Goal: Task Accomplishment & Management: Manage account settings

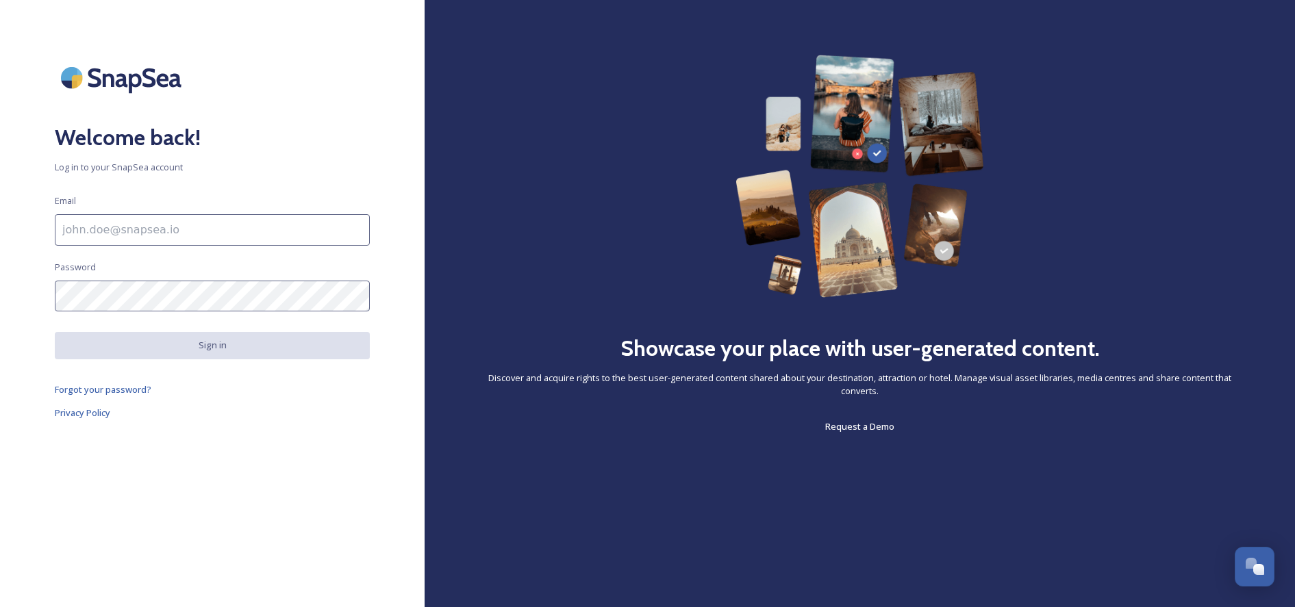
click at [273, 234] on input at bounding box center [212, 229] width 315 height 31
type input "[EMAIL_ADDRESS][DOMAIN_NAME]"
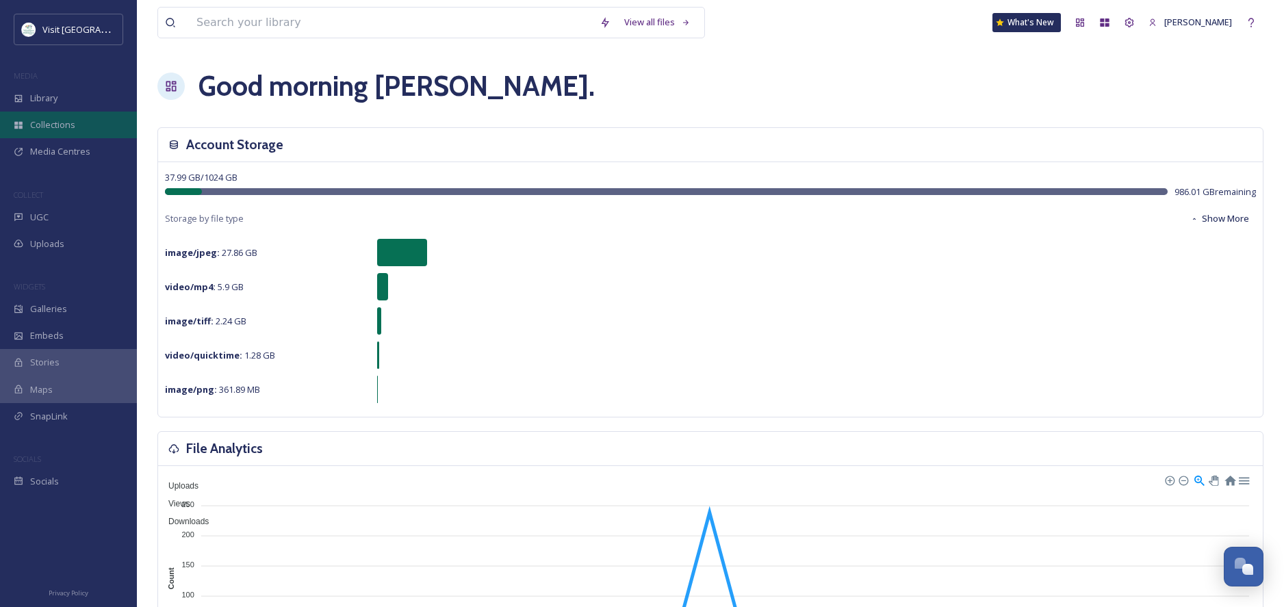
click at [62, 126] on span "Collections" at bounding box center [52, 124] width 45 height 13
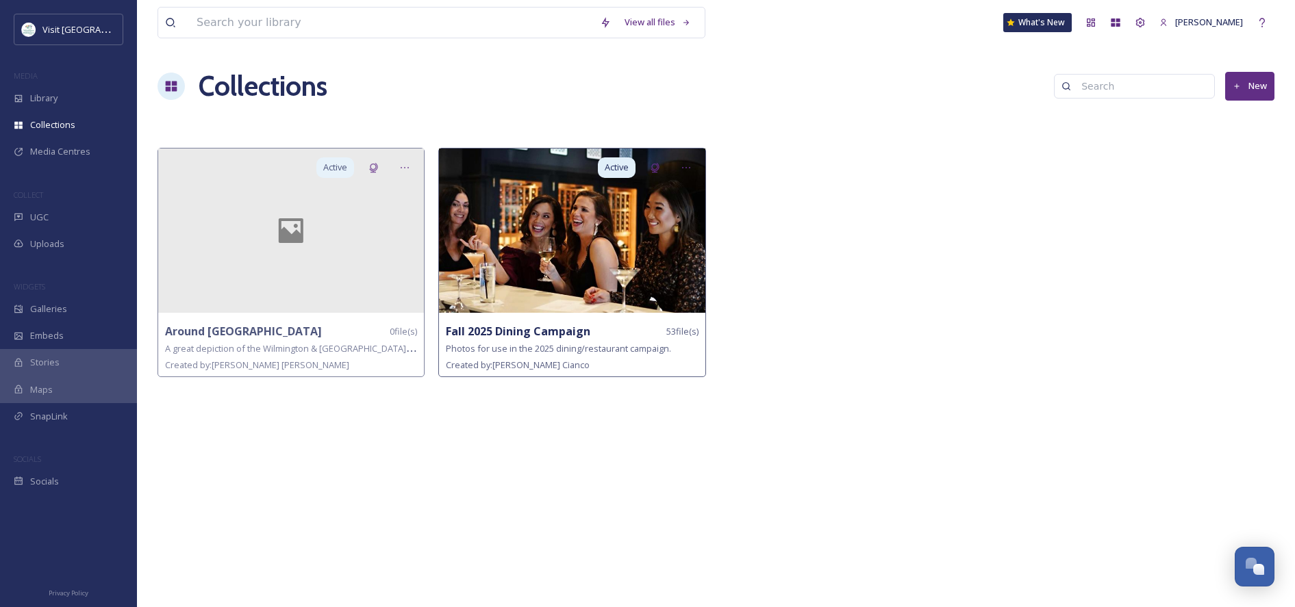
click at [553, 281] on img at bounding box center [572, 231] width 266 height 164
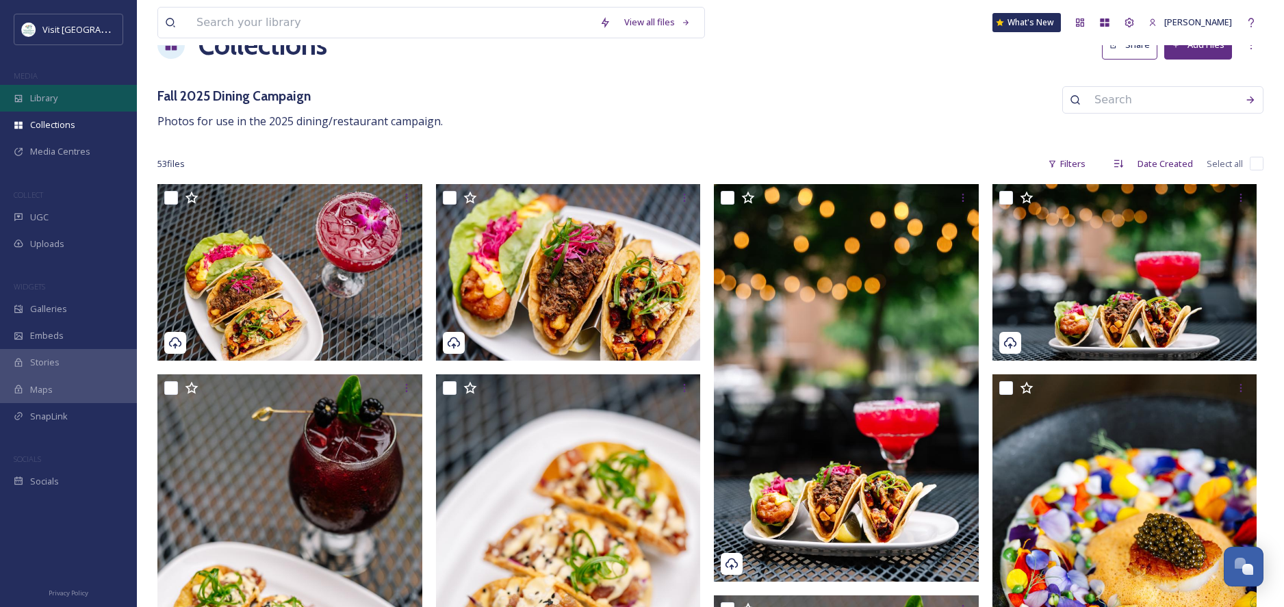
scroll to position [40, 0]
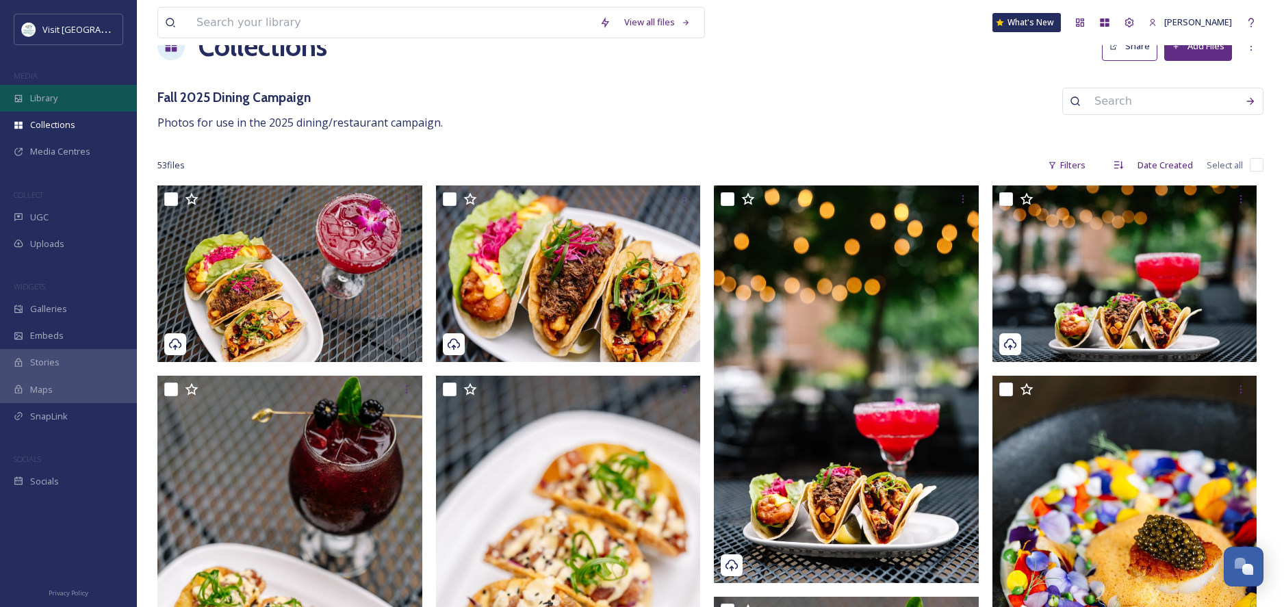
click at [31, 97] on span "Library" at bounding box center [43, 98] width 27 height 13
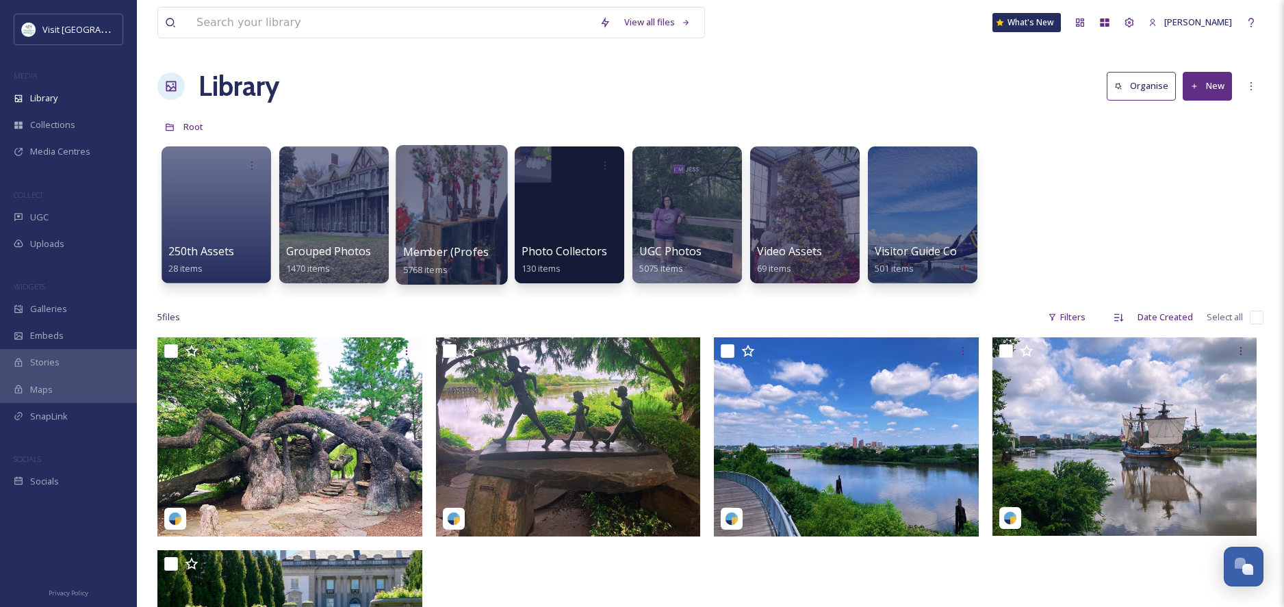
click at [436, 248] on span "Member (Professional)" at bounding box center [463, 251] width 120 height 15
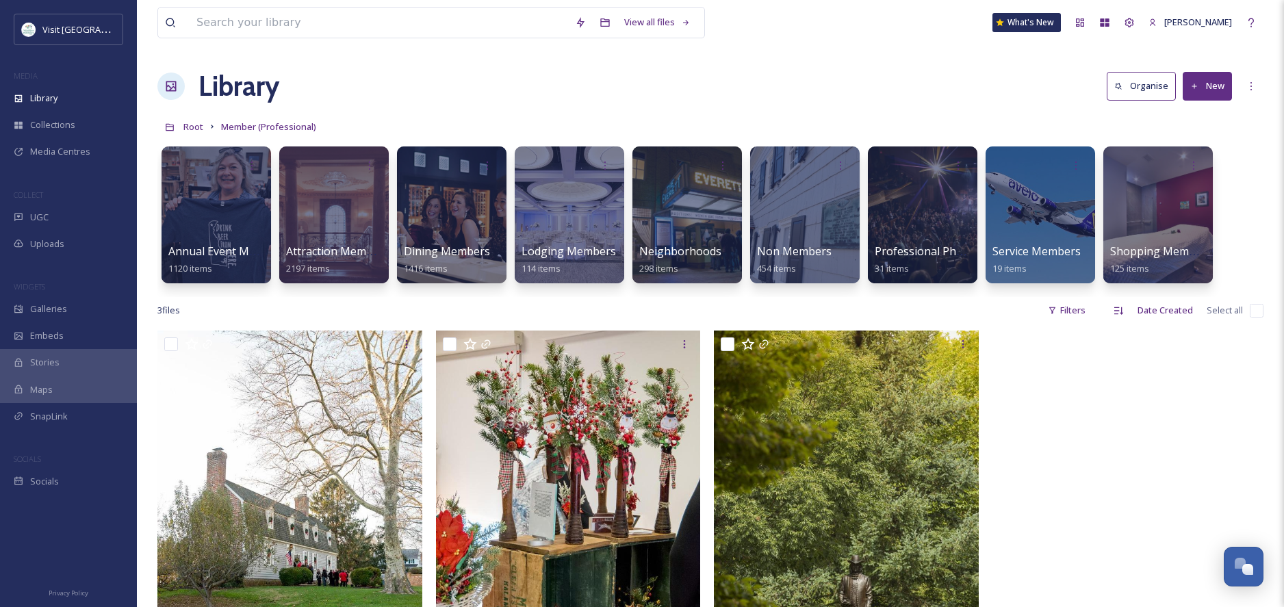
click at [436, 248] on span "Dining Members" at bounding box center [447, 251] width 86 height 15
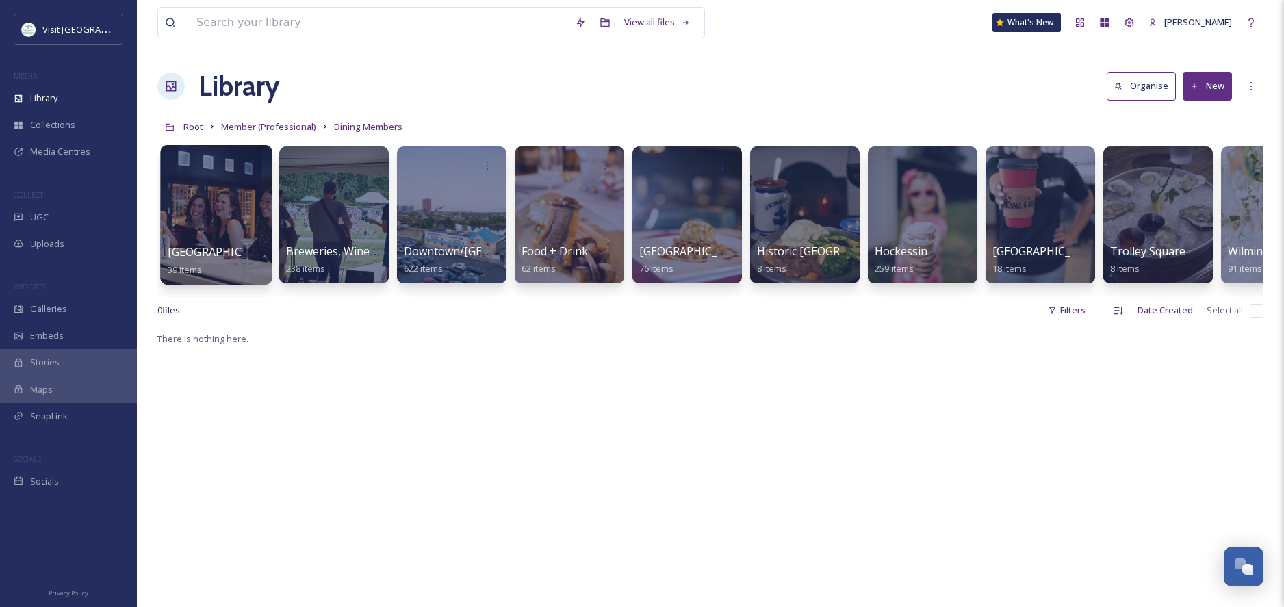
click at [214, 224] on div at bounding box center [216, 215] width 112 height 140
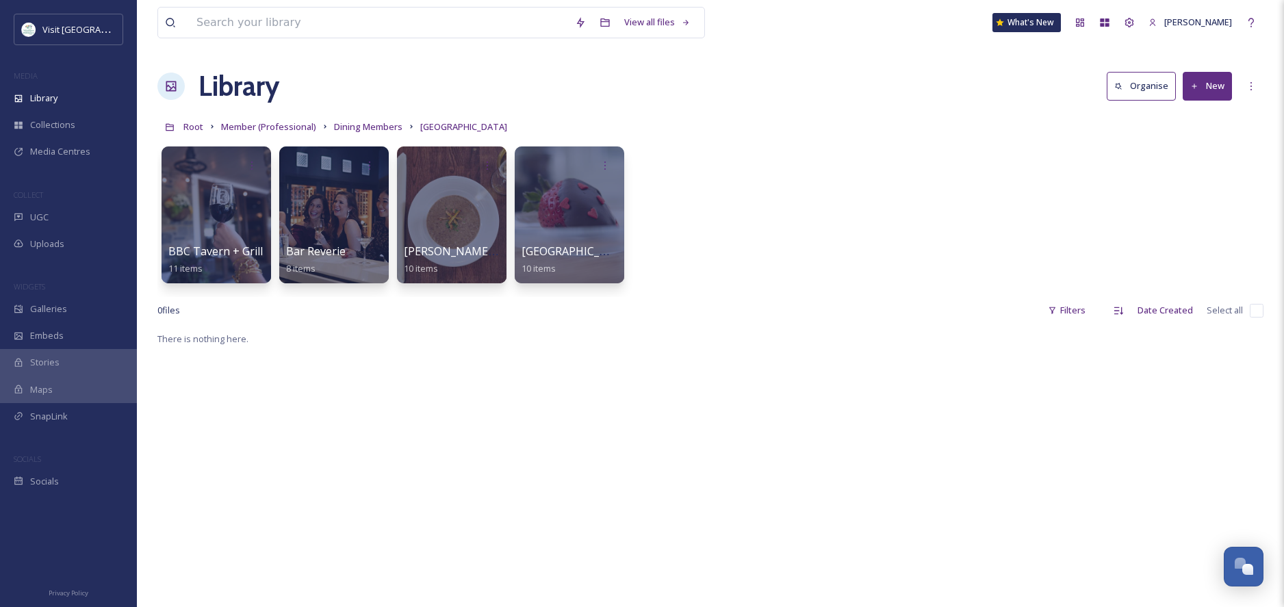
scroll to position [2, 0]
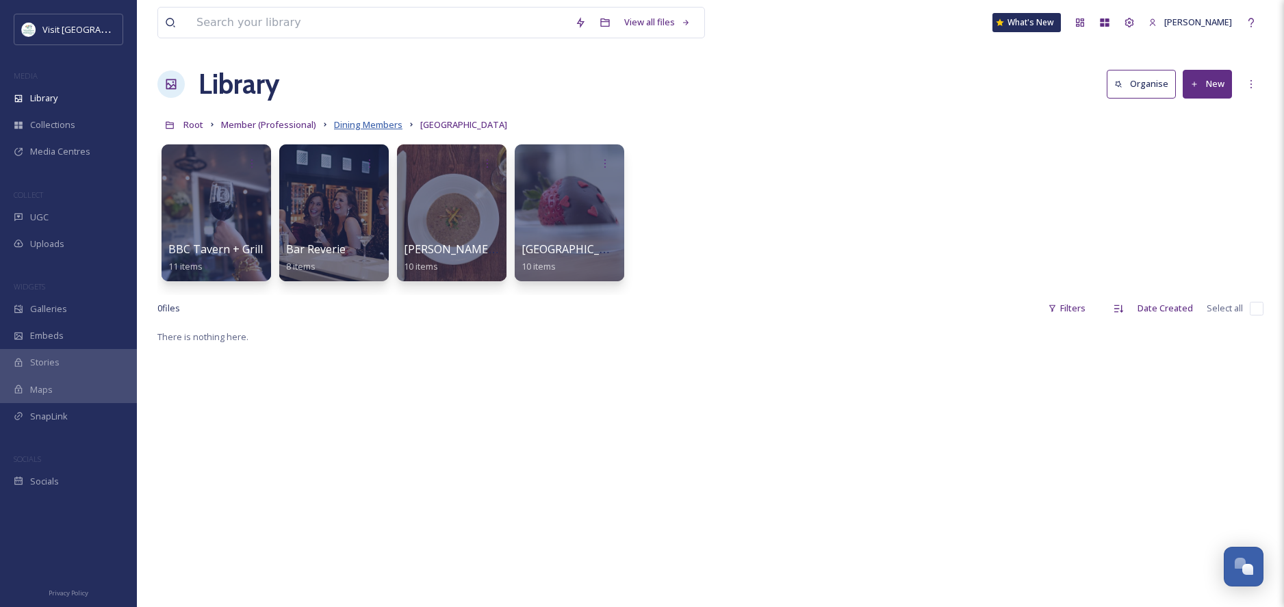
click at [370, 127] on span "Dining Members" at bounding box center [368, 124] width 68 height 12
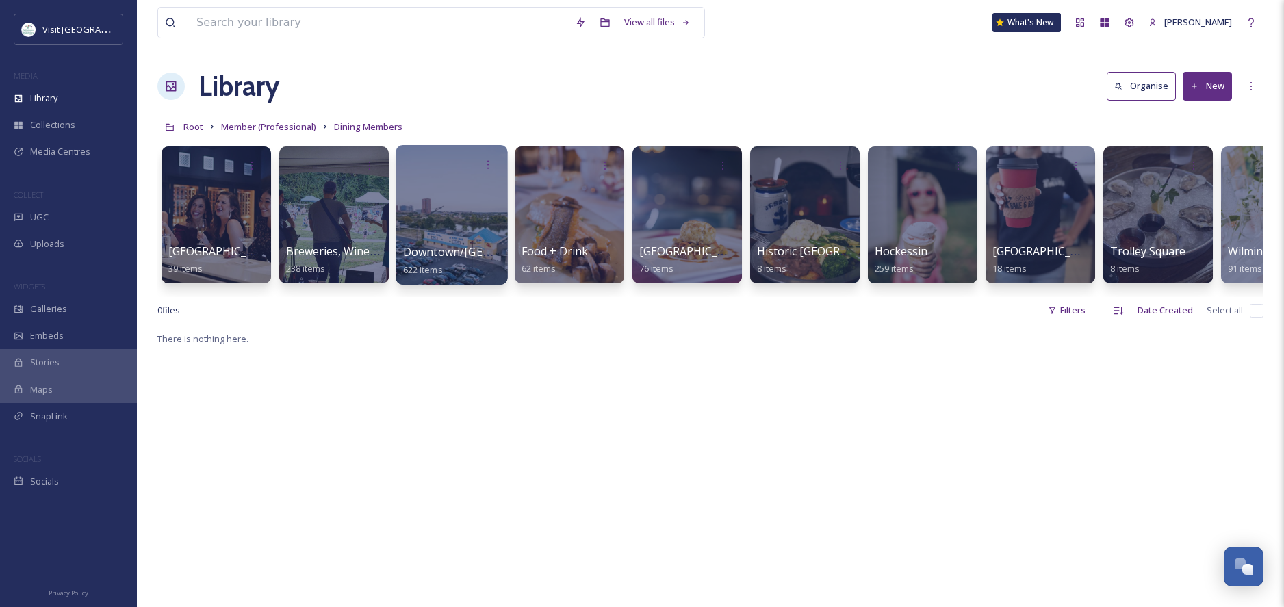
click at [455, 235] on div at bounding box center [452, 215] width 112 height 140
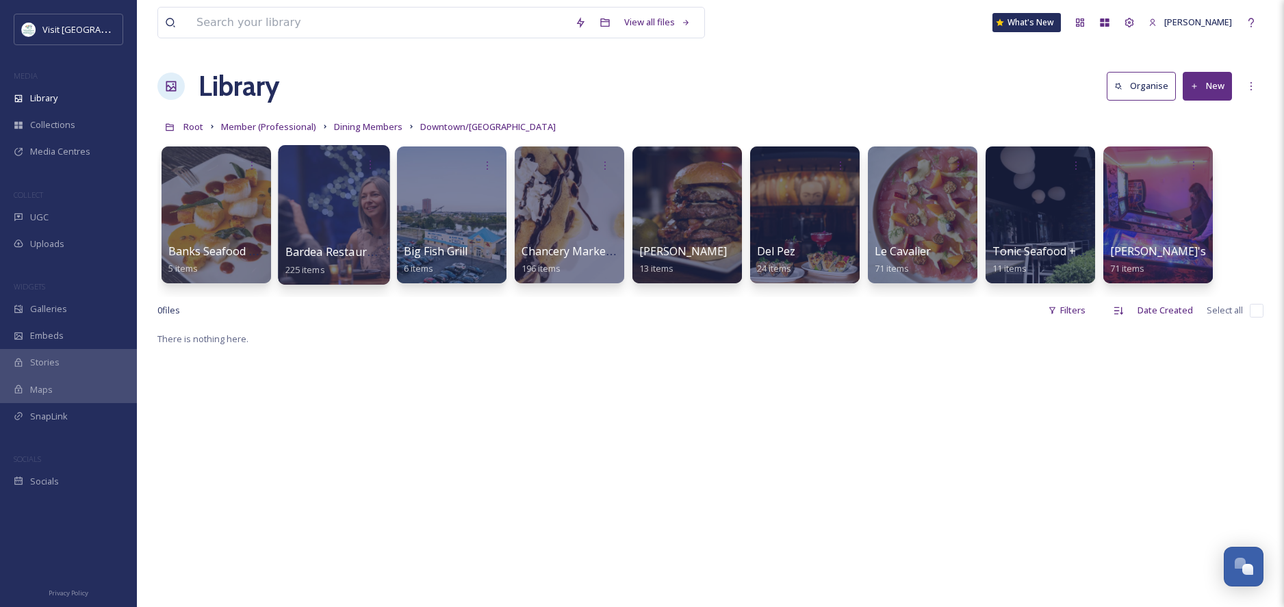
click at [328, 231] on div at bounding box center [334, 215] width 112 height 140
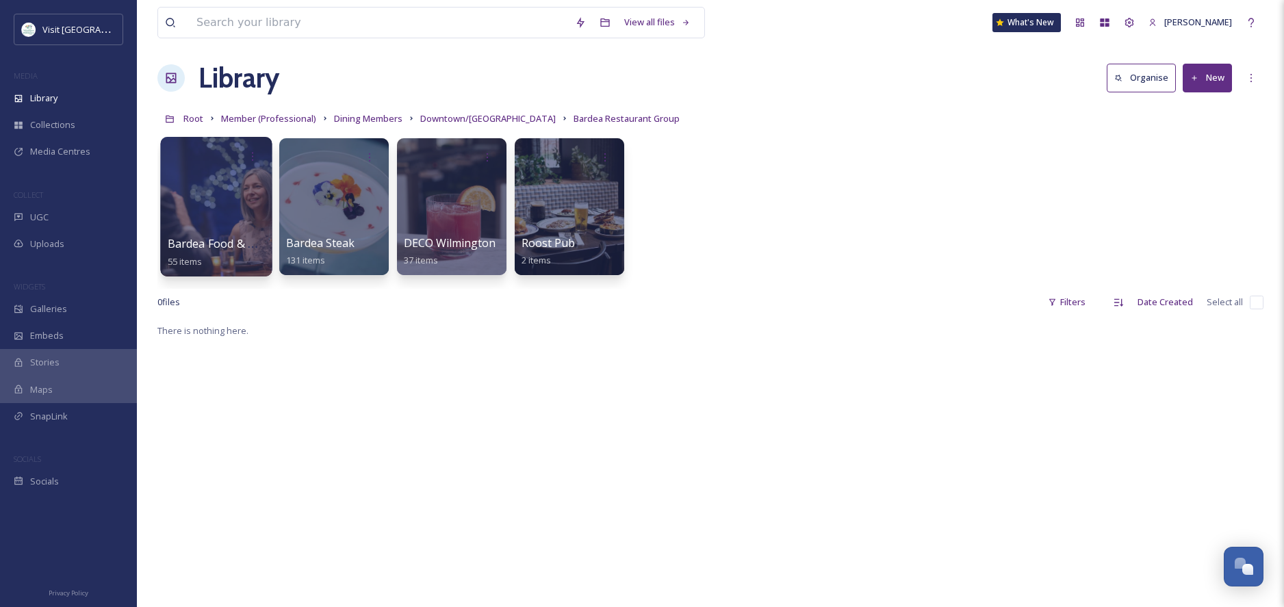
scroll to position [10, 0]
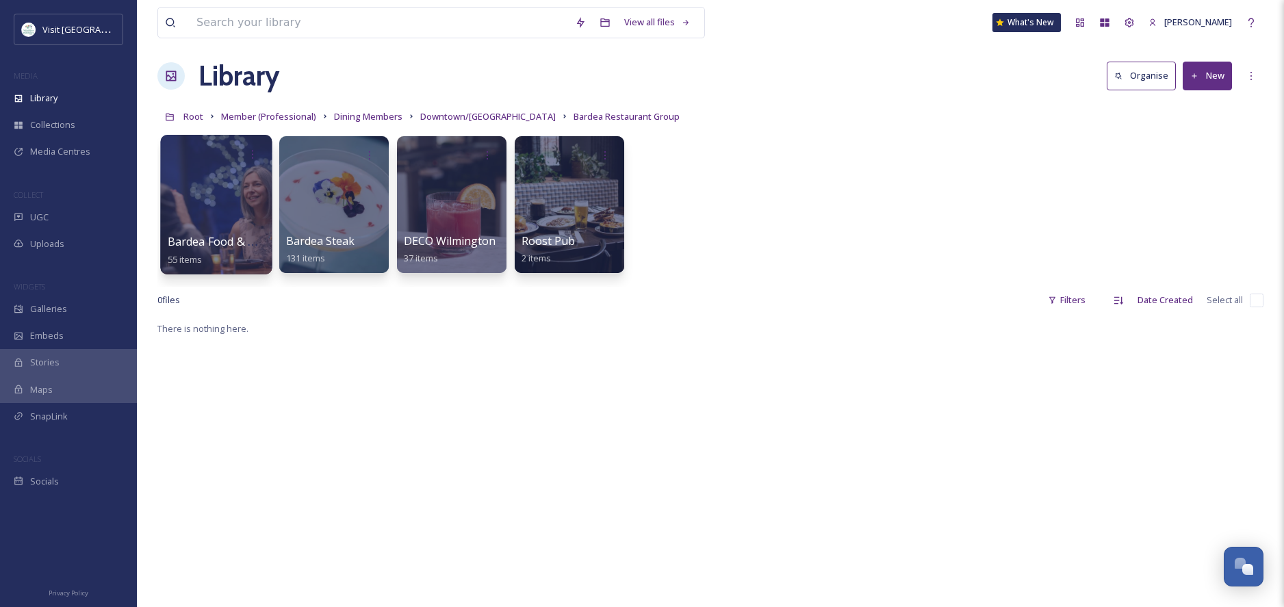
click at [225, 203] on div at bounding box center [216, 205] width 112 height 140
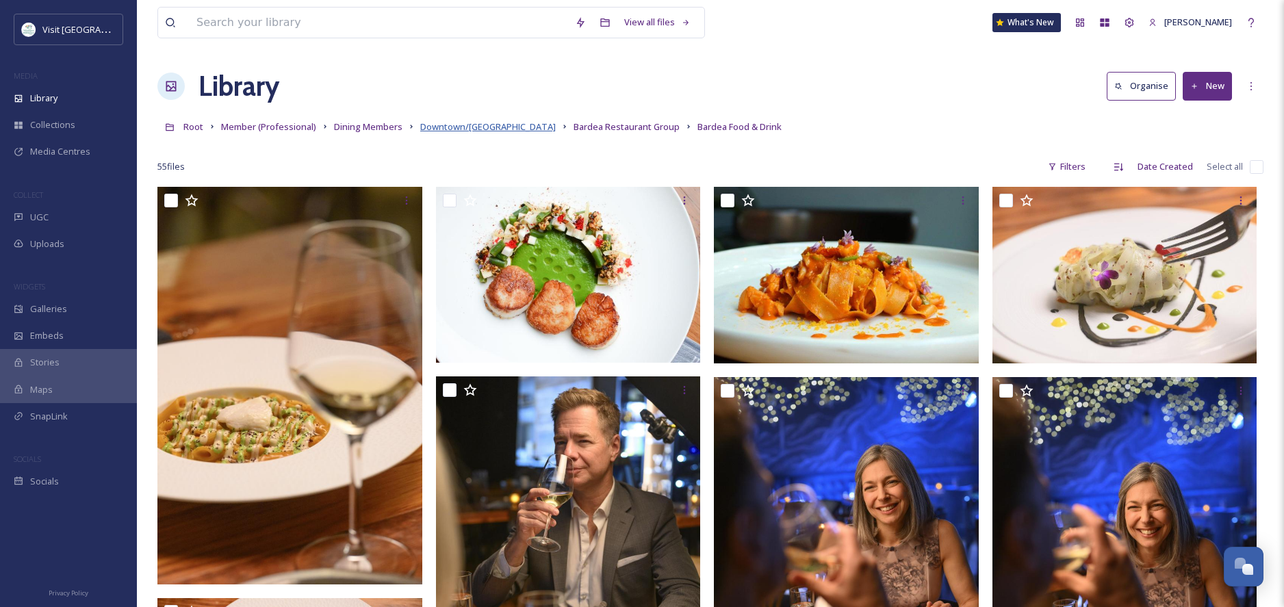
click at [468, 130] on span "Downtown/[GEOGRAPHIC_DATA]" at bounding box center [488, 126] width 136 height 12
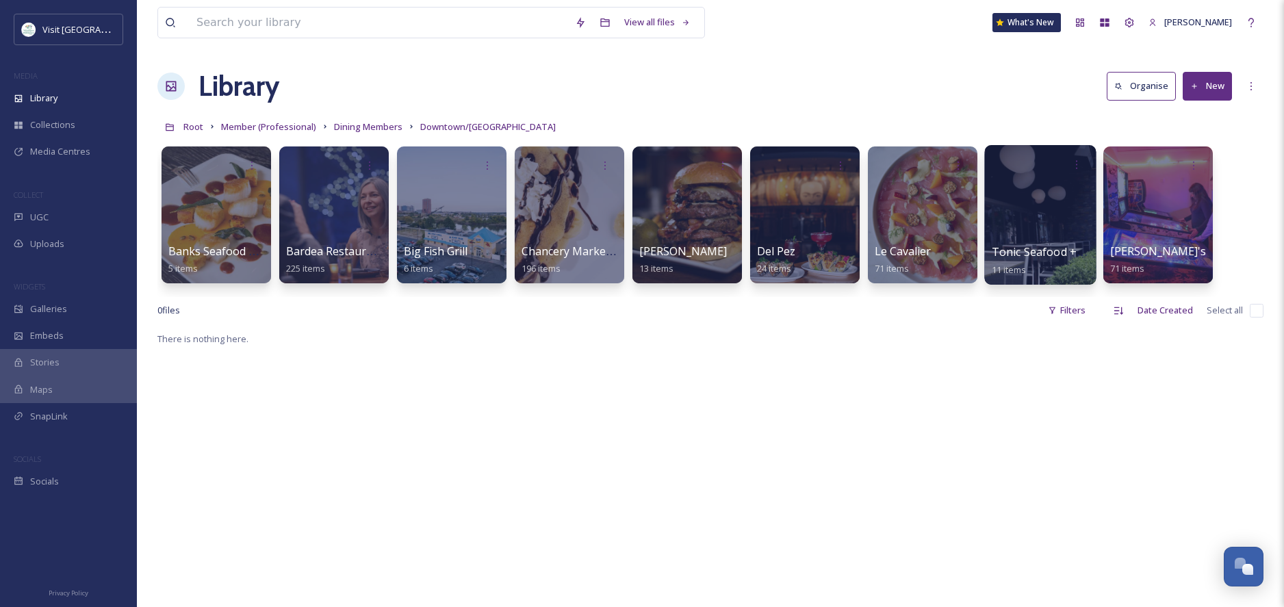
click at [1021, 235] on div at bounding box center [1040, 215] width 112 height 140
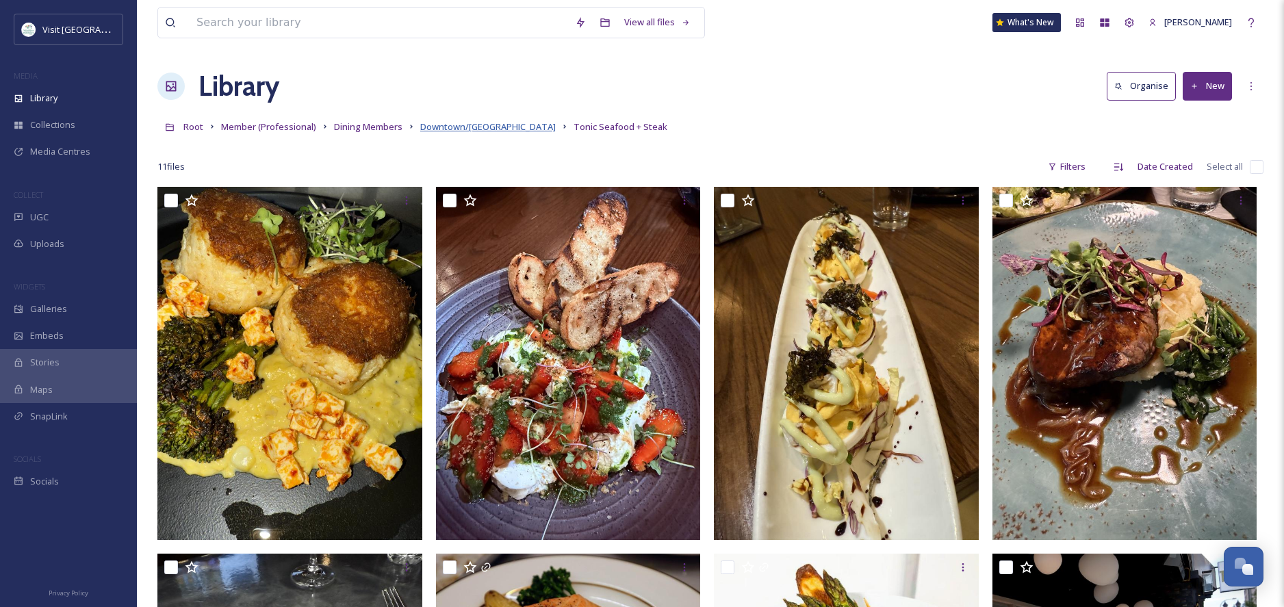
click at [434, 131] on span "Downtown/[GEOGRAPHIC_DATA]" at bounding box center [488, 126] width 136 height 12
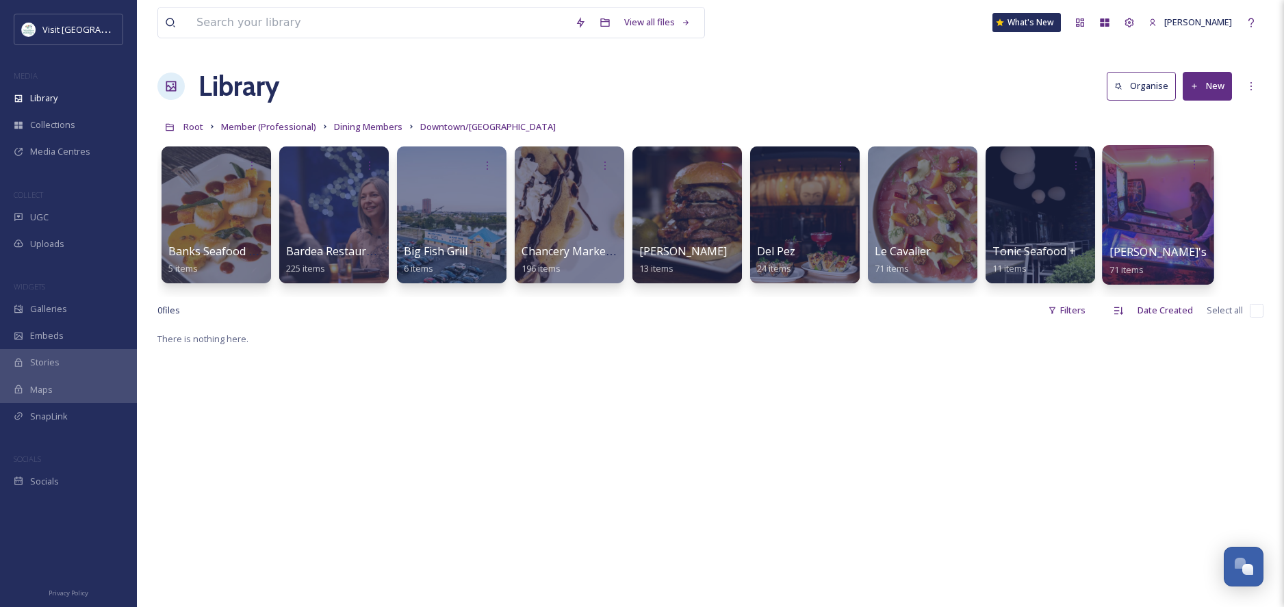
click at [1136, 244] on span "[PERSON_NAME]'s" at bounding box center [1159, 251] width 98 height 15
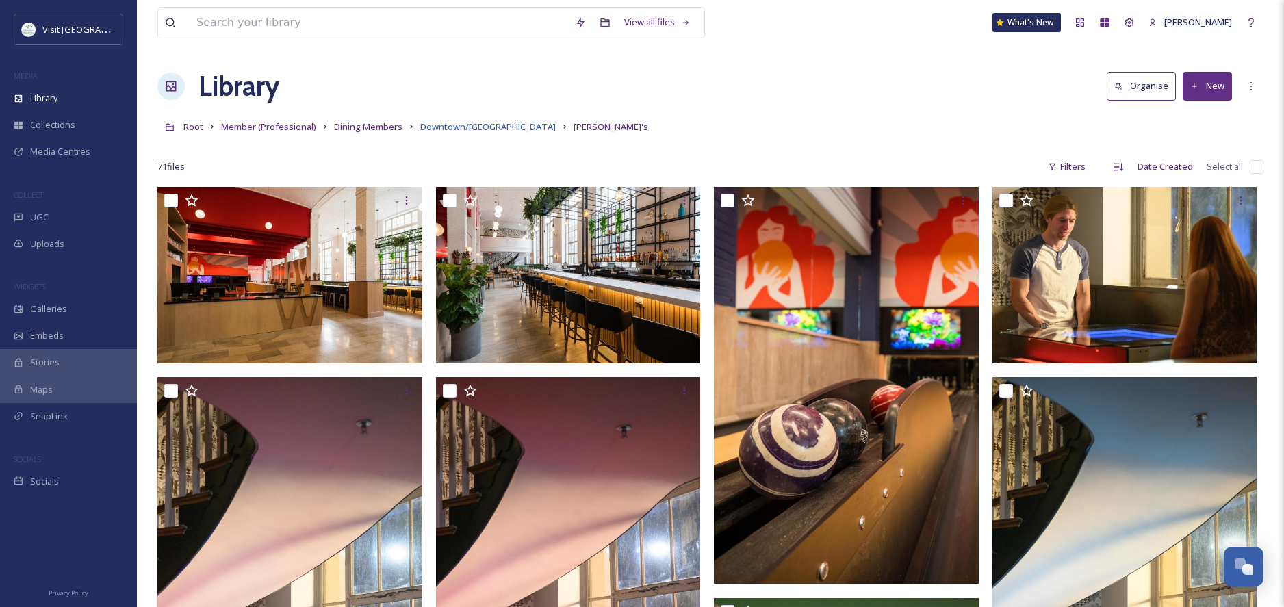
click at [431, 128] on span "Downtown/[GEOGRAPHIC_DATA]" at bounding box center [488, 126] width 136 height 12
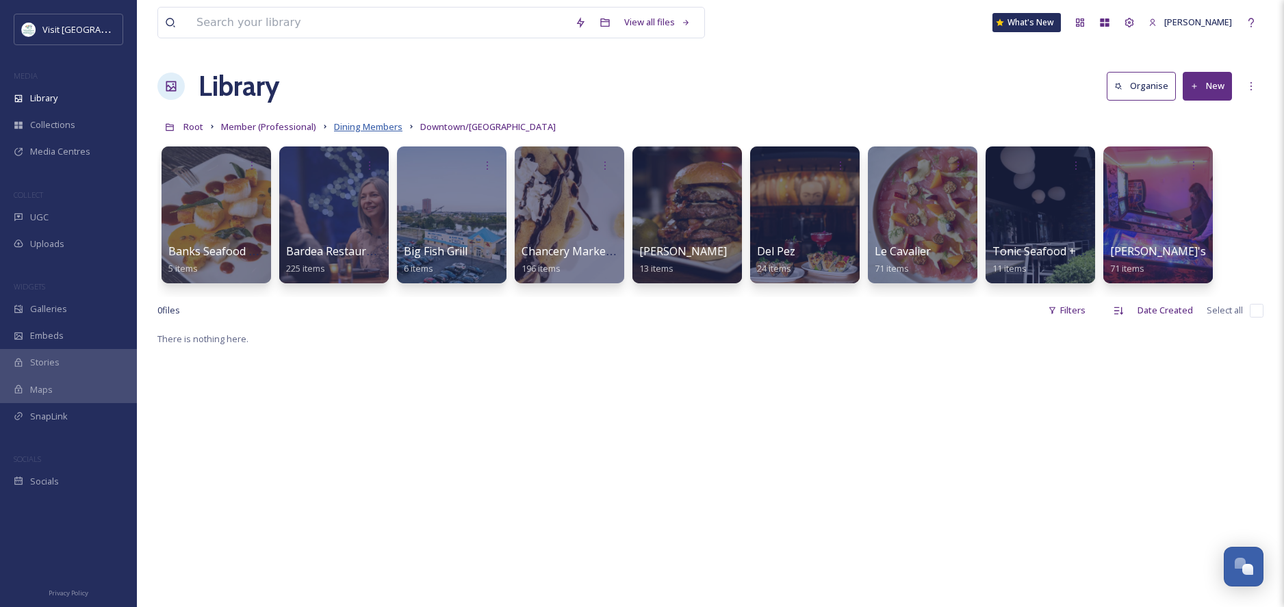
click at [357, 126] on span "Dining Members" at bounding box center [368, 126] width 68 height 12
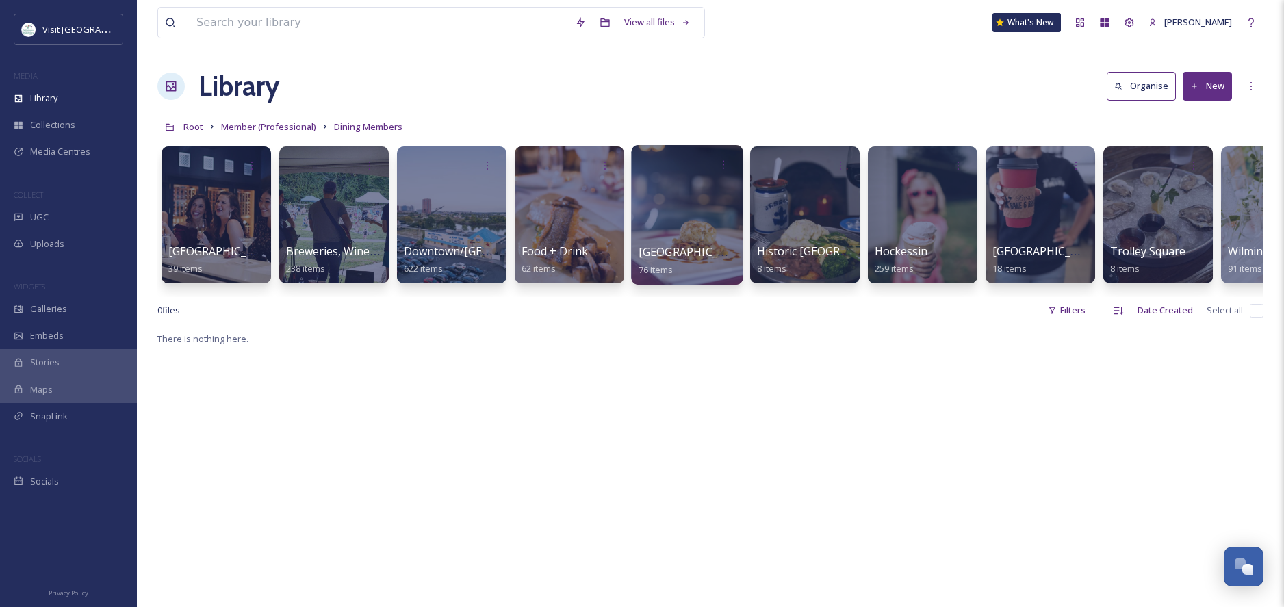
click at [670, 241] on div at bounding box center [687, 215] width 112 height 140
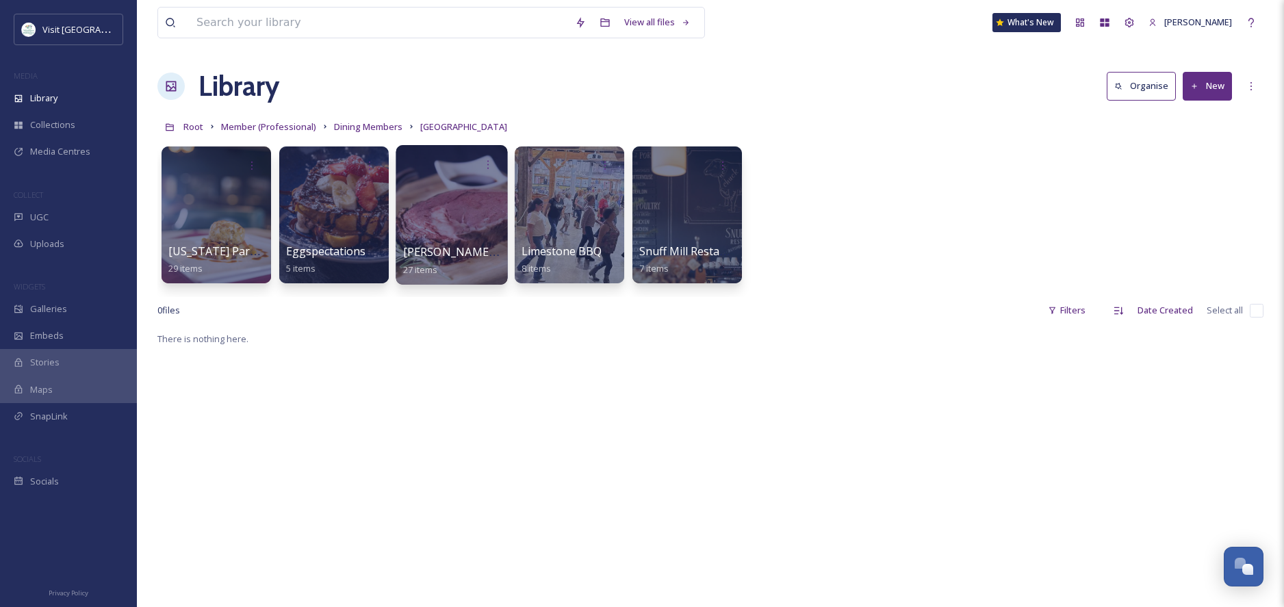
click at [466, 241] on div at bounding box center [452, 215] width 112 height 140
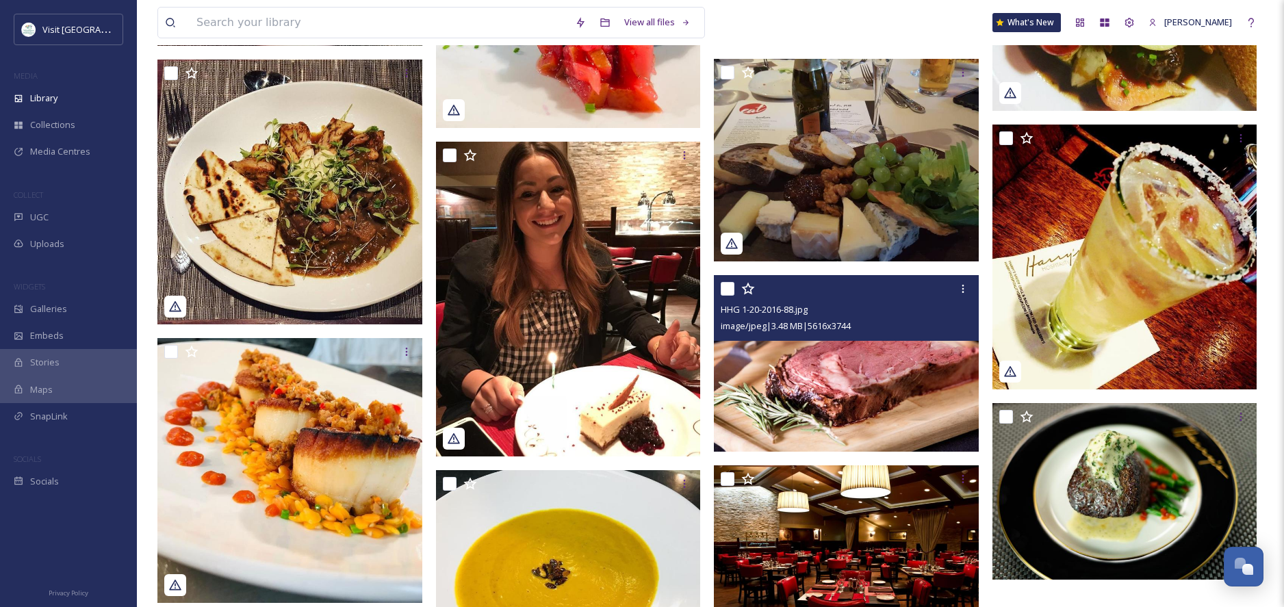
scroll to position [1267, 0]
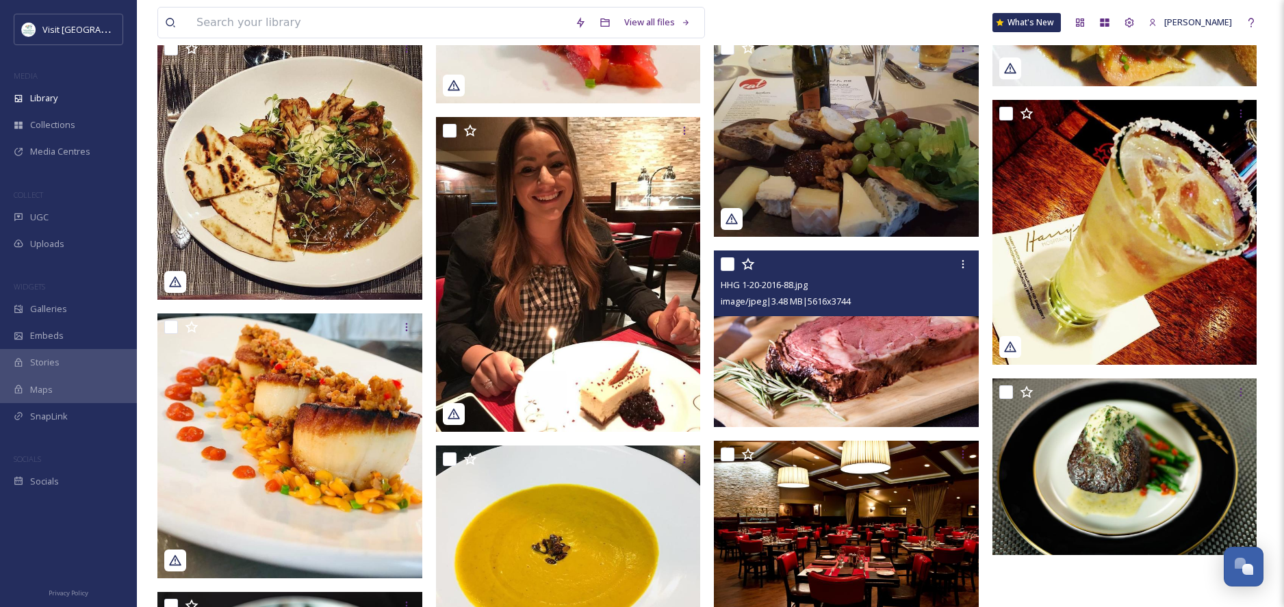
click at [730, 266] on input "checkbox" at bounding box center [728, 264] width 14 height 14
checkbox input "true"
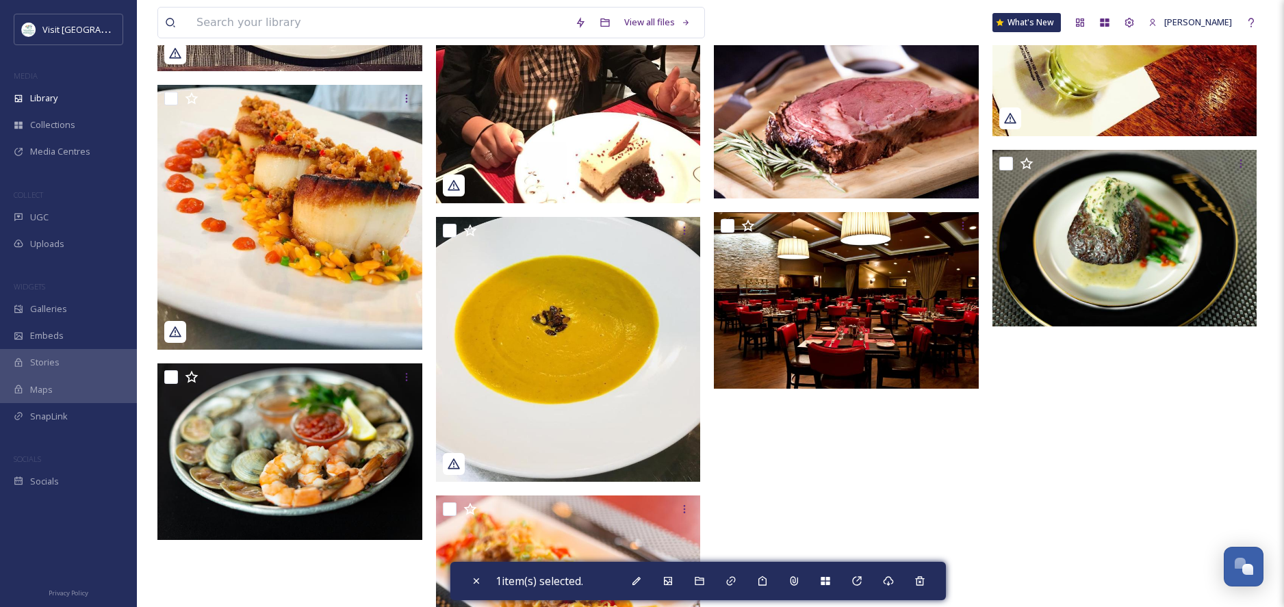
scroll to position [1421, 0]
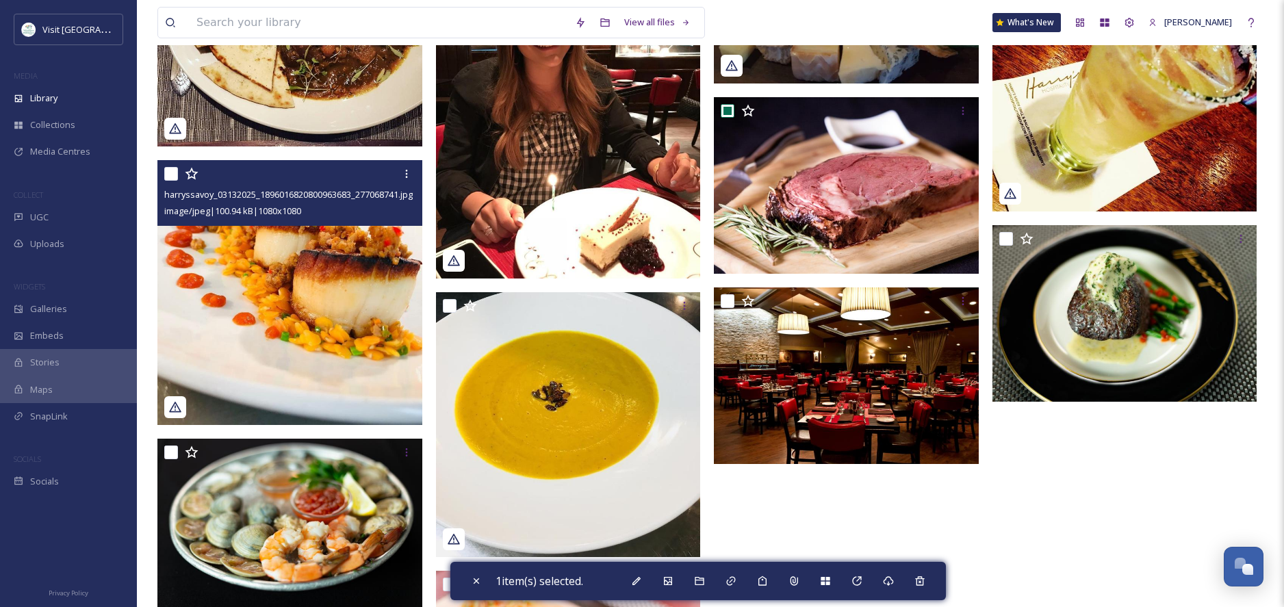
click at [170, 174] on input "checkbox" at bounding box center [171, 174] width 14 height 14
checkbox input "true"
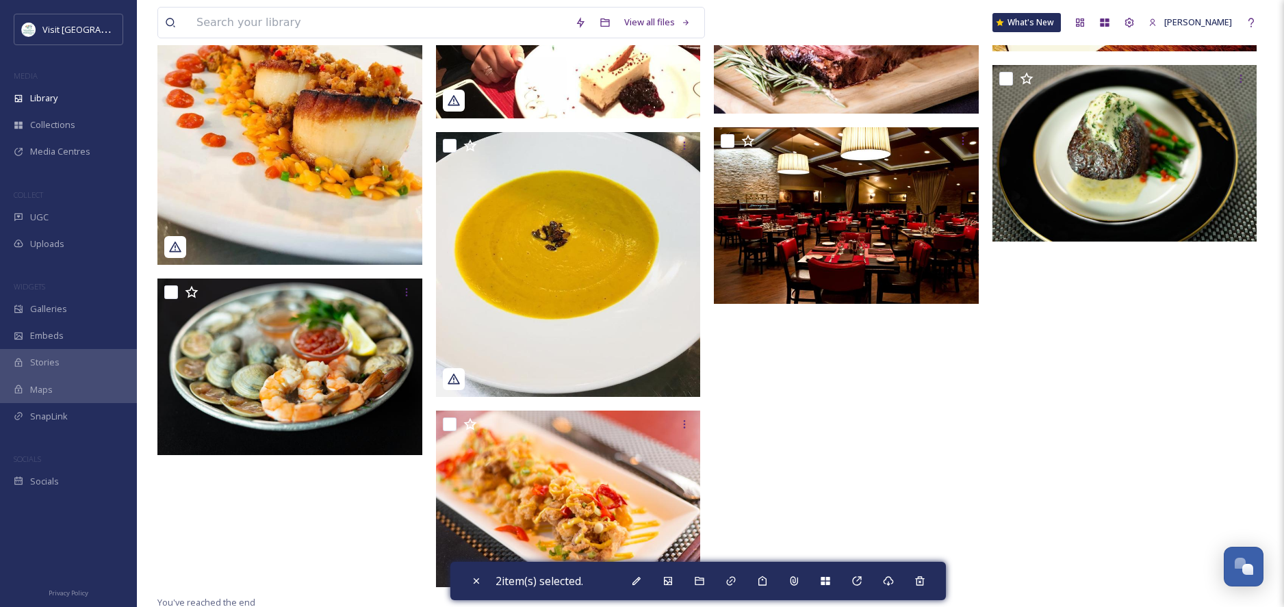
scroll to position [1584, 0]
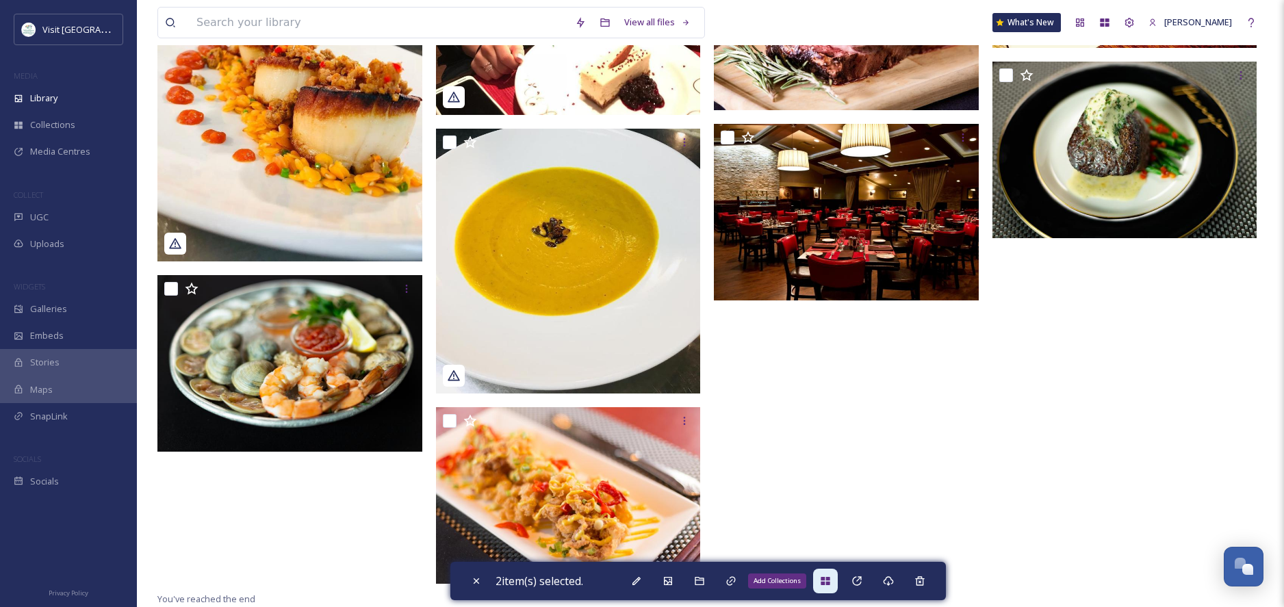
click at [829, 583] on icon at bounding box center [825, 581] width 9 height 8
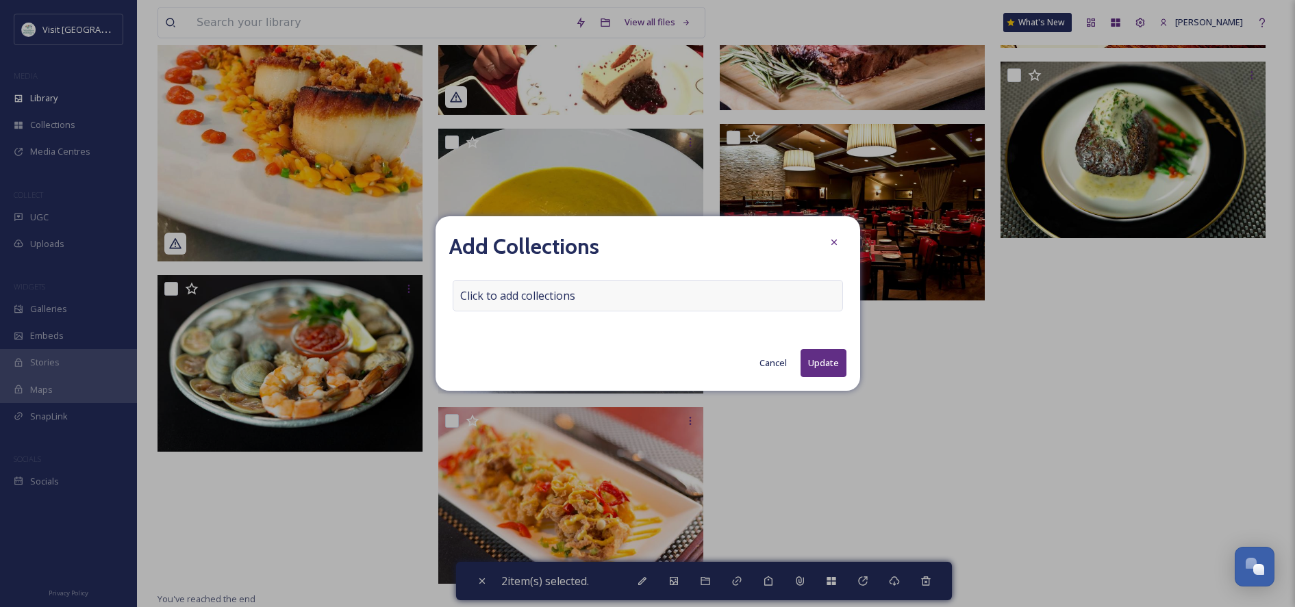
click at [546, 297] on span "Click to add collections" at bounding box center [517, 296] width 115 height 16
click at [546, 297] on input at bounding box center [528, 296] width 151 height 30
type input "r"
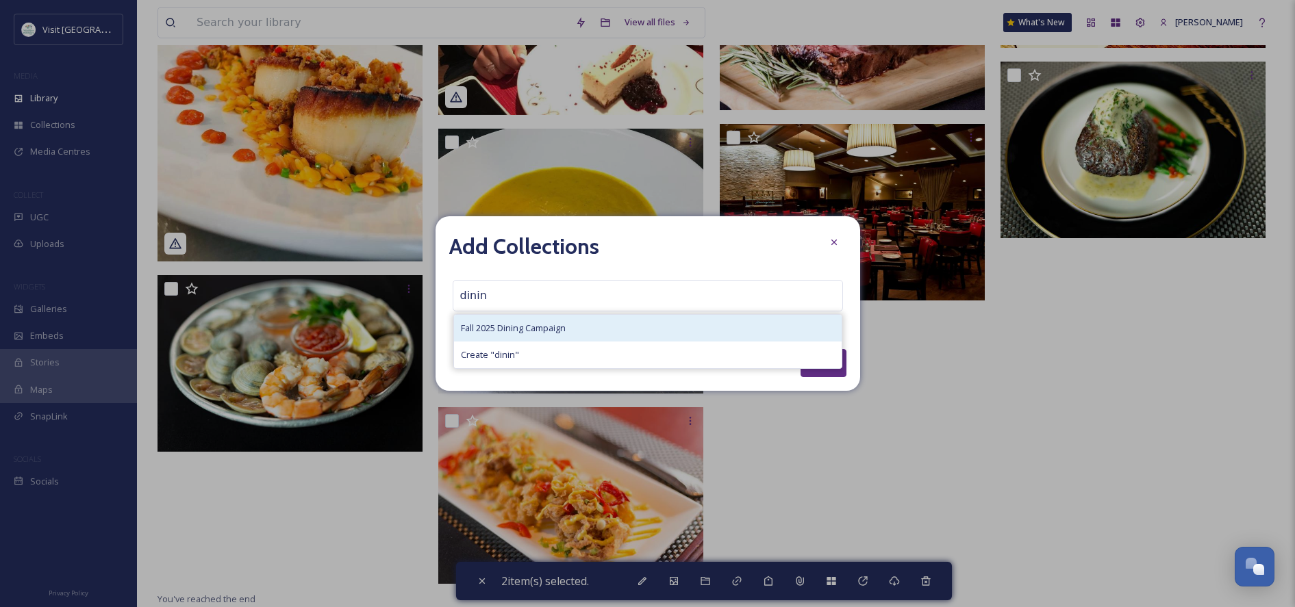
type input "dinin"
click at [540, 331] on span "Fall 2025 Dining Campaign" at bounding box center [513, 328] width 105 height 13
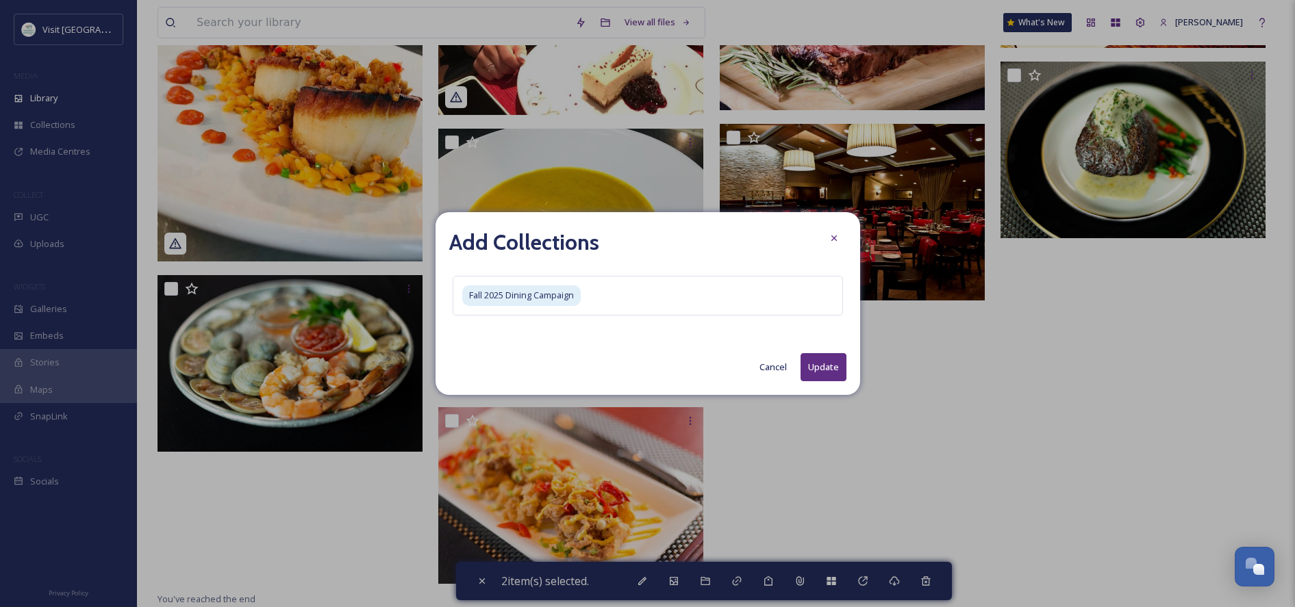
click at [817, 357] on button "Update" at bounding box center [823, 367] width 46 height 28
checkbox input "false"
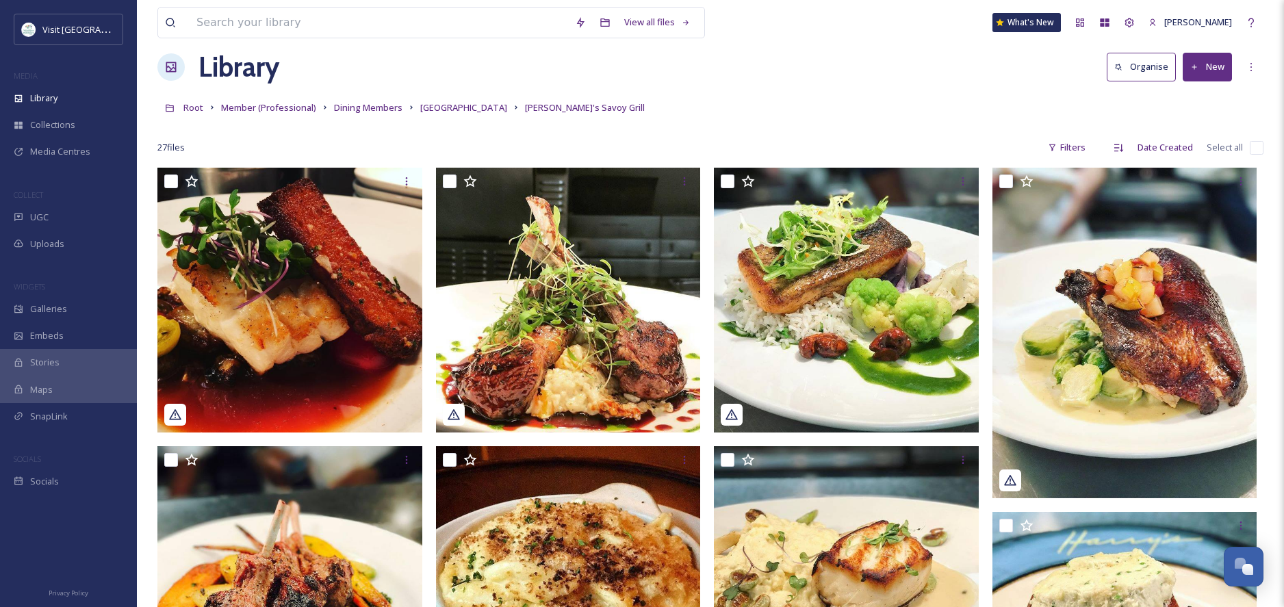
scroll to position [0, 0]
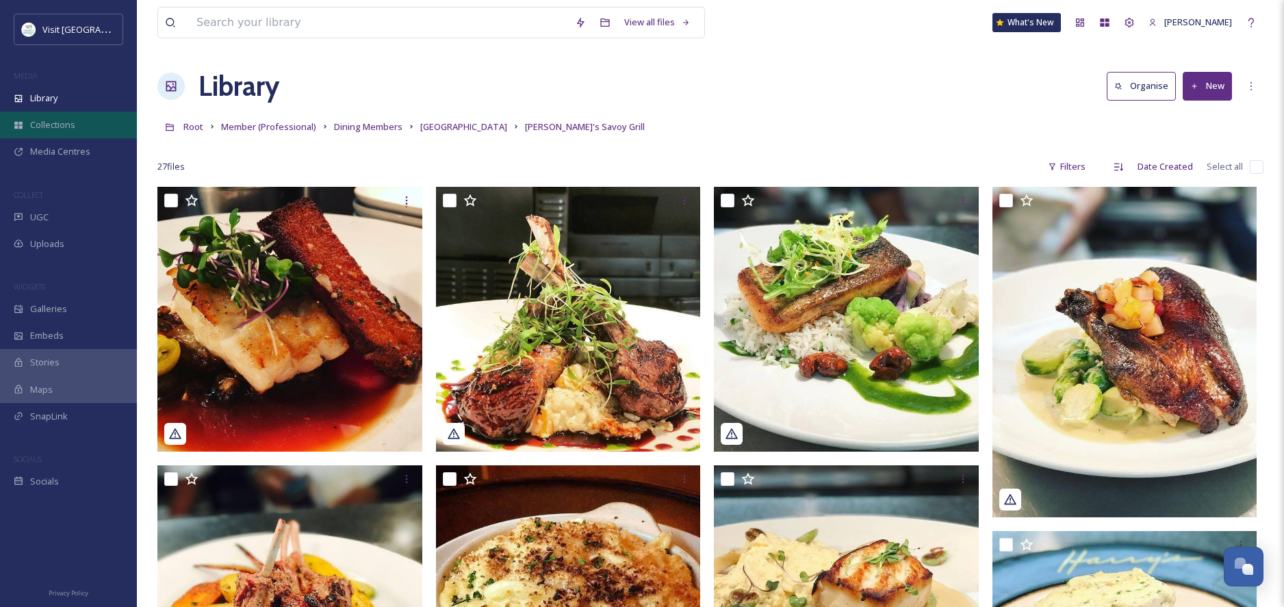
click at [44, 127] on span "Collections" at bounding box center [52, 124] width 45 height 13
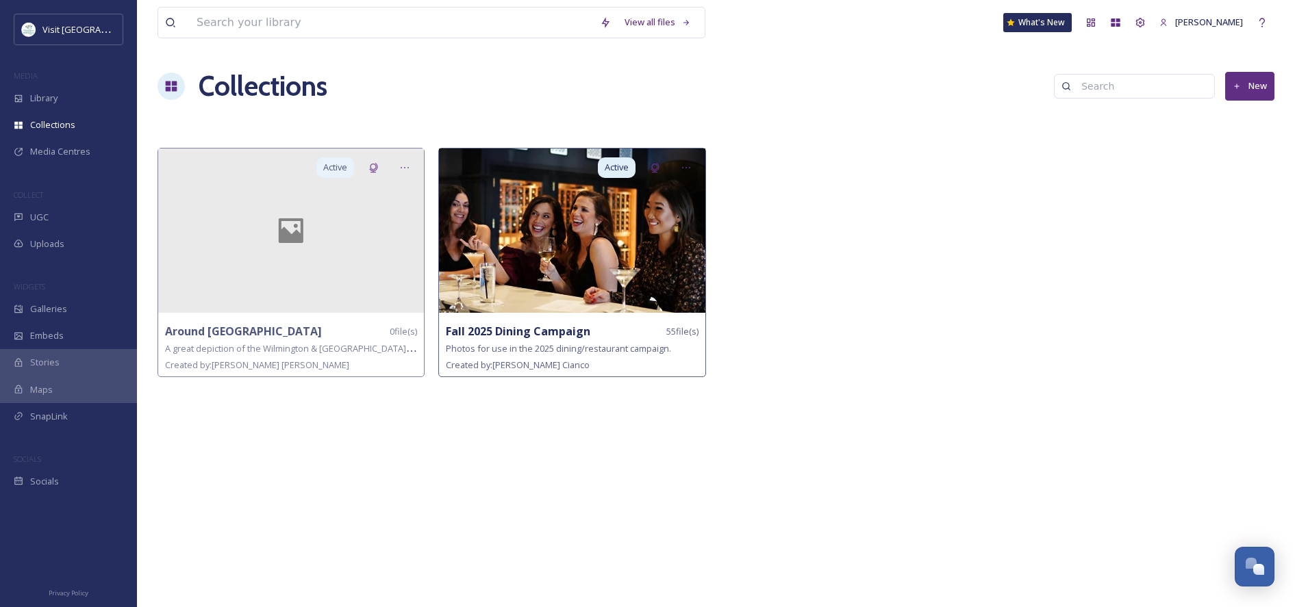
click at [507, 272] on img at bounding box center [572, 231] width 266 height 164
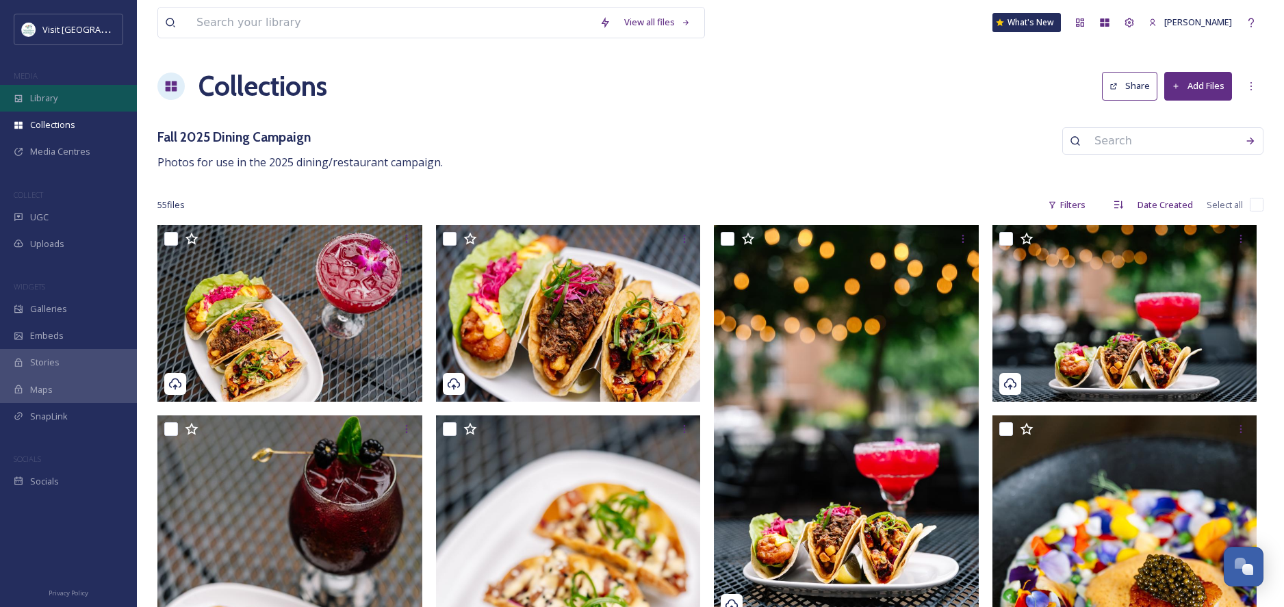
click at [44, 94] on span "Library" at bounding box center [43, 98] width 27 height 13
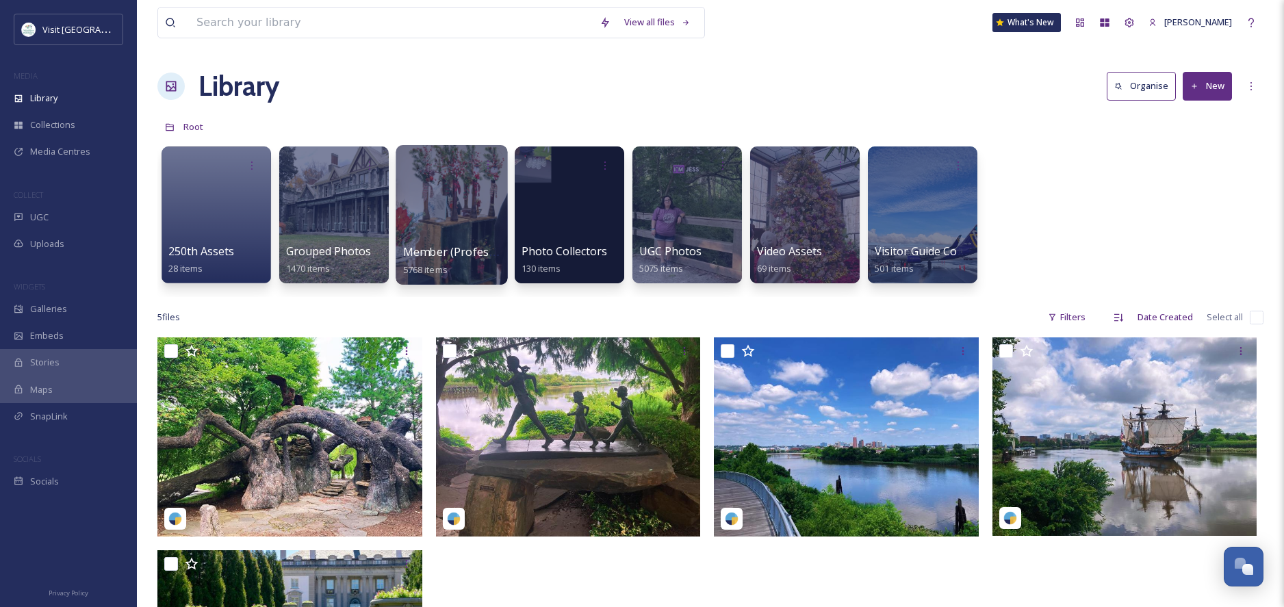
click at [431, 243] on div at bounding box center [452, 215] width 112 height 140
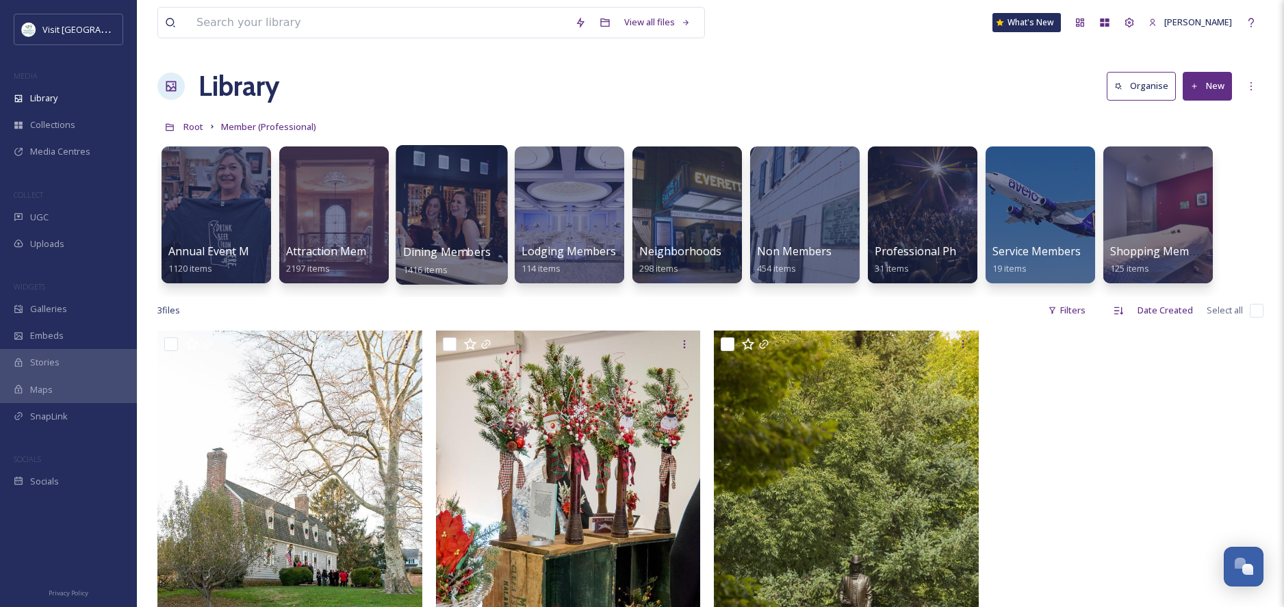
click at [445, 246] on span "Dining Members" at bounding box center [447, 251] width 88 height 15
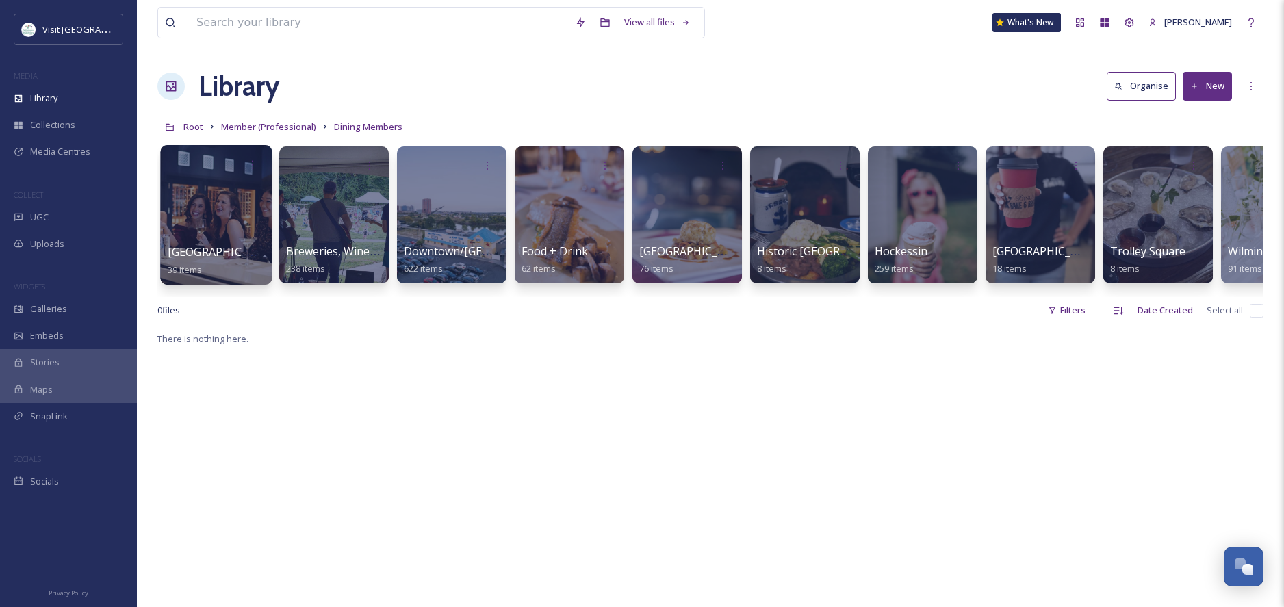
click at [220, 218] on div at bounding box center [216, 215] width 112 height 140
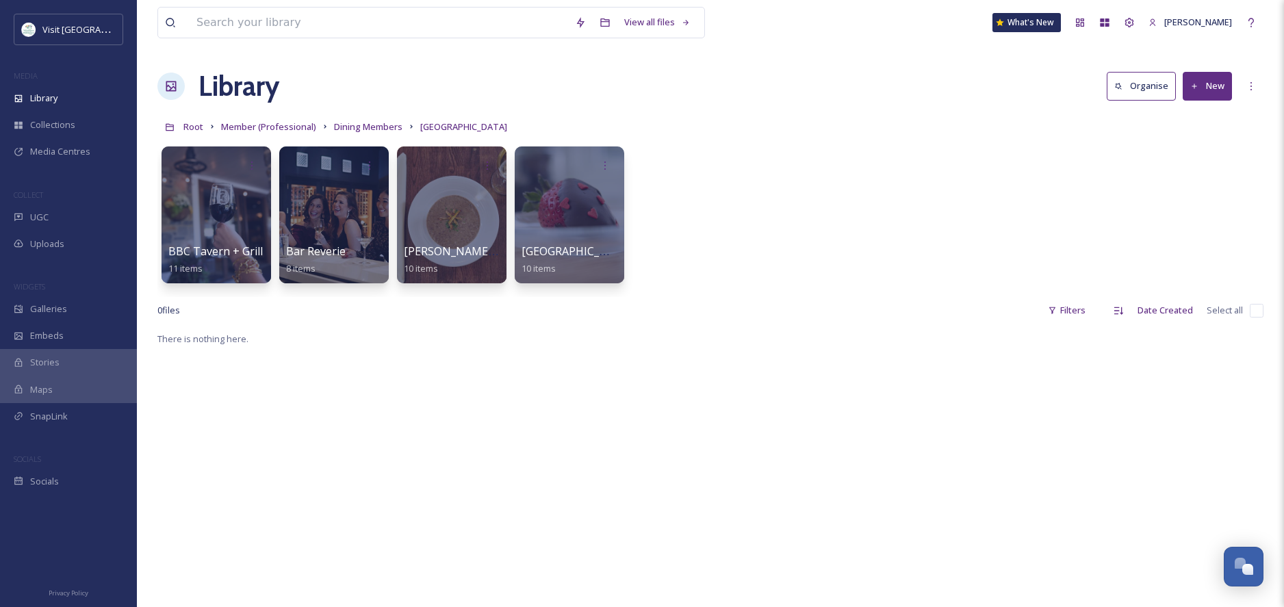
click at [220, 218] on div at bounding box center [217, 215] width 110 height 137
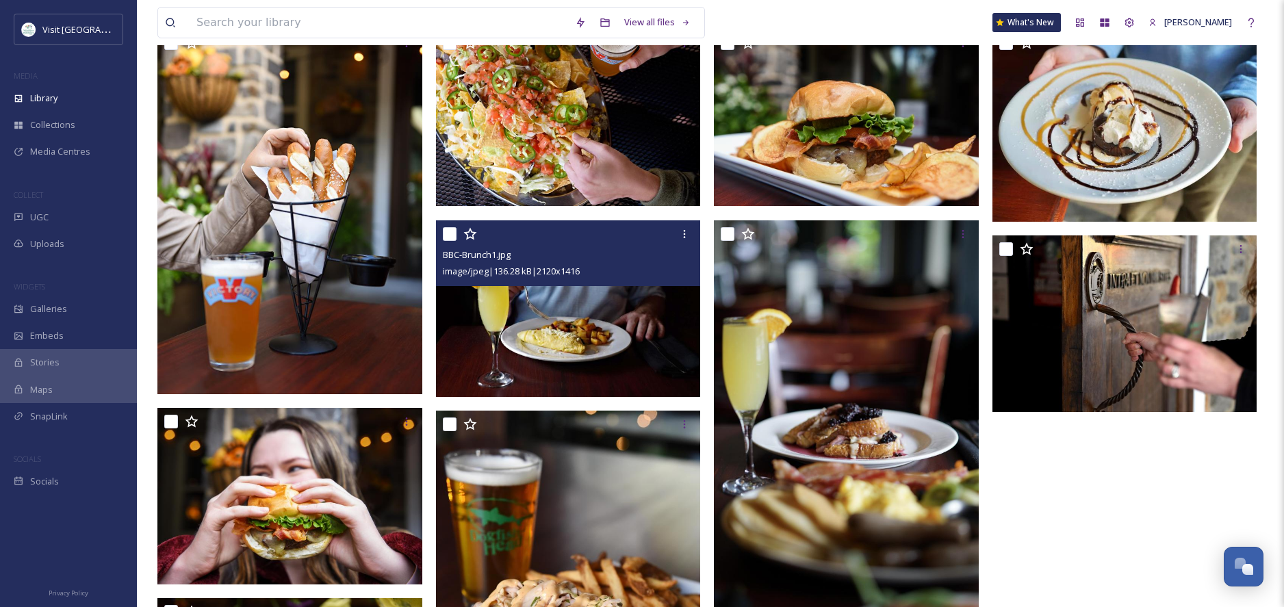
scroll to position [4, 0]
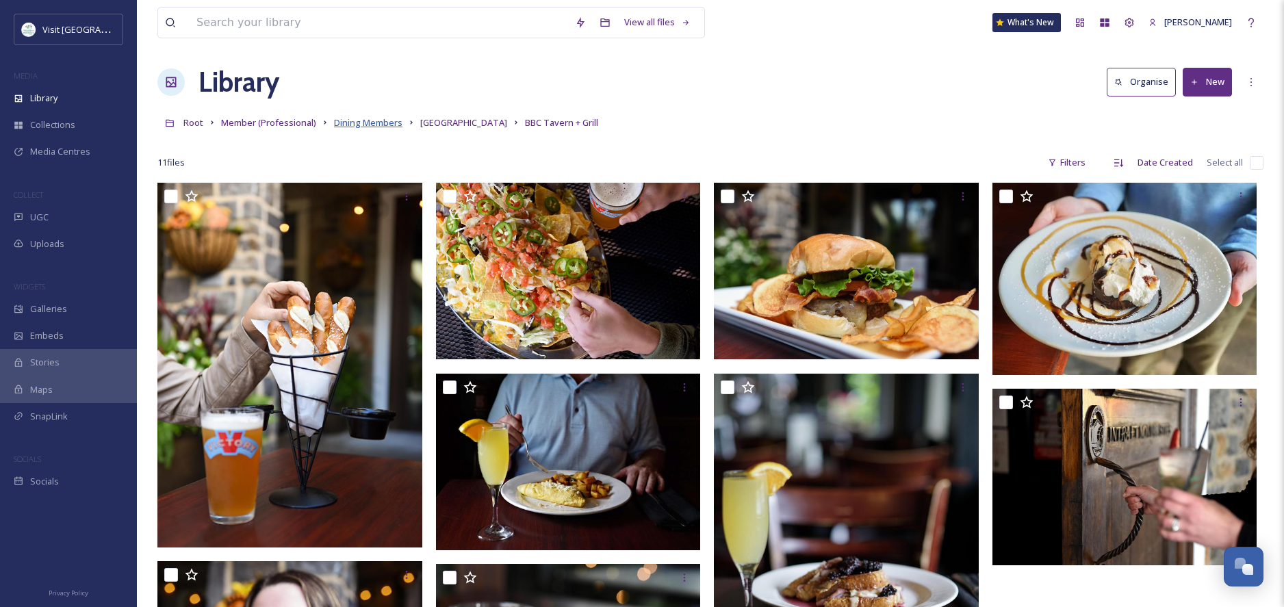
click at [366, 120] on span "Dining Members" at bounding box center [368, 122] width 68 height 12
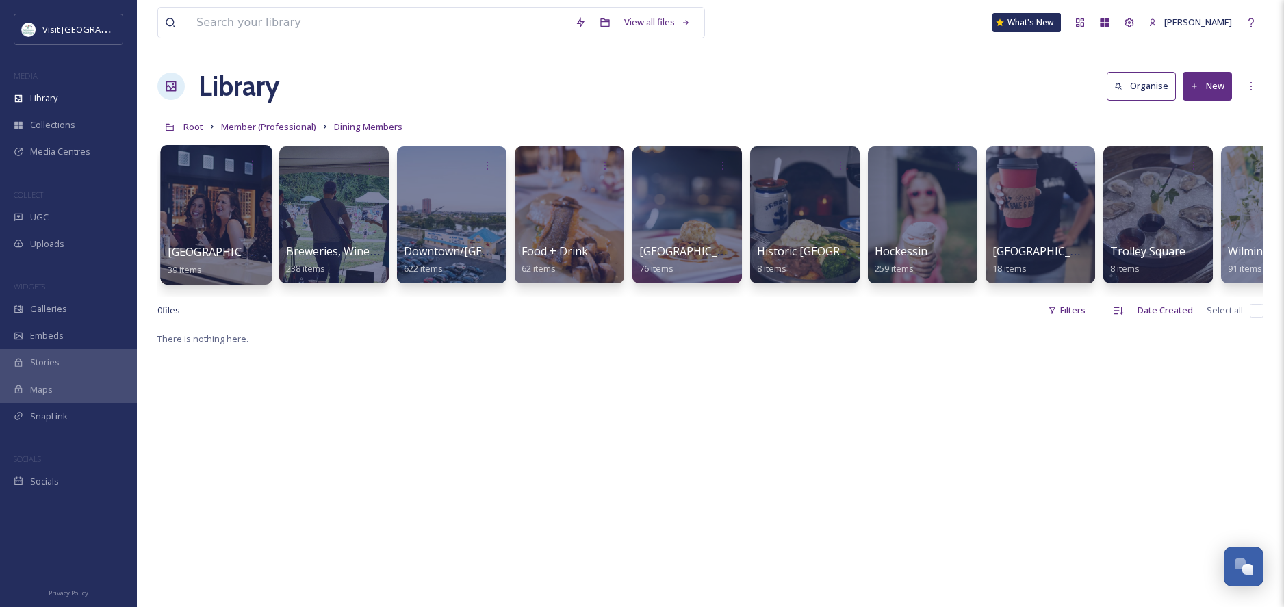
click at [237, 254] on span "[GEOGRAPHIC_DATA]" at bounding box center [224, 251] width 112 height 15
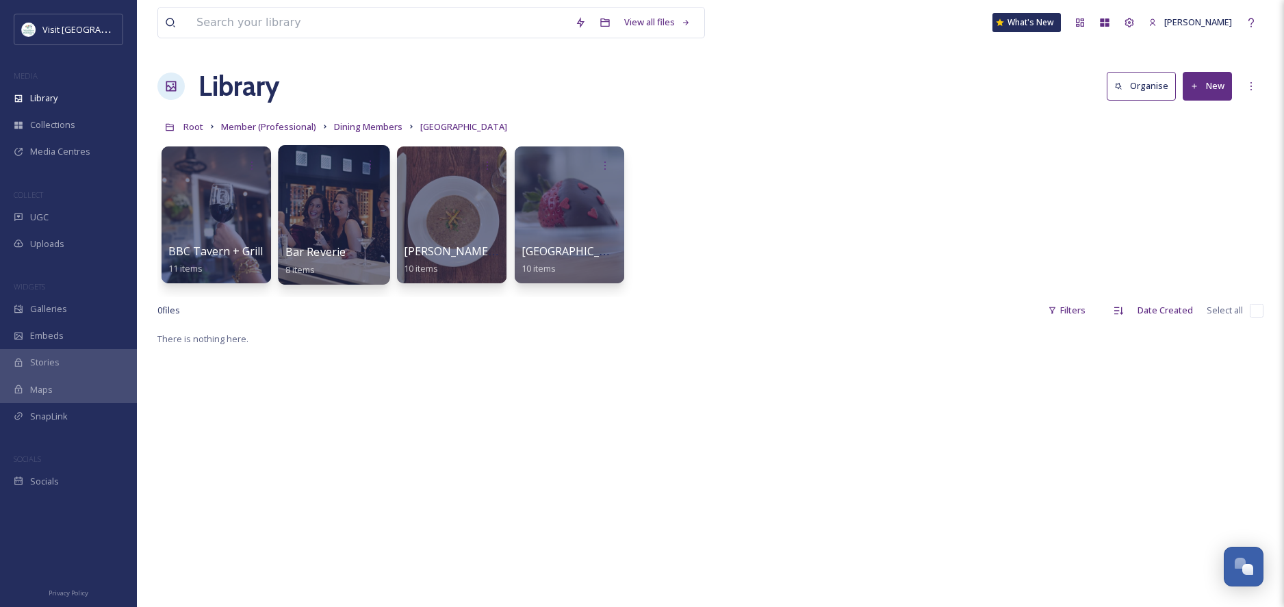
click at [302, 223] on div at bounding box center [334, 215] width 112 height 140
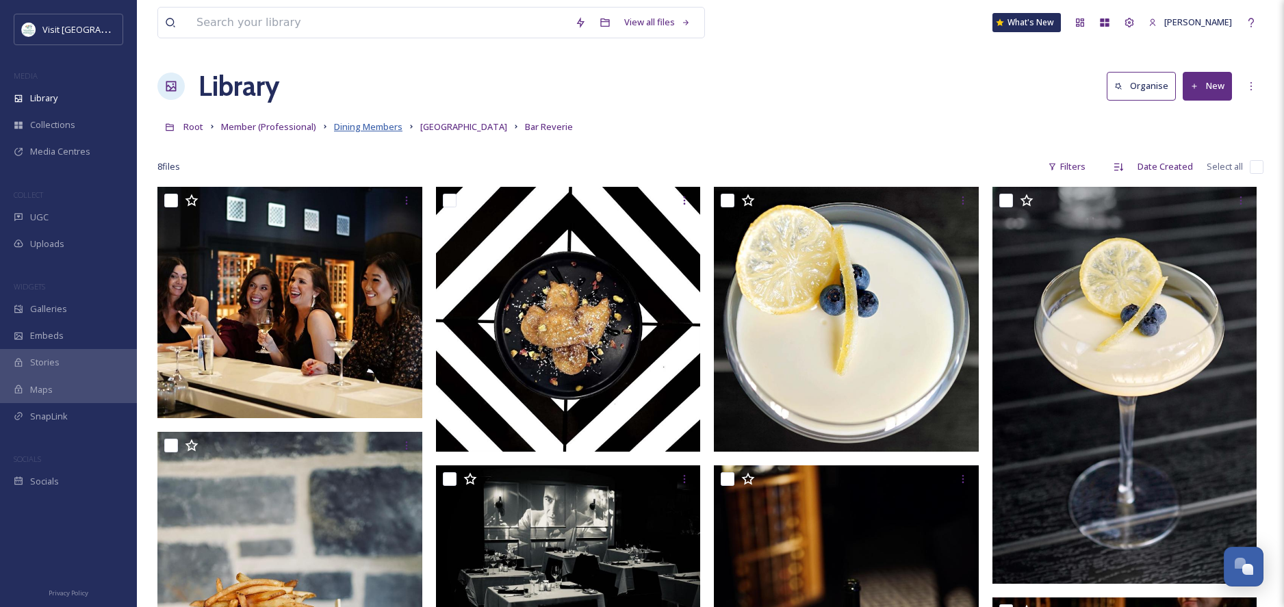
click at [346, 127] on span "Dining Members" at bounding box center [368, 126] width 68 height 12
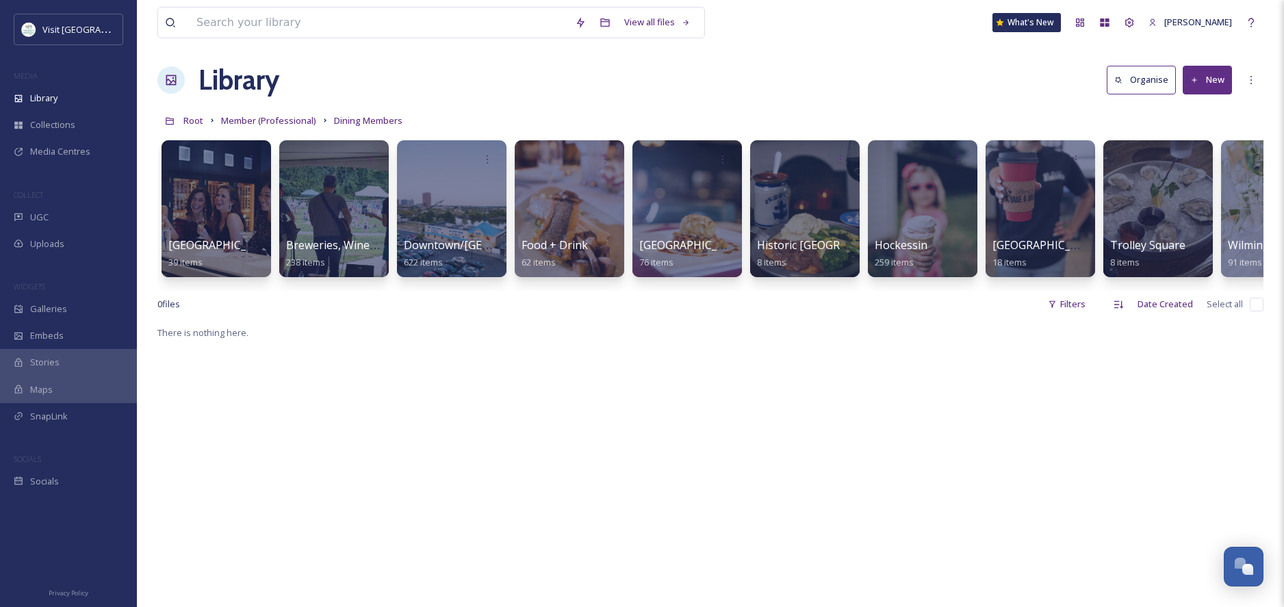
scroll to position [5, 0]
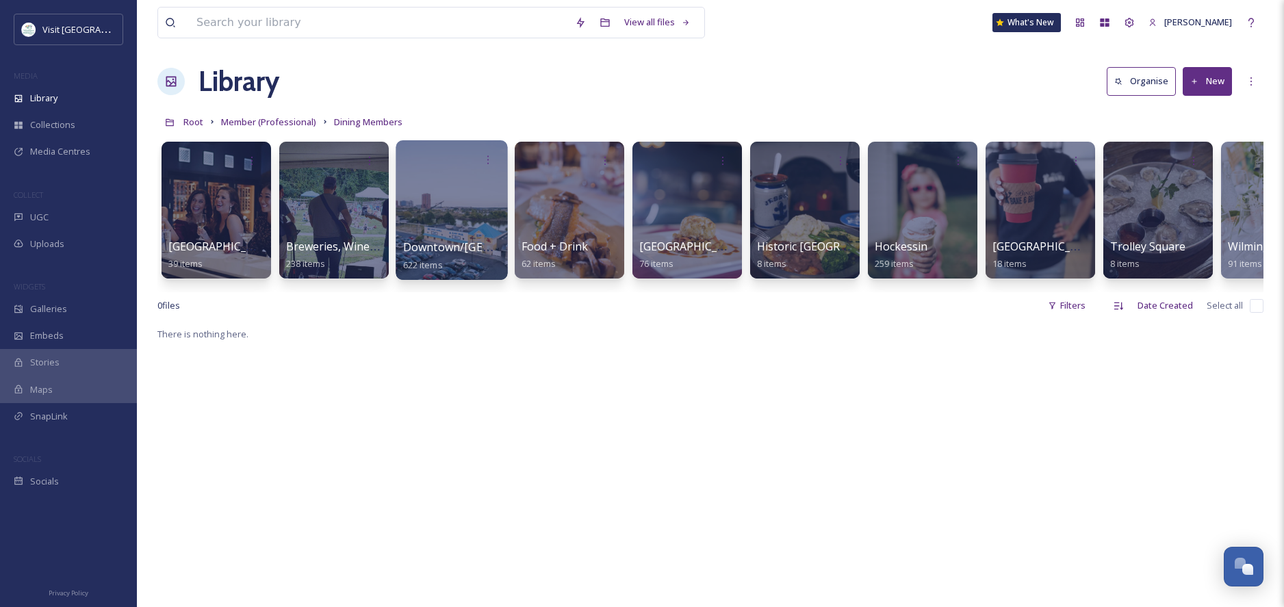
click at [455, 227] on div at bounding box center [452, 210] width 112 height 140
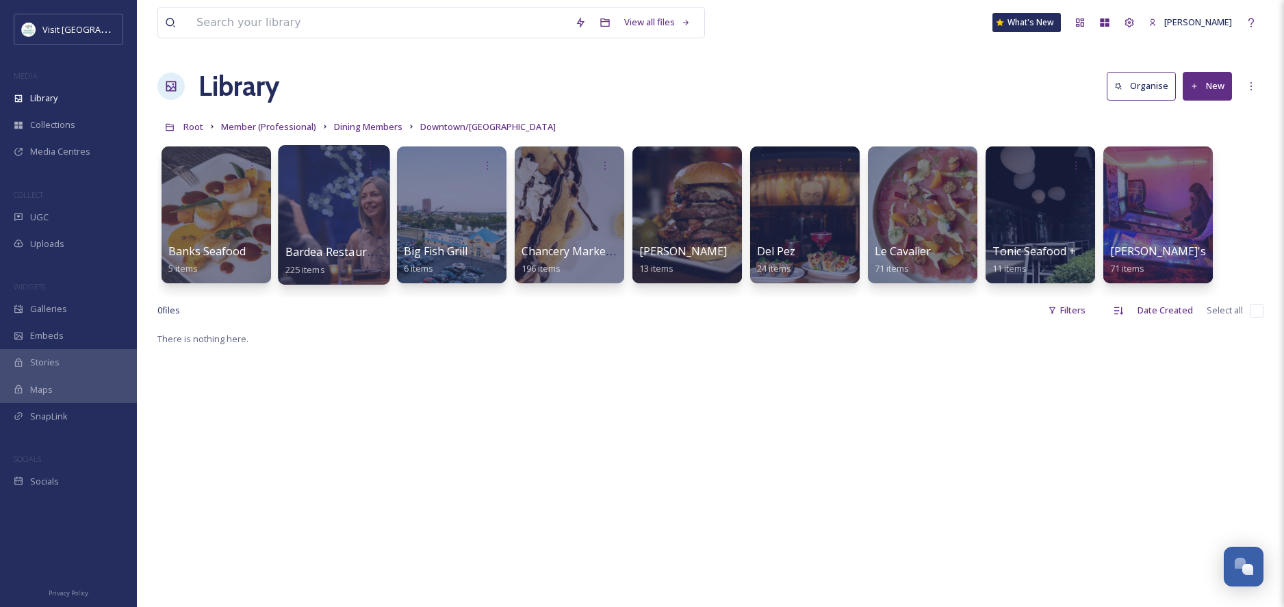
click at [325, 218] on div at bounding box center [334, 215] width 112 height 140
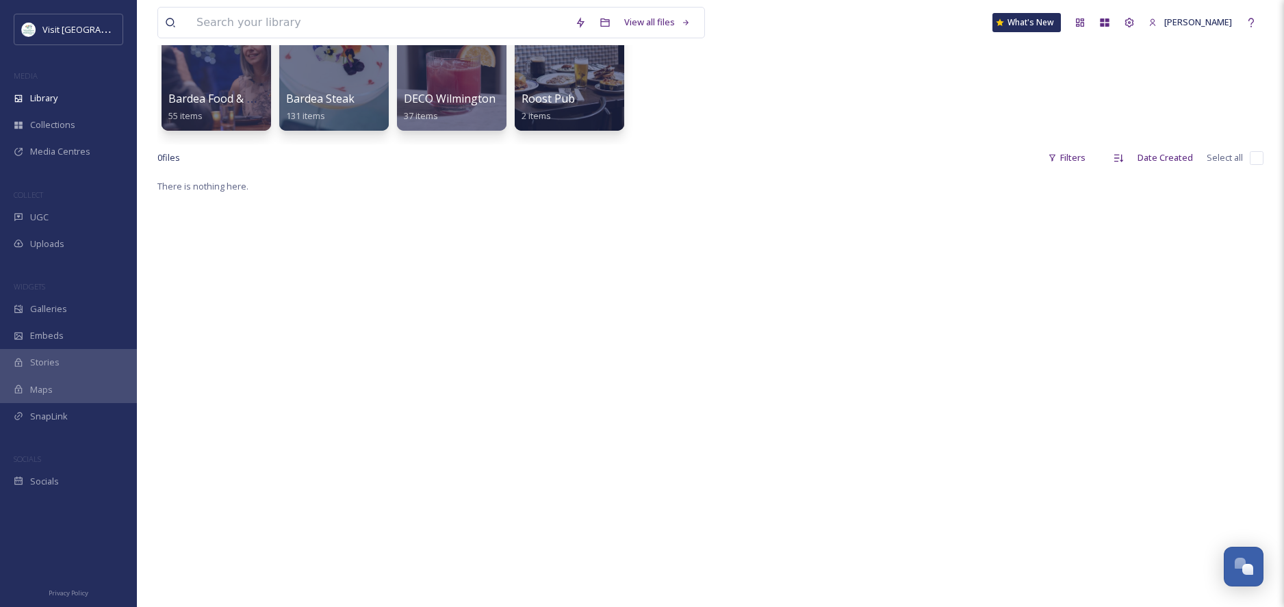
scroll to position [90, 0]
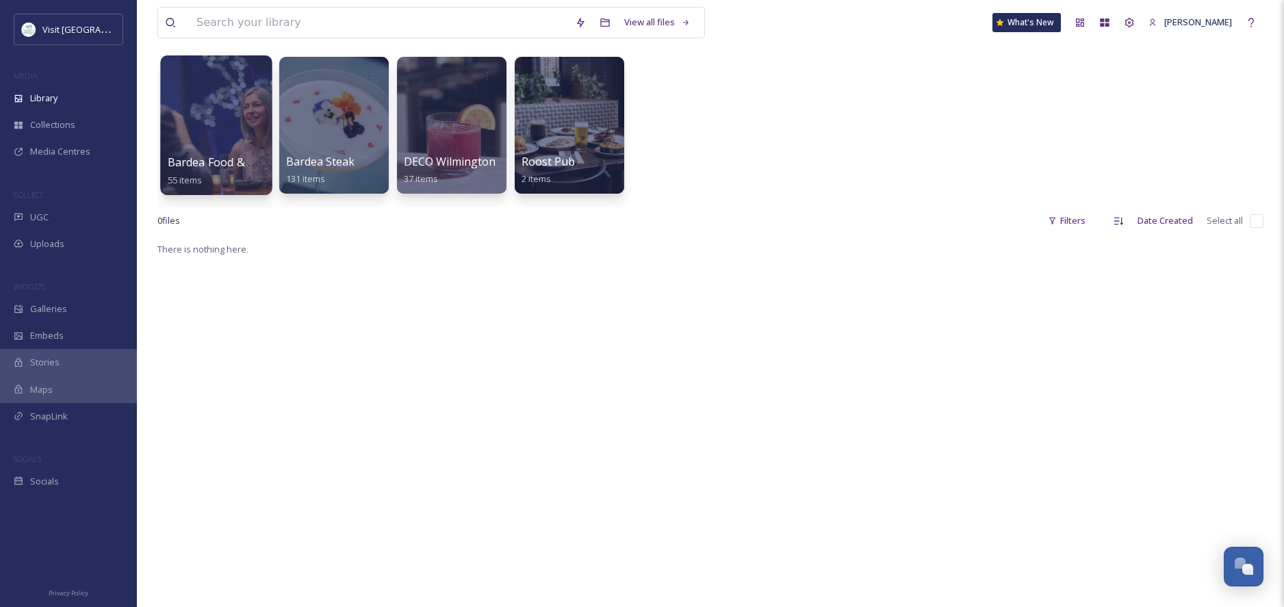
click at [229, 137] on div at bounding box center [216, 125] width 112 height 140
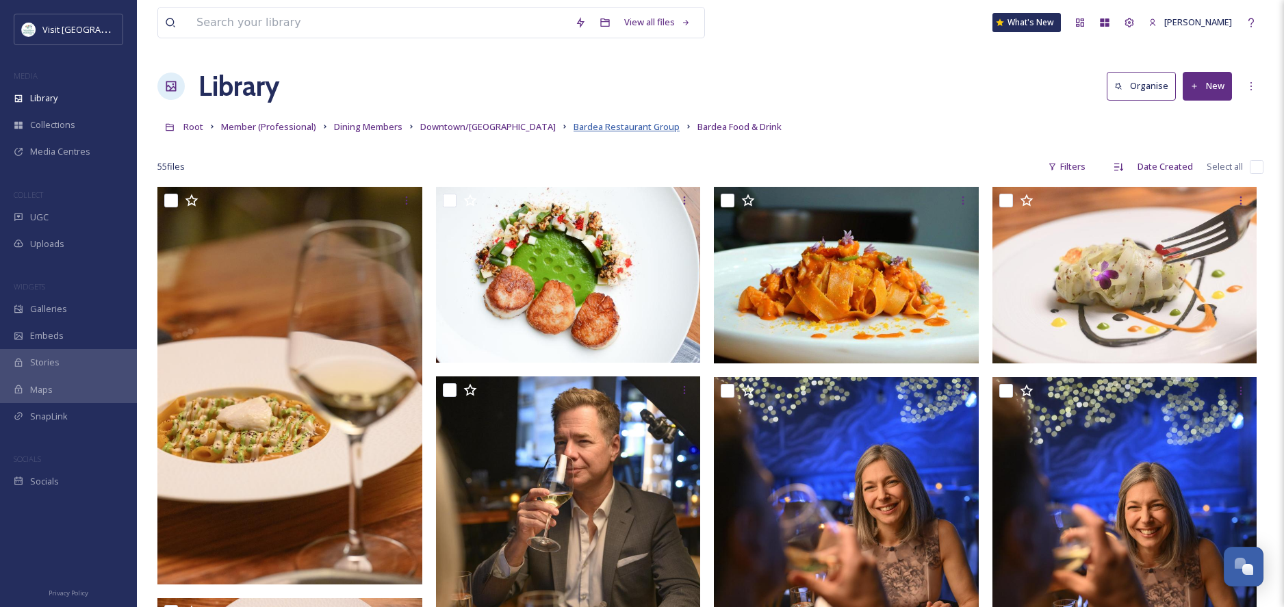
click at [574, 129] on span "Bardea Restaurant Group" at bounding box center [627, 126] width 106 height 12
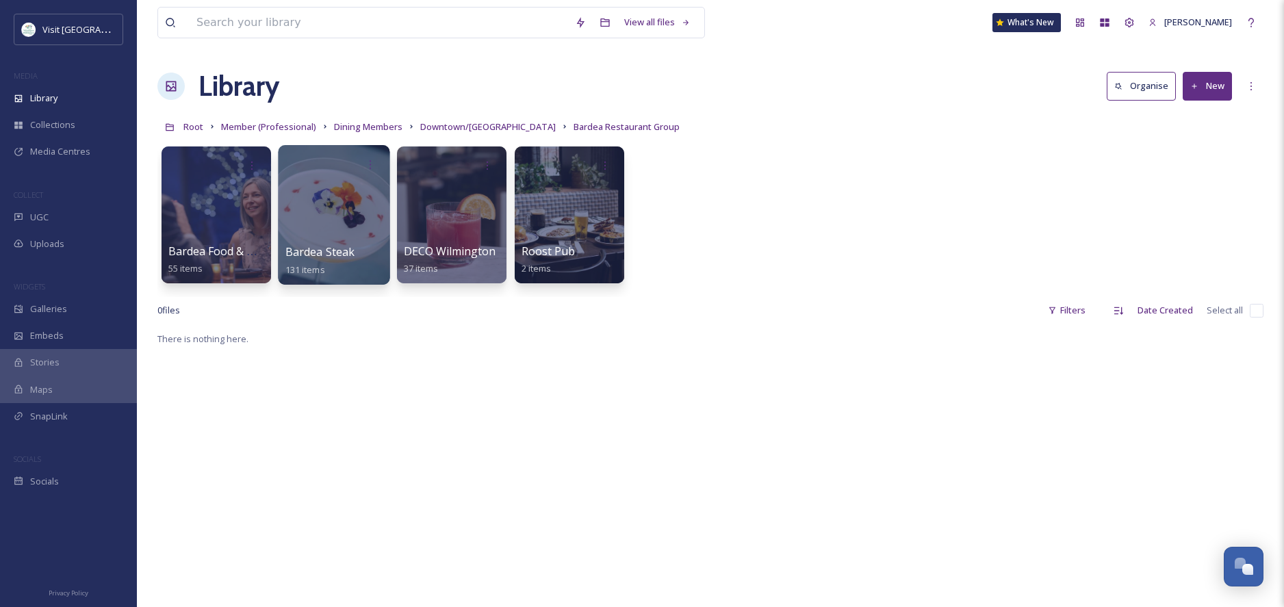
click at [327, 212] on div at bounding box center [334, 215] width 112 height 140
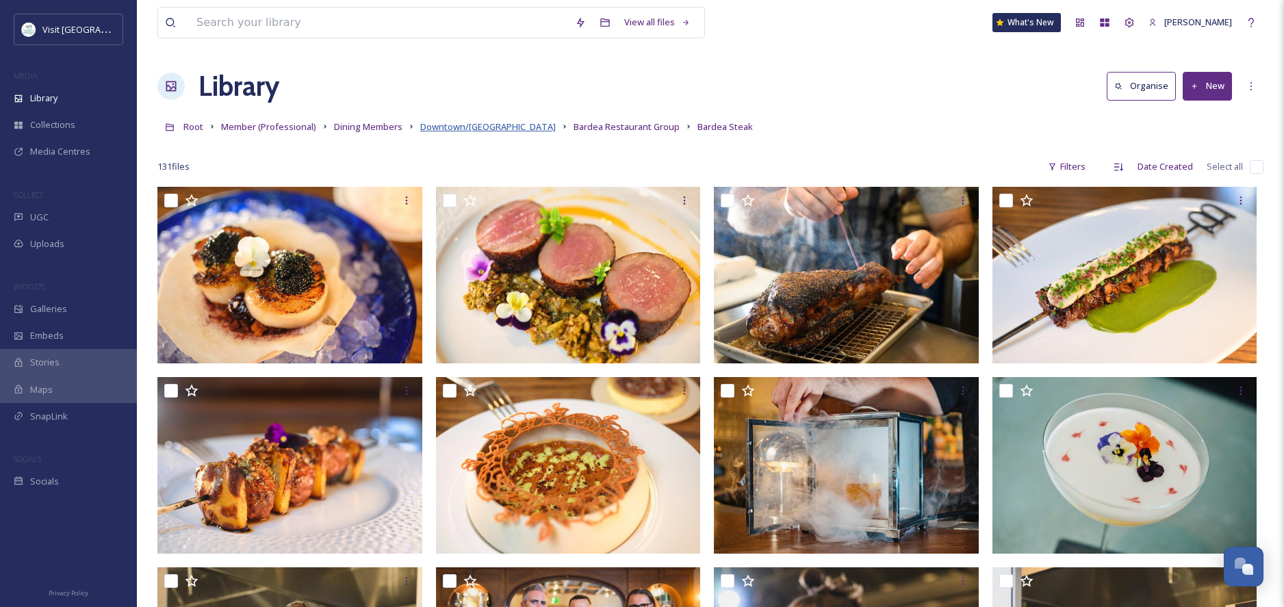
click at [487, 124] on span "Downtown/[GEOGRAPHIC_DATA]" at bounding box center [488, 126] width 136 height 12
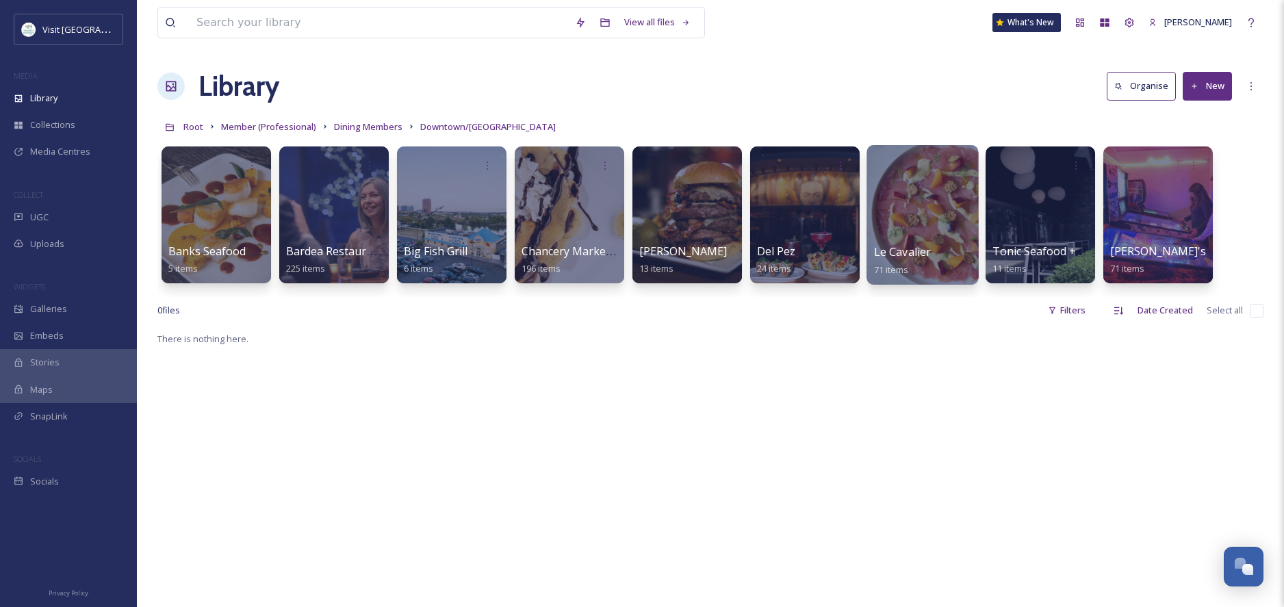
click at [949, 246] on div "Le Cavalier 71 items" at bounding box center [923, 261] width 98 height 34
click at [915, 243] on div at bounding box center [923, 215] width 112 height 140
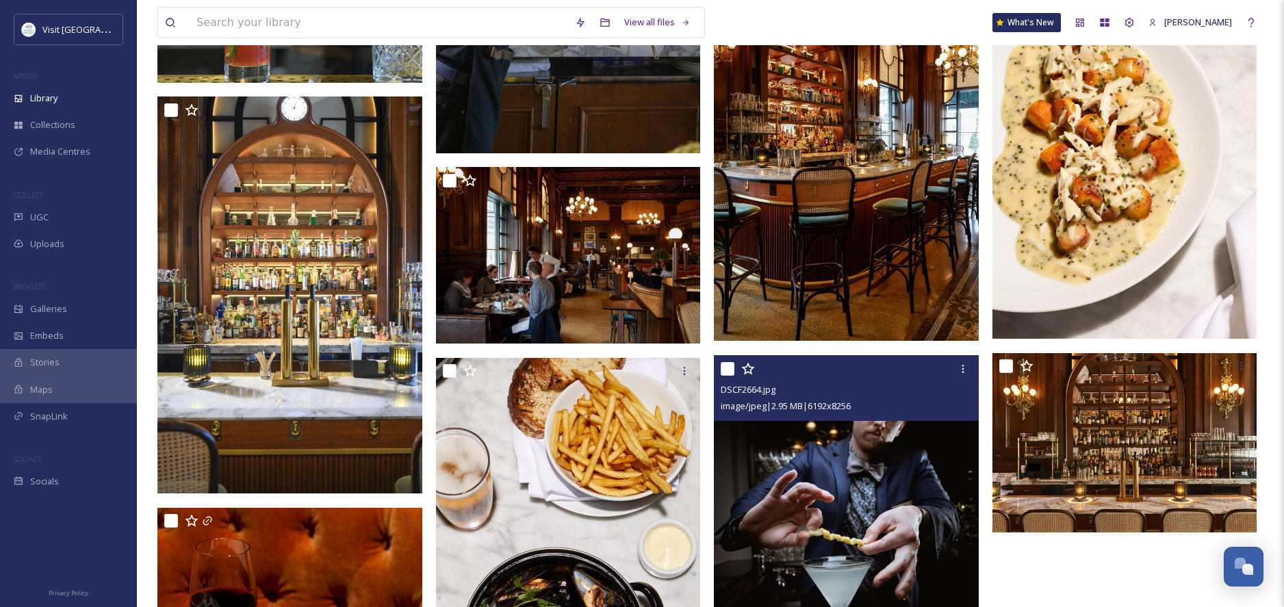
scroll to position [5531, 0]
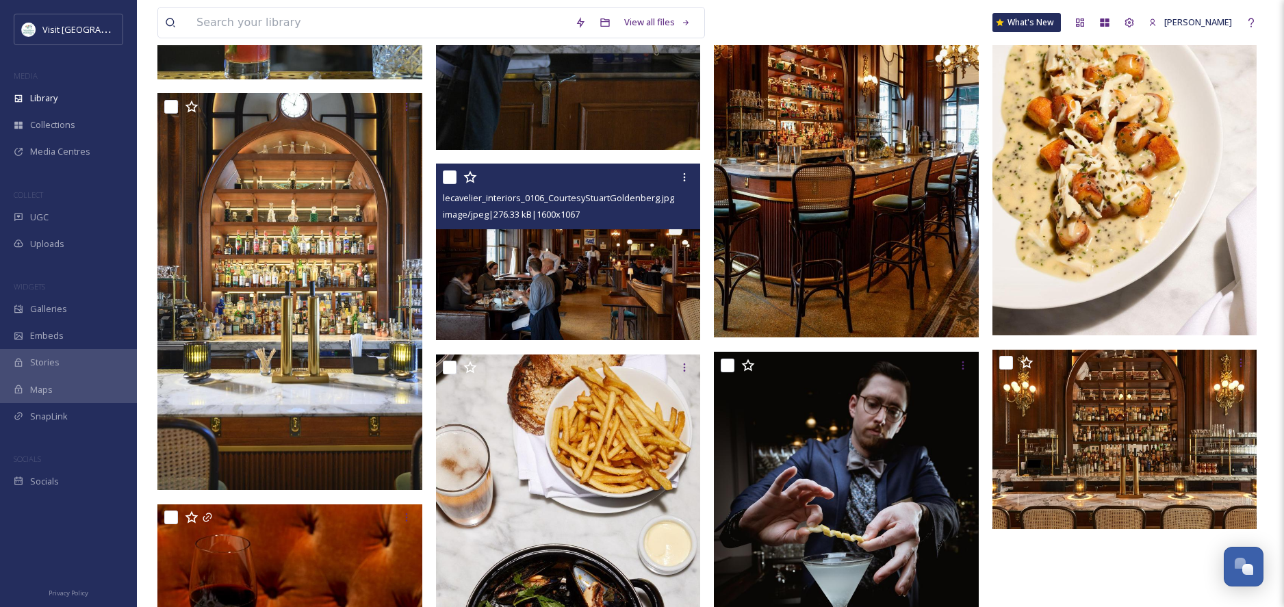
click at [575, 280] on img at bounding box center [568, 252] width 265 height 177
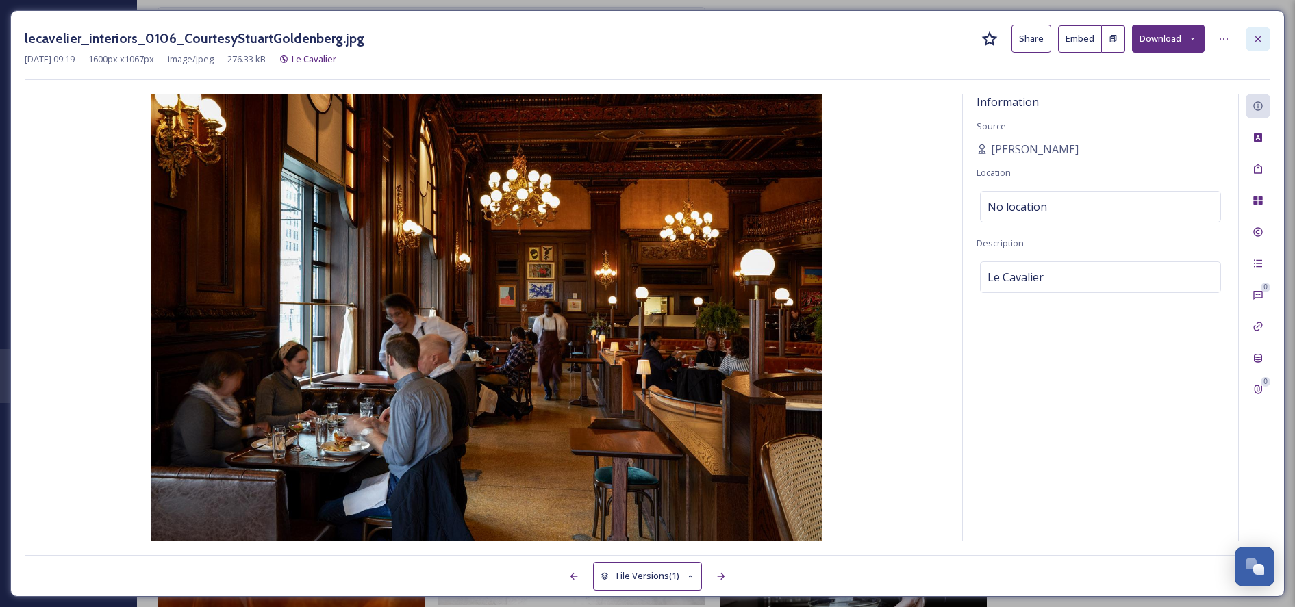
click at [1258, 40] on icon at bounding box center [1257, 39] width 11 height 11
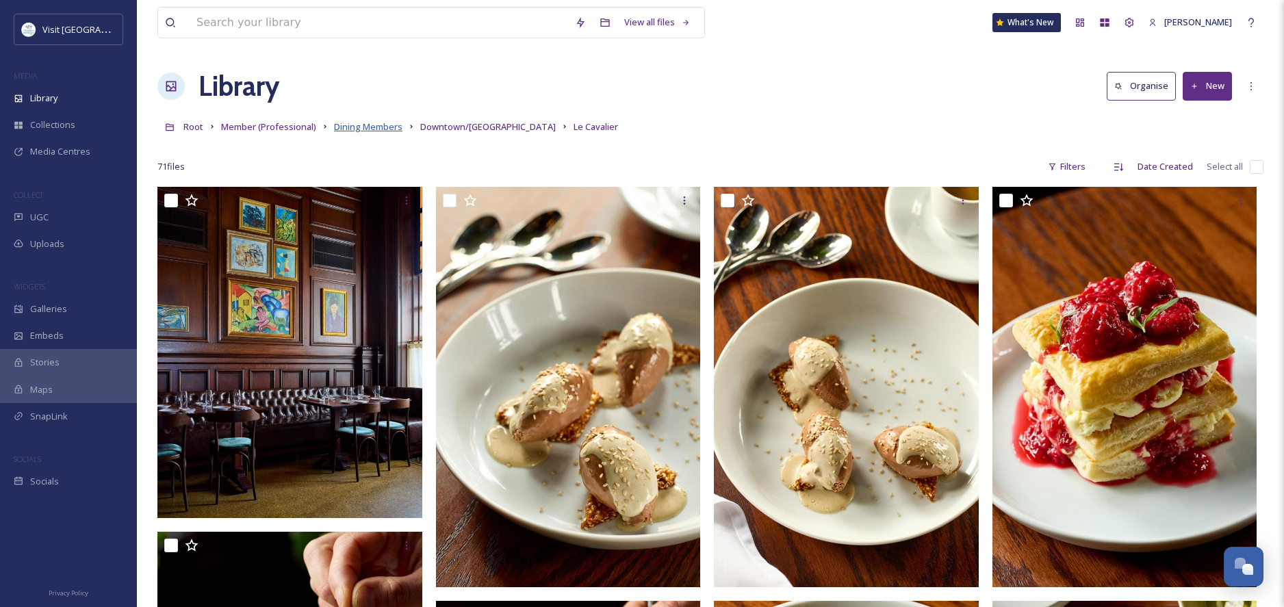
click at [370, 129] on span "Dining Members" at bounding box center [368, 126] width 68 height 12
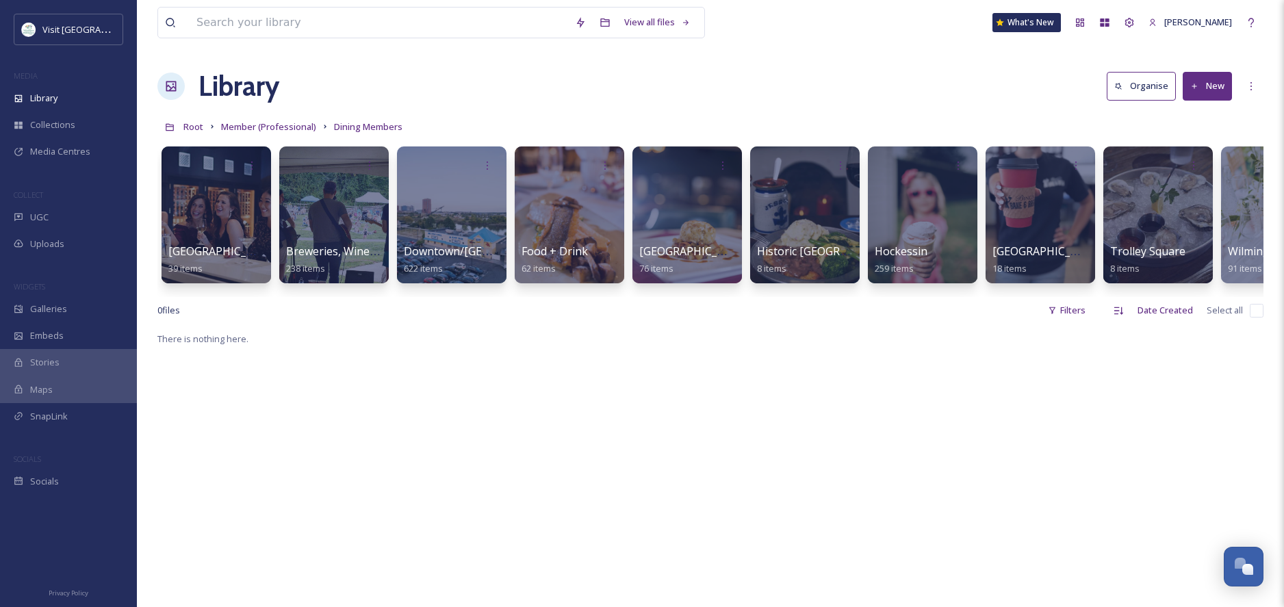
scroll to position [0, 71]
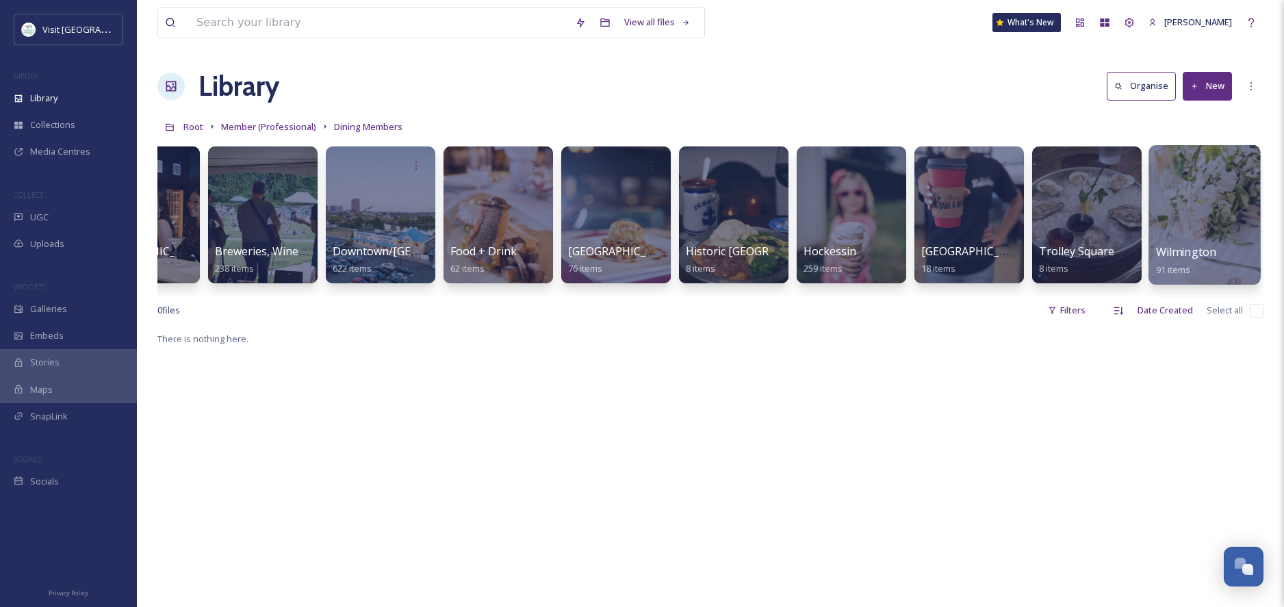
click at [1180, 225] on div at bounding box center [1205, 215] width 112 height 140
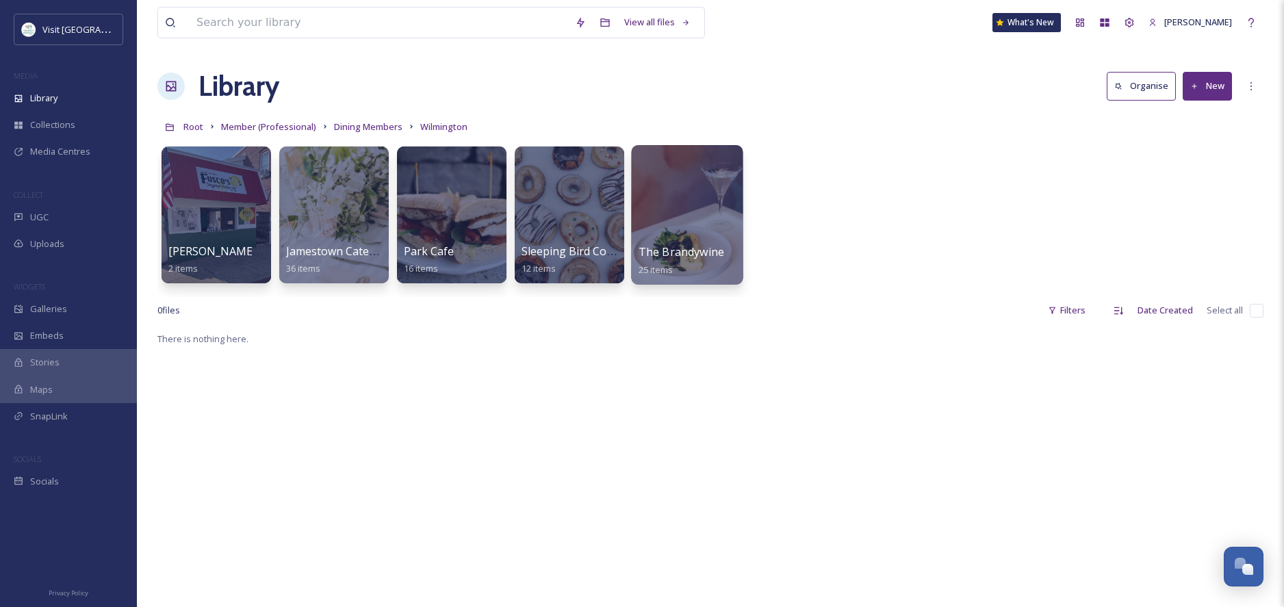
click at [706, 236] on div at bounding box center [687, 215] width 112 height 140
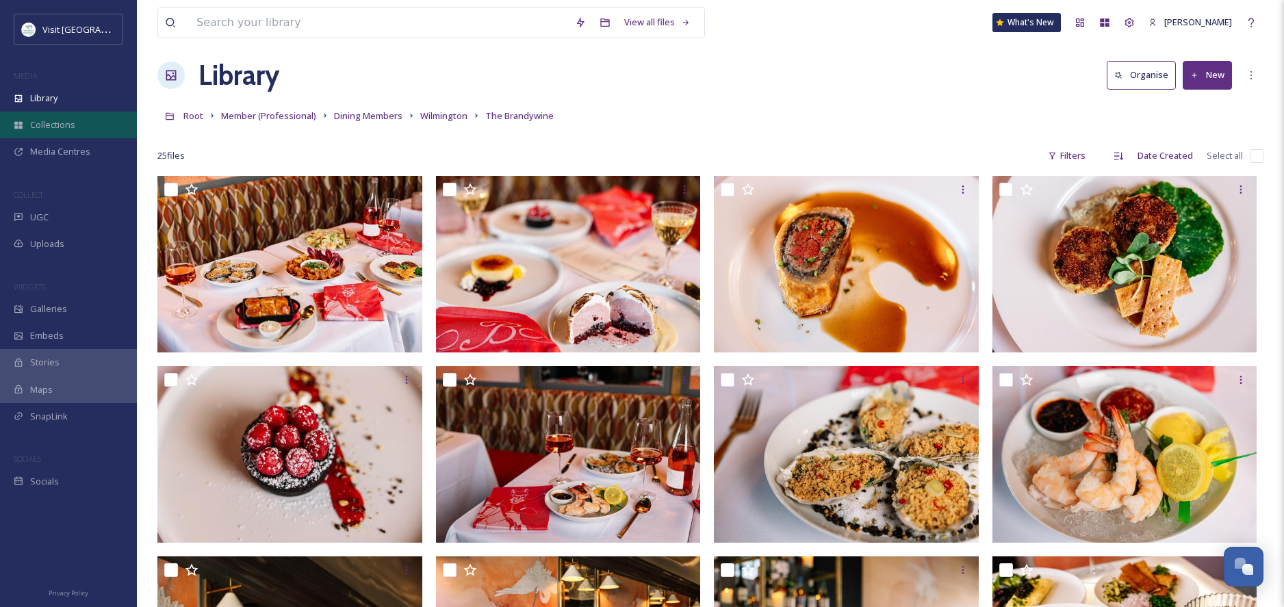
scroll to position [10, 0]
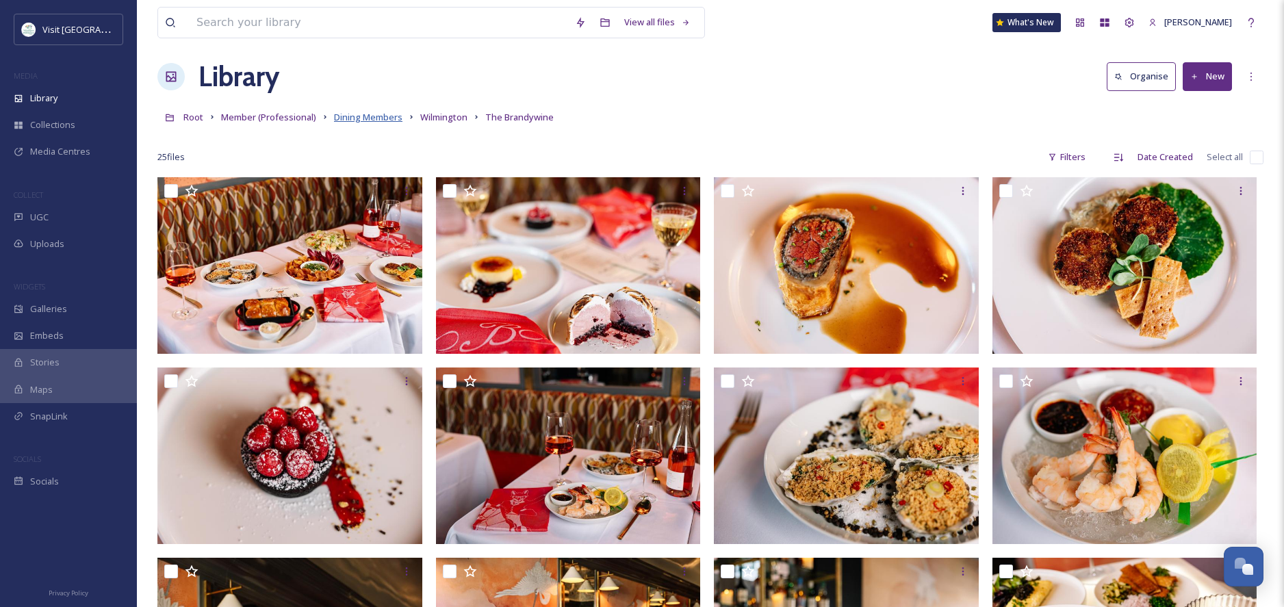
click at [353, 119] on span "Dining Members" at bounding box center [368, 117] width 68 height 12
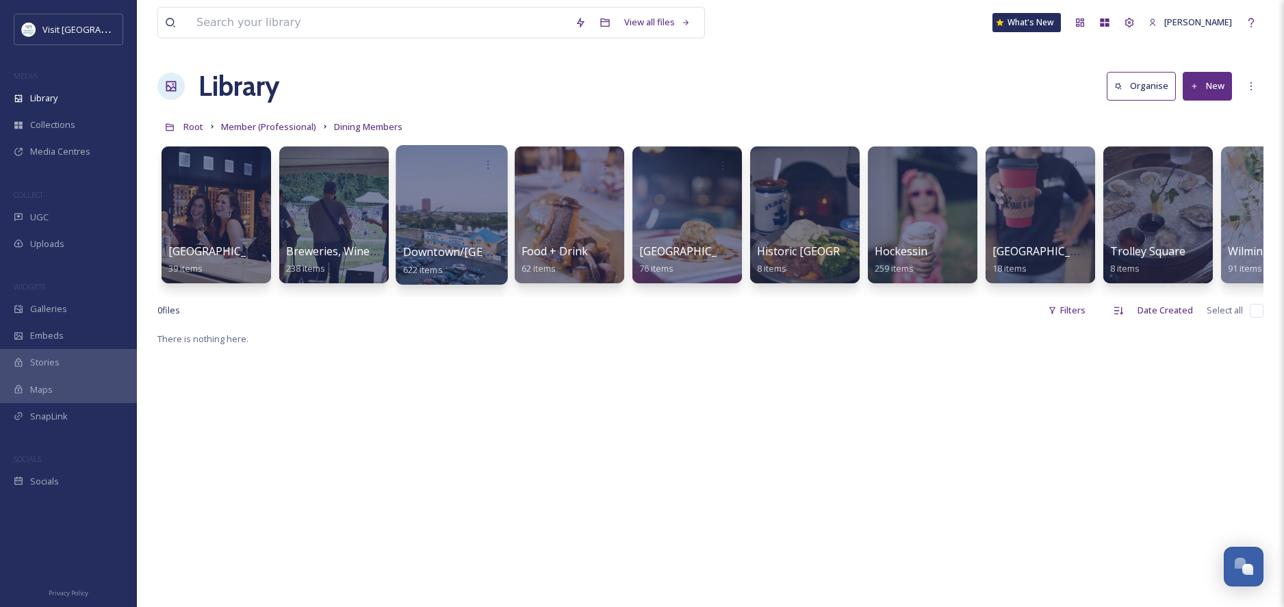
click at [436, 243] on div at bounding box center [452, 215] width 112 height 140
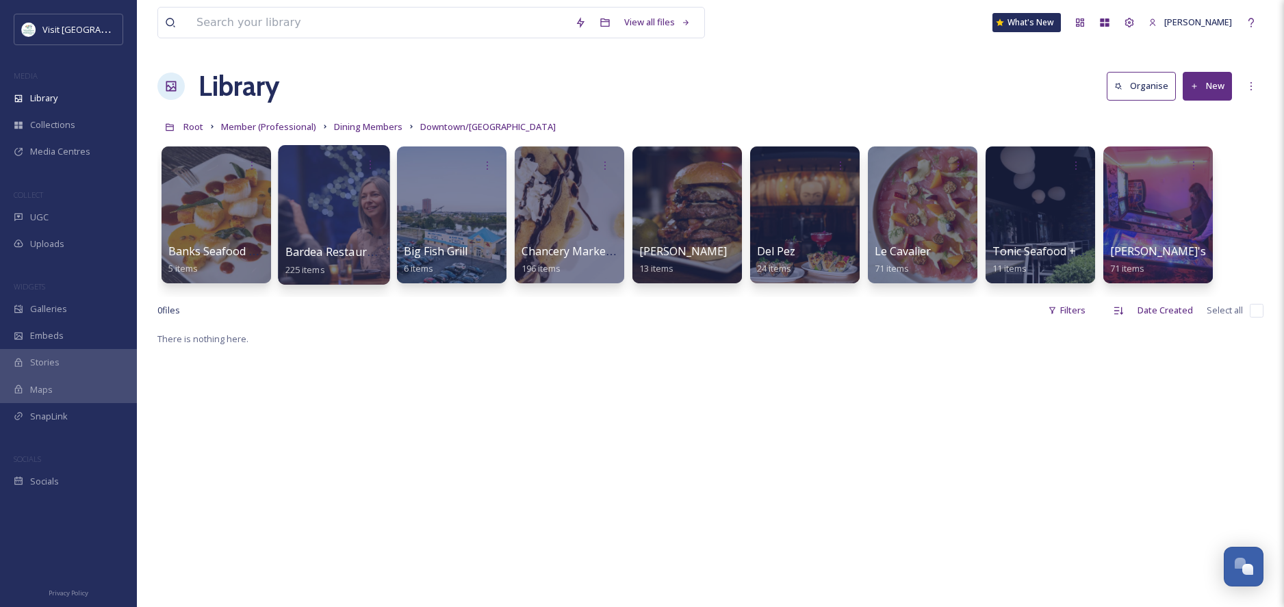
click at [348, 259] on span "Bardea Restaurant Group" at bounding box center [353, 251] width 136 height 15
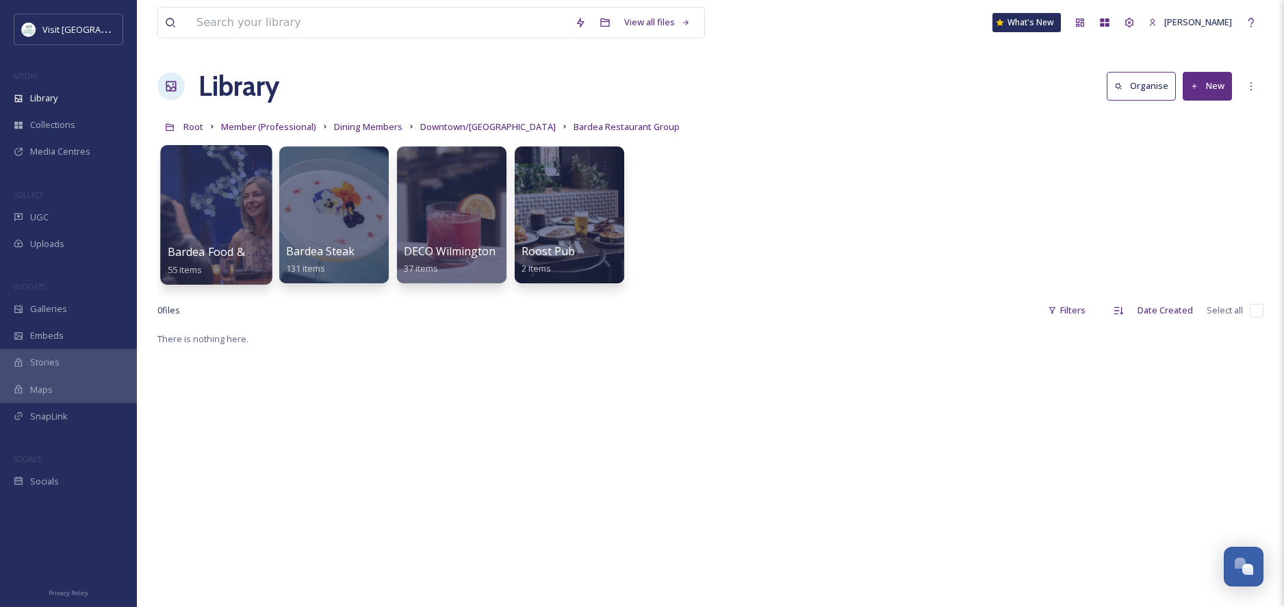
click at [222, 238] on div at bounding box center [216, 215] width 112 height 140
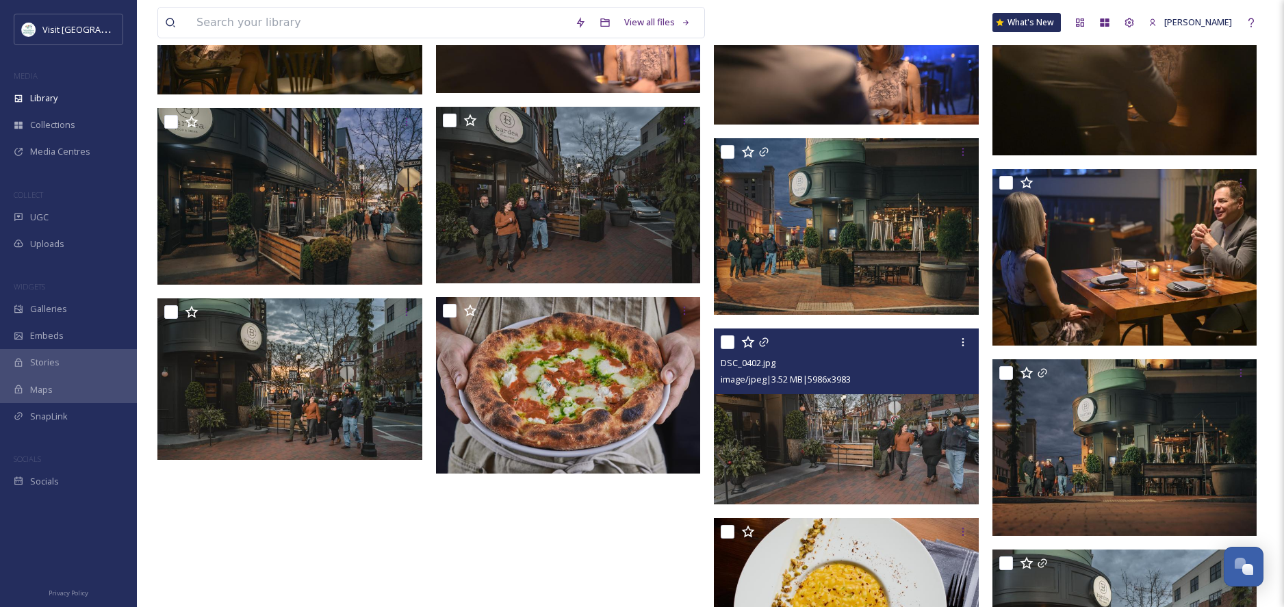
scroll to position [3043, 0]
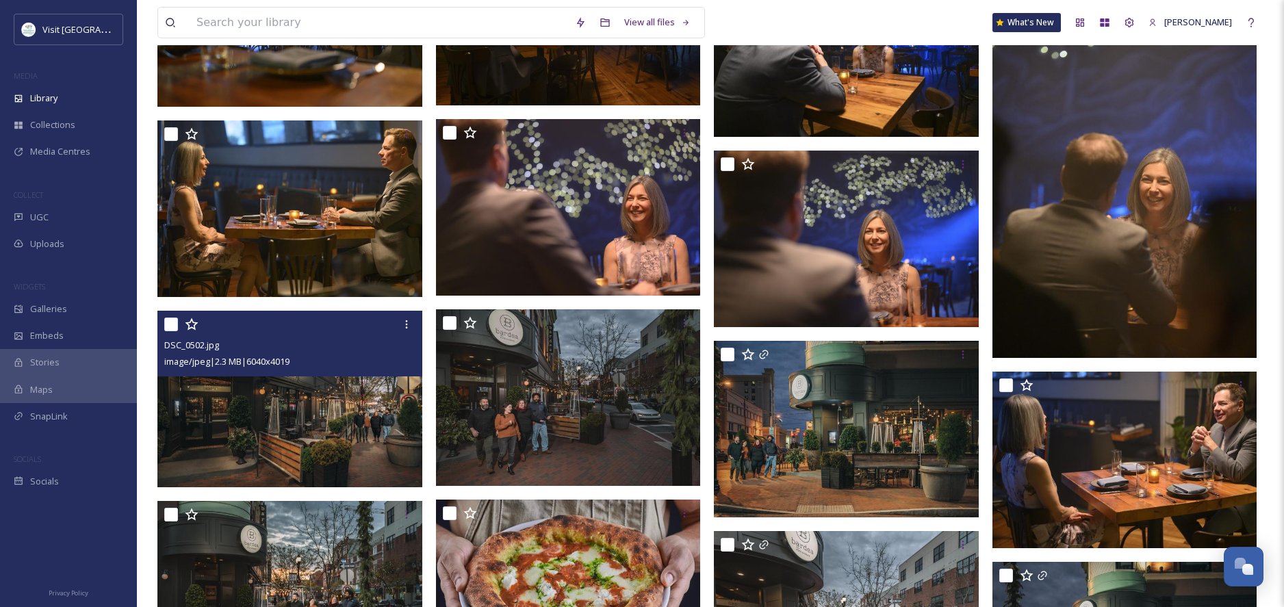
click at [357, 405] on img at bounding box center [289, 399] width 265 height 177
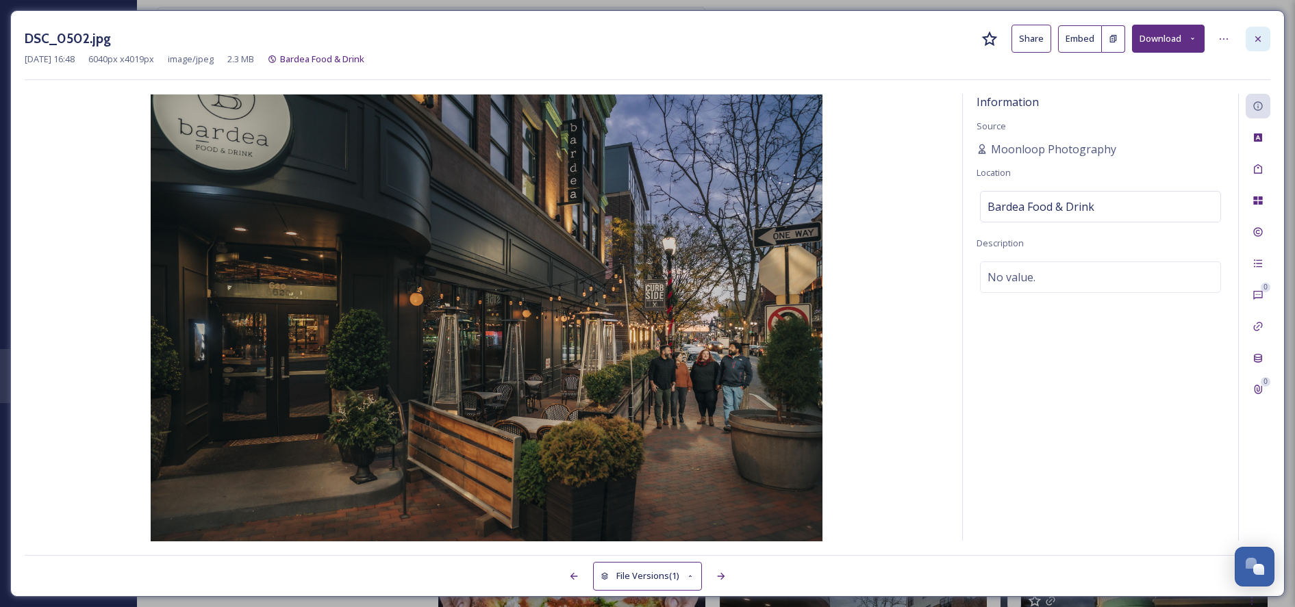
click at [1256, 40] on icon at bounding box center [1257, 38] width 5 height 5
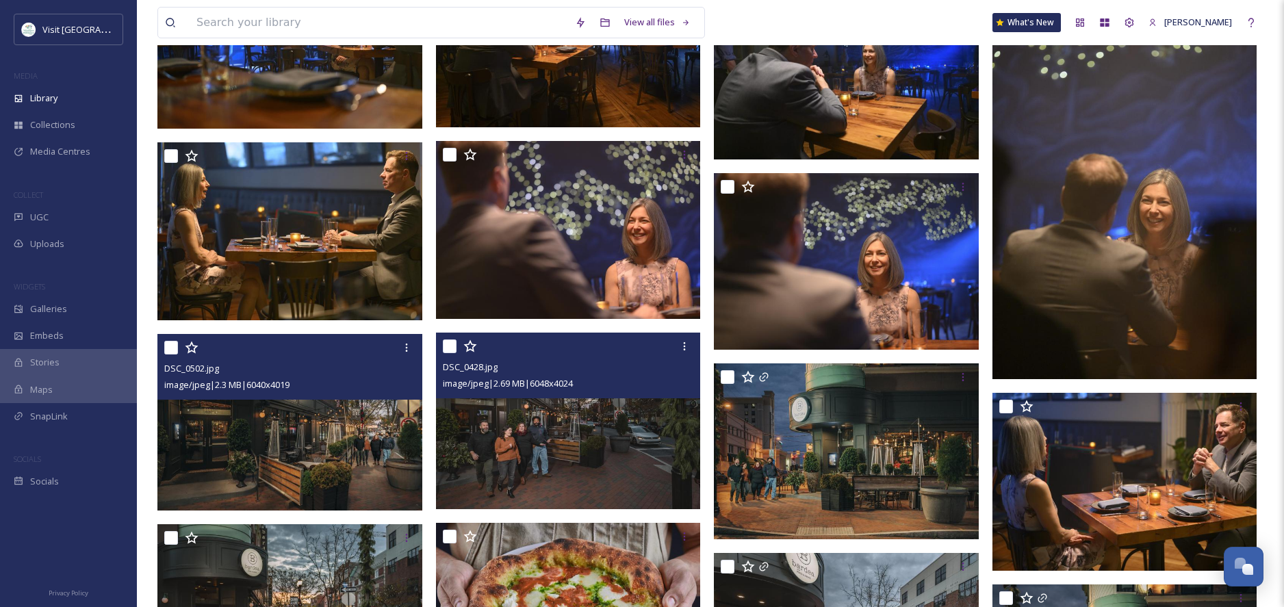
click at [582, 430] on img at bounding box center [568, 421] width 265 height 177
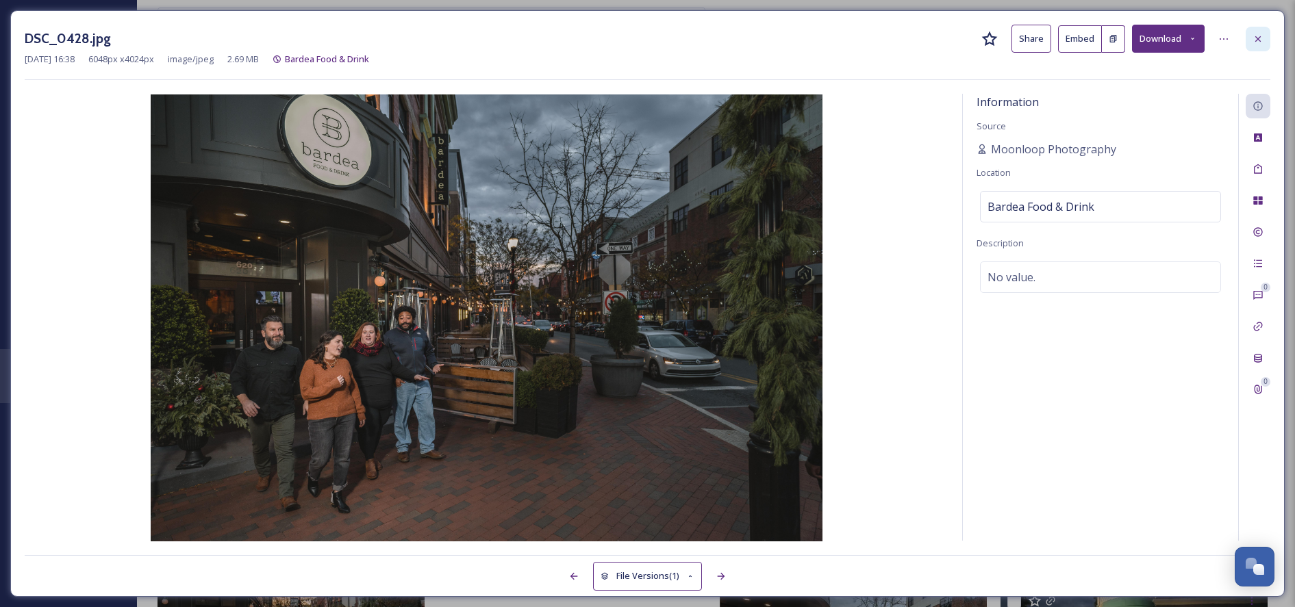
click at [1261, 40] on icon at bounding box center [1257, 39] width 11 height 11
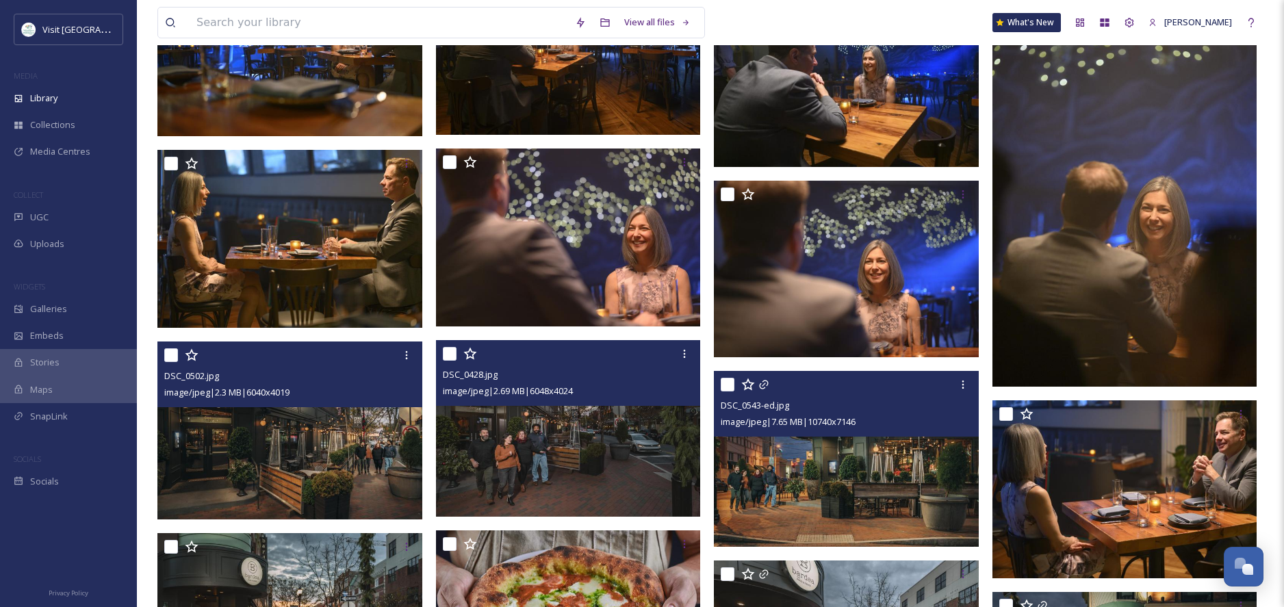
scroll to position [3035, 0]
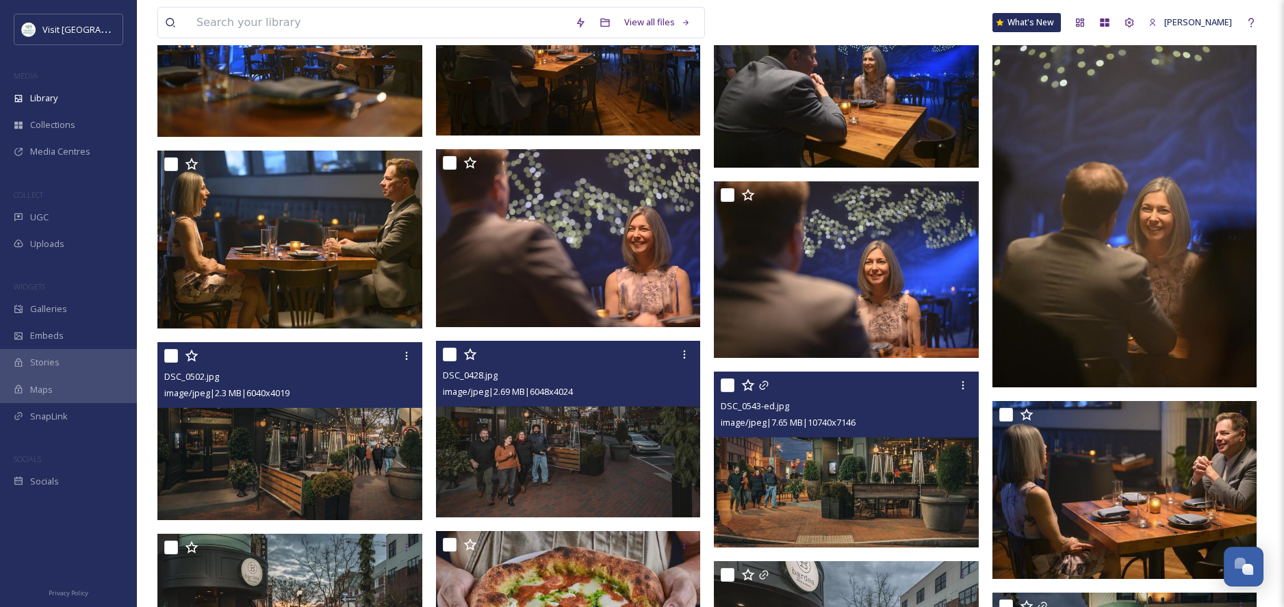
click at [893, 468] on img at bounding box center [846, 460] width 265 height 177
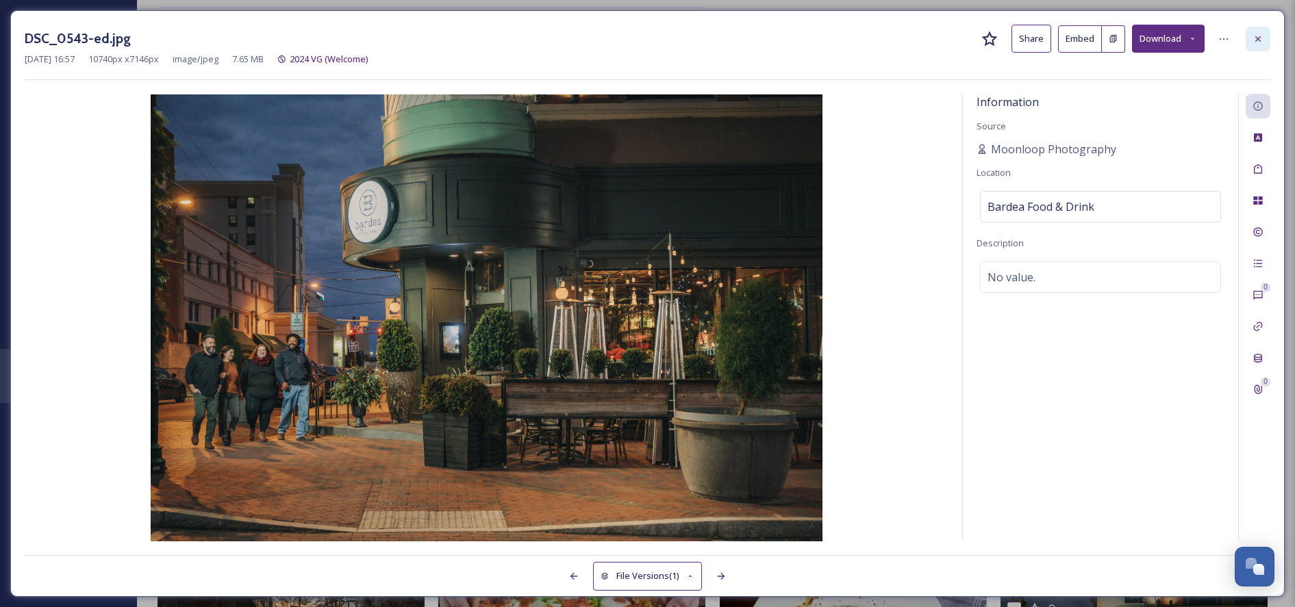
click at [1260, 40] on icon at bounding box center [1257, 39] width 11 height 11
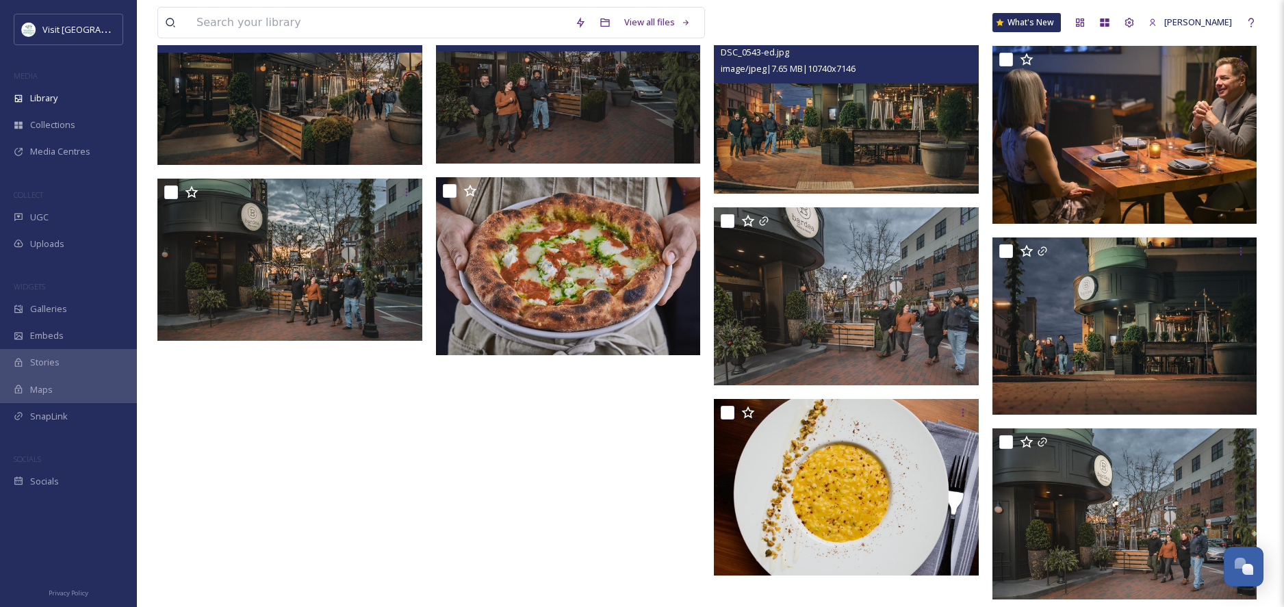
scroll to position [3391, 0]
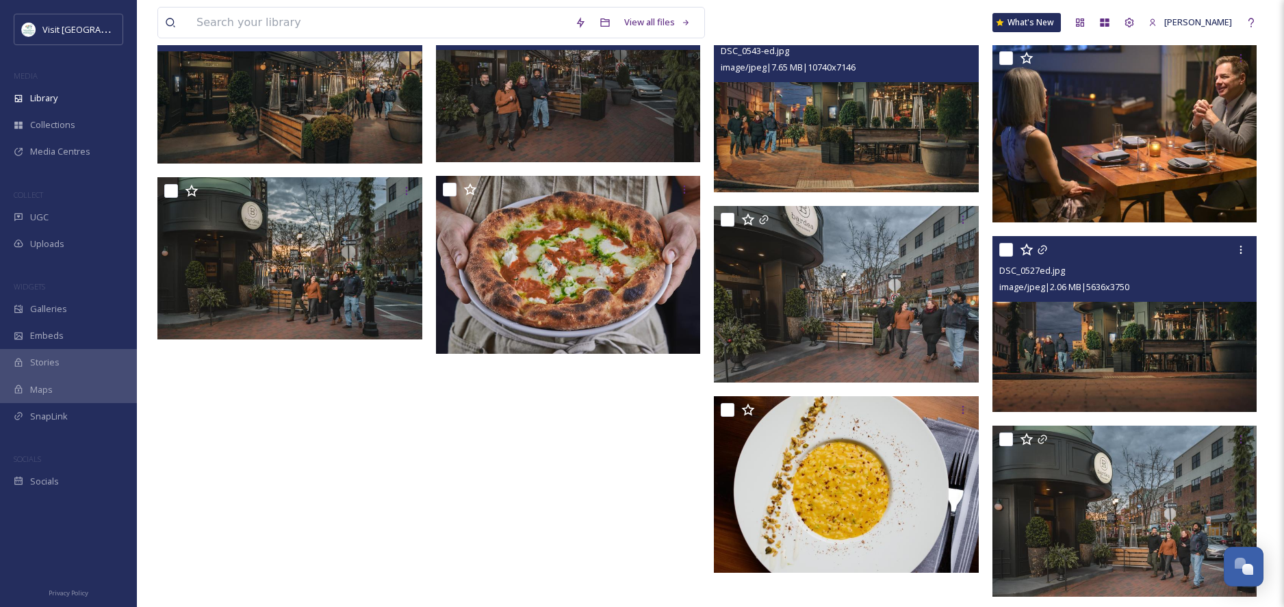
click at [1074, 347] on img at bounding box center [1125, 324] width 265 height 177
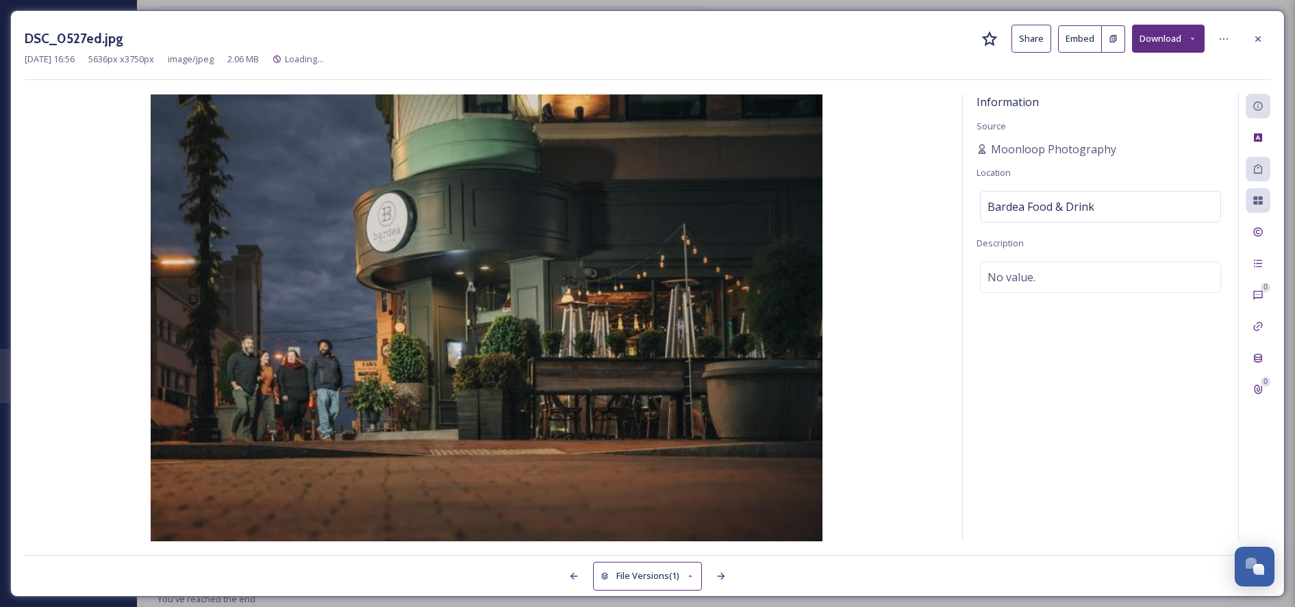
scroll to position [3383, 0]
click at [1256, 36] on icon at bounding box center [1257, 39] width 11 height 11
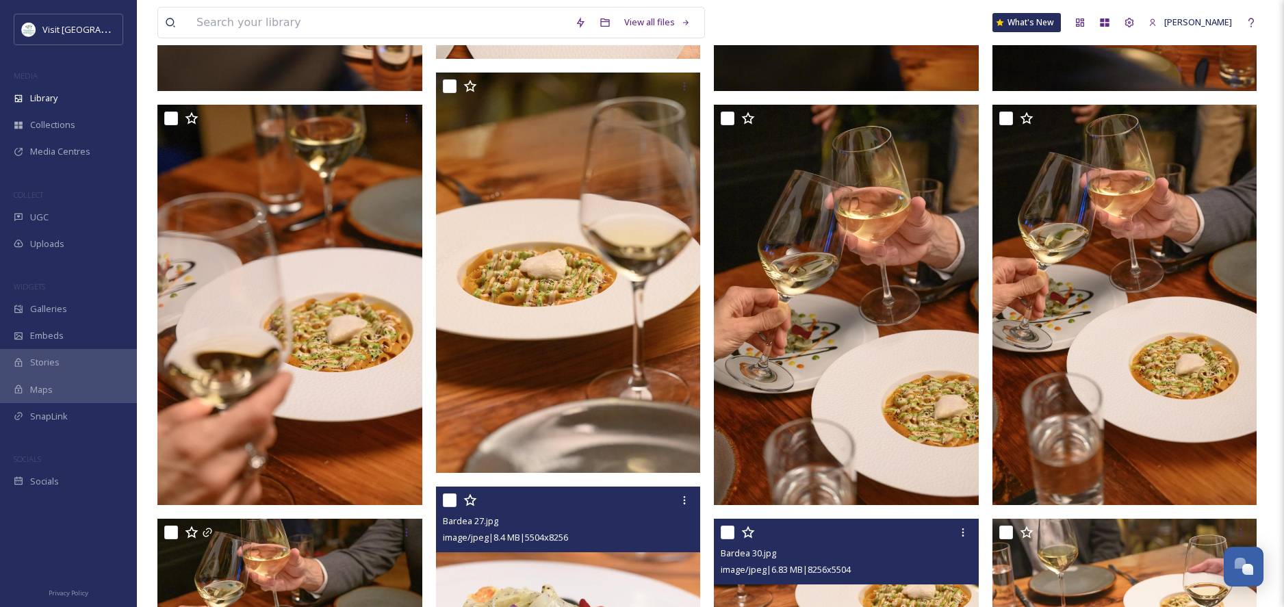
scroll to position [1081, 0]
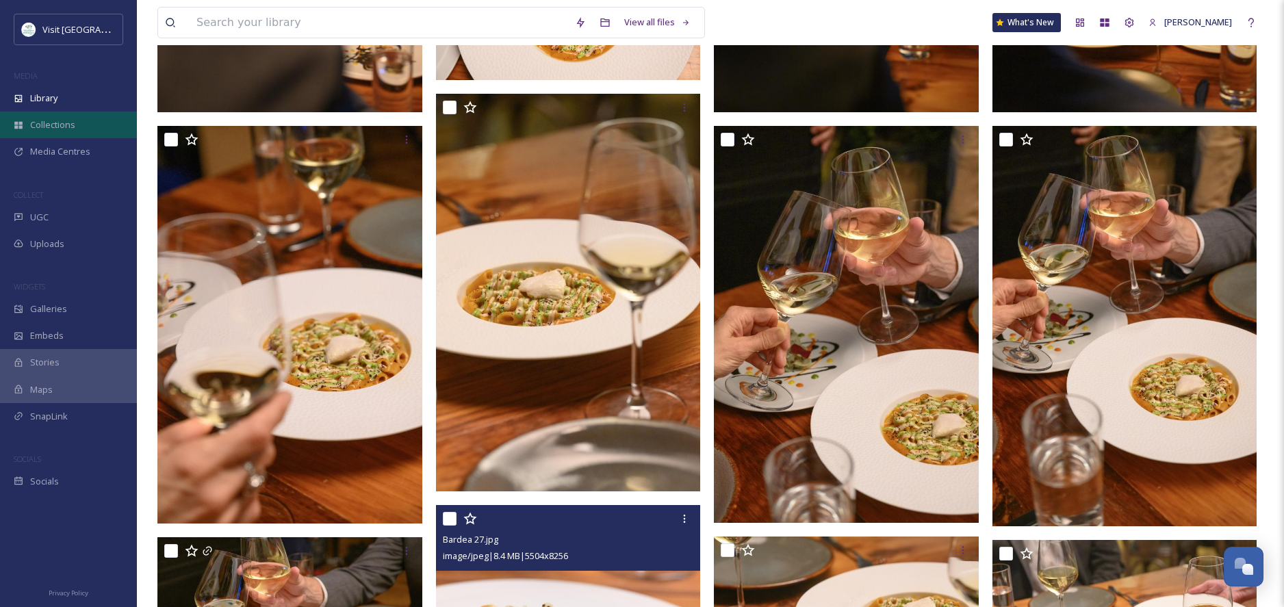
click at [74, 127] on span "Collections" at bounding box center [52, 124] width 45 height 13
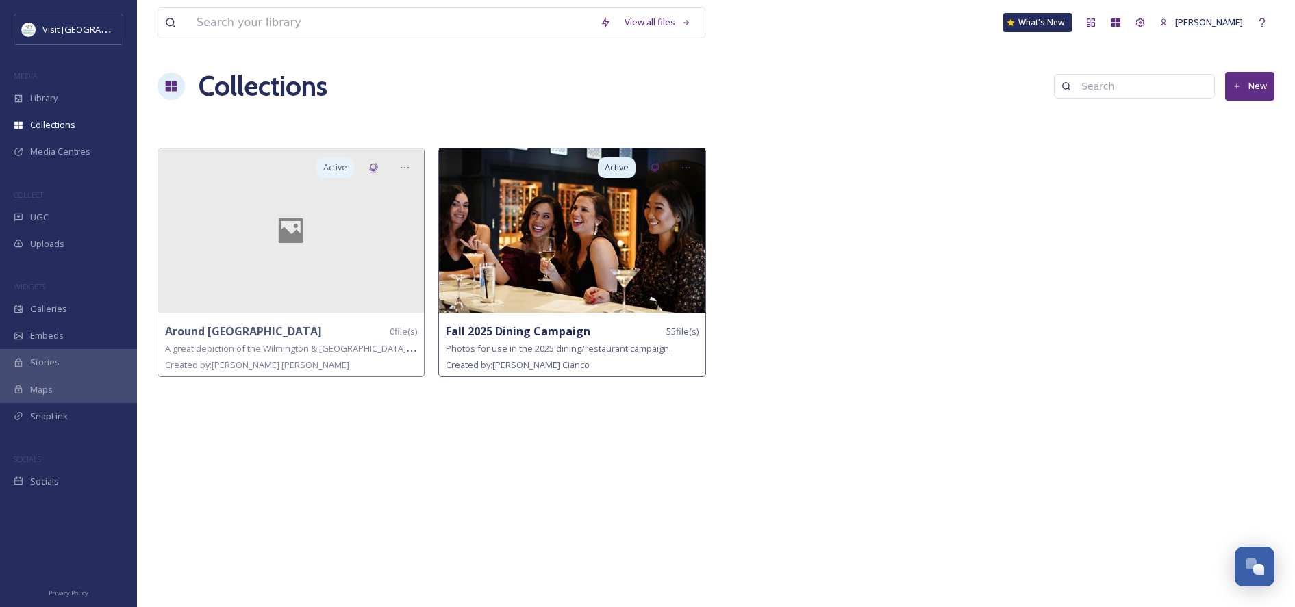
click at [570, 257] on img at bounding box center [572, 231] width 266 height 164
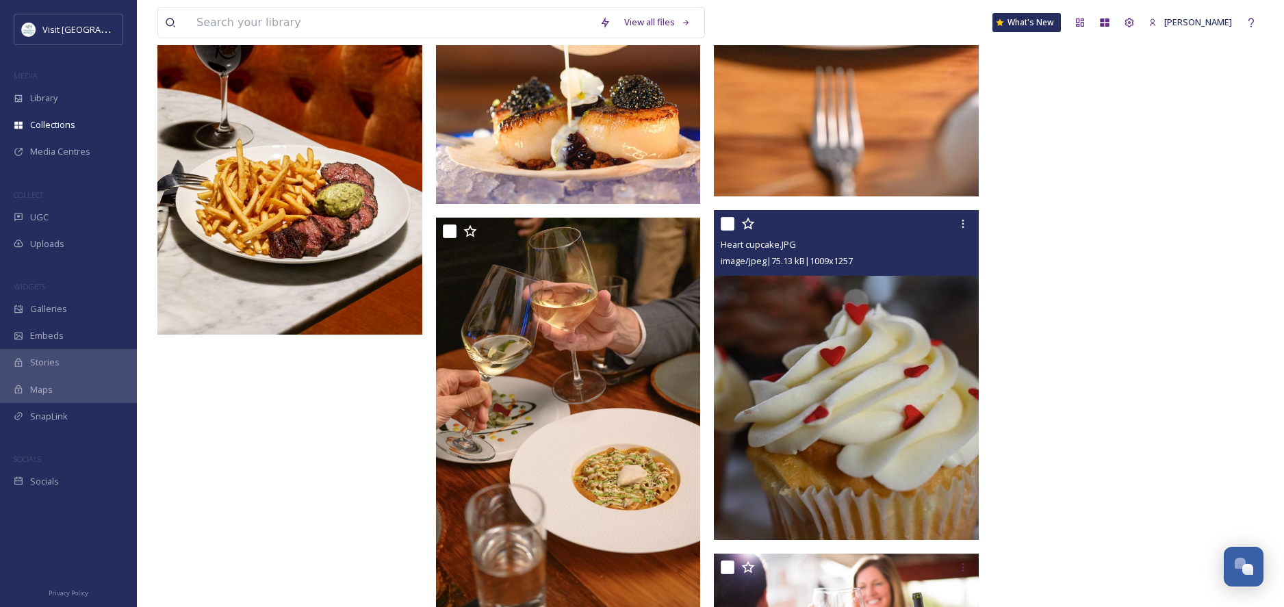
scroll to position [4227, 0]
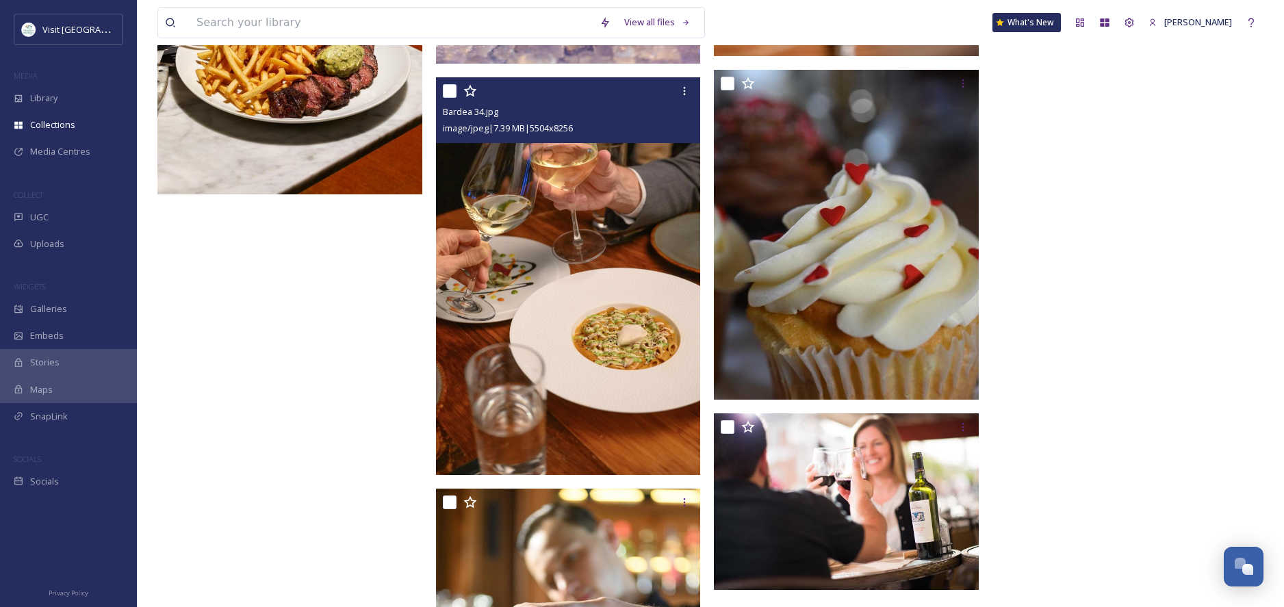
click at [448, 92] on input "checkbox" at bounding box center [450, 91] width 14 height 14
checkbox input "true"
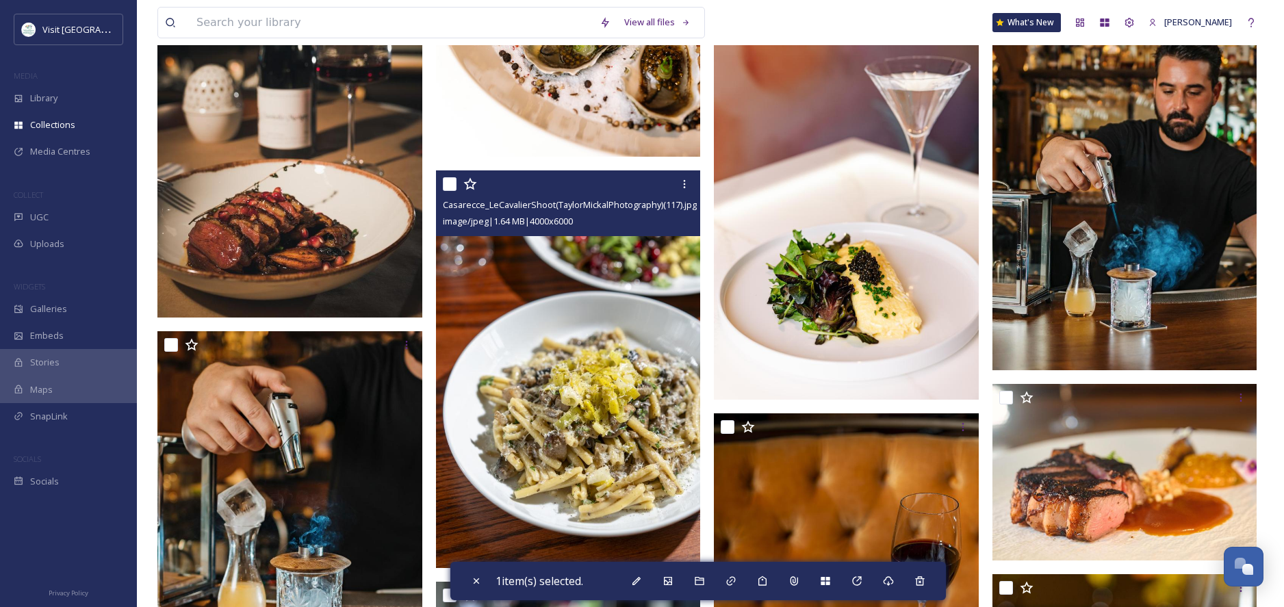
scroll to position [2511, 0]
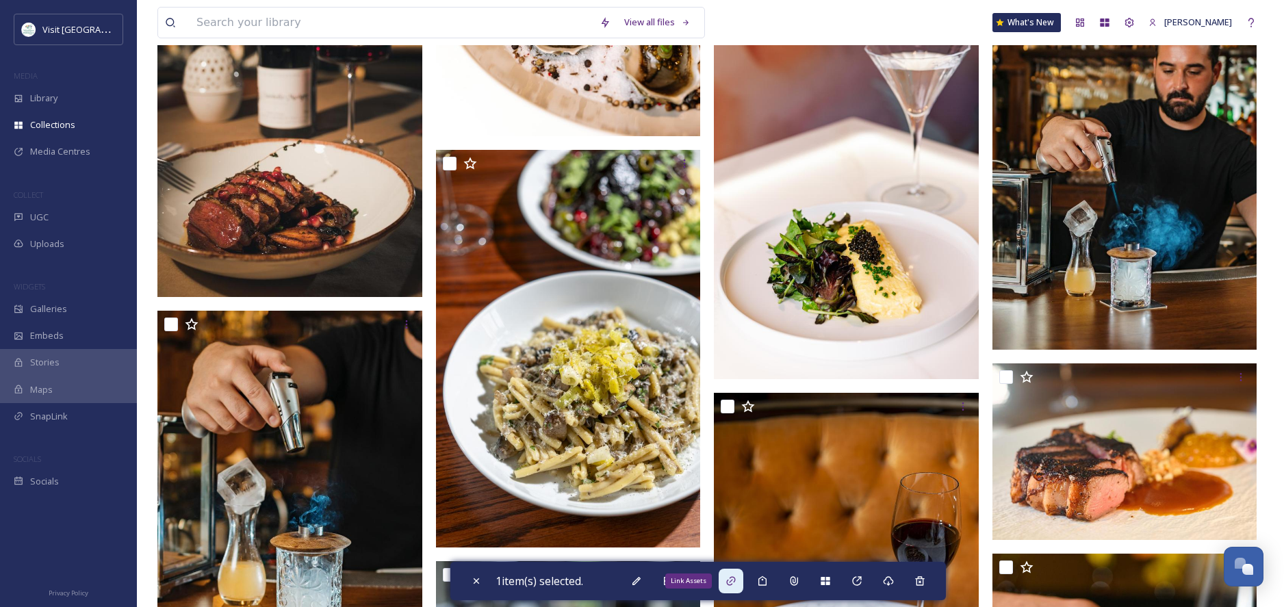
click at [736, 583] on icon at bounding box center [731, 581] width 11 height 11
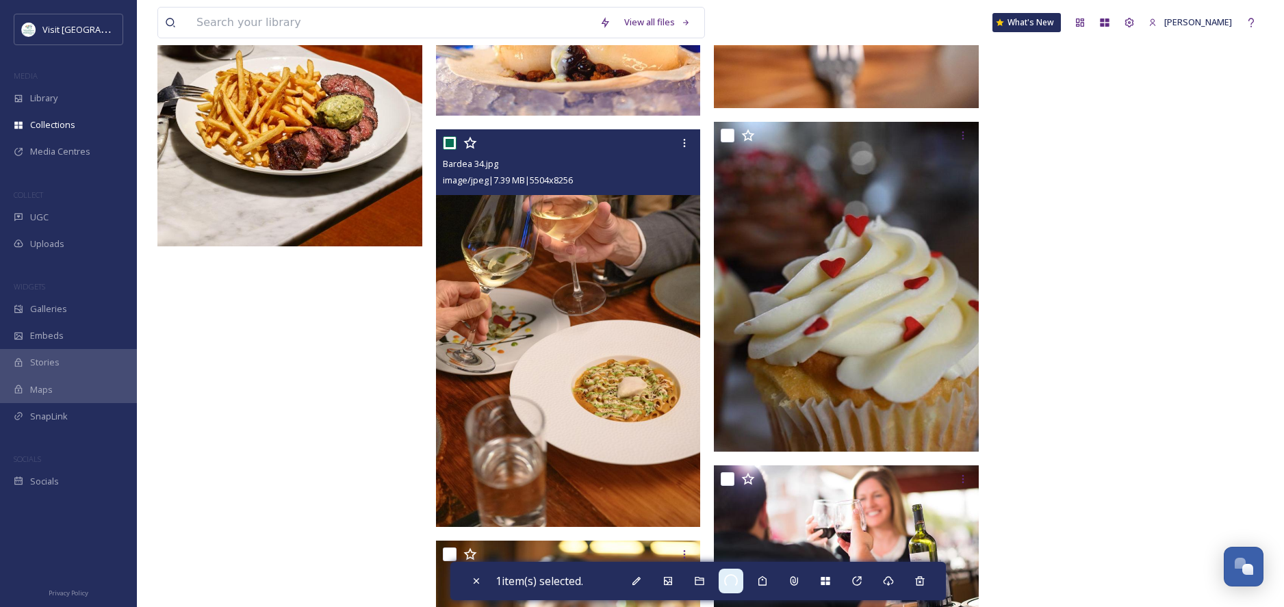
scroll to position [4180, 0]
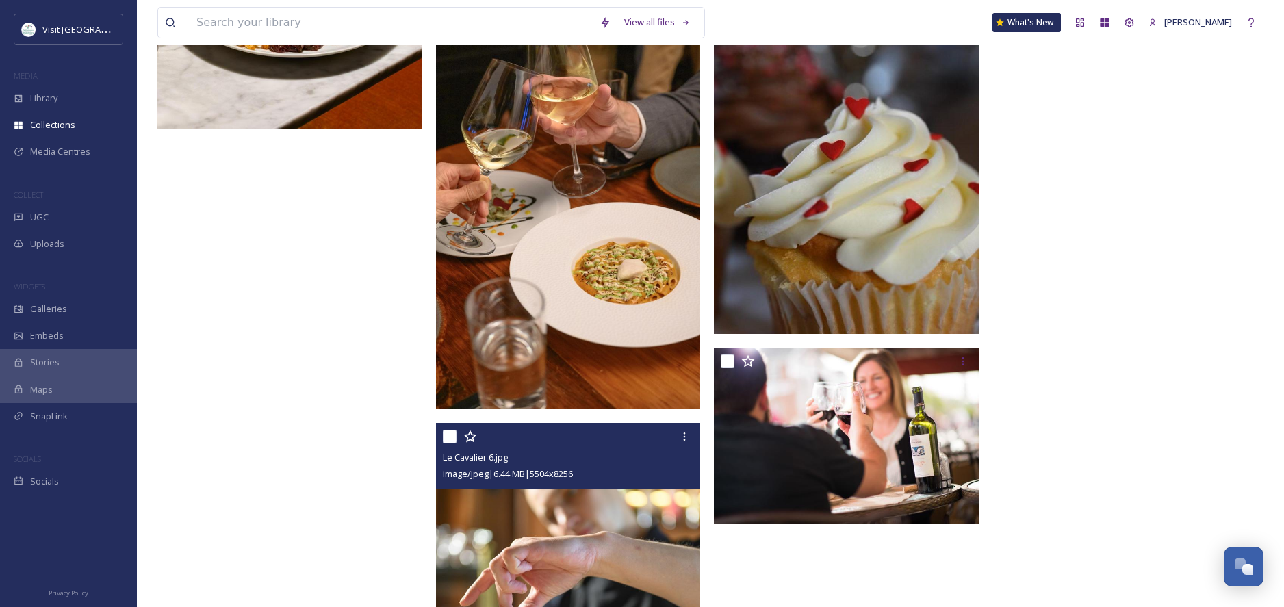
scroll to position [4056, 0]
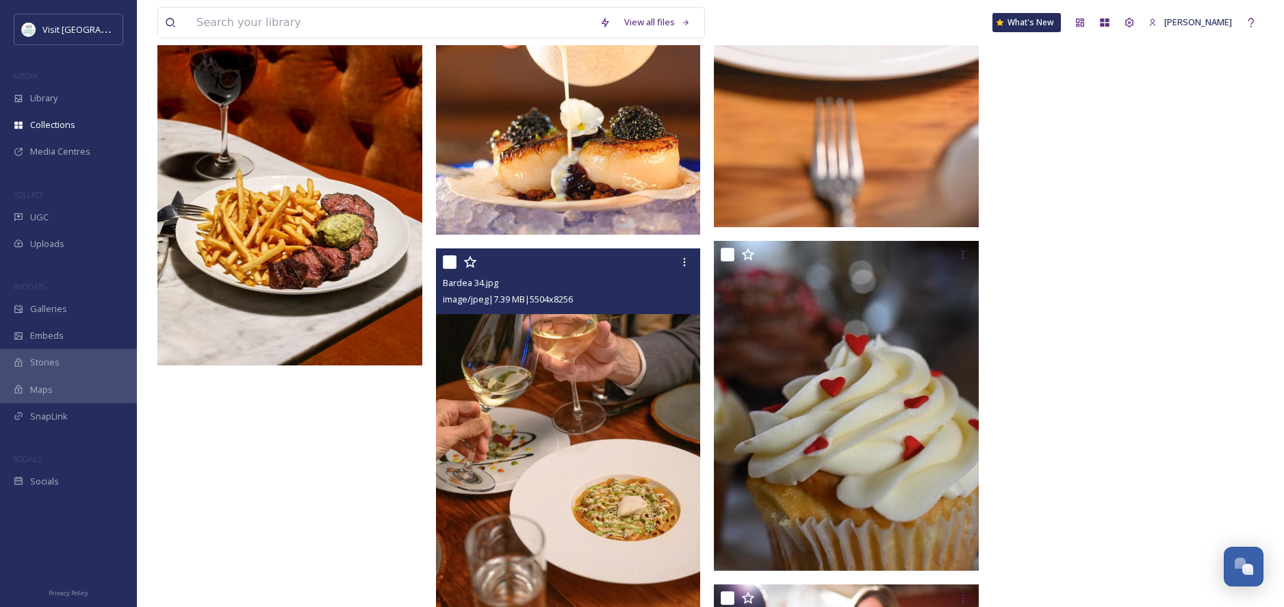
click at [453, 261] on input "checkbox" at bounding box center [450, 262] width 14 height 14
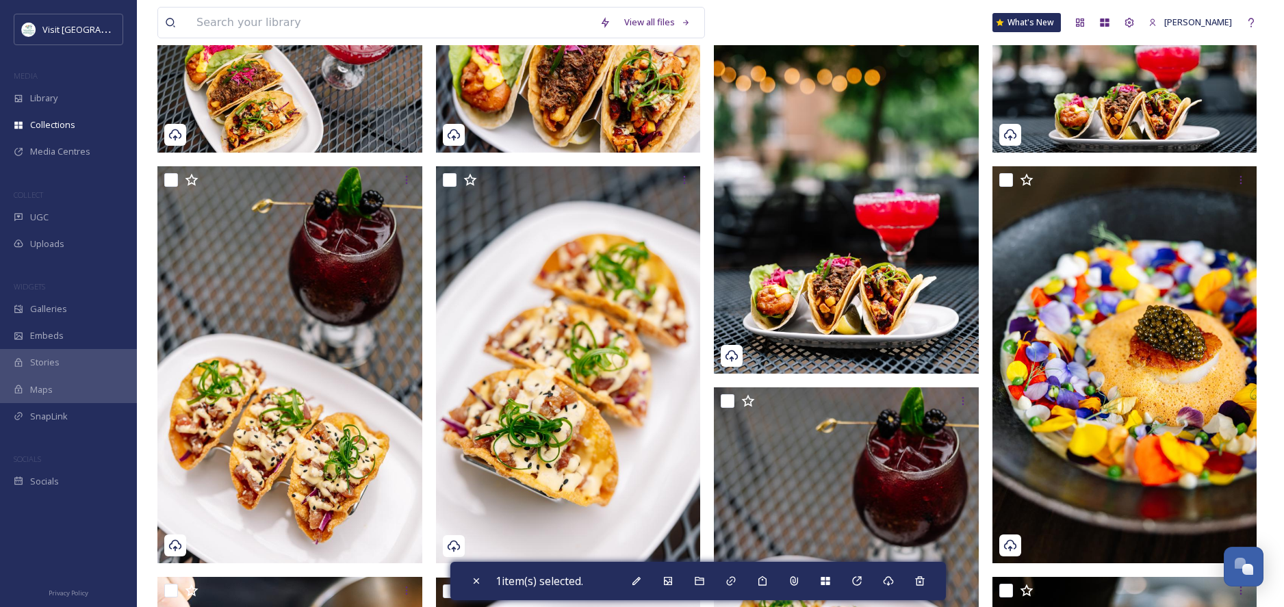
scroll to position [0, 0]
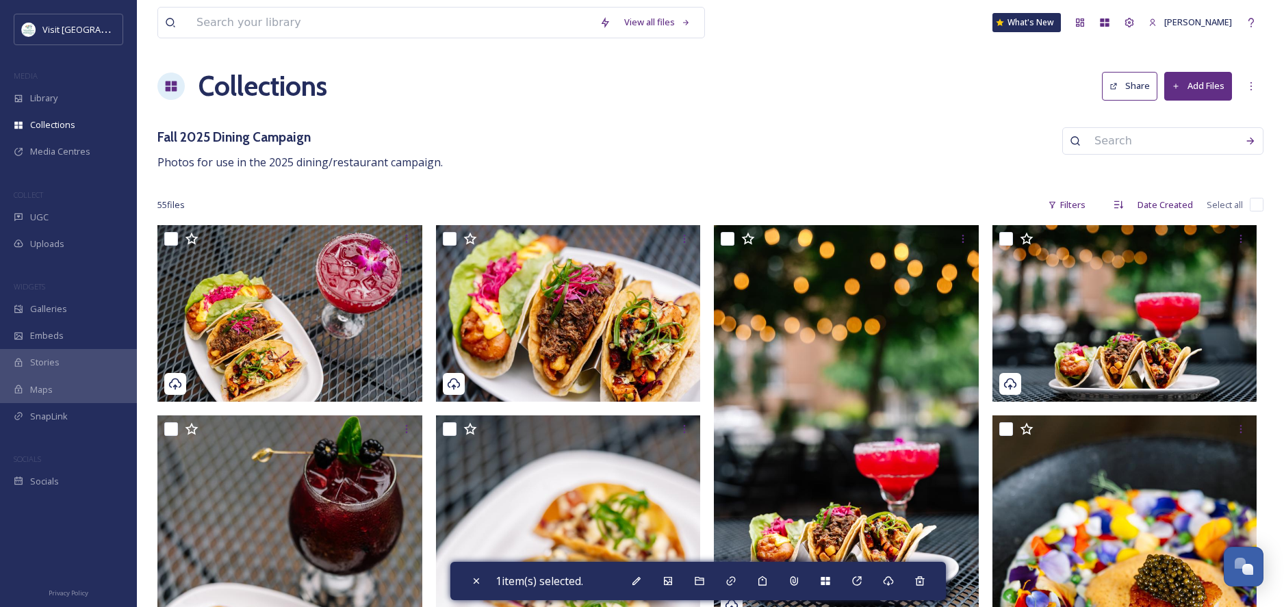
click at [1127, 86] on button "Share" at bounding box center [1129, 86] width 55 height 28
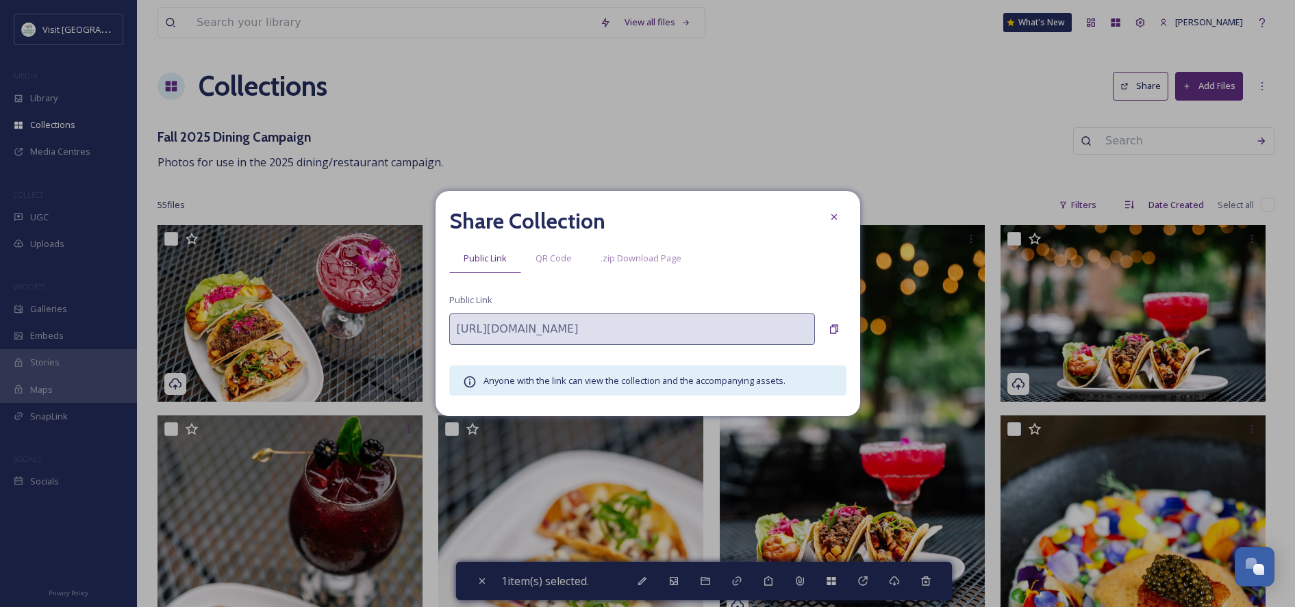
click at [834, 216] on icon at bounding box center [832, 216] width 5 height 5
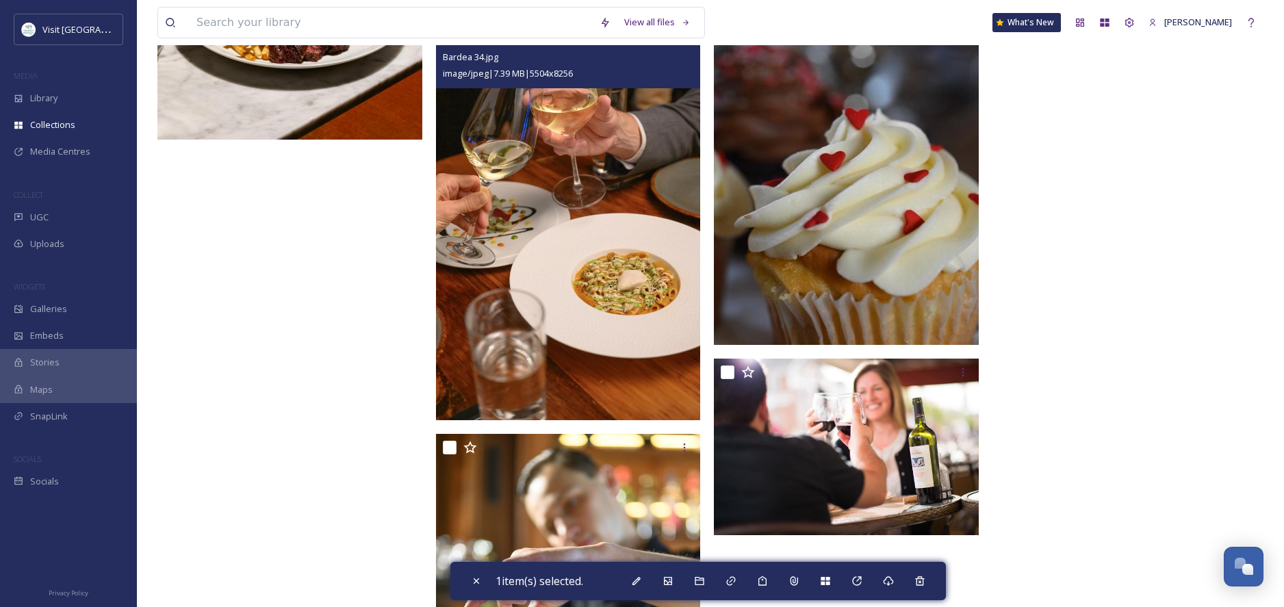
scroll to position [4177, 0]
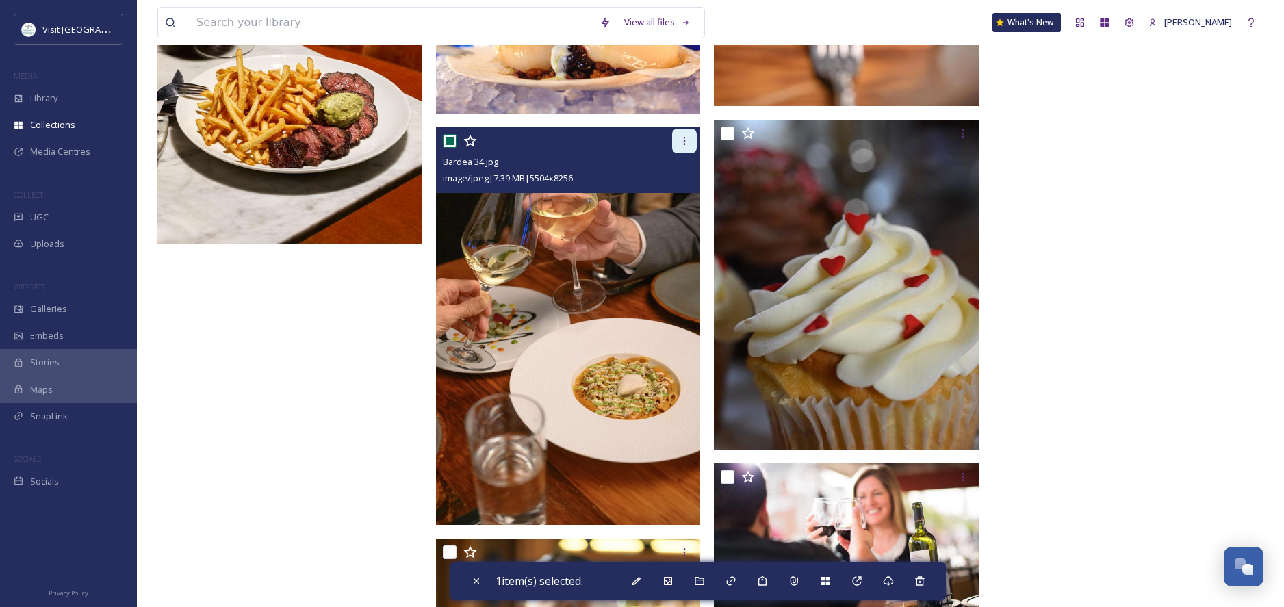
click at [683, 137] on icon at bounding box center [684, 141] width 11 height 11
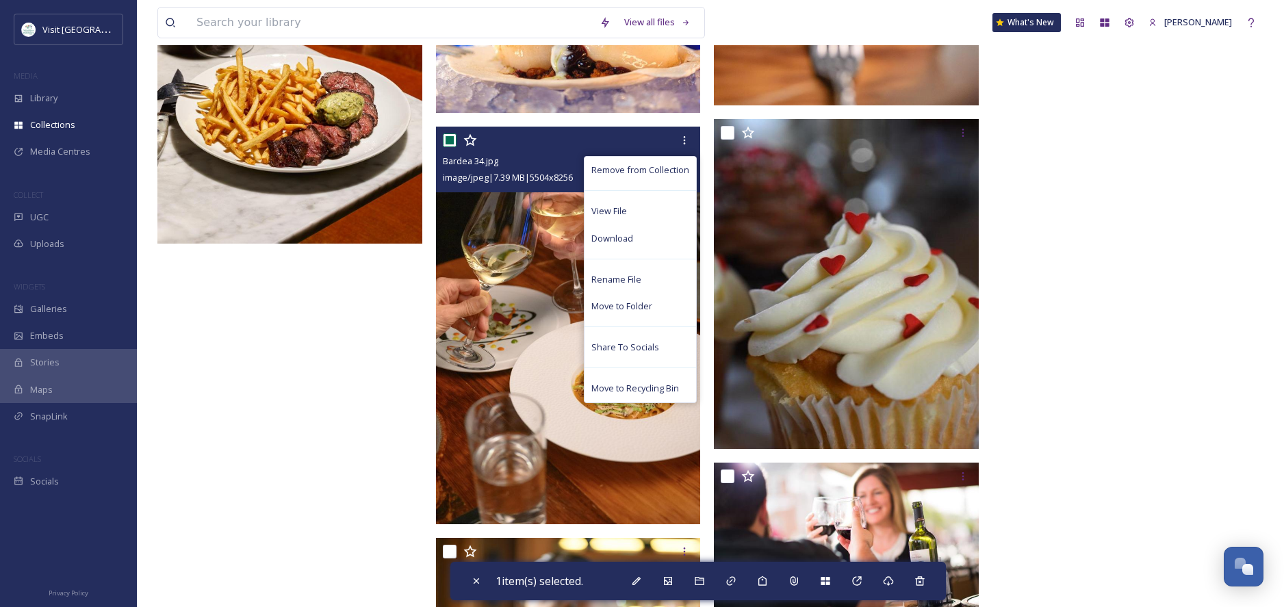
scroll to position [4177, 0]
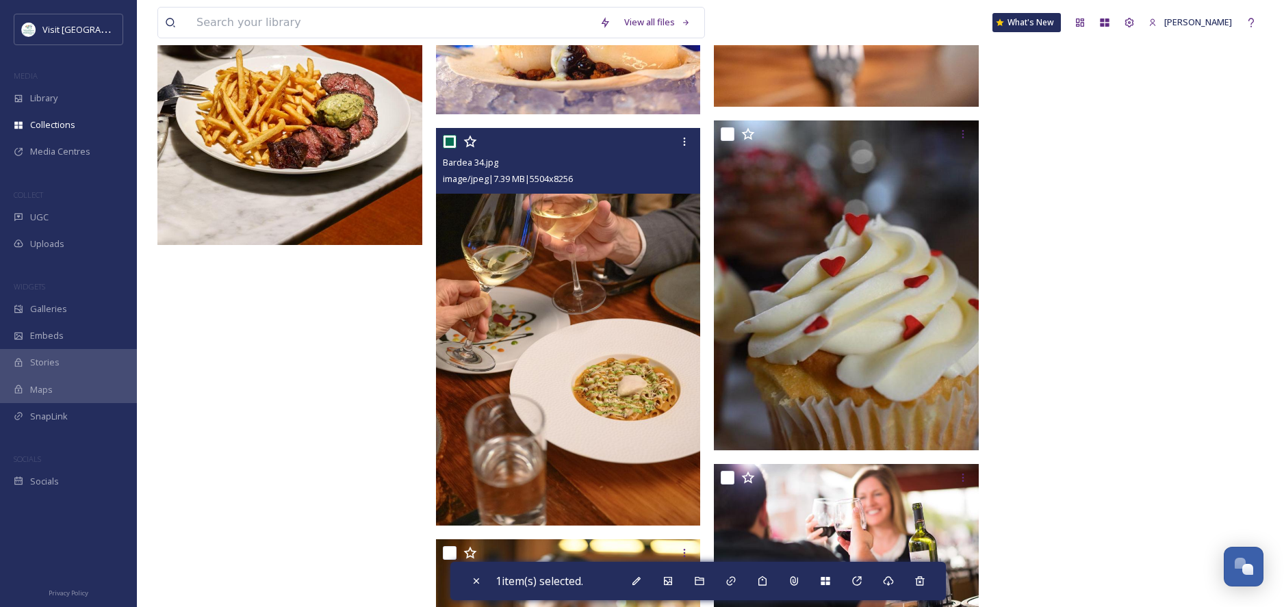
click at [448, 140] on input "checkbox" at bounding box center [450, 142] width 14 height 14
checkbox input "false"
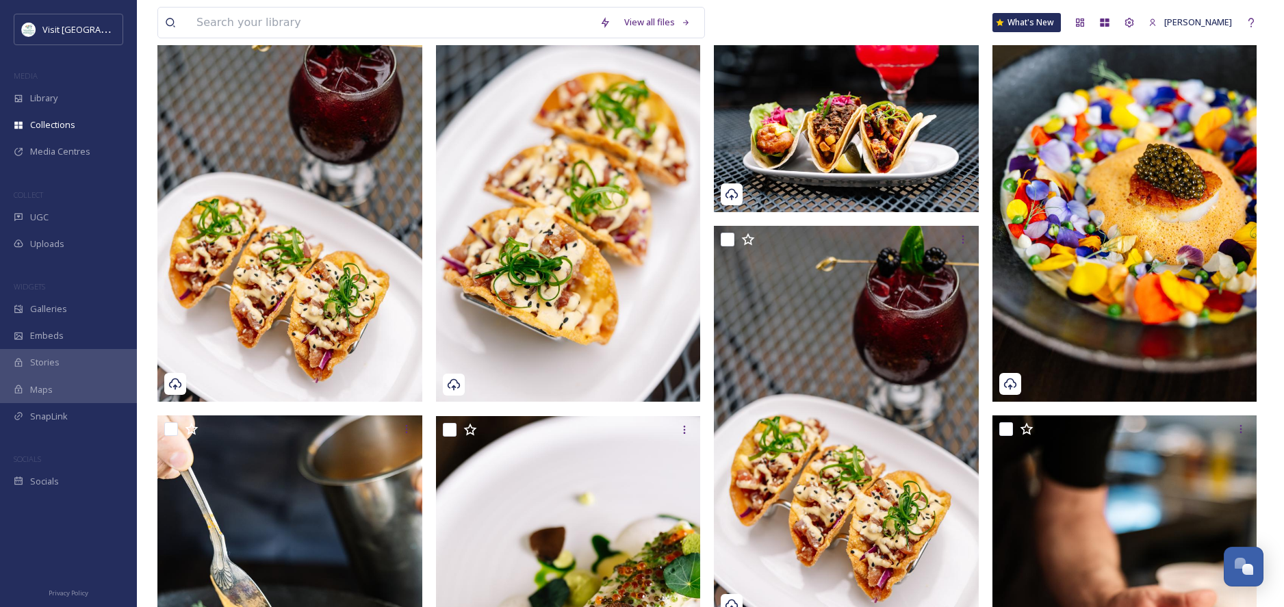
scroll to position [0, 0]
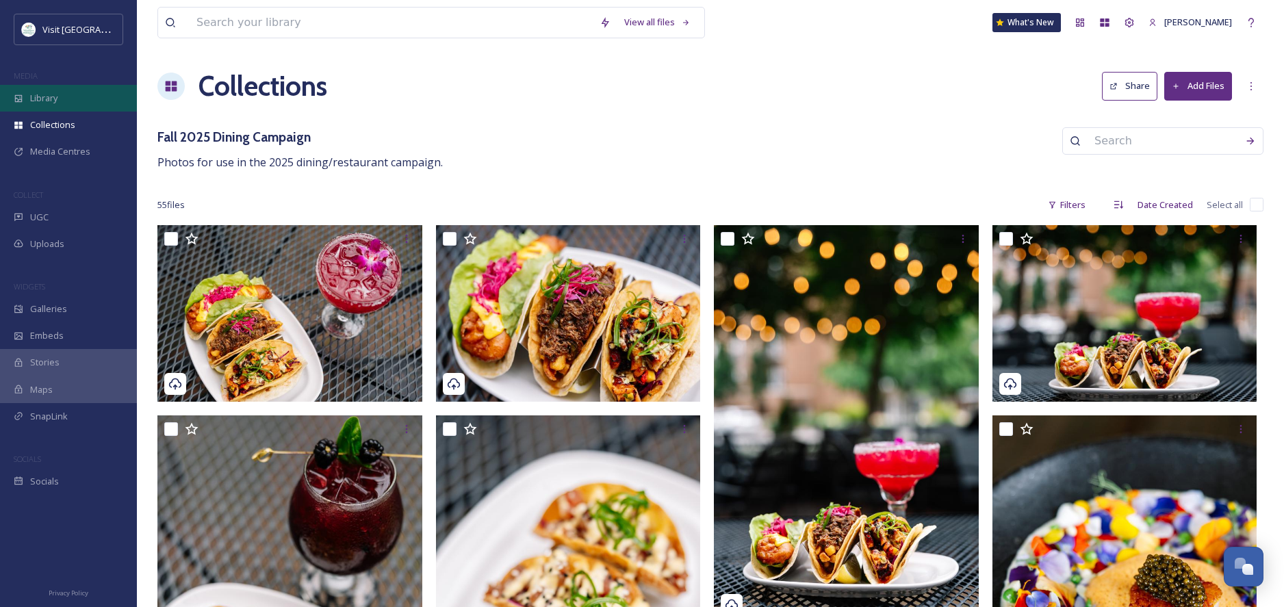
click at [42, 97] on span "Library" at bounding box center [43, 98] width 27 height 13
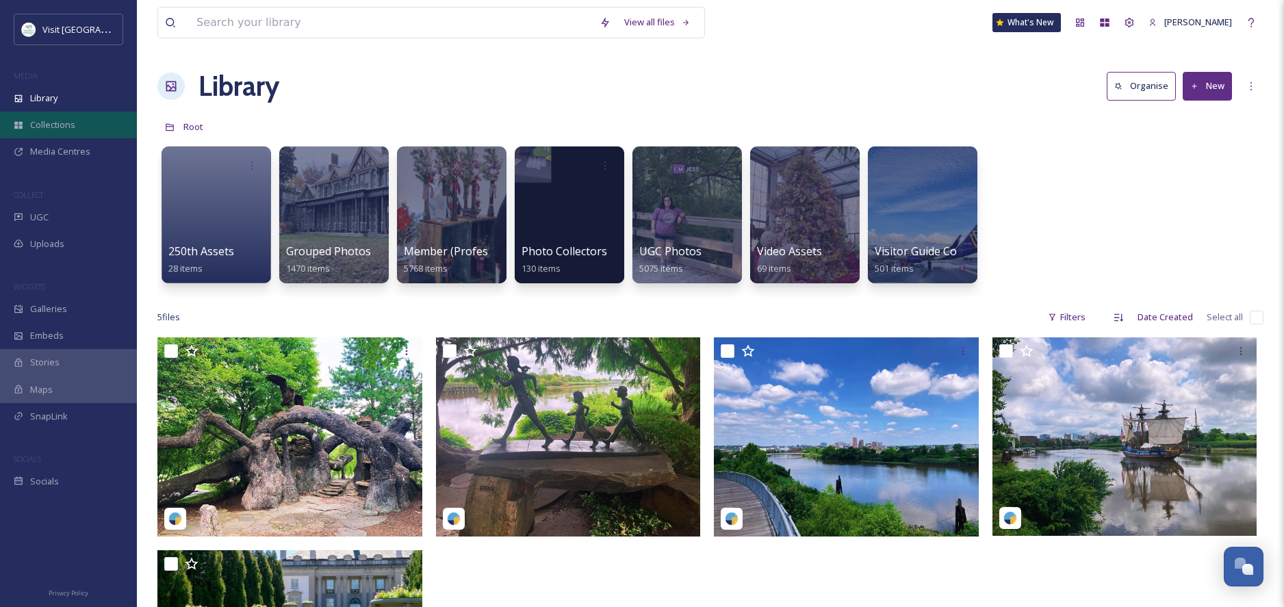
click at [55, 125] on span "Collections" at bounding box center [52, 124] width 45 height 13
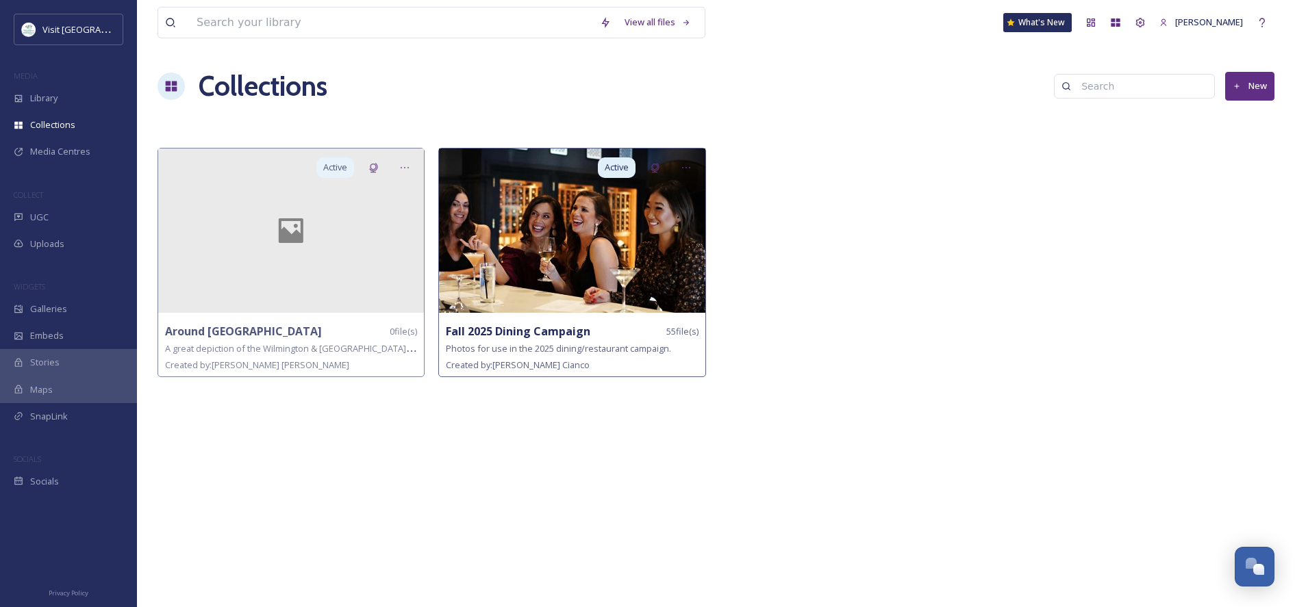
click at [625, 216] on img at bounding box center [572, 231] width 266 height 164
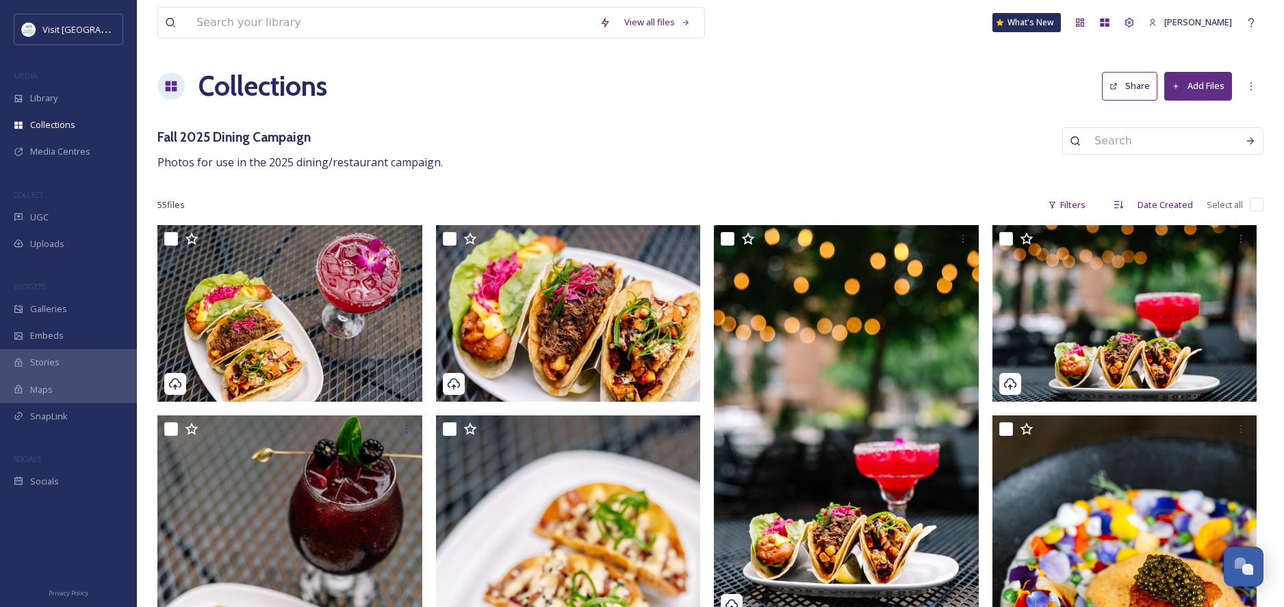
click at [1124, 82] on button "Share" at bounding box center [1129, 86] width 55 height 28
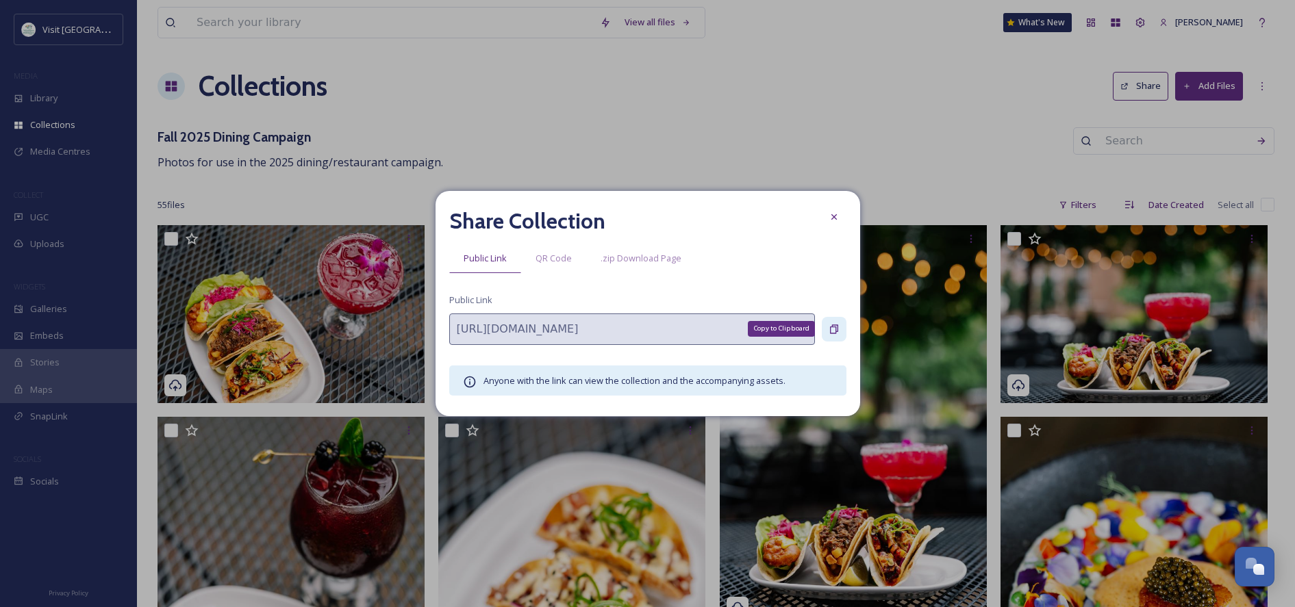
click at [832, 328] on icon at bounding box center [833, 329] width 11 height 11
click at [834, 216] on icon at bounding box center [832, 216] width 5 height 5
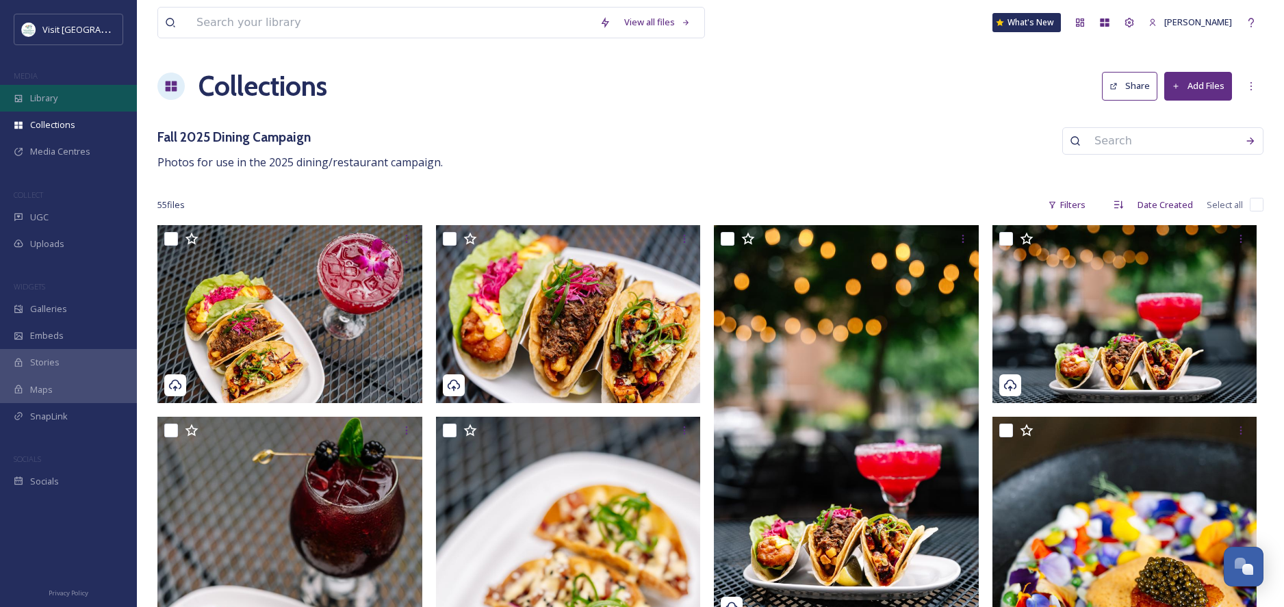
click at [53, 103] on span "Library" at bounding box center [43, 98] width 27 height 13
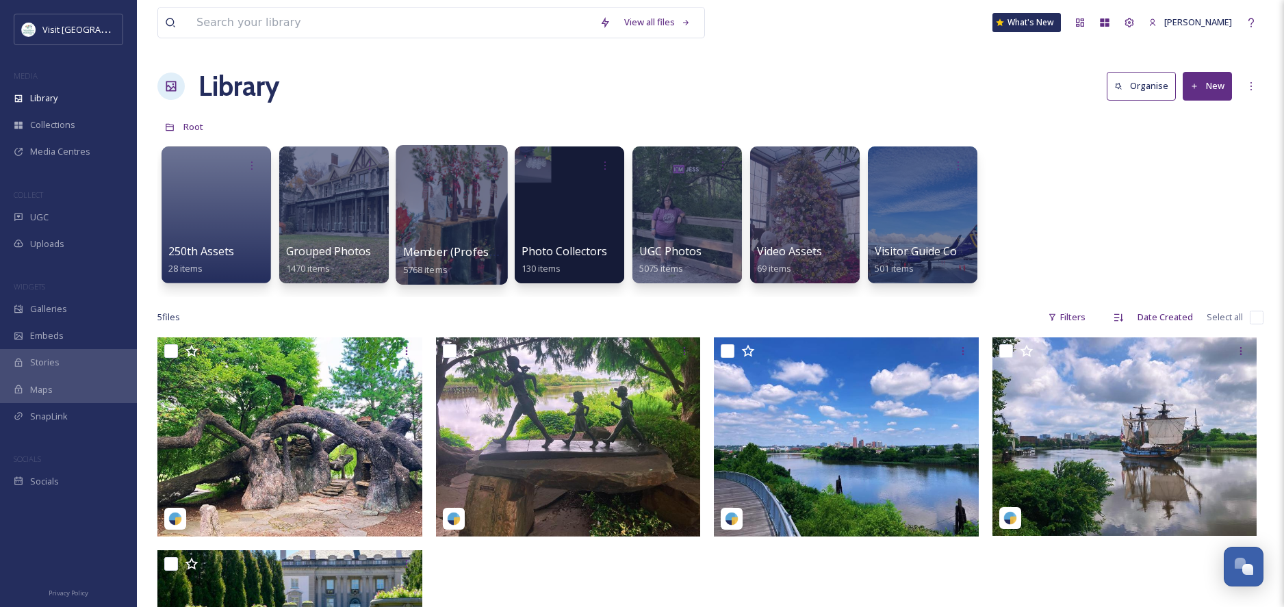
click at [437, 239] on div at bounding box center [452, 215] width 112 height 140
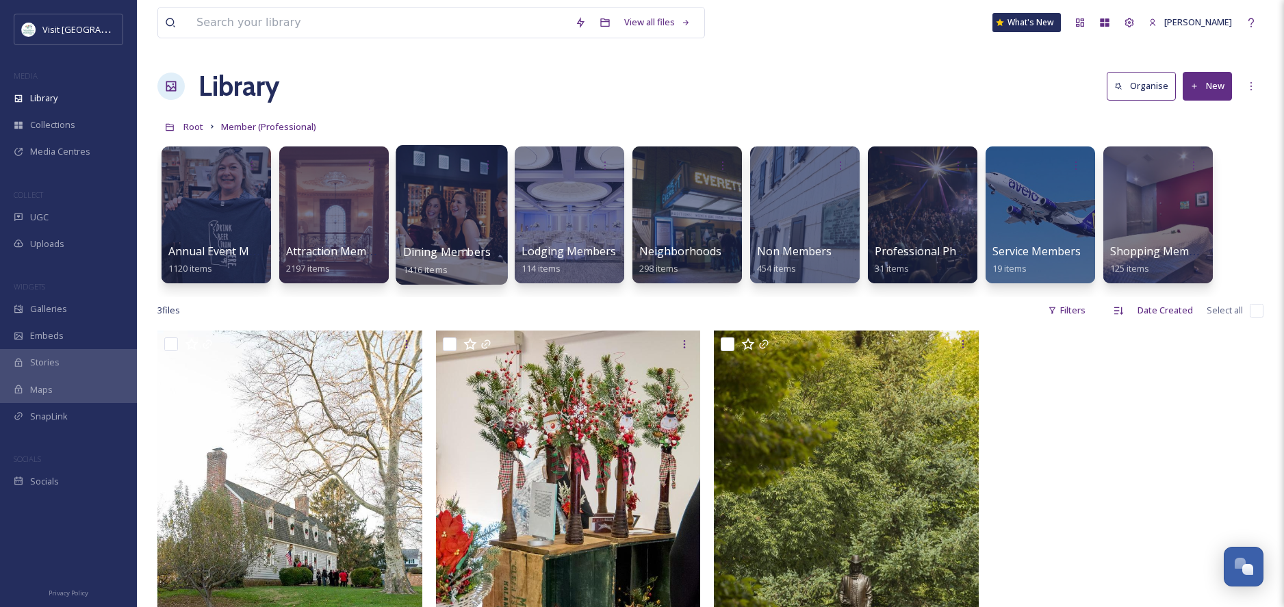
click at [444, 242] on div at bounding box center [452, 215] width 112 height 140
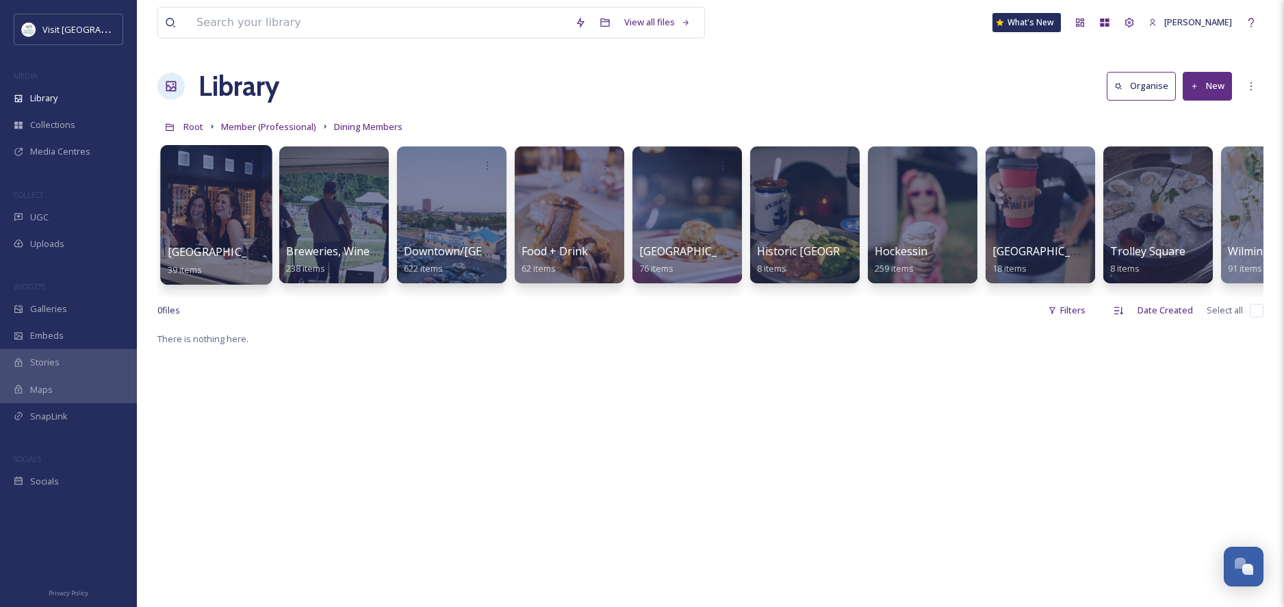
click at [205, 234] on div at bounding box center [216, 215] width 112 height 140
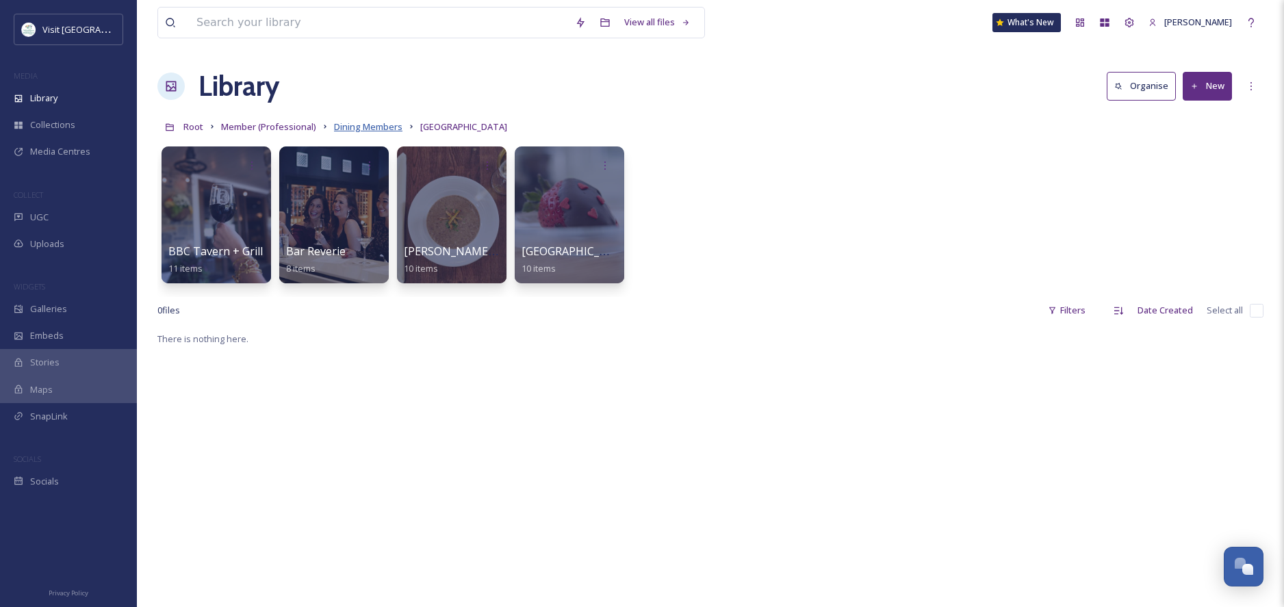
click at [358, 129] on span "Dining Members" at bounding box center [368, 126] width 68 height 12
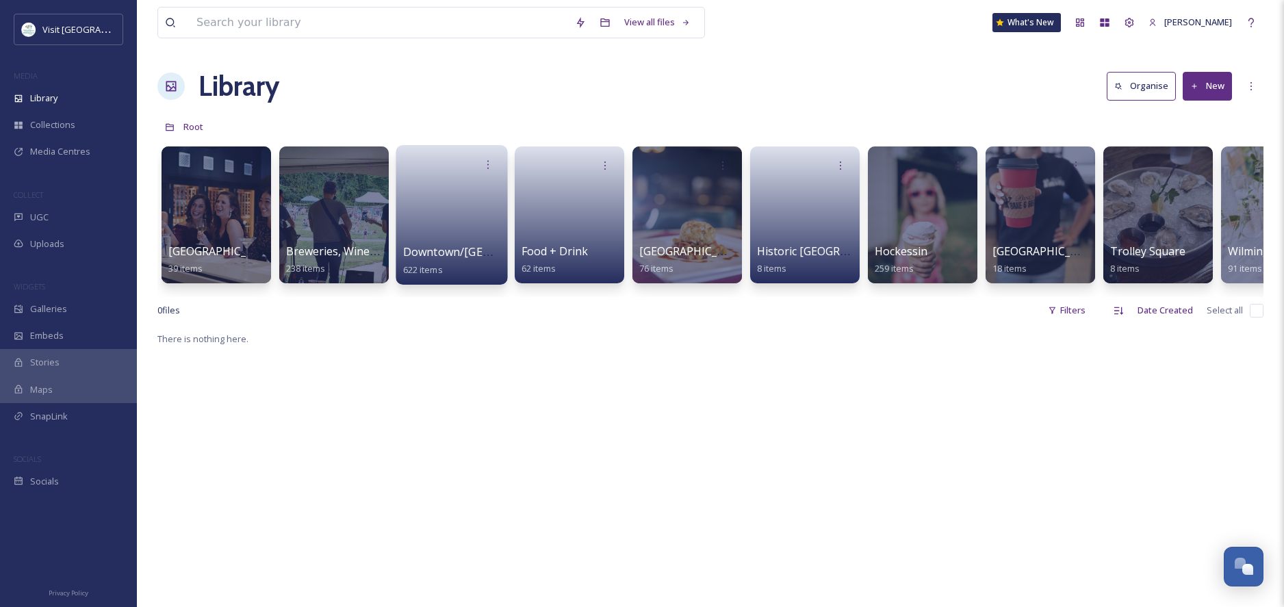
click at [455, 253] on span "Downtown/[GEOGRAPHIC_DATA]" at bounding box center [490, 251] width 174 height 15
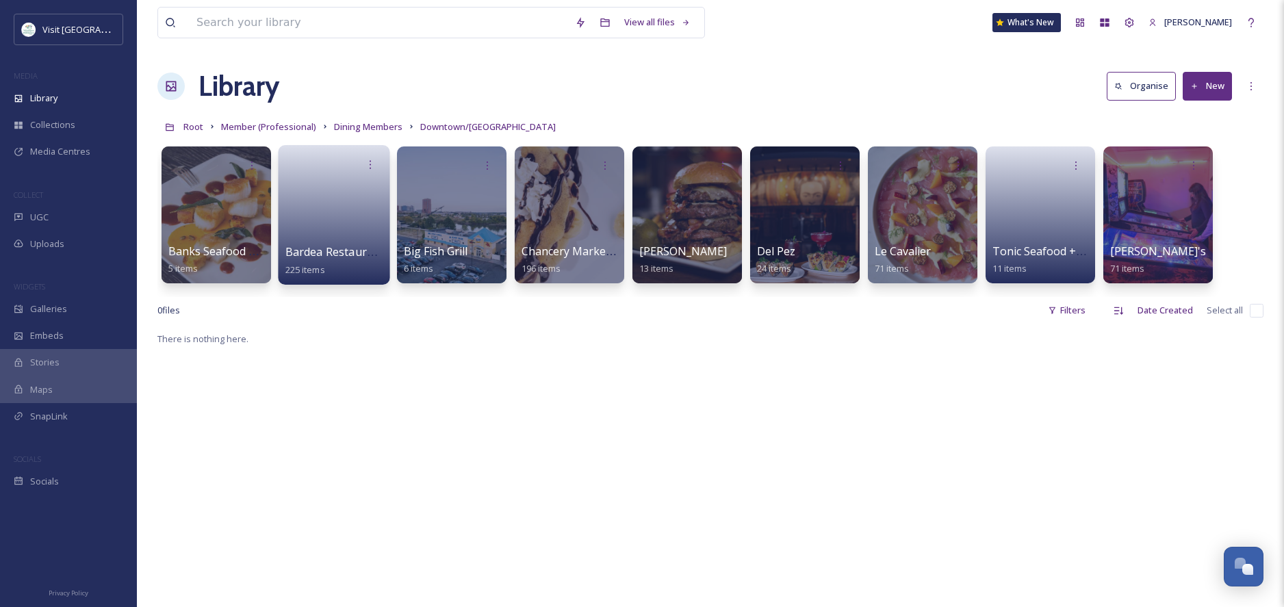
click at [333, 244] on div "Bardea Restaurant Group 225 items" at bounding box center [334, 261] width 98 height 34
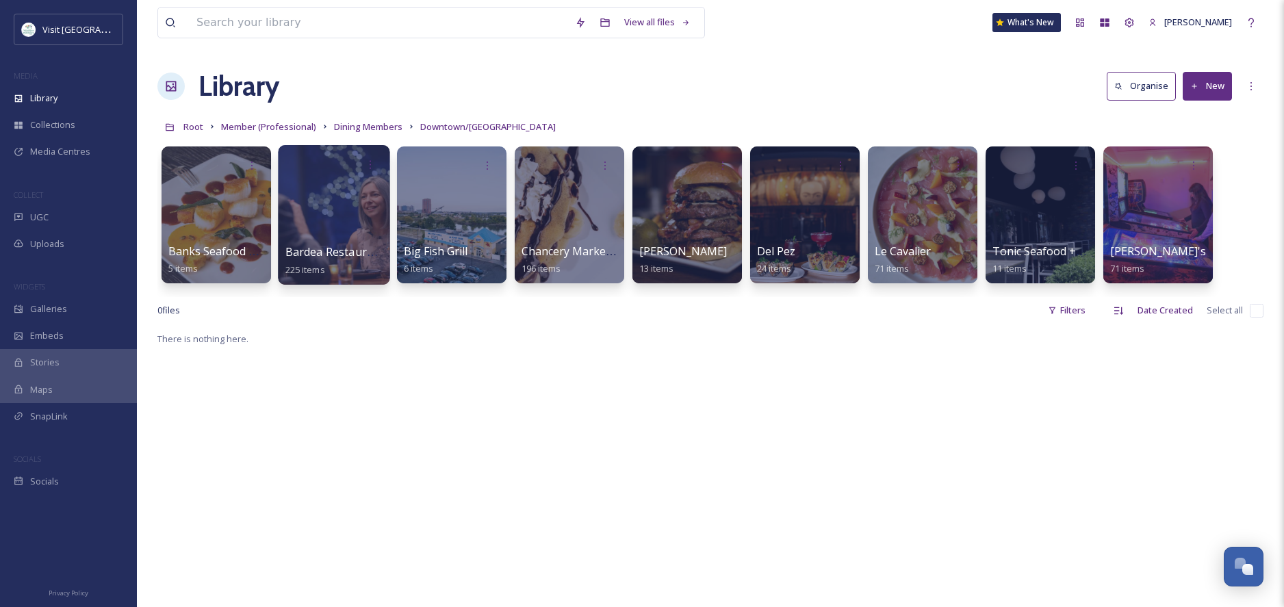
click at [326, 244] on span "Bardea Restaurant Group" at bounding box center [353, 251] width 136 height 15
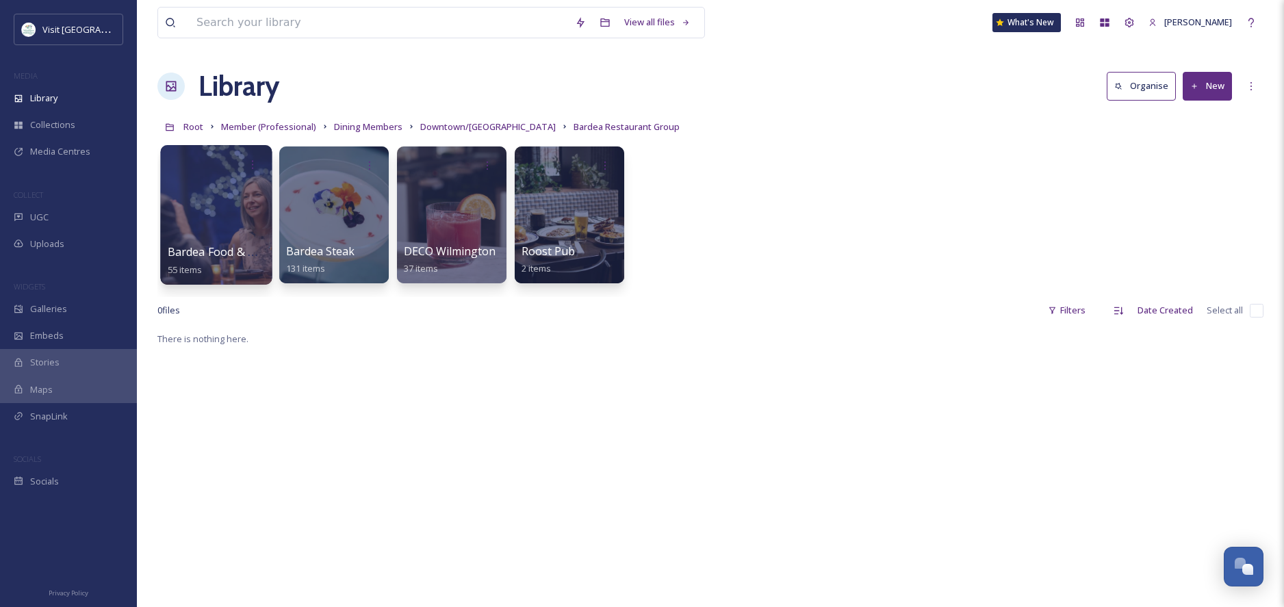
click at [221, 229] on div at bounding box center [216, 215] width 112 height 140
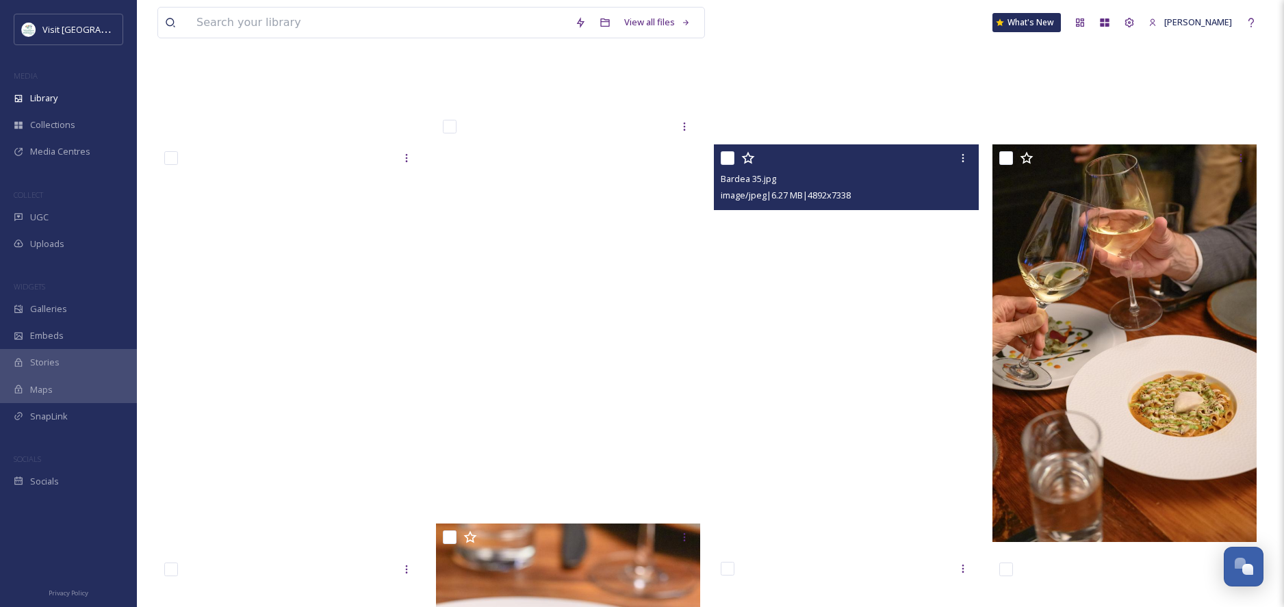
scroll to position [1068, 0]
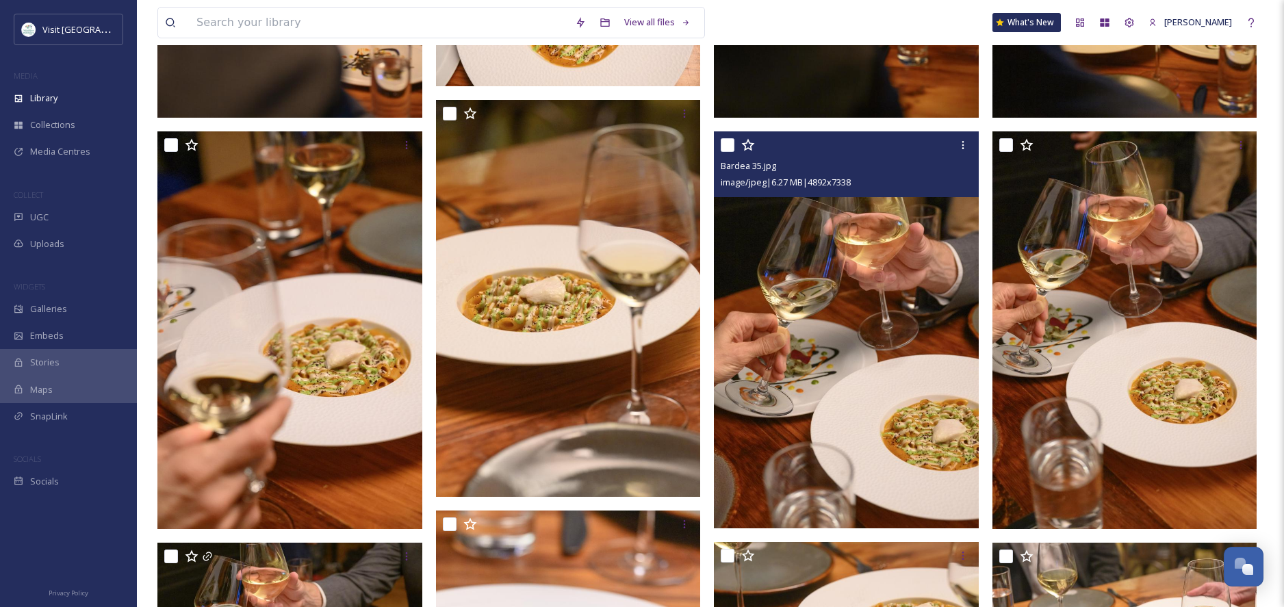
click at [728, 142] on input "checkbox" at bounding box center [728, 145] width 14 height 14
checkbox input "true"
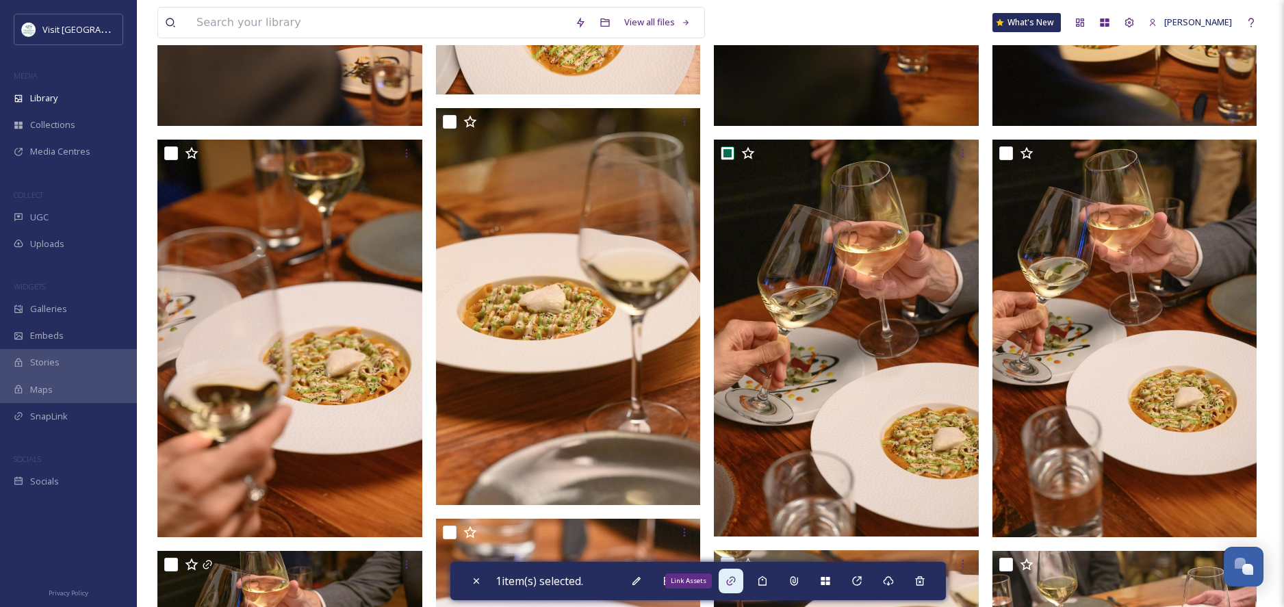
scroll to position [1069, 0]
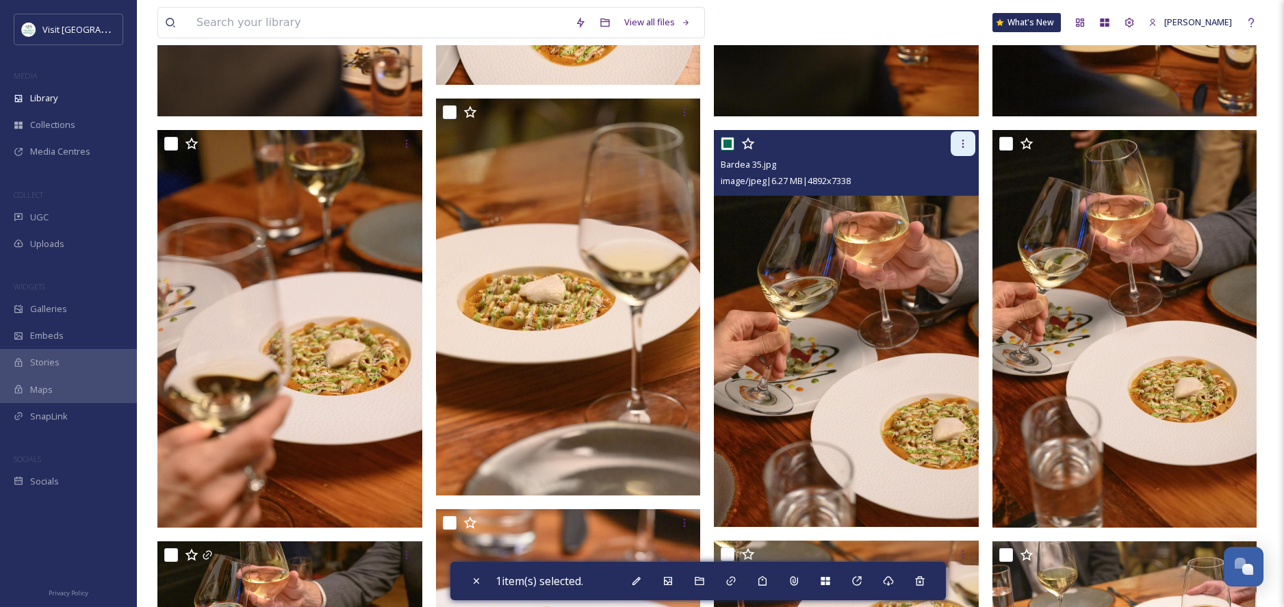
click at [963, 143] on icon at bounding box center [963, 144] width 2 height 8
click at [859, 142] on div at bounding box center [848, 143] width 255 height 25
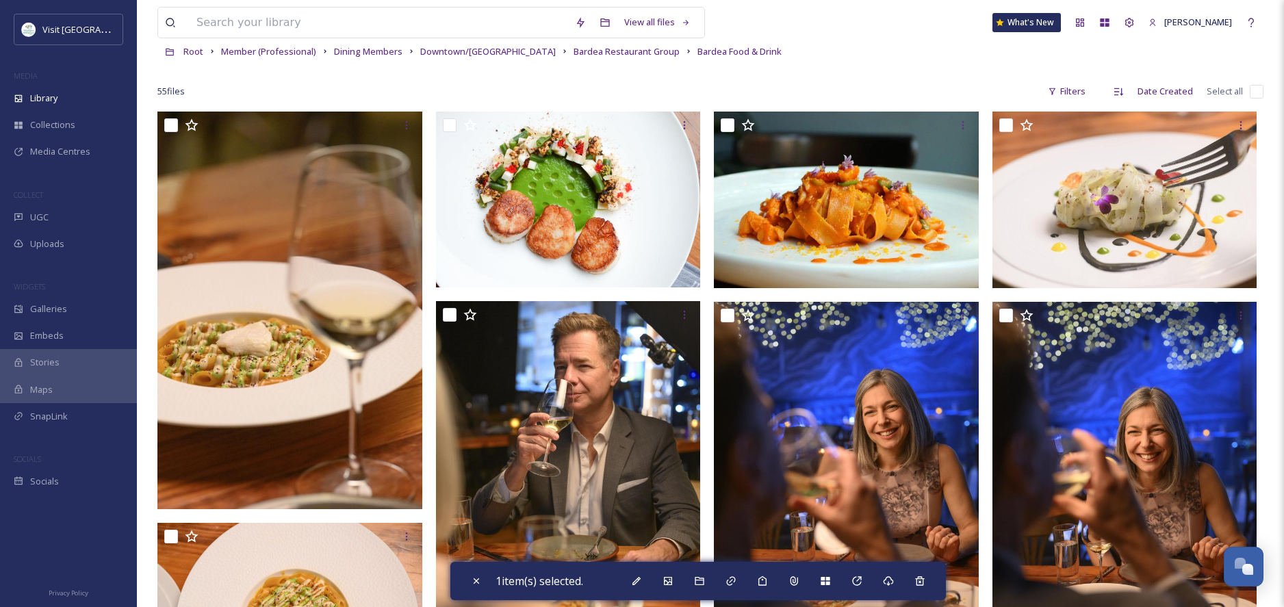
scroll to position [0, 0]
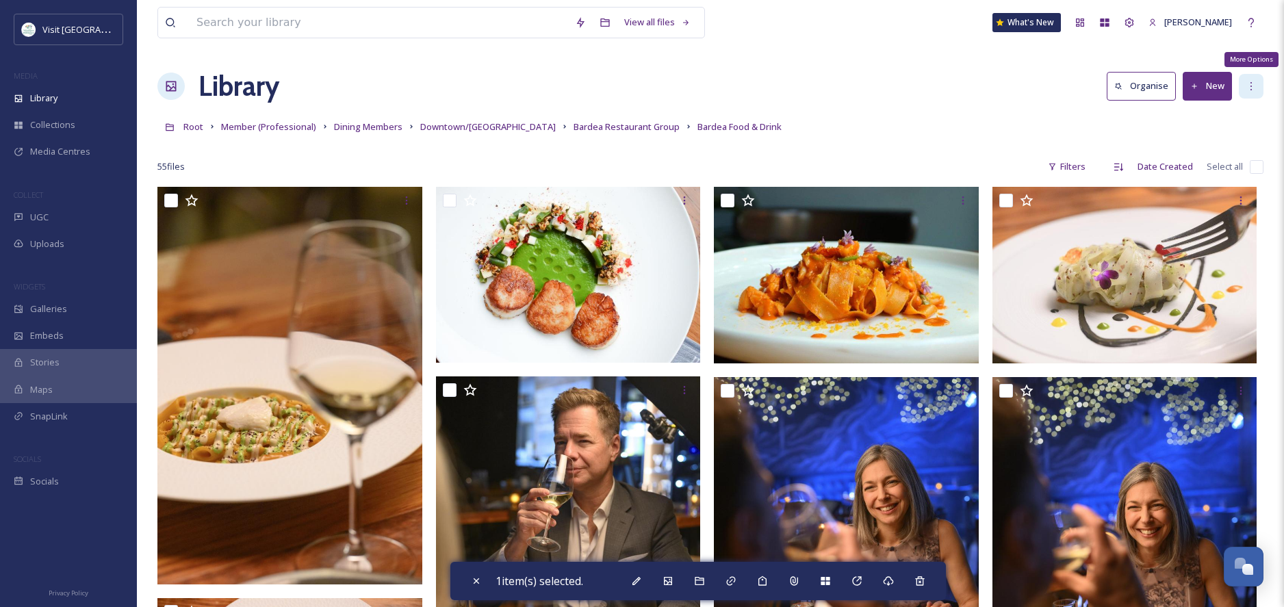
click at [1250, 86] on icon at bounding box center [1251, 86] width 11 height 11
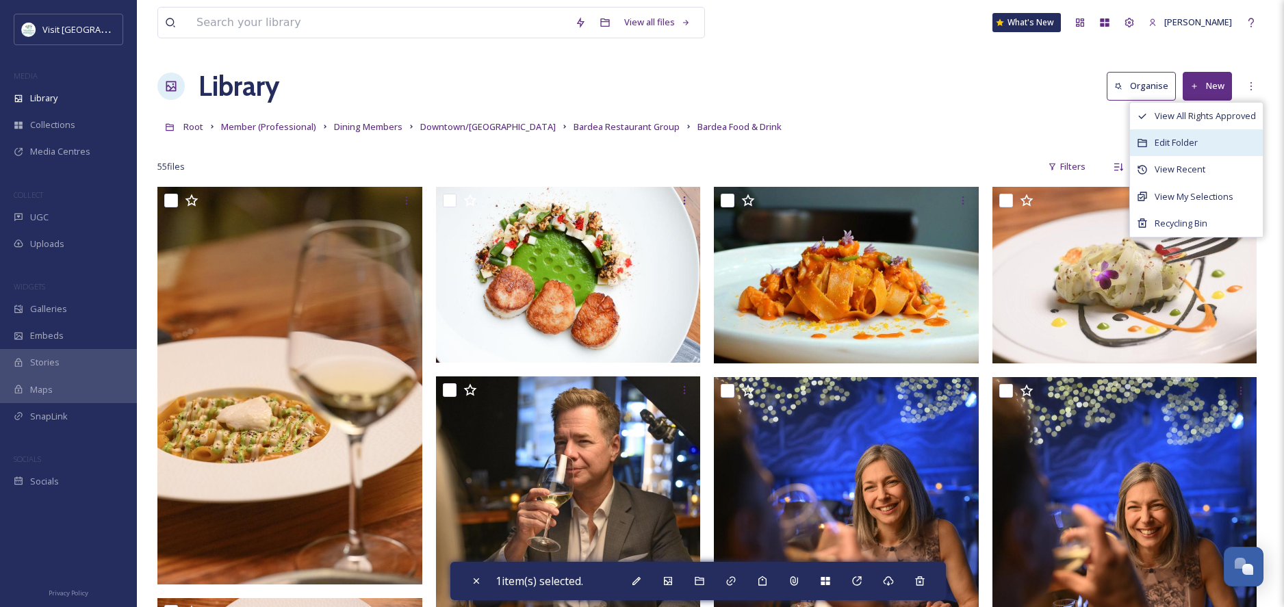
click at [1175, 140] on span "Edit Folder" at bounding box center [1176, 142] width 43 height 13
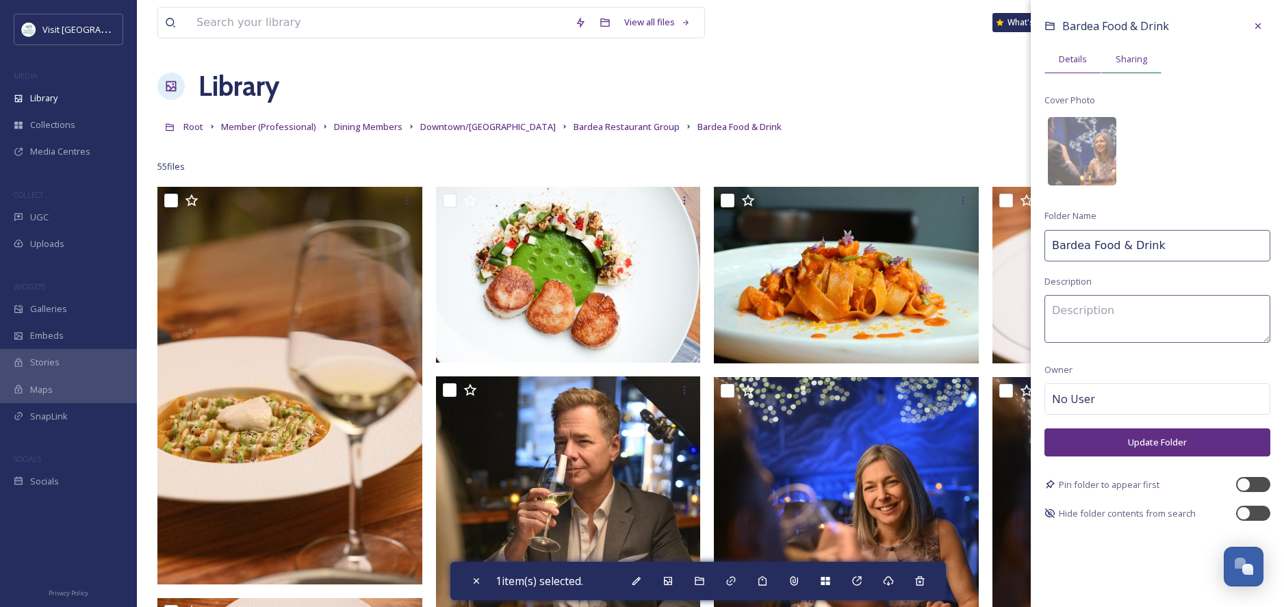
click at [1127, 62] on span "Sharing" at bounding box center [1131, 59] width 31 height 13
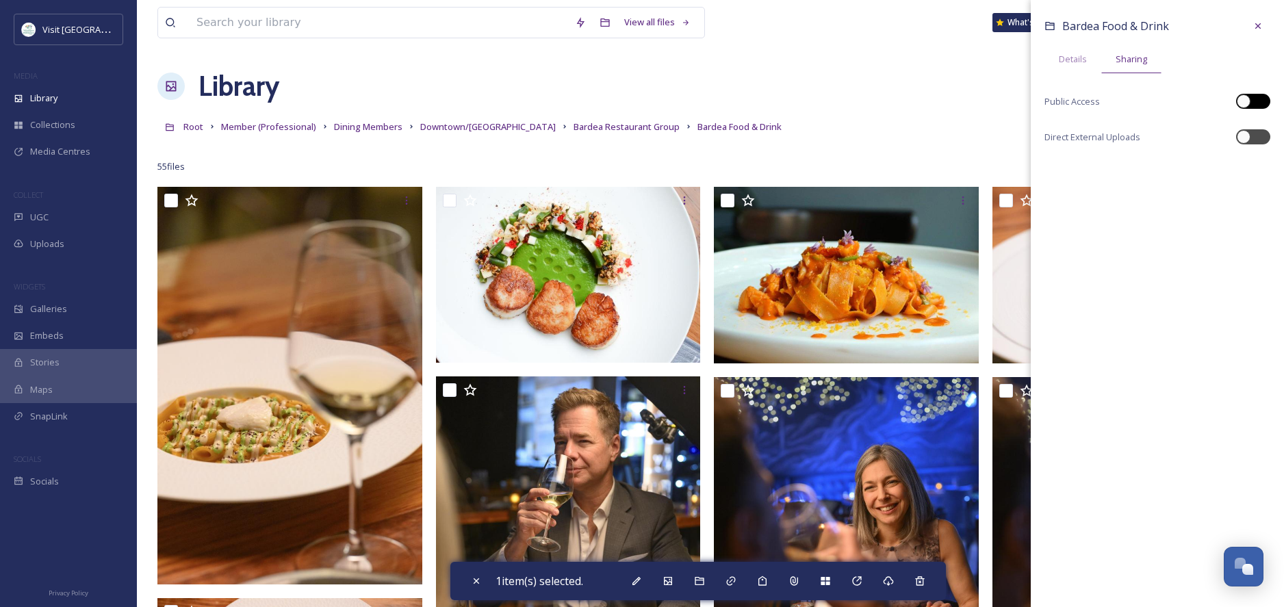
click at [1266, 101] on div at bounding box center [1253, 101] width 34 height 15
checkbox input "true"
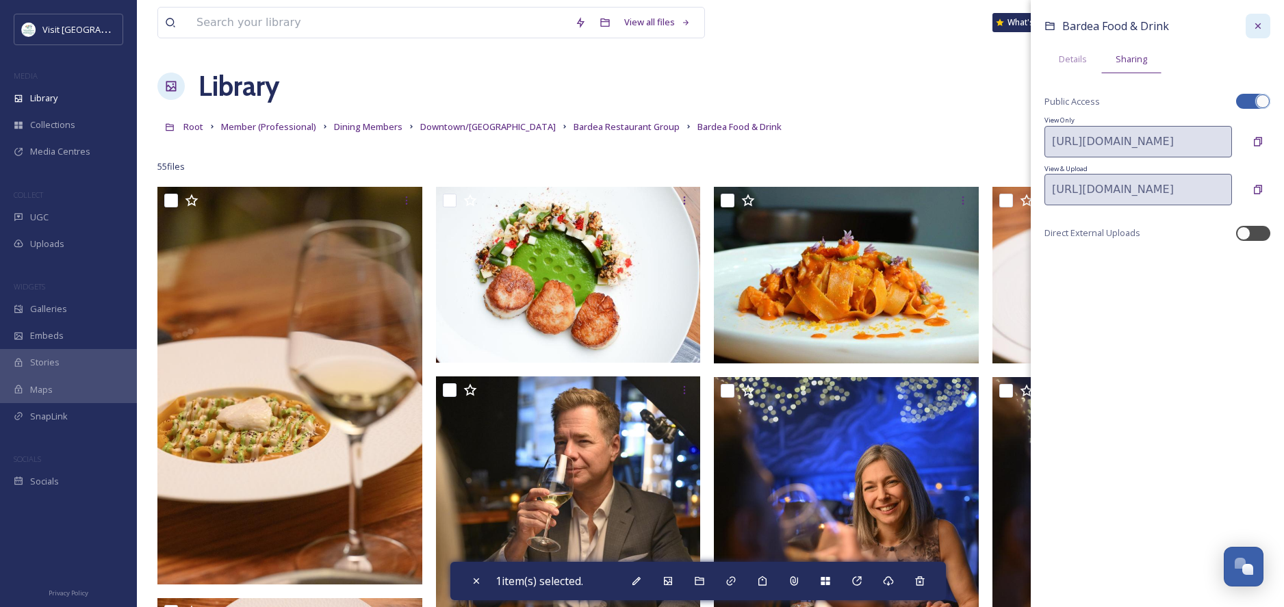
click at [1259, 26] on icon at bounding box center [1258, 26] width 11 height 11
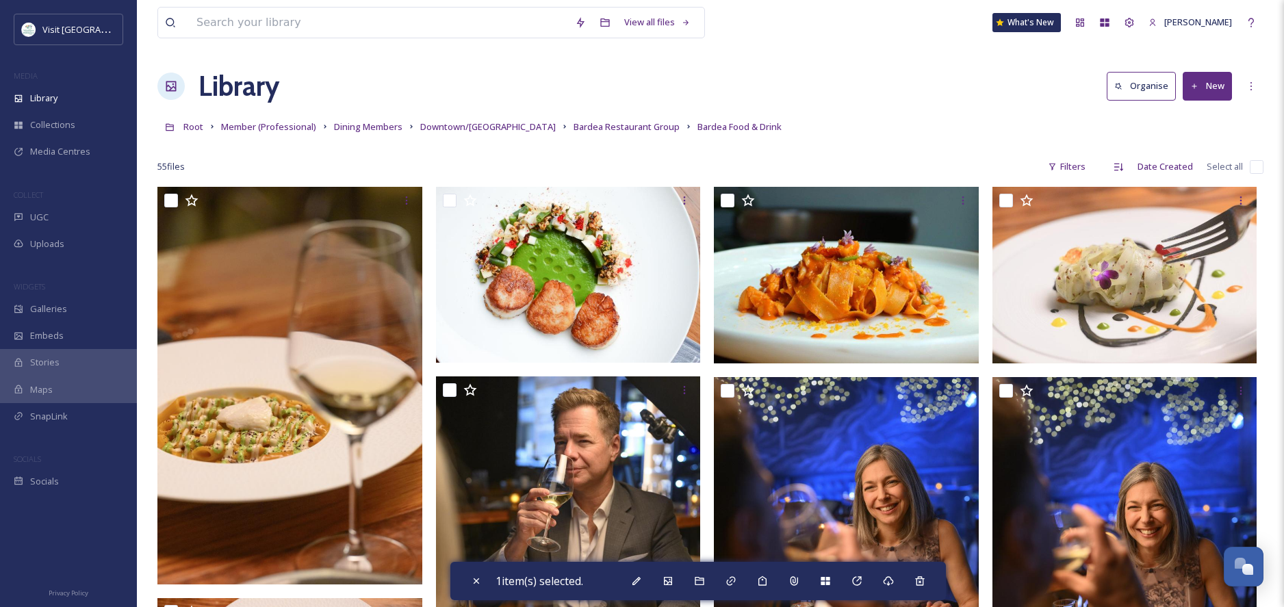
click at [925, 116] on div "Root Member (Professional) Dining Members Downtown/Riverfront Bardea Restaurant…" at bounding box center [710, 127] width 1106 height 26
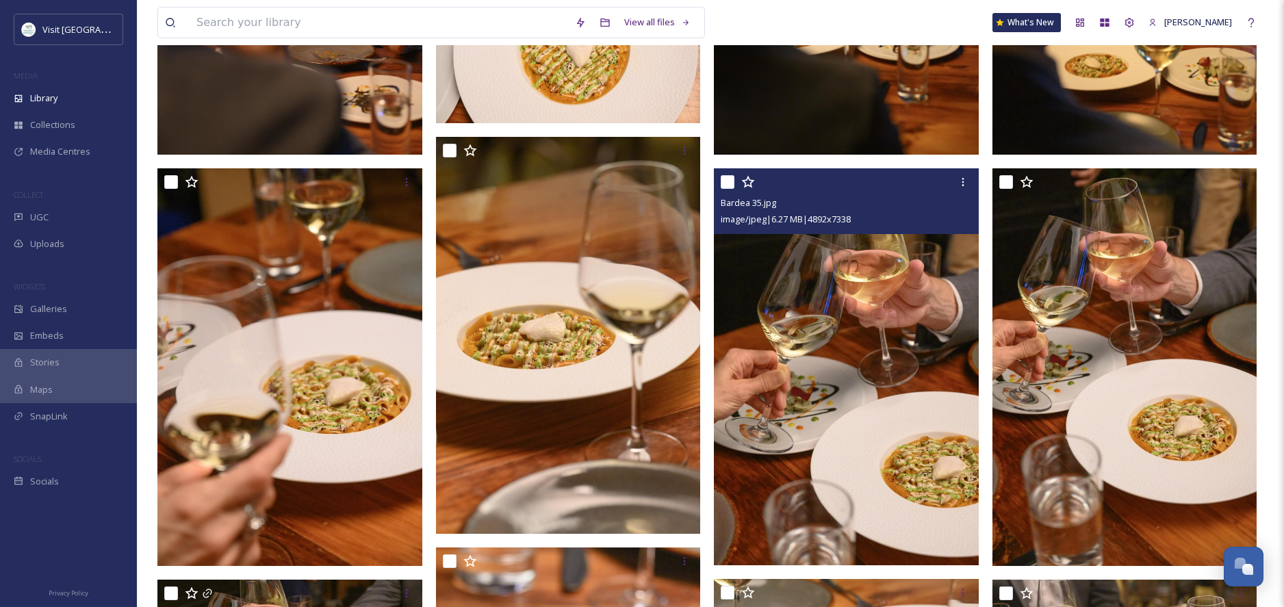
scroll to position [1040, 0]
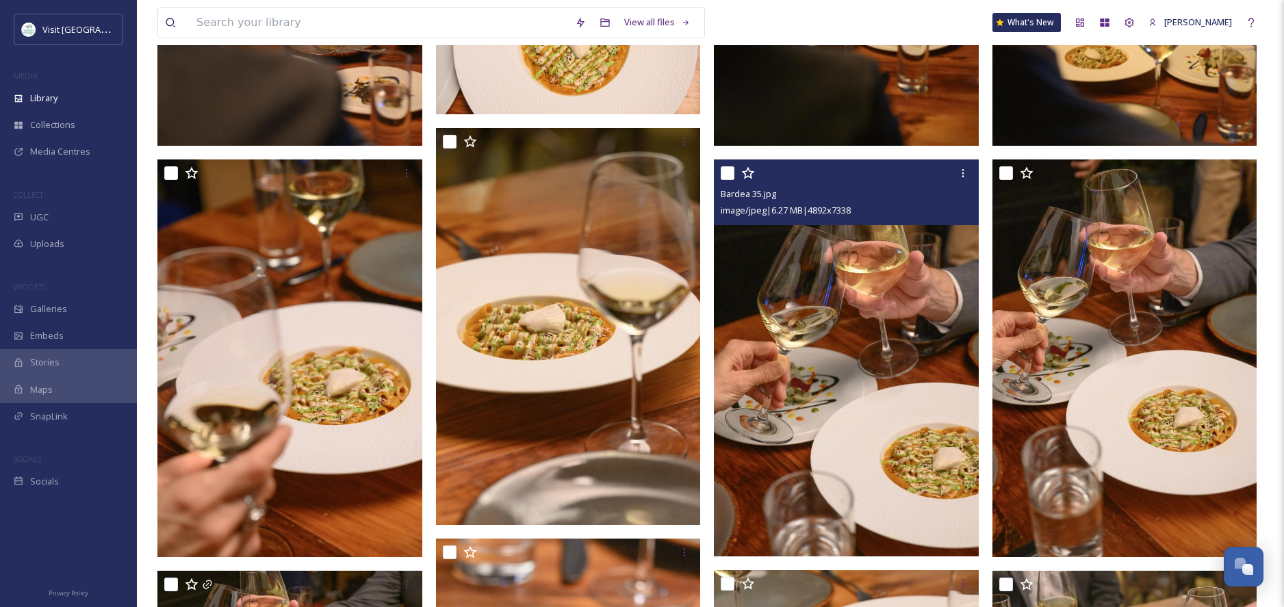
click at [728, 175] on input "checkbox" at bounding box center [728, 173] width 14 height 14
checkbox input "true"
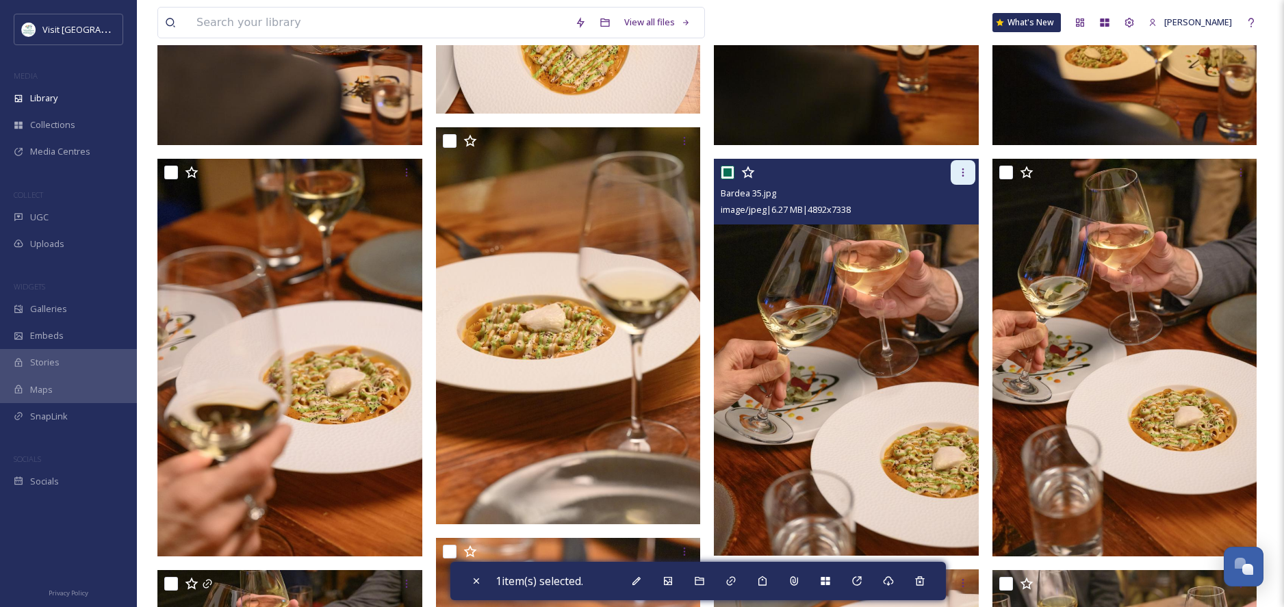
scroll to position [1043, 0]
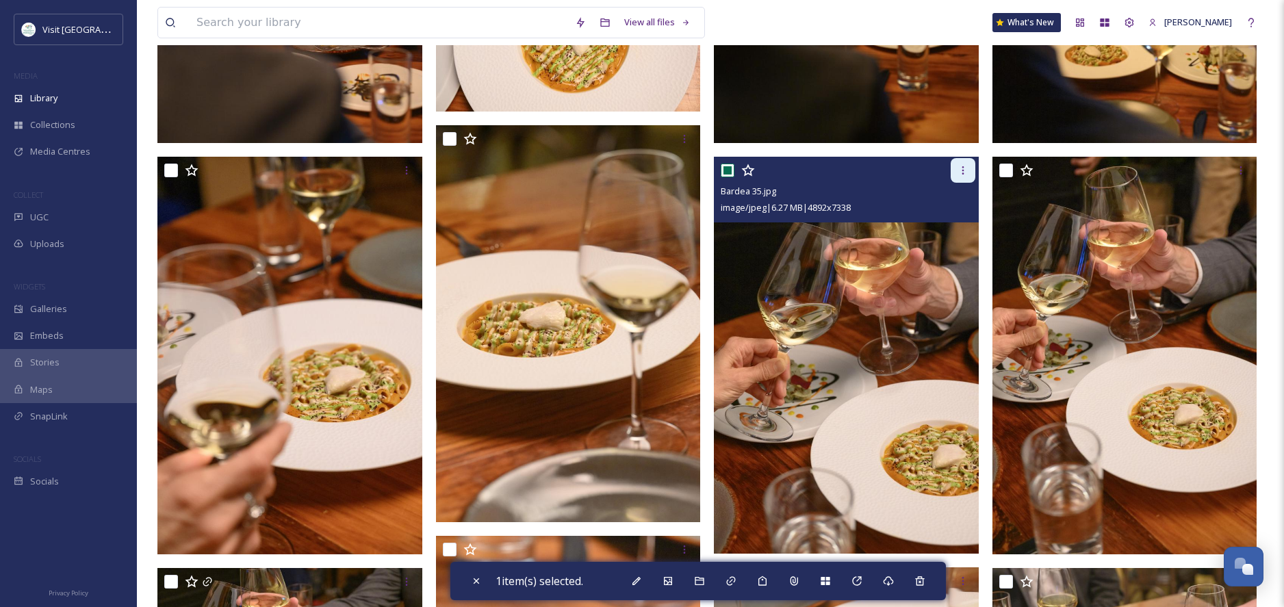
click at [963, 171] on icon at bounding box center [963, 170] width 11 height 11
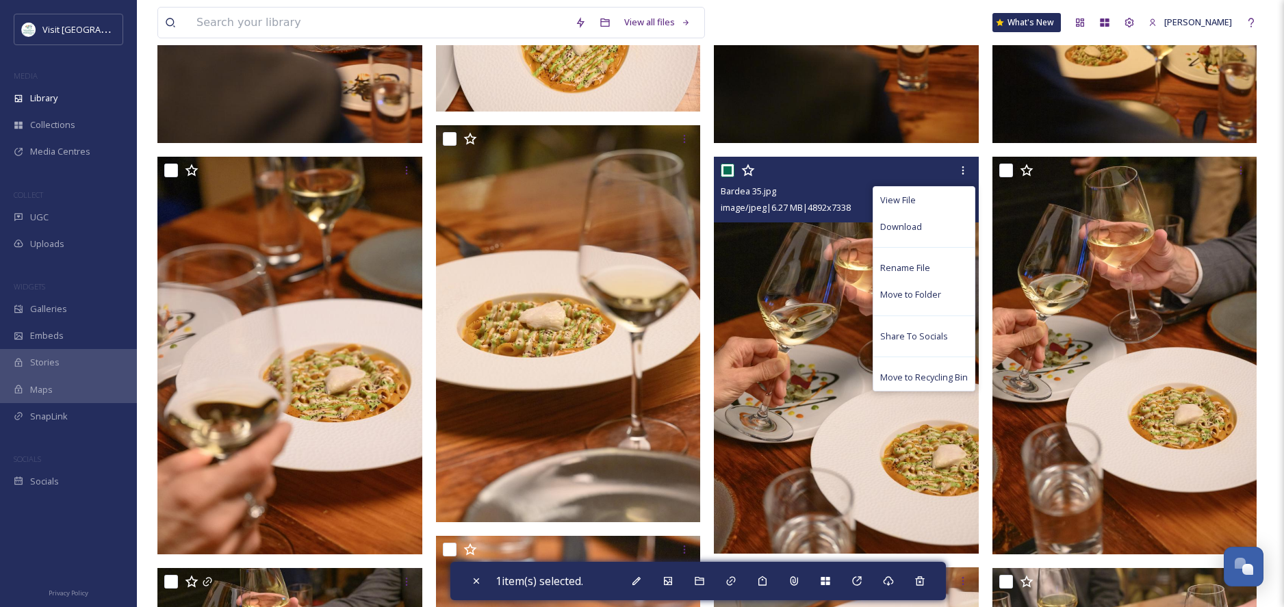
click at [892, 171] on div "View File Download Rename File Move to Folder Share To Socials Move to Recyclin…" at bounding box center [848, 170] width 255 height 25
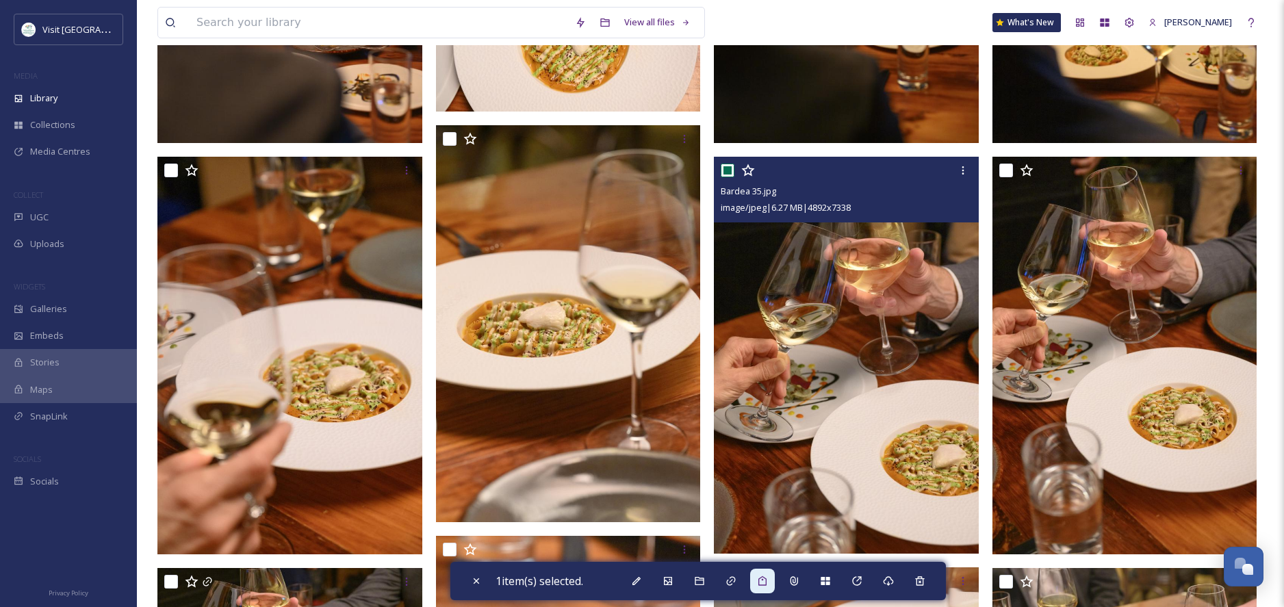
scroll to position [1032, 0]
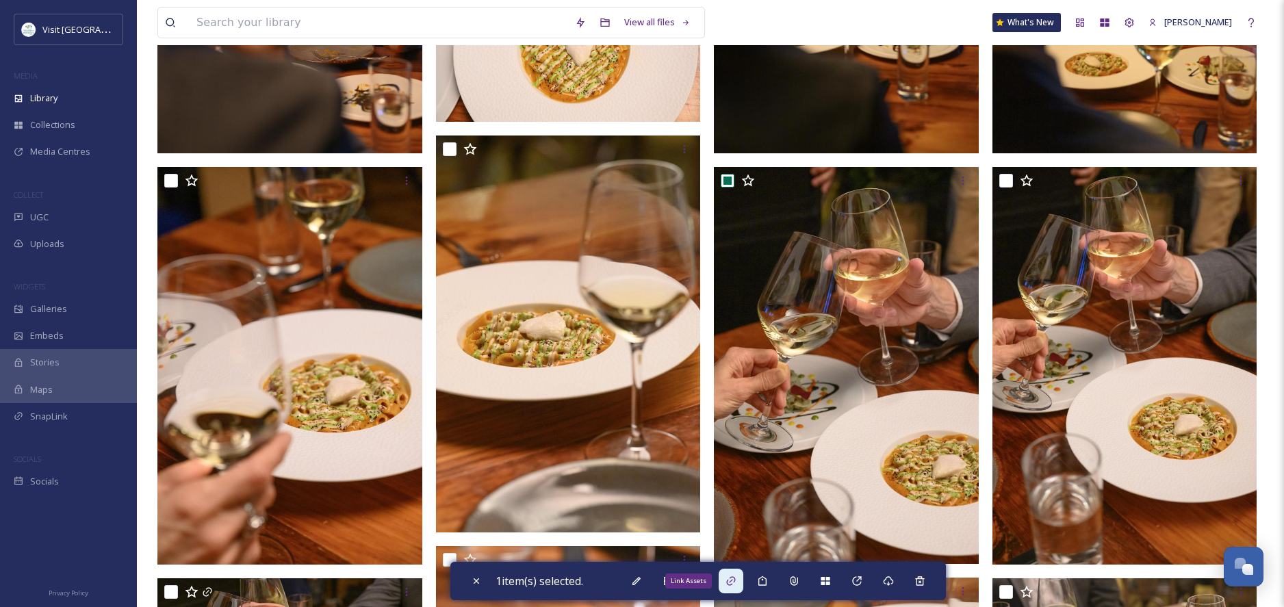
click at [735, 583] on icon at bounding box center [731, 581] width 11 height 11
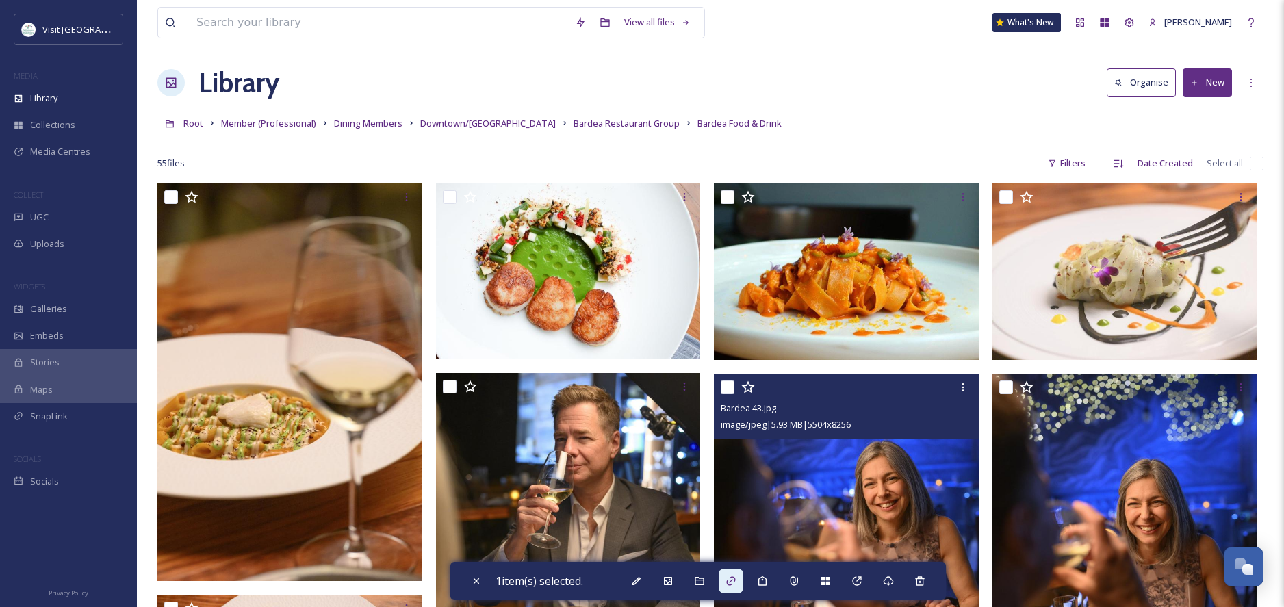
scroll to position [0, 0]
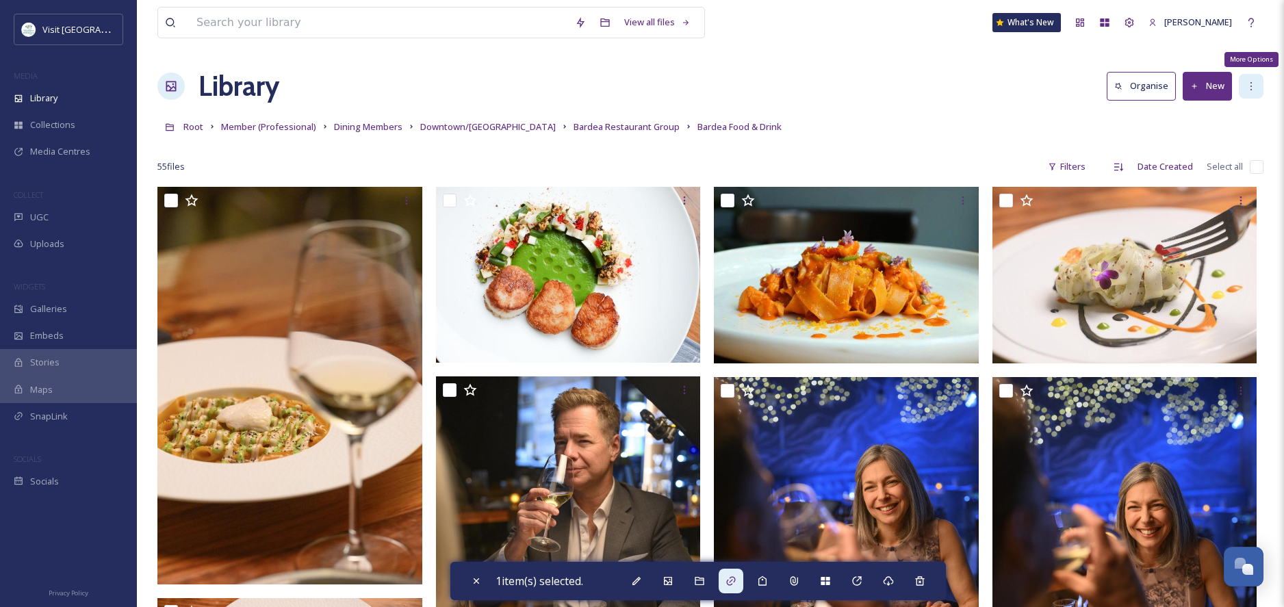
click at [1249, 88] on icon at bounding box center [1251, 86] width 11 height 11
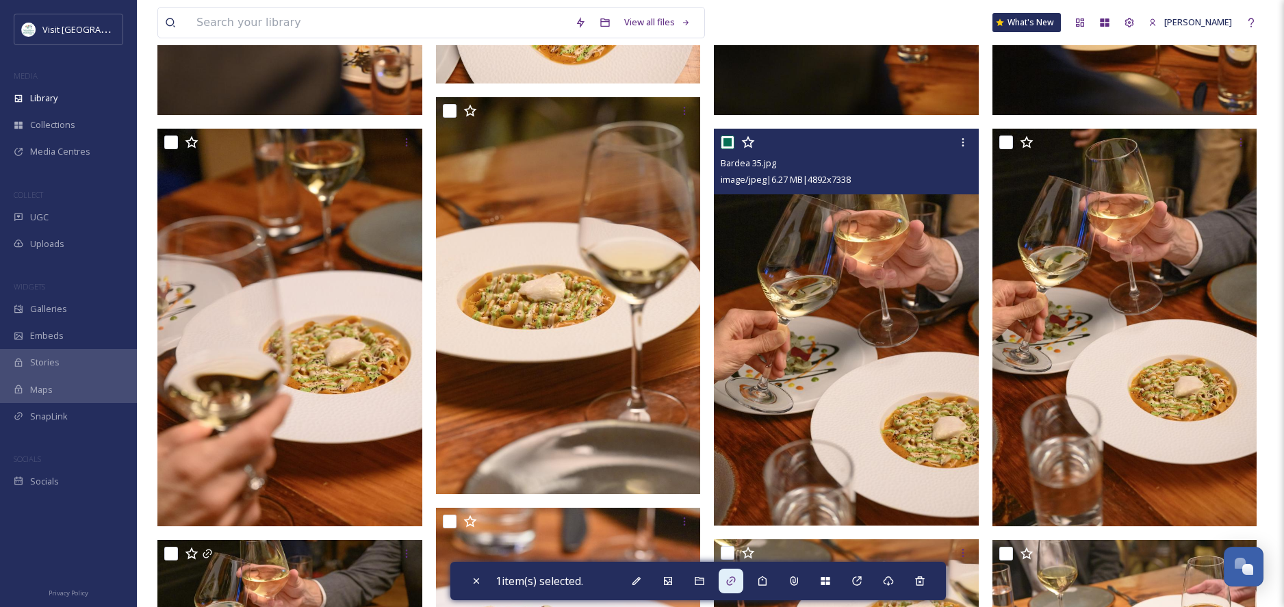
scroll to position [1074, 0]
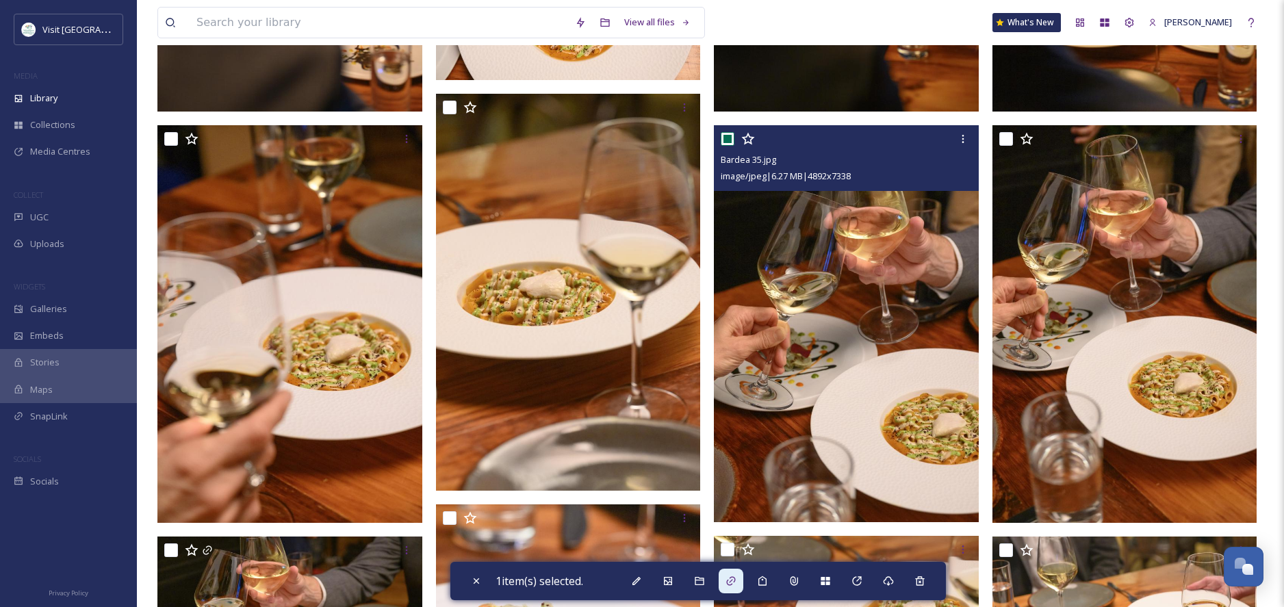
click at [832, 265] on img at bounding box center [846, 324] width 265 height 398
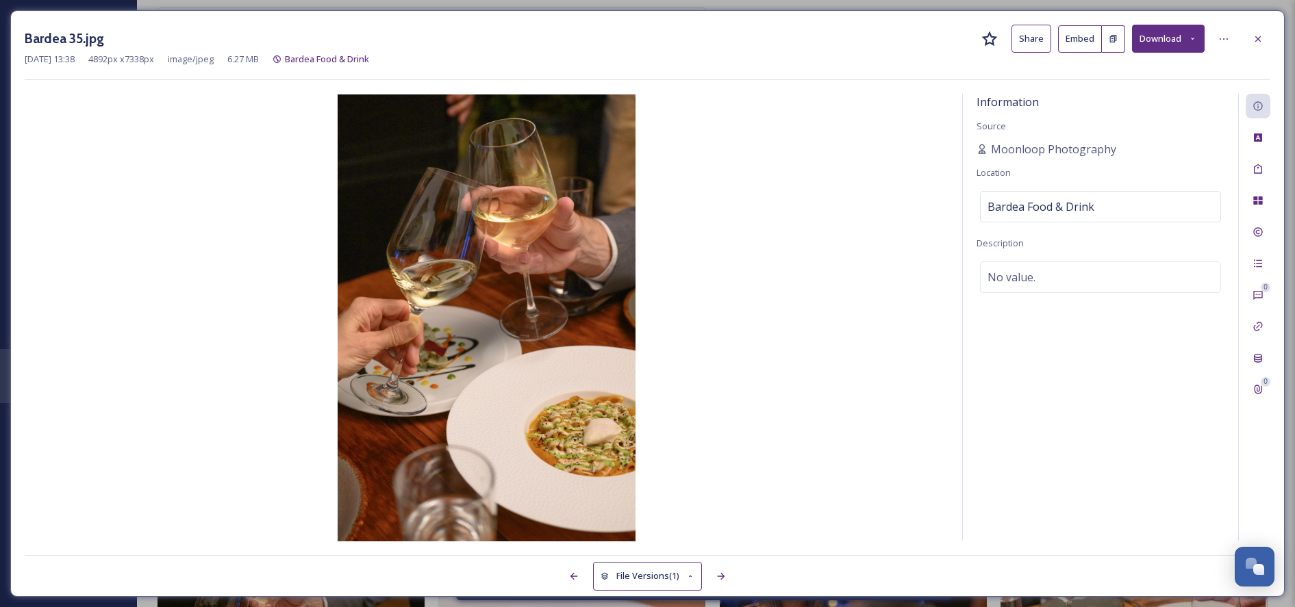
click at [1034, 40] on button "Share" at bounding box center [1031, 39] width 40 height 28
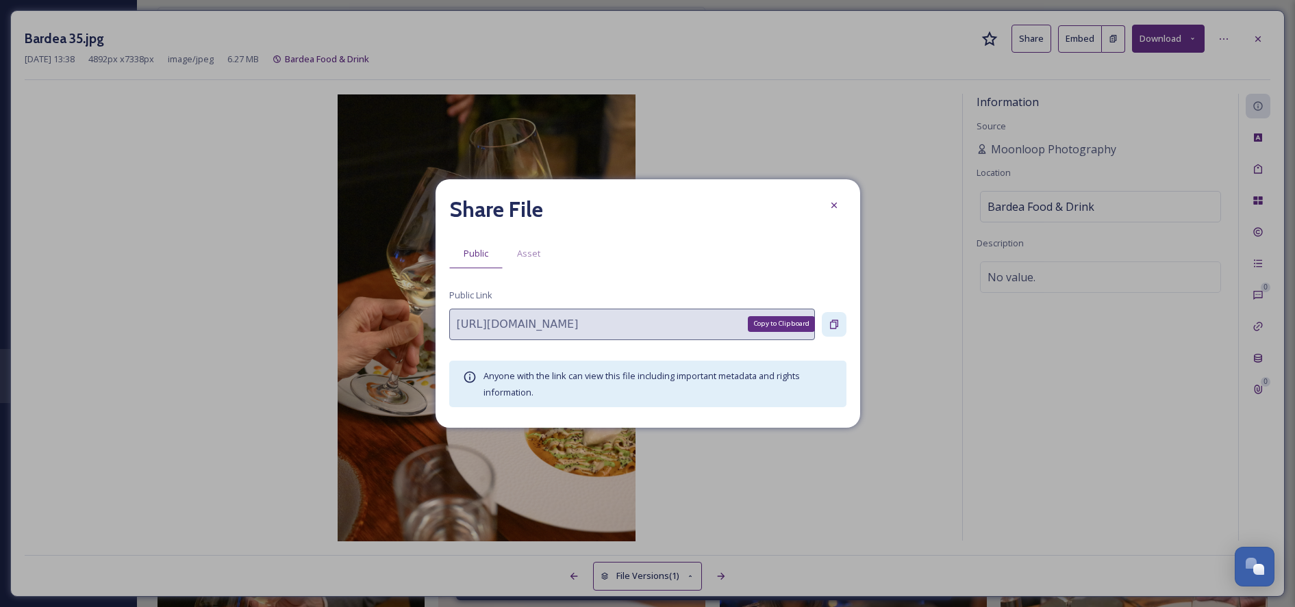
click at [835, 323] on icon at bounding box center [834, 324] width 8 height 9
click at [833, 205] on icon at bounding box center [832, 205] width 5 height 5
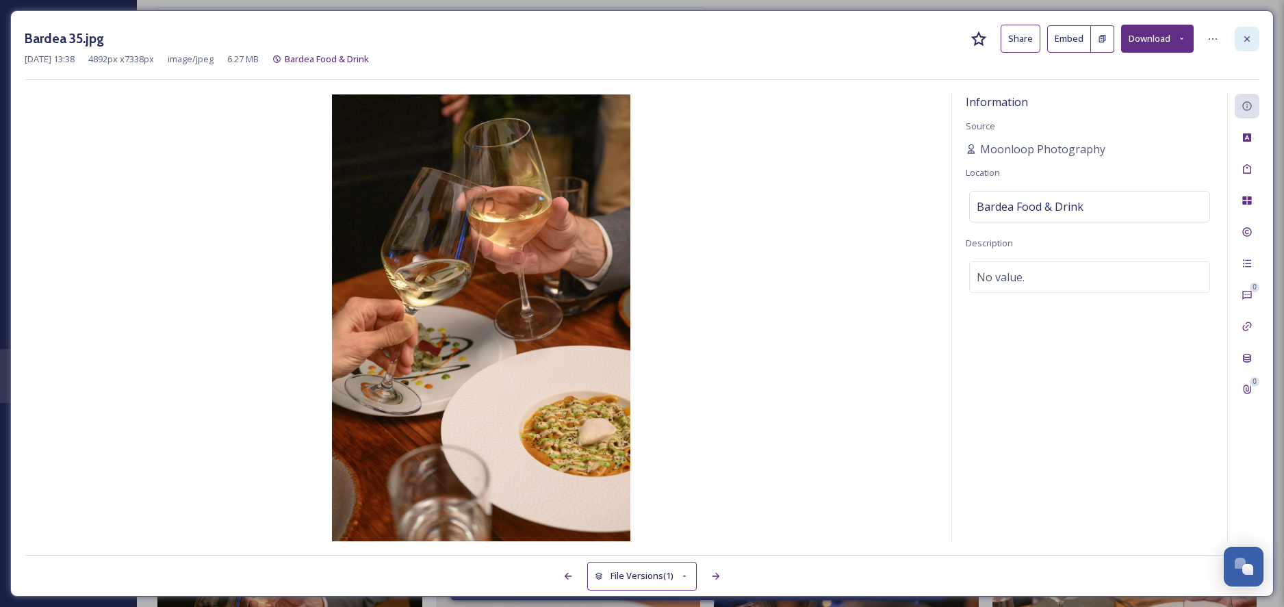
click at [1247, 40] on icon at bounding box center [1247, 39] width 11 height 11
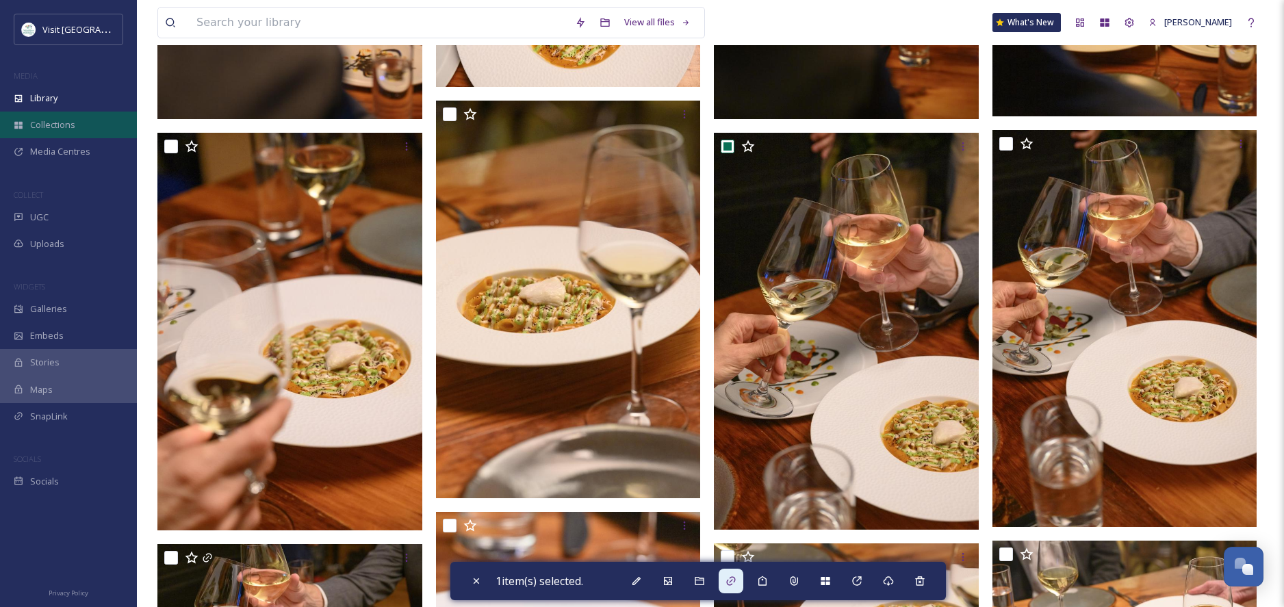
click at [27, 125] on div "Collections" at bounding box center [68, 125] width 137 height 27
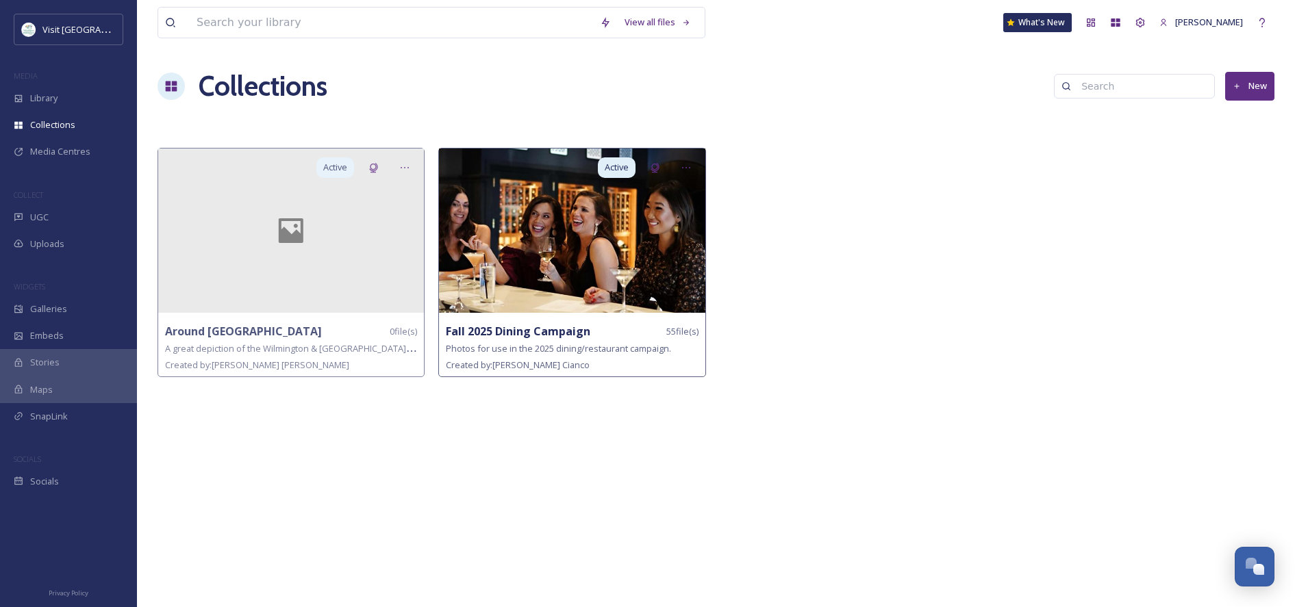
click at [602, 285] on img at bounding box center [572, 231] width 266 height 164
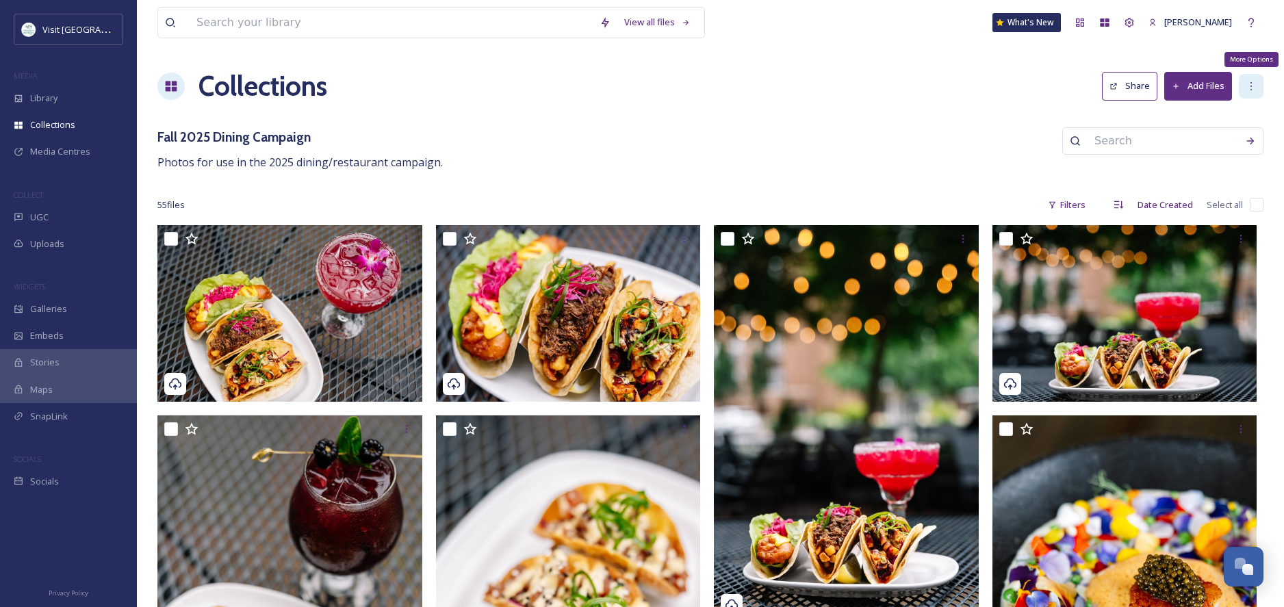
click at [1253, 87] on icon at bounding box center [1251, 86] width 11 height 11
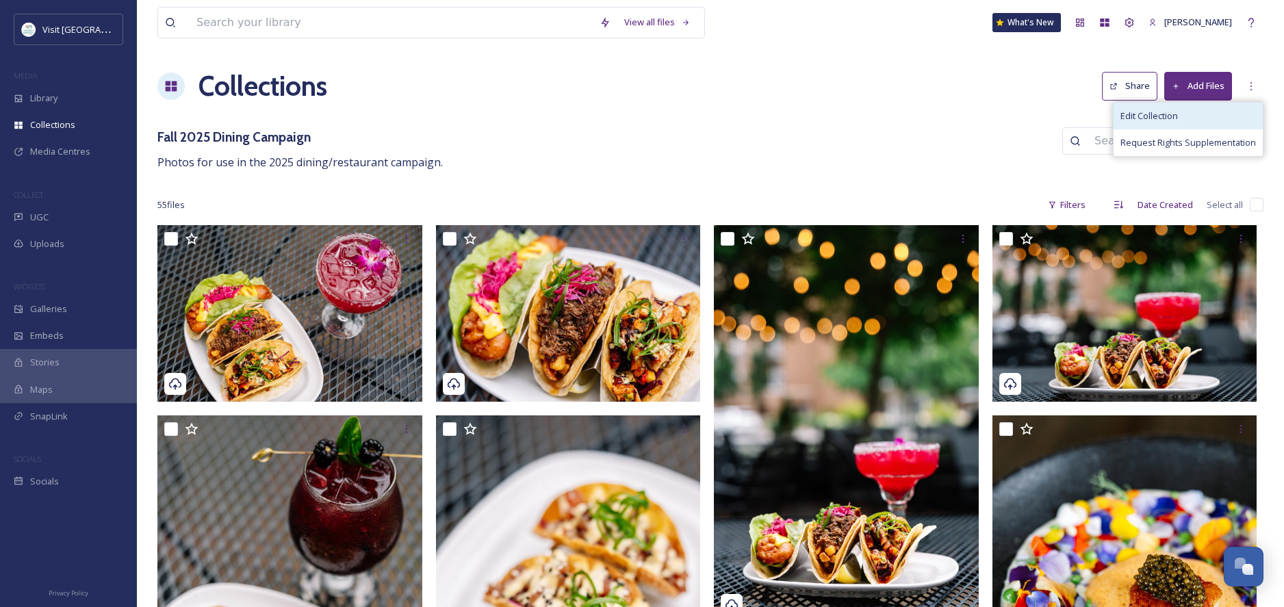
click at [1161, 114] on span "Edit Collection" at bounding box center [1150, 116] width 58 height 13
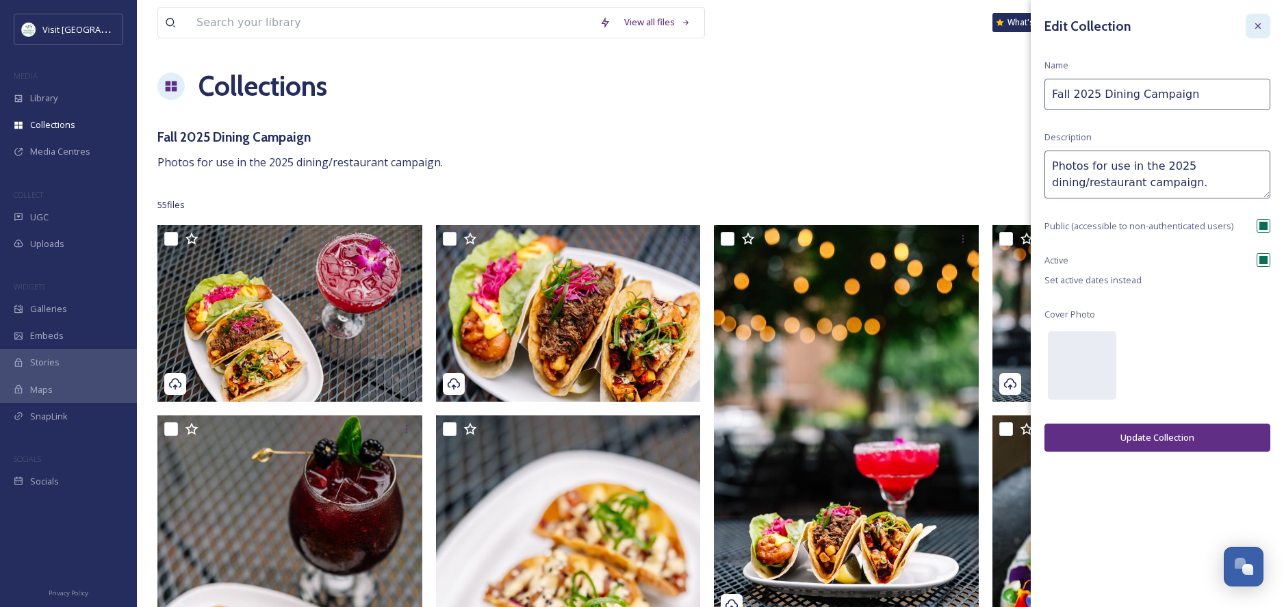
click at [1258, 29] on icon at bounding box center [1258, 26] width 11 height 11
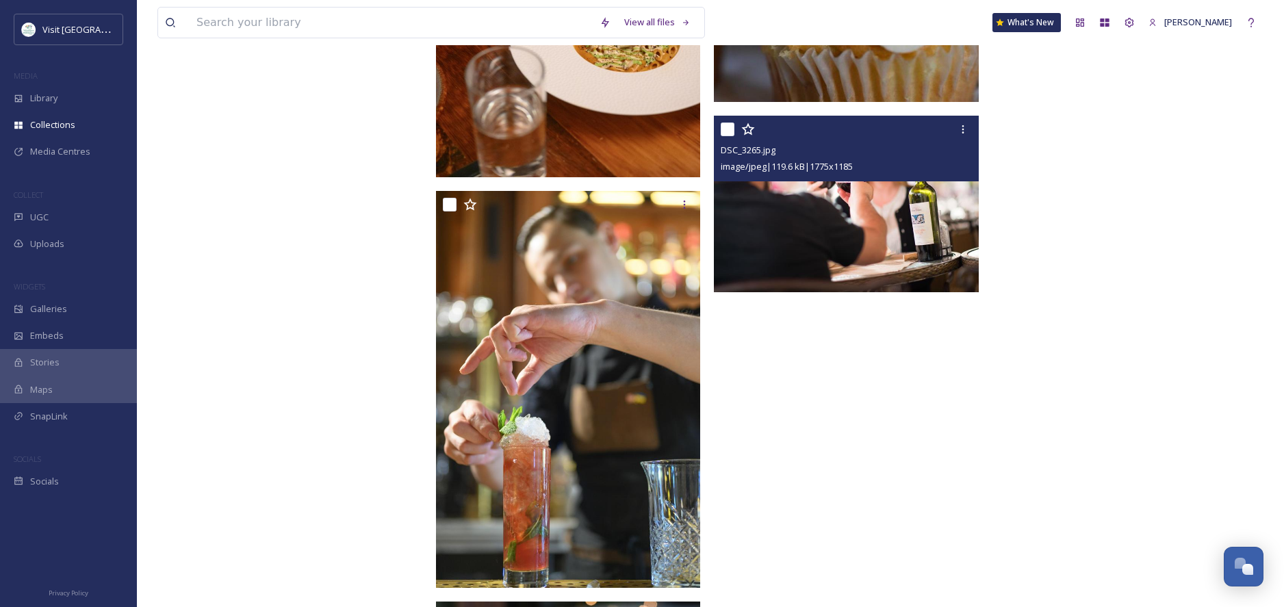
scroll to position [4531, 0]
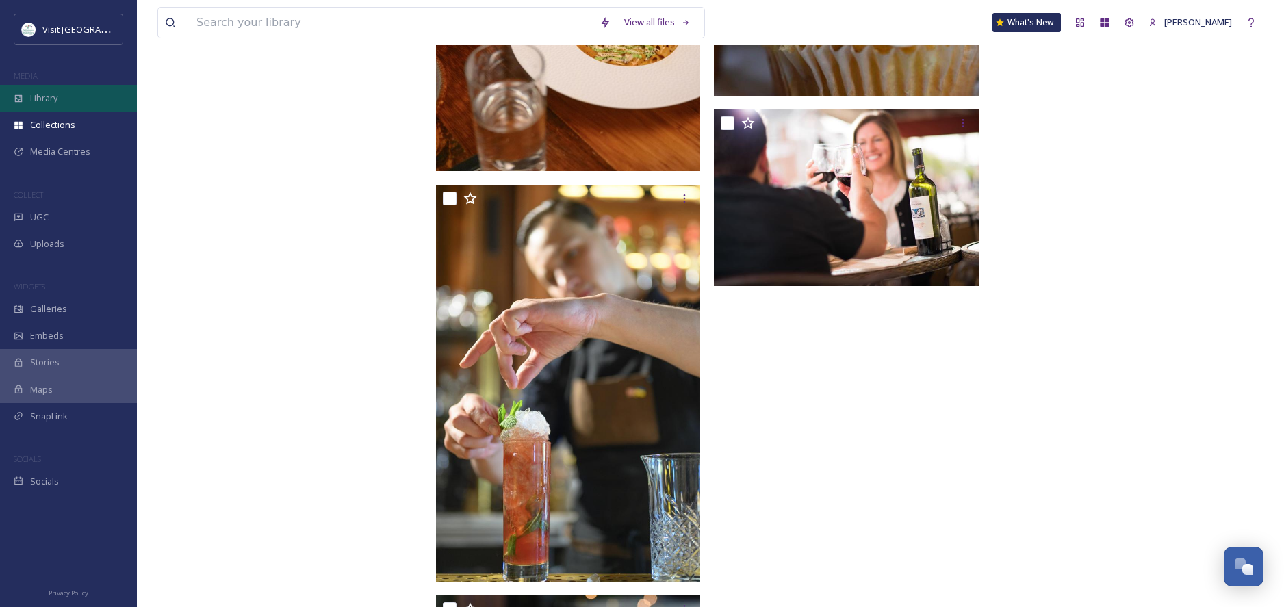
click at [43, 96] on span "Library" at bounding box center [43, 98] width 27 height 13
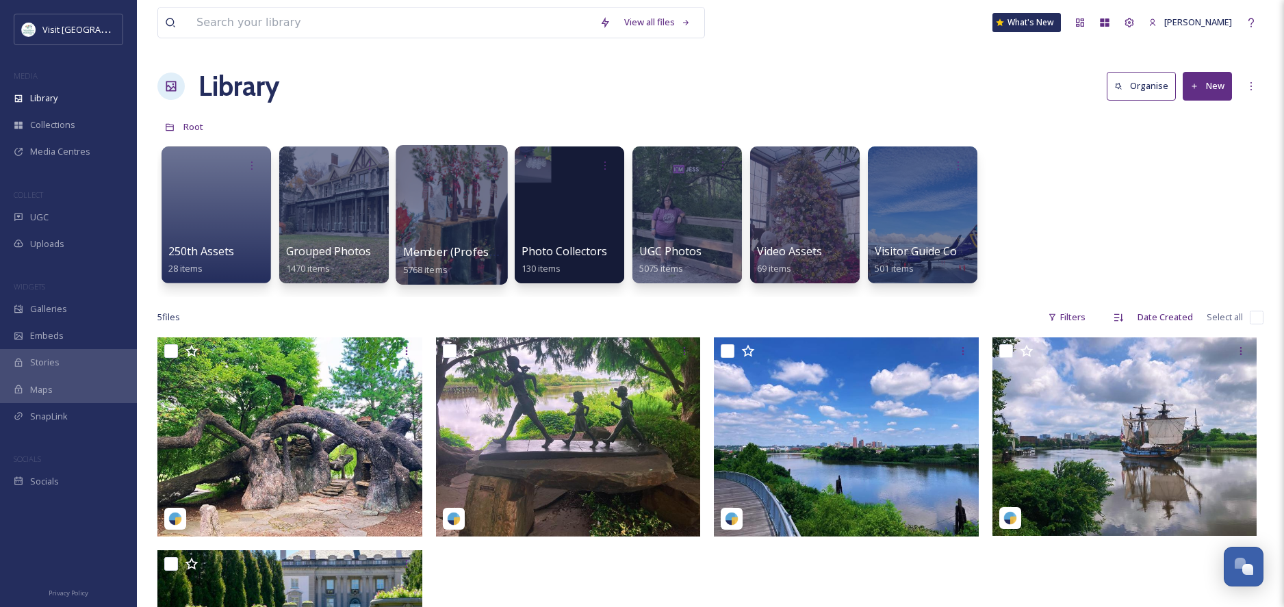
click at [462, 225] on div at bounding box center [452, 215] width 112 height 140
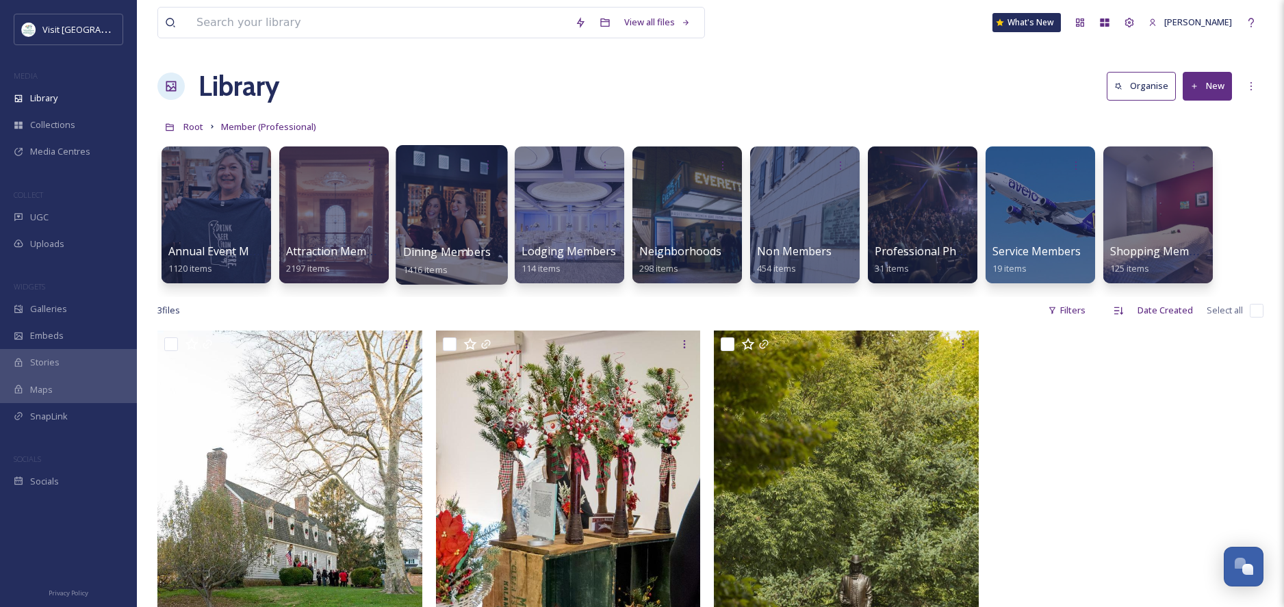
click at [454, 238] on div at bounding box center [452, 215] width 112 height 140
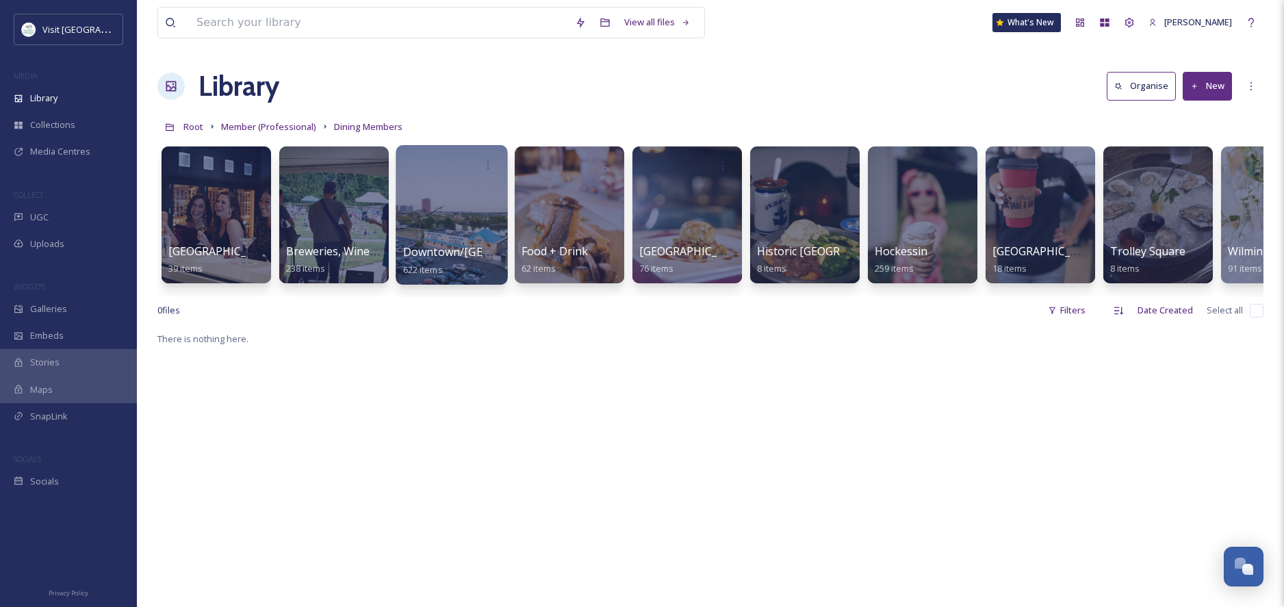
click at [434, 247] on span "Downtown/[GEOGRAPHIC_DATA]" at bounding box center [490, 251] width 174 height 15
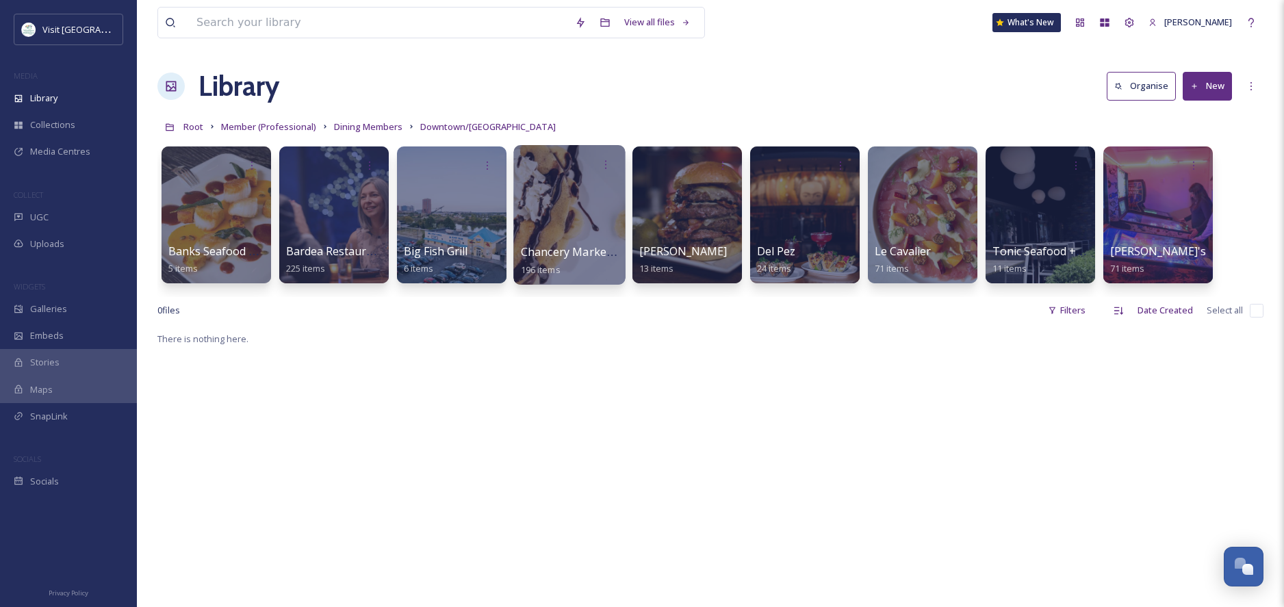
click at [548, 247] on span "Chancery Market & Food Hall" at bounding box center [597, 251] width 152 height 15
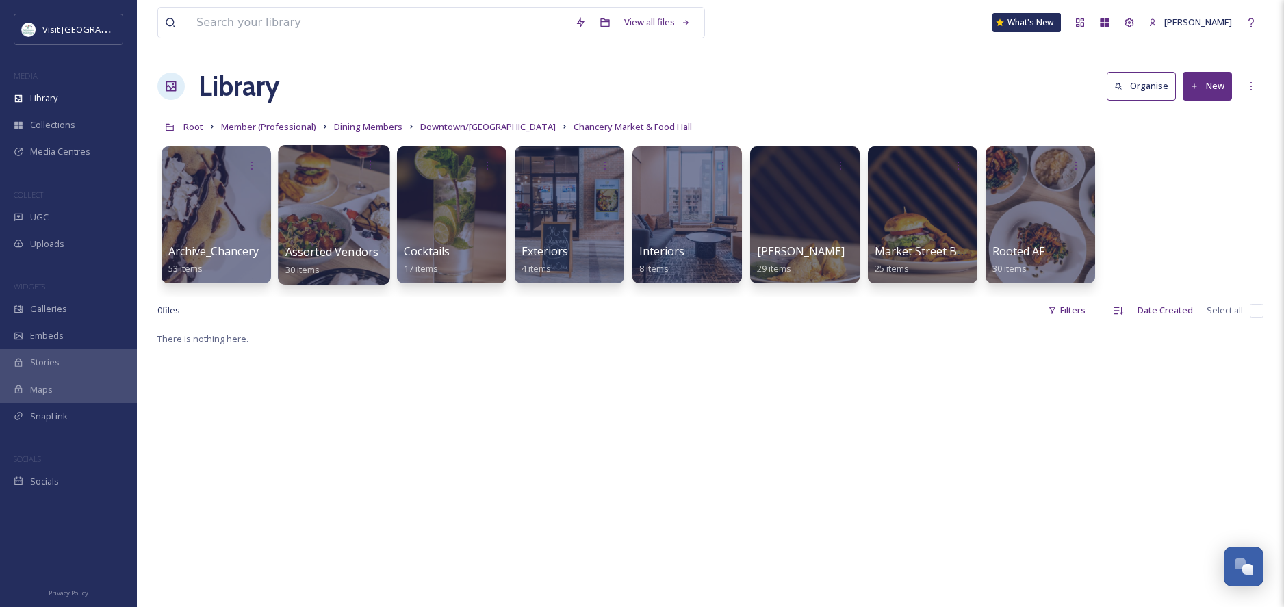
click at [329, 214] on div at bounding box center [334, 215] width 112 height 140
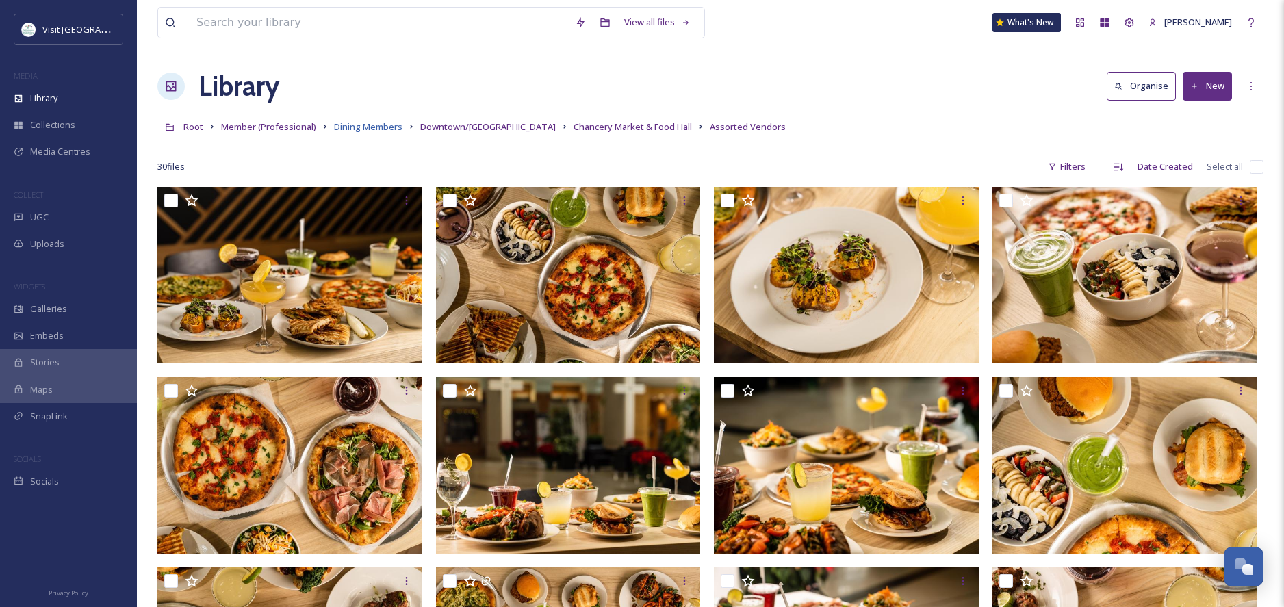
click at [360, 129] on span "Dining Members" at bounding box center [368, 126] width 68 height 12
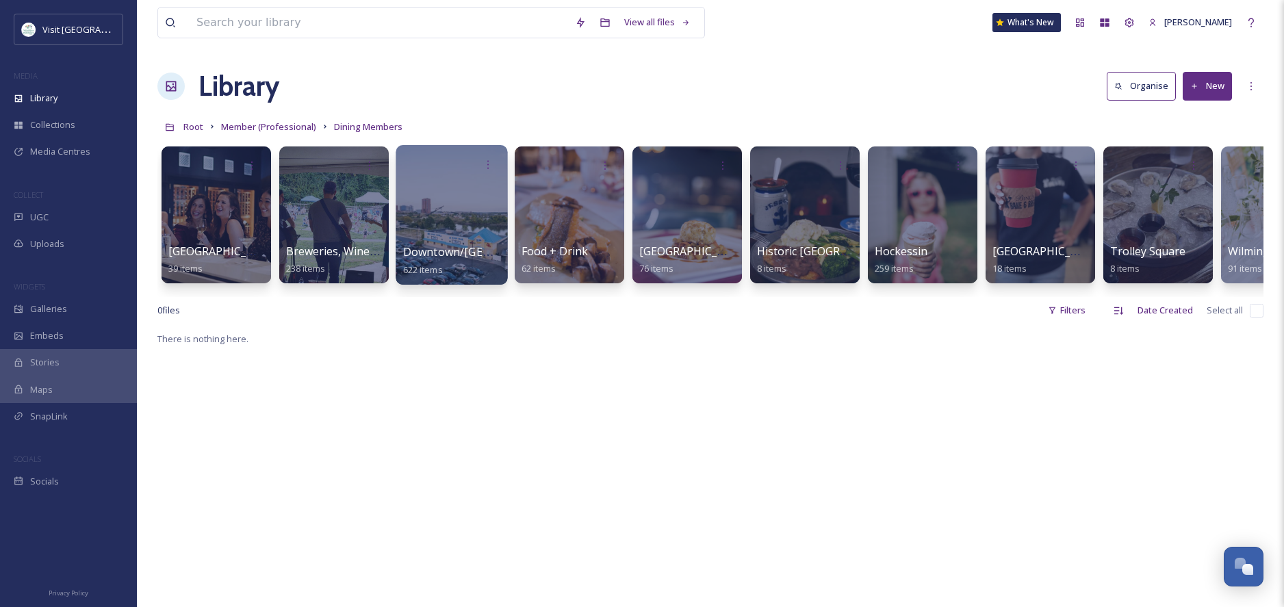
click at [432, 240] on div at bounding box center [452, 215] width 112 height 140
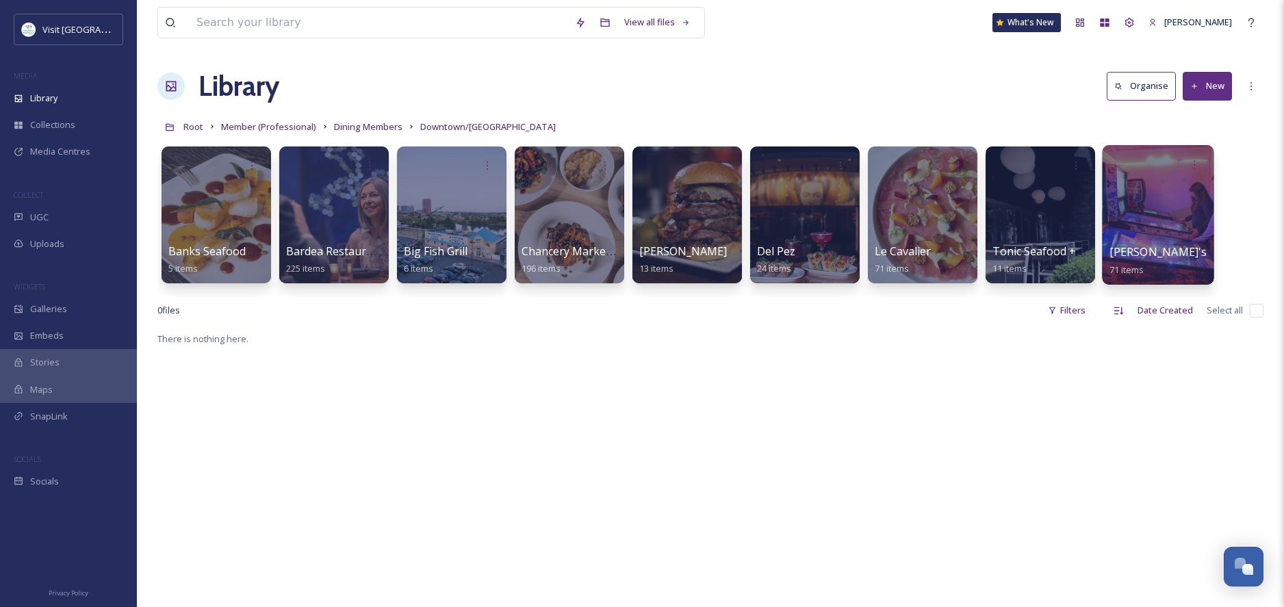
click at [1161, 245] on div "Wilma's 71 items" at bounding box center [1159, 261] width 98 height 34
click at [1148, 255] on span "[PERSON_NAME]'s" at bounding box center [1159, 251] width 98 height 15
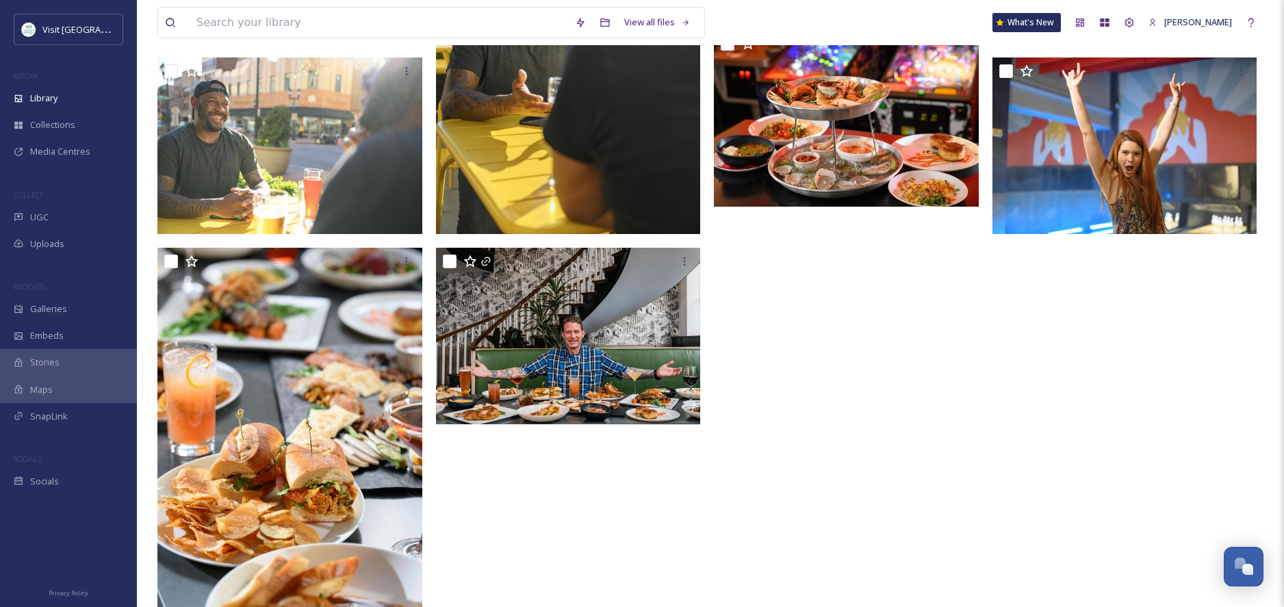
scroll to position [4781, 0]
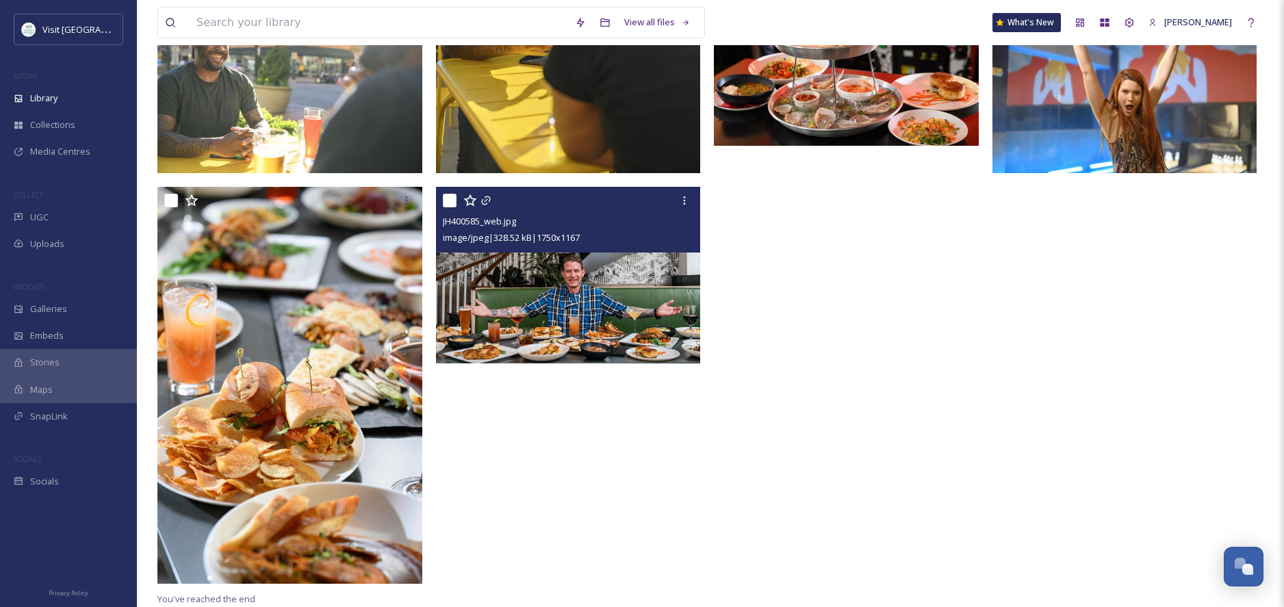
click at [600, 306] on img at bounding box center [568, 275] width 265 height 177
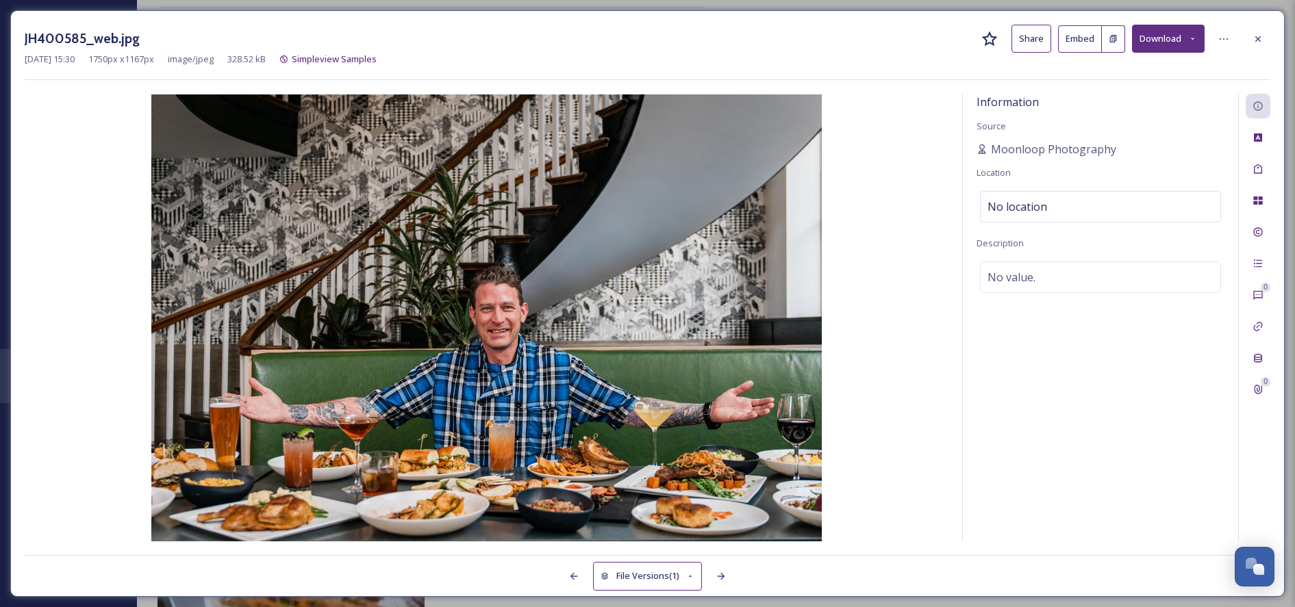
click at [1034, 40] on button "Share" at bounding box center [1031, 39] width 40 height 28
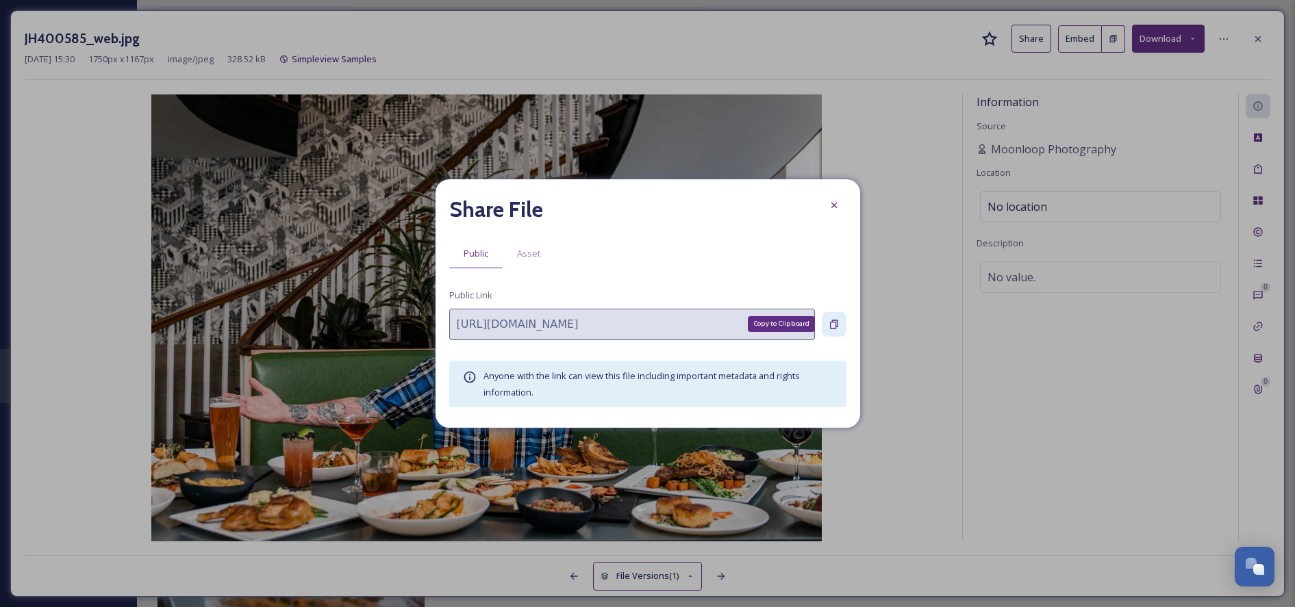
click at [833, 324] on icon at bounding box center [833, 324] width 11 height 11
click at [834, 205] on icon at bounding box center [833, 205] width 11 height 11
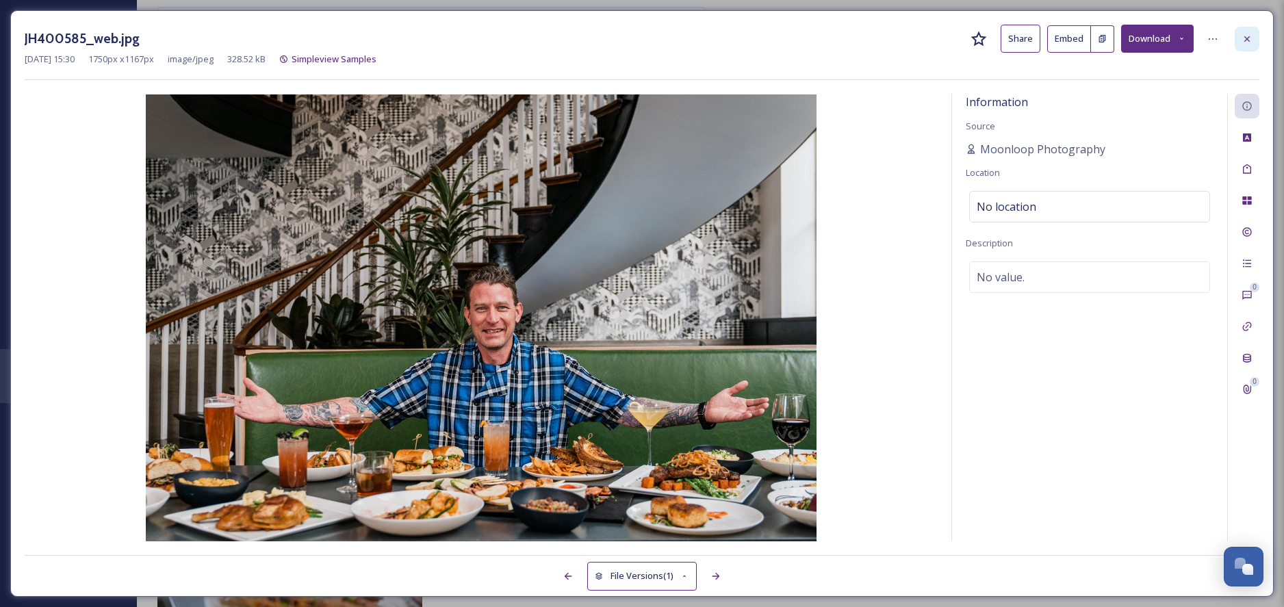
click at [1247, 38] on icon at bounding box center [1247, 38] width 5 height 5
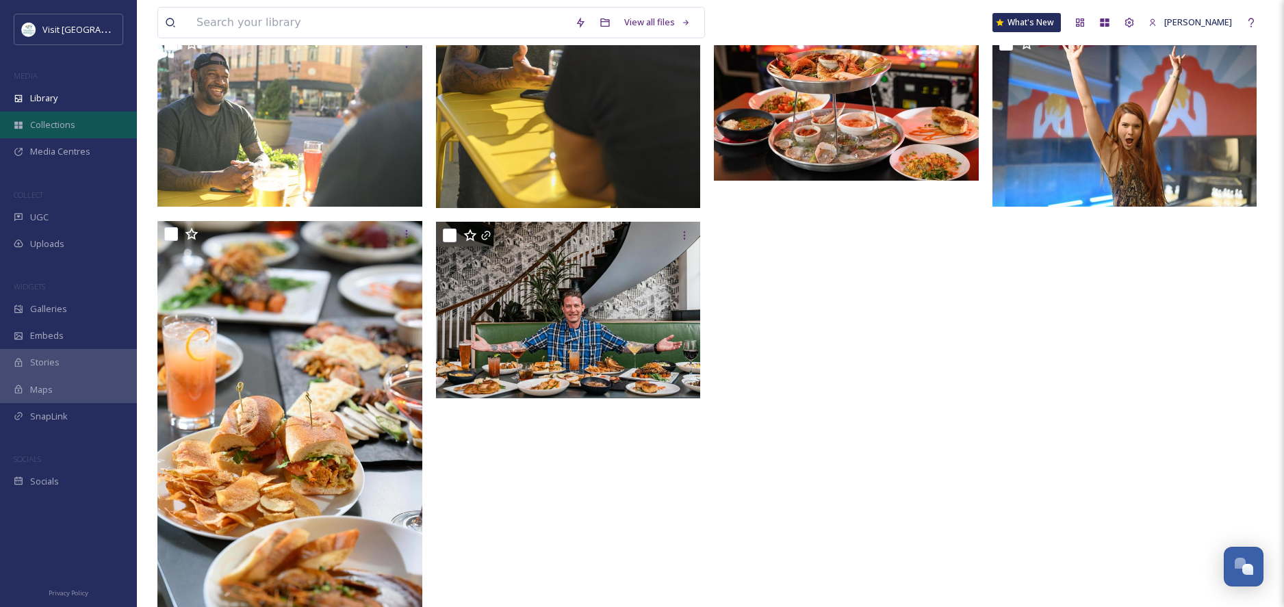
click at [60, 123] on span "Collections" at bounding box center [52, 124] width 45 height 13
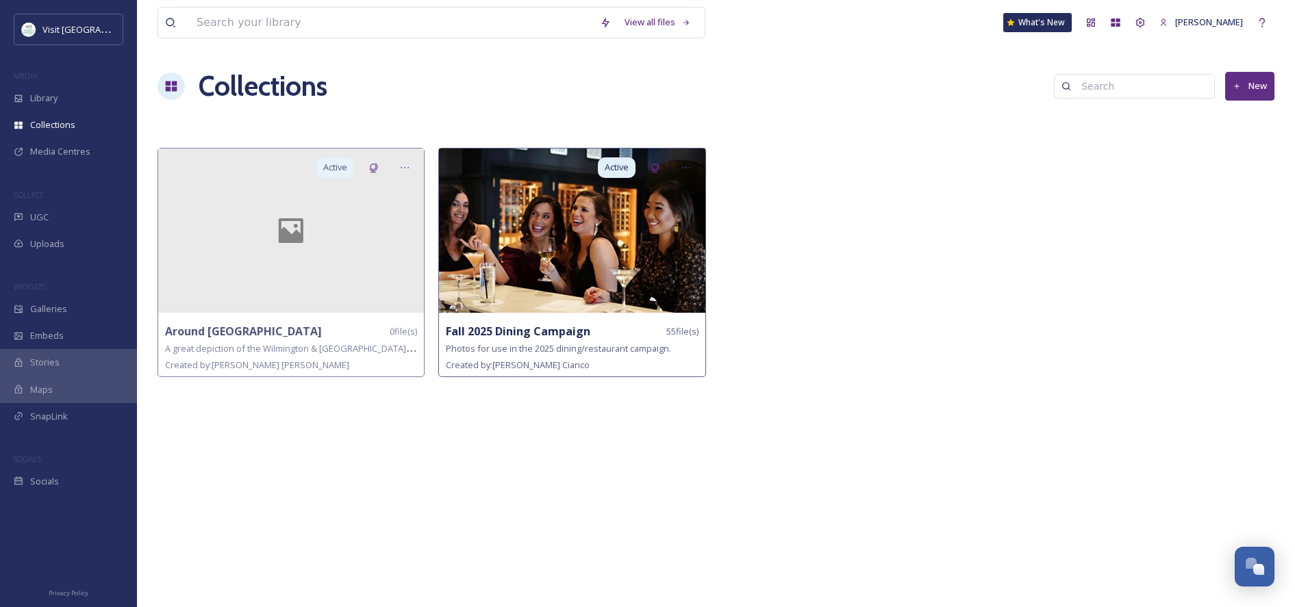
click at [511, 278] on img at bounding box center [572, 231] width 266 height 164
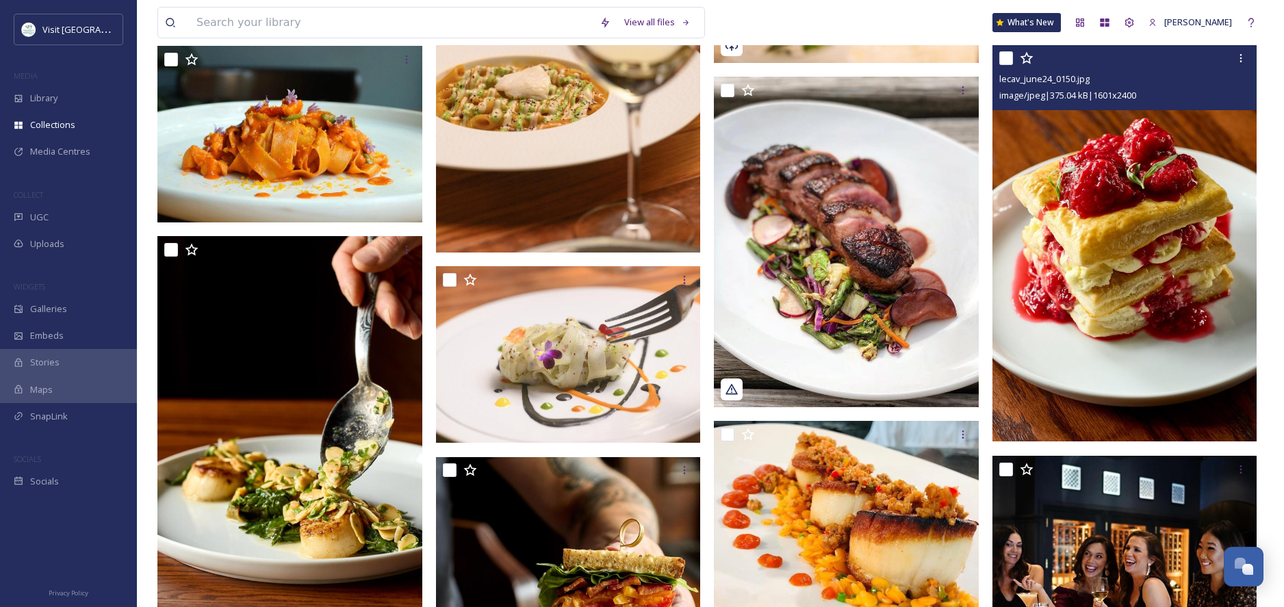
scroll to position [1374, 0]
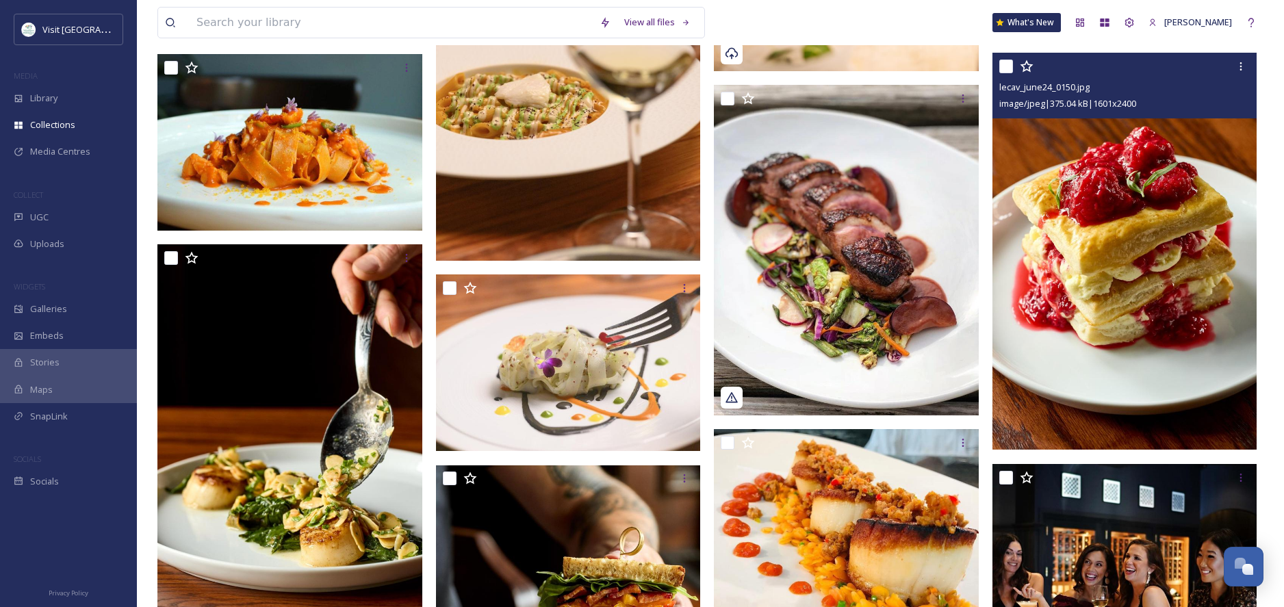
click at [1100, 177] on img at bounding box center [1125, 251] width 265 height 397
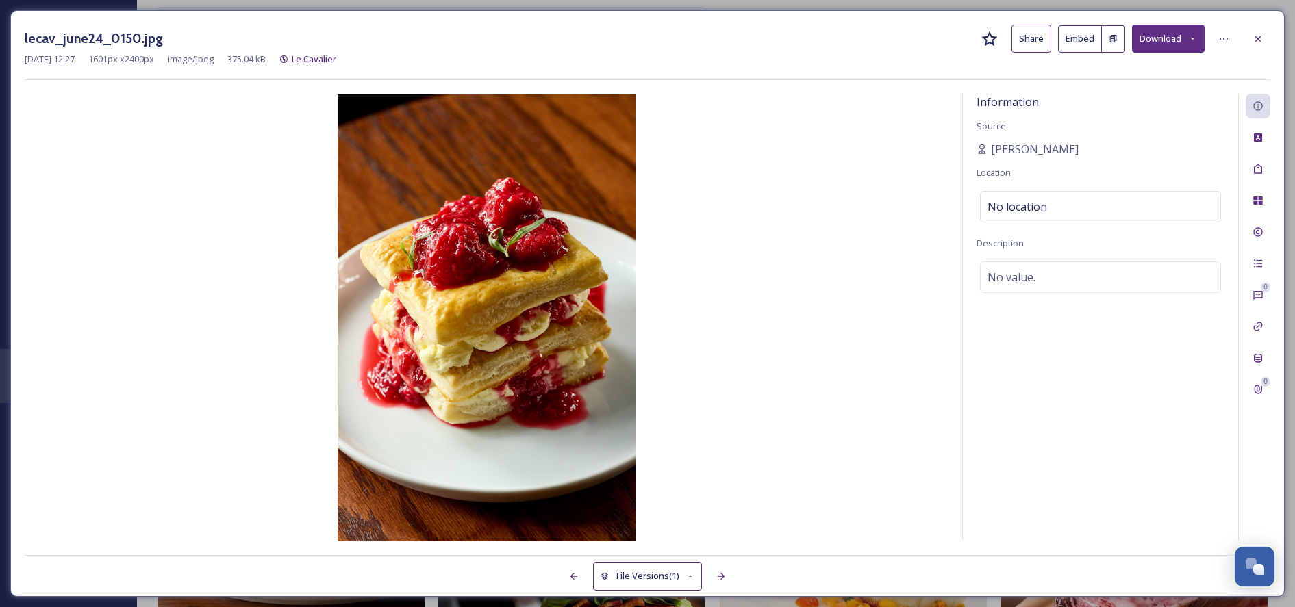
click at [1030, 39] on button "Share" at bounding box center [1031, 39] width 40 height 28
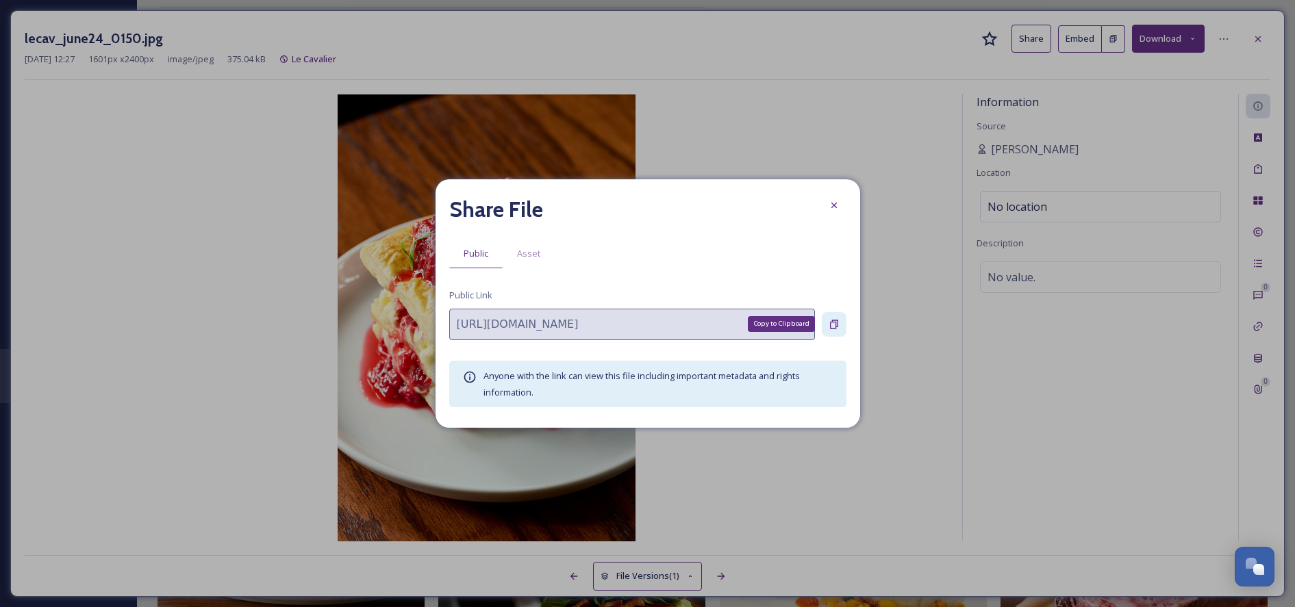
click at [835, 320] on icon at bounding box center [834, 324] width 8 height 9
click at [832, 207] on icon at bounding box center [832, 205] width 5 height 5
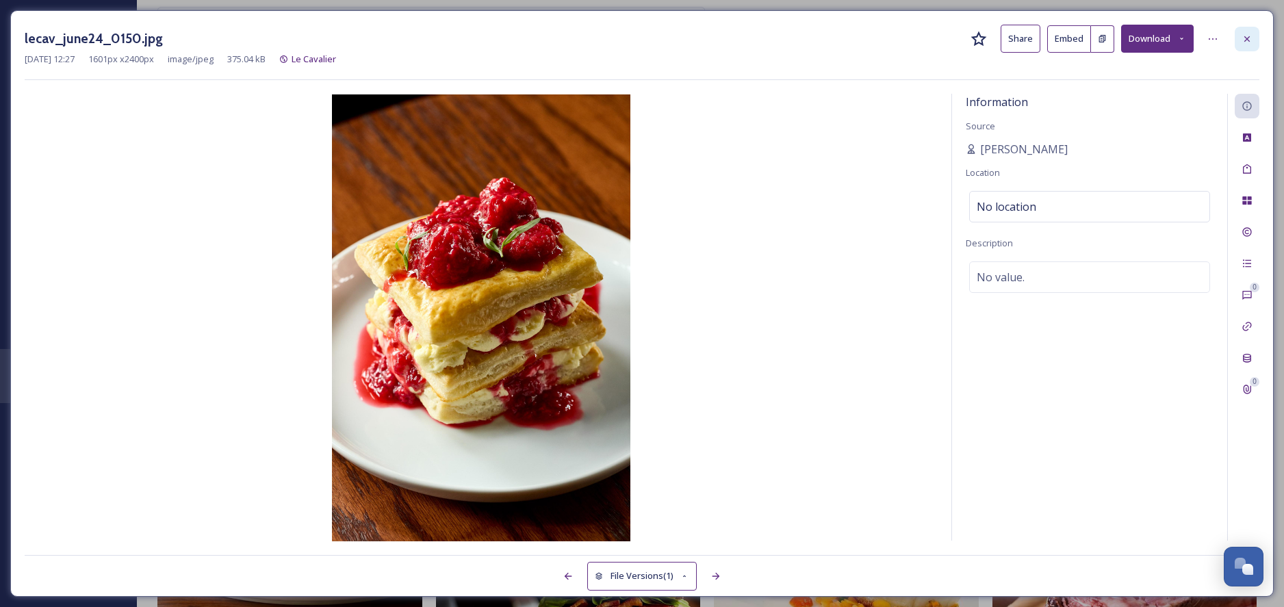
click at [1247, 42] on icon at bounding box center [1247, 39] width 11 height 11
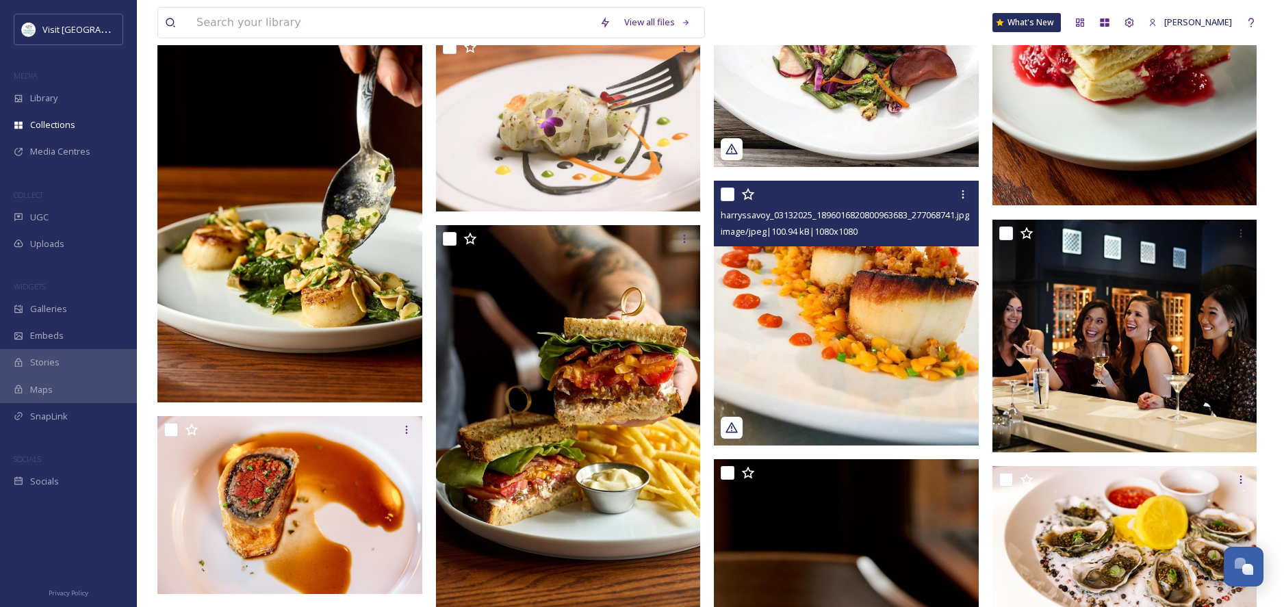
scroll to position [1729, 0]
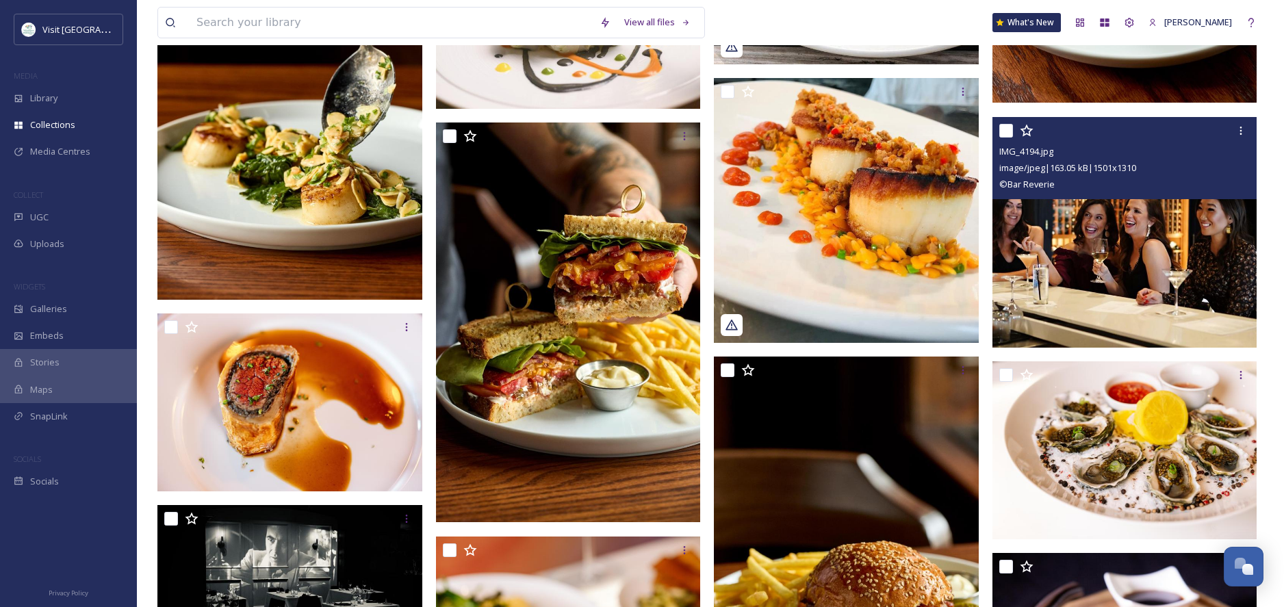
click at [1151, 246] on img at bounding box center [1125, 231] width 265 height 231
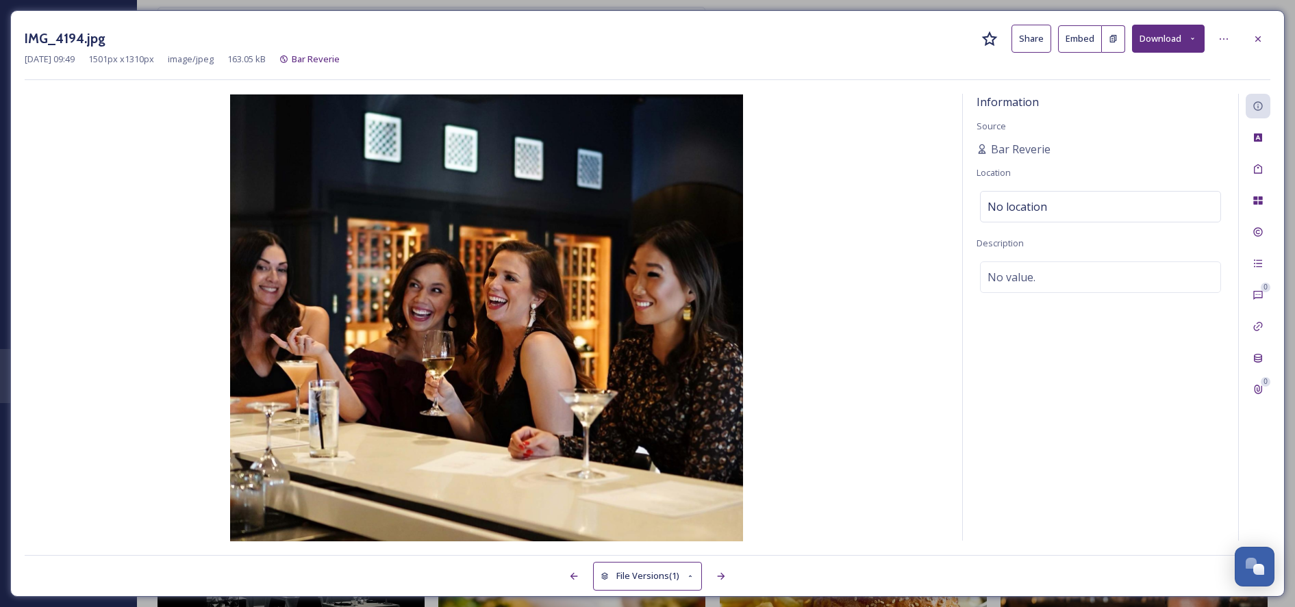
click at [1034, 38] on button "Share" at bounding box center [1031, 39] width 40 height 28
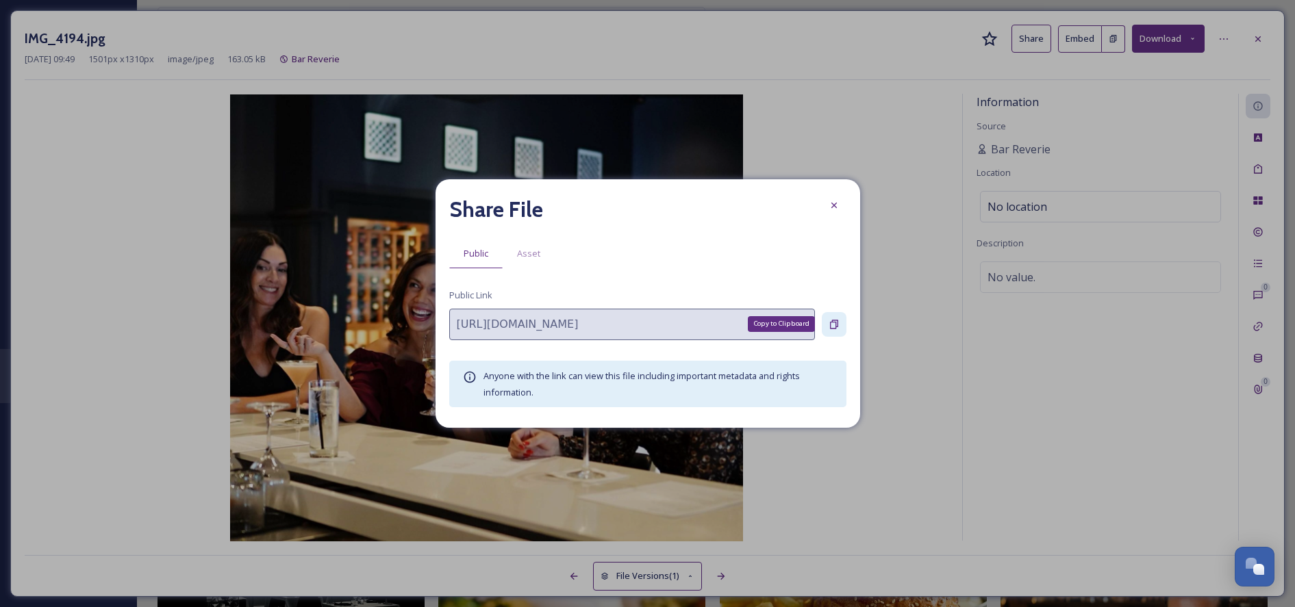
click at [836, 322] on icon at bounding box center [833, 324] width 11 height 11
click at [834, 205] on icon at bounding box center [832, 205] width 5 height 5
click at [834, 205] on img at bounding box center [487, 317] width 924 height 447
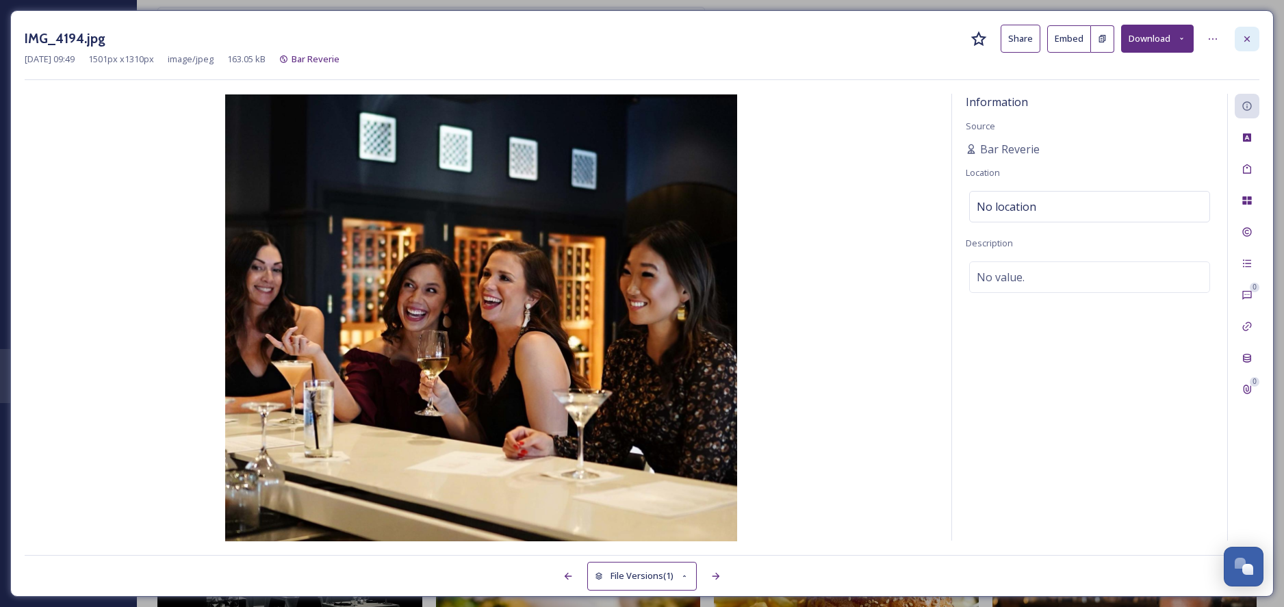
click at [1249, 36] on icon at bounding box center [1247, 39] width 11 height 11
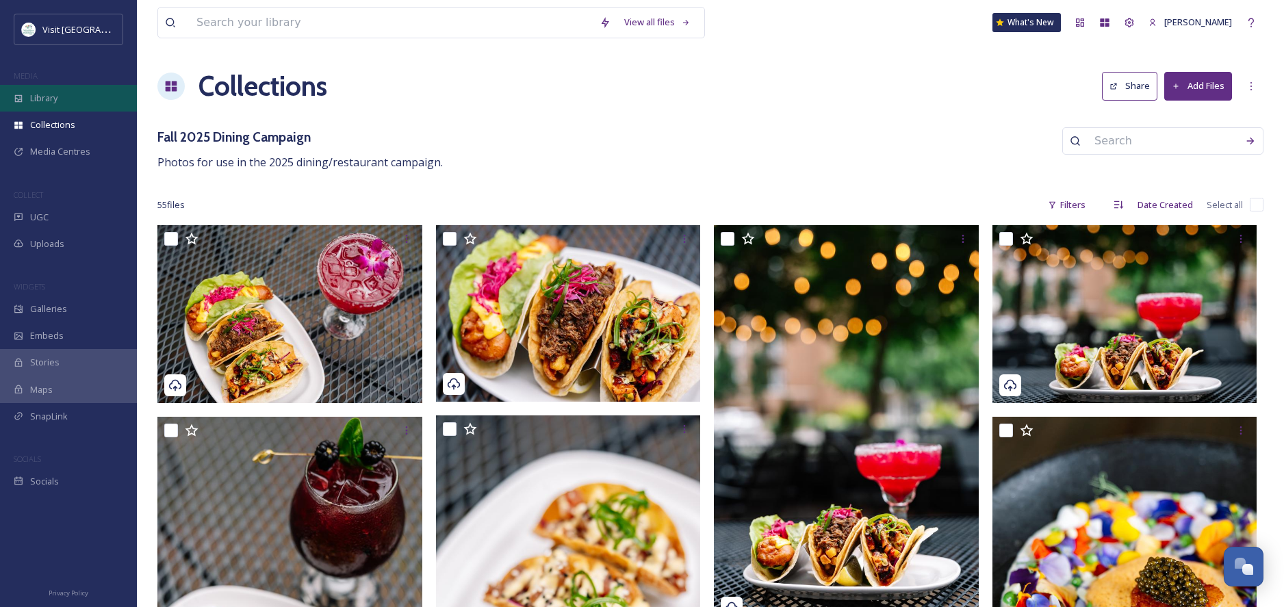
click at [44, 93] on span "Library" at bounding box center [43, 98] width 27 height 13
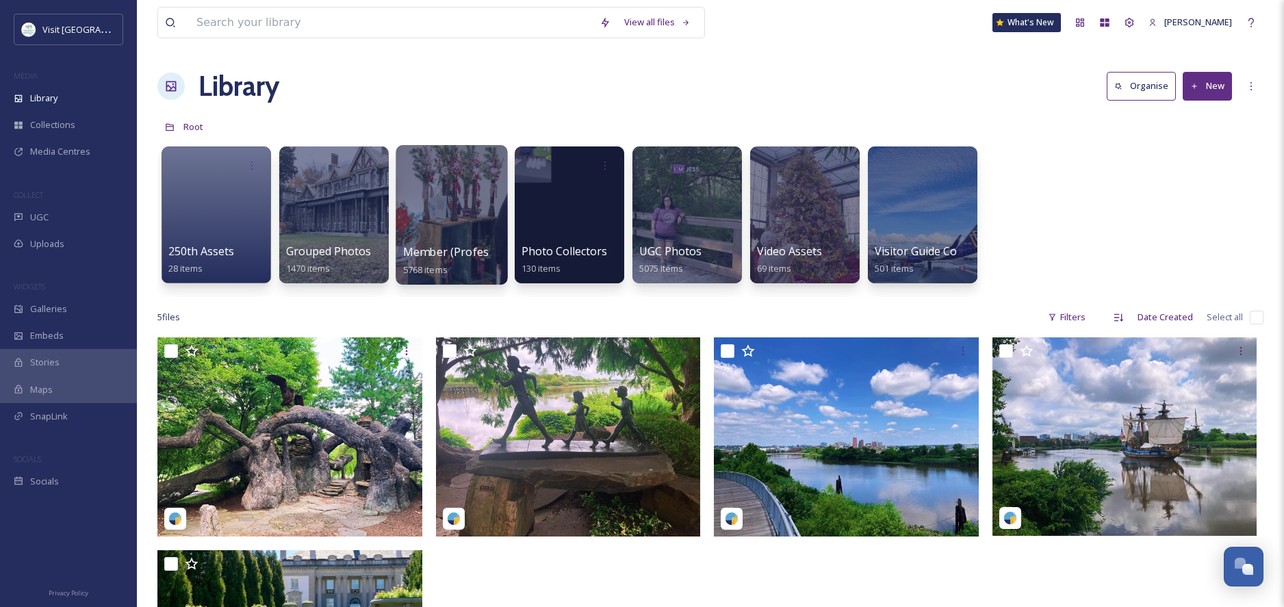
click at [455, 242] on div at bounding box center [452, 215] width 112 height 140
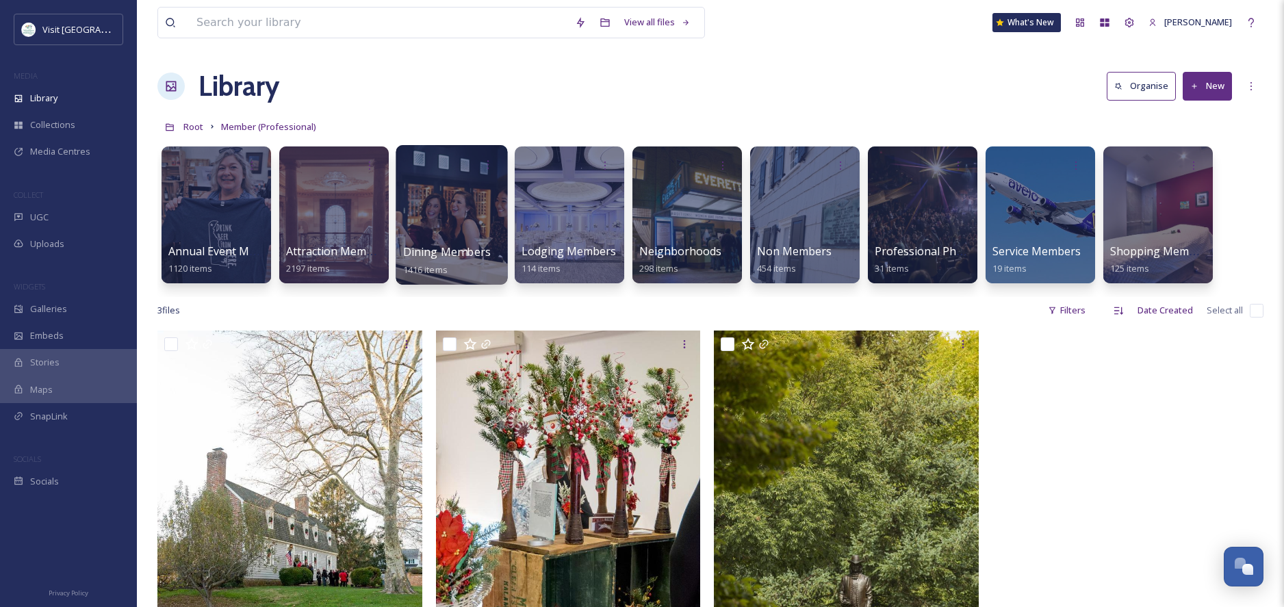
click at [450, 244] on div "Dining Members 1416 items" at bounding box center [452, 261] width 98 height 34
click at [430, 235] on div at bounding box center [452, 215] width 112 height 140
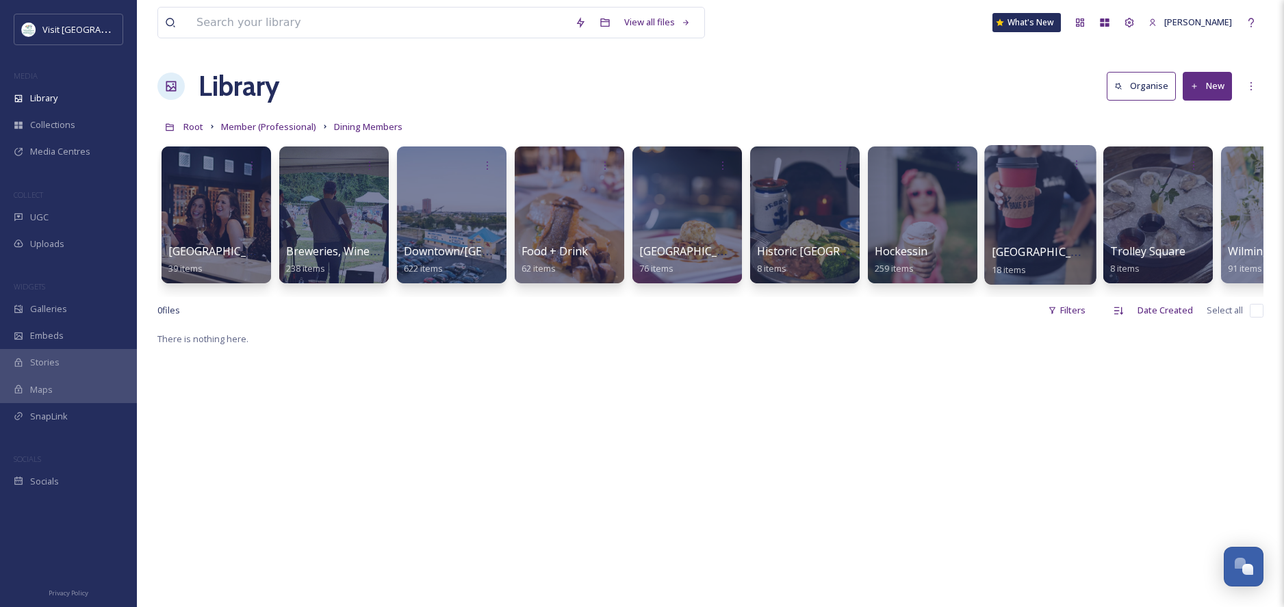
click at [1028, 223] on div at bounding box center [1040, 215] width 112 height 140
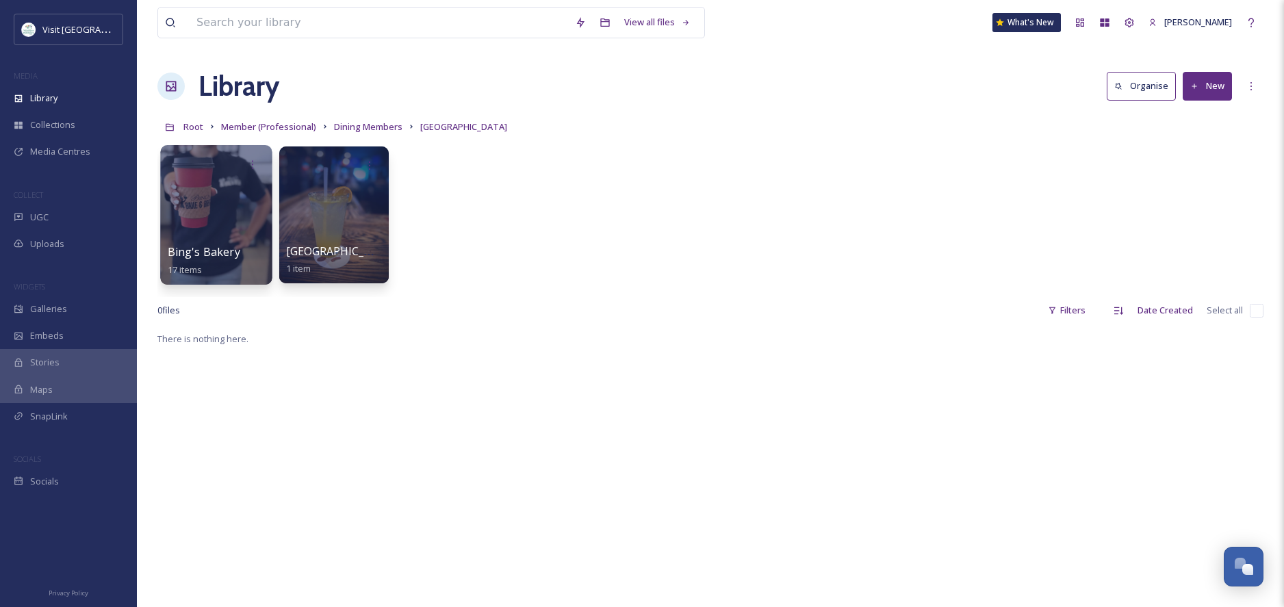
click at [228, 222] on div at bounding box center [216, 215] width 112 height 140
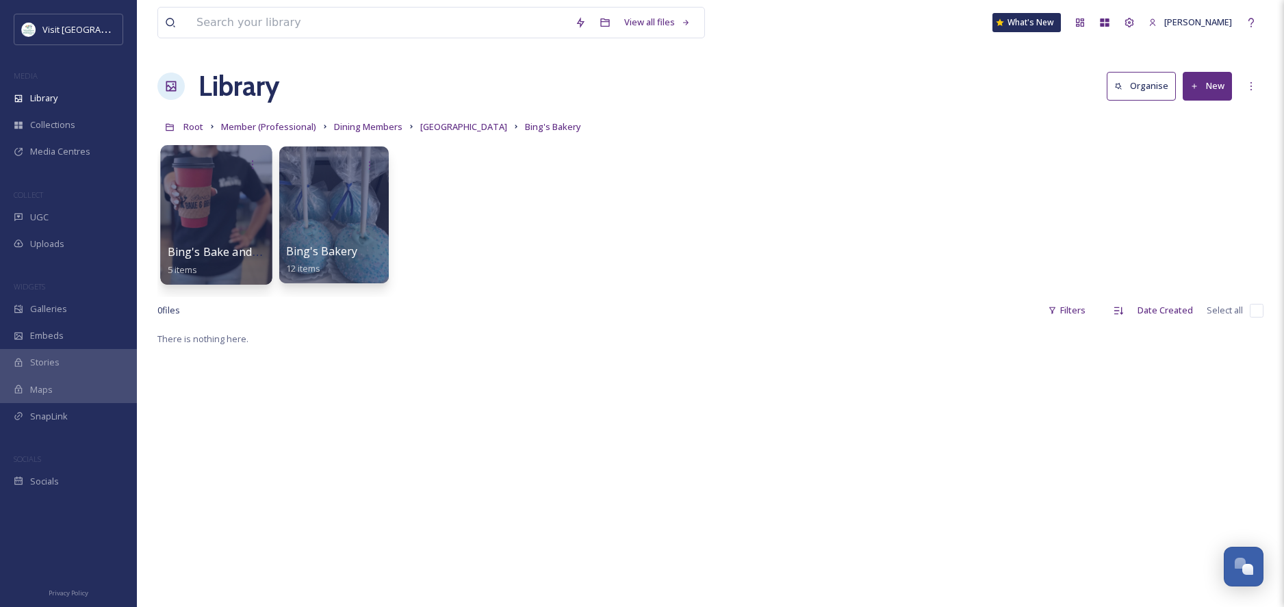
click at [236, 230] on div at bounding box center [216, 215] width 112 height 140
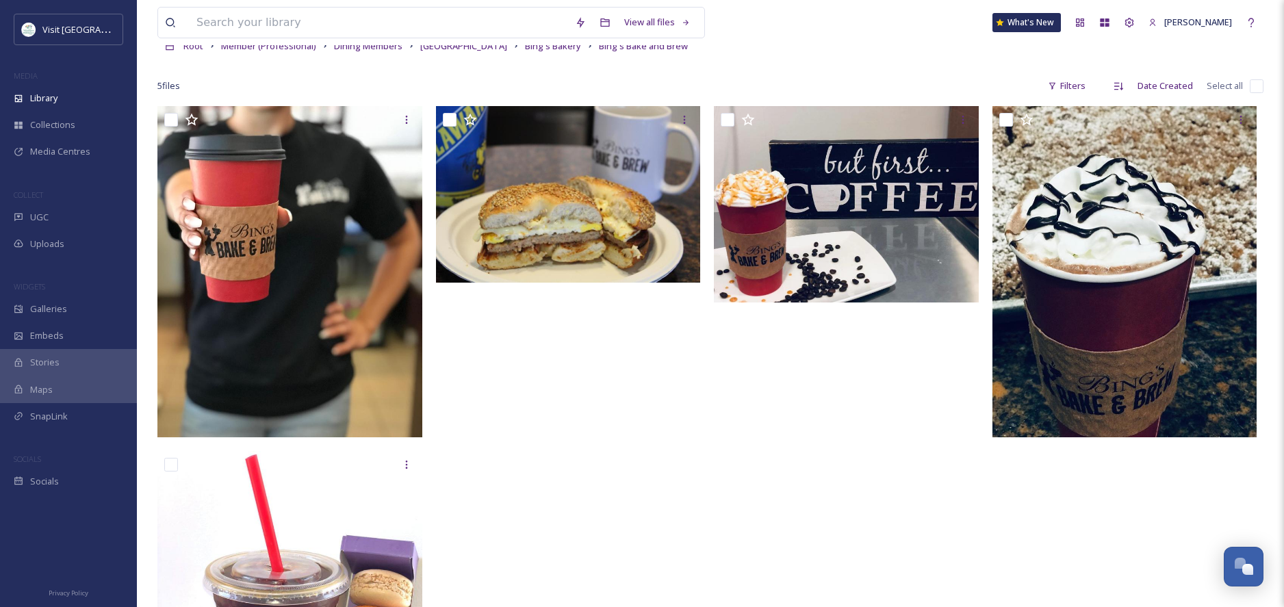
scroll to position [77, 0]
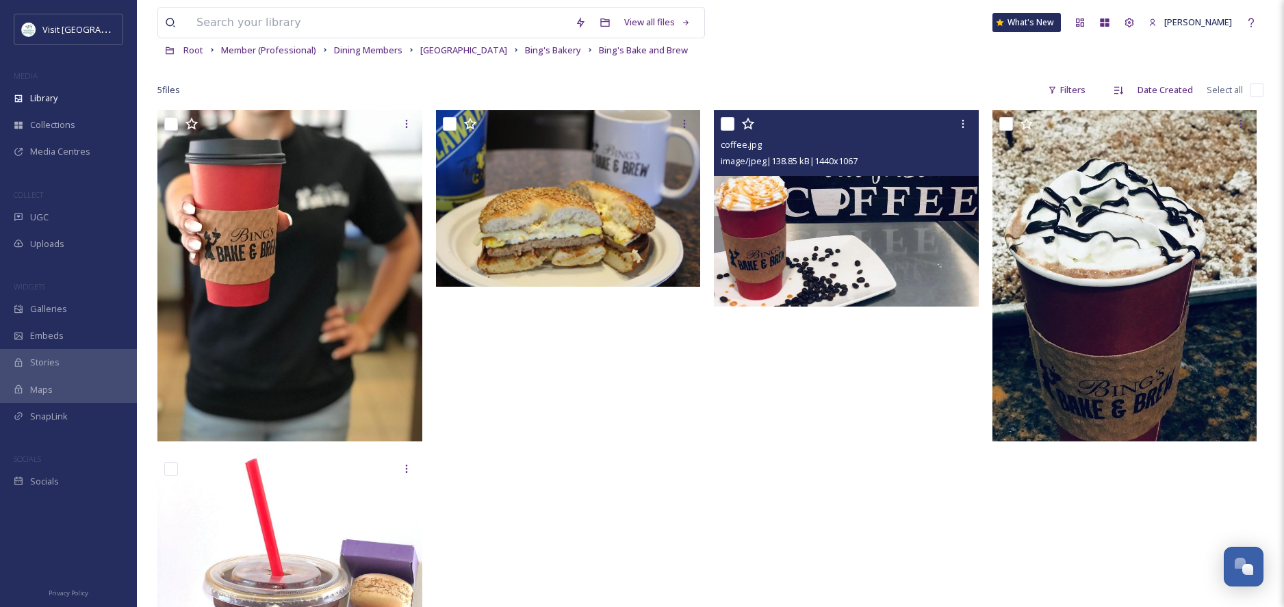
click at [726, 123] on input "checkbox" at bounding box center [728, 124] width 14 height 14
checkbox input "true"
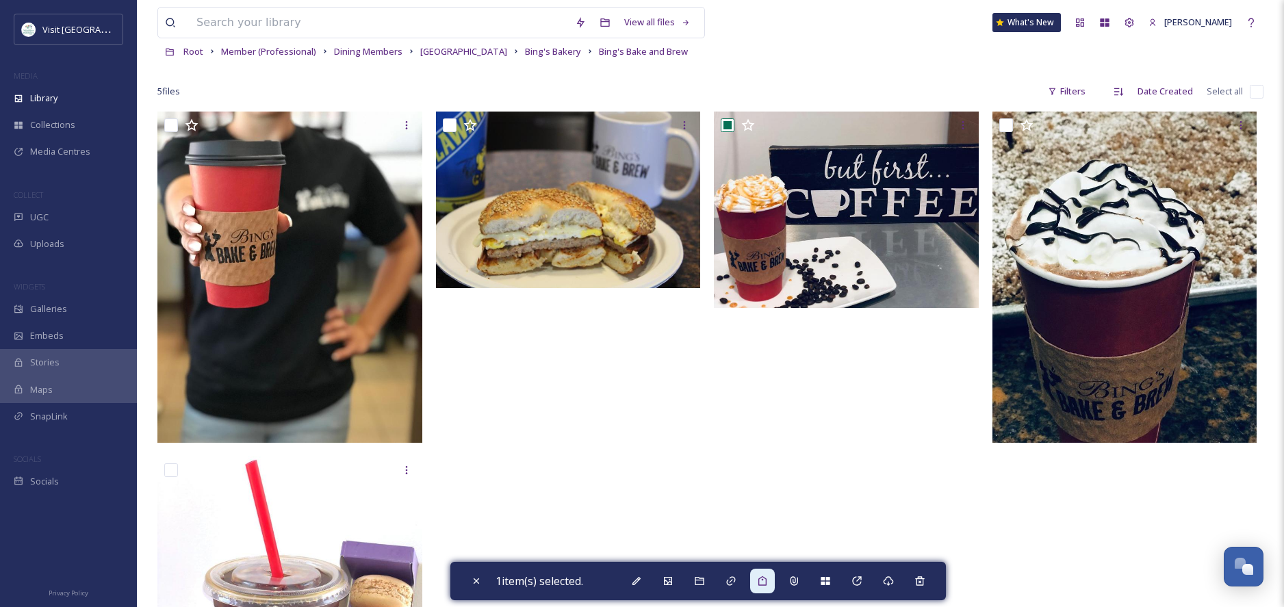
scroll to position [72, 0]
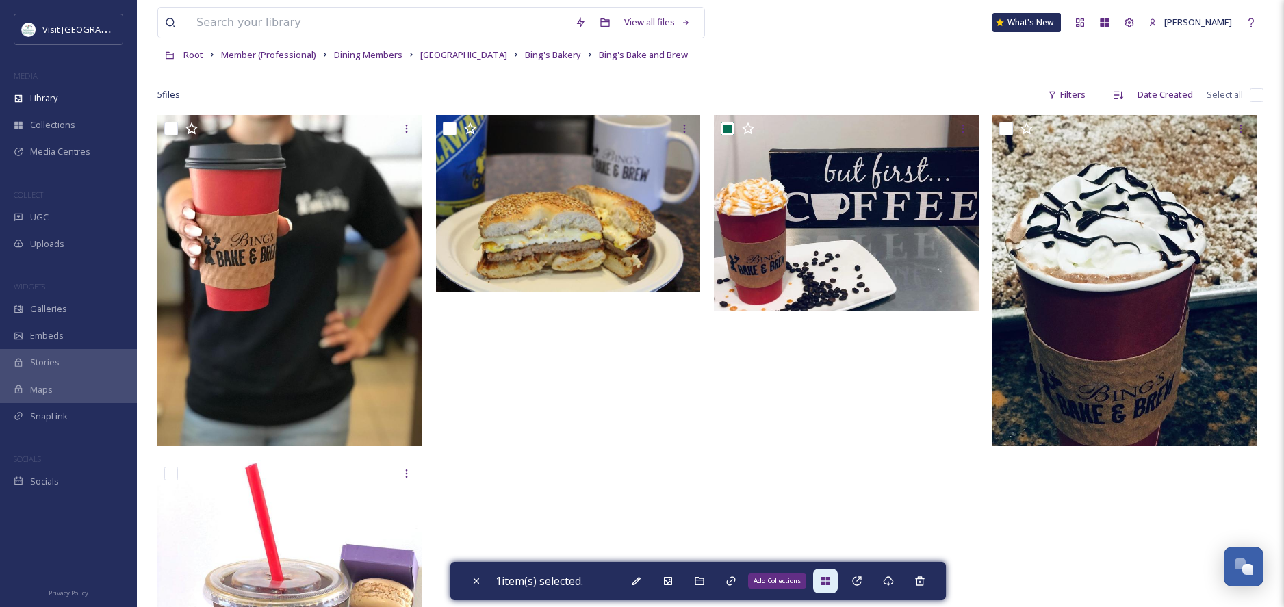
click at [828, 581] on icon at bounding box center [825, 581] width 9 height 8
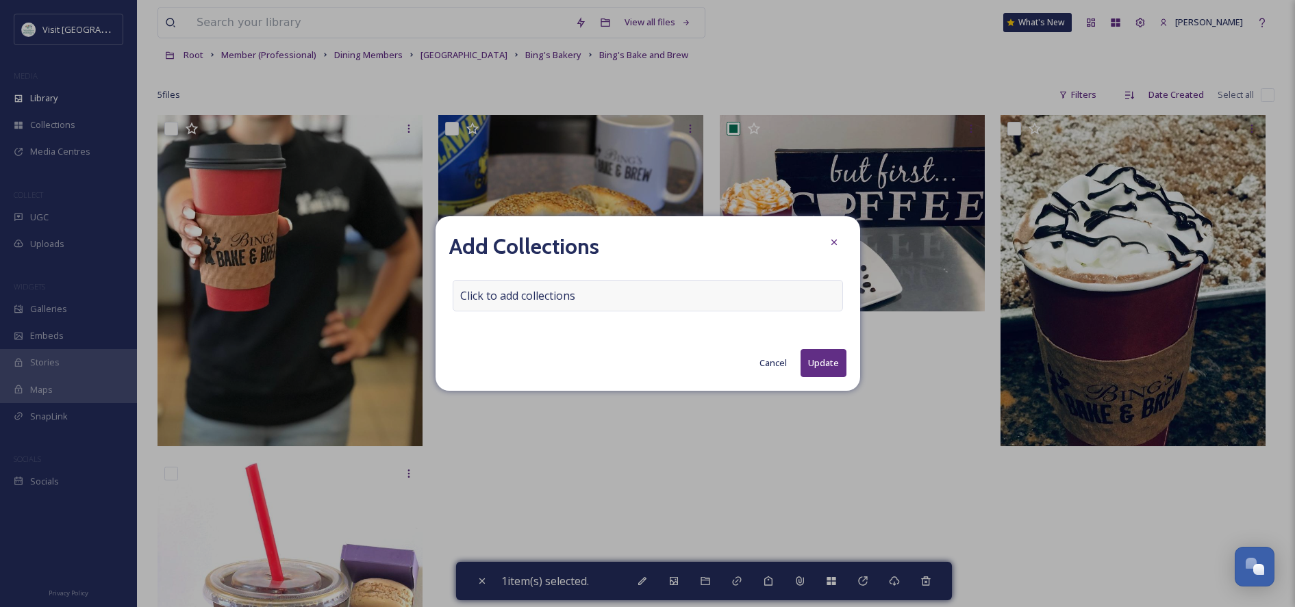
click at [525, 303] on span "Click to add collections" at bounding box center [517, 296] width 115 height 16
click at [527, 301] on input at bounding box center [528, 296] width 151 height 30
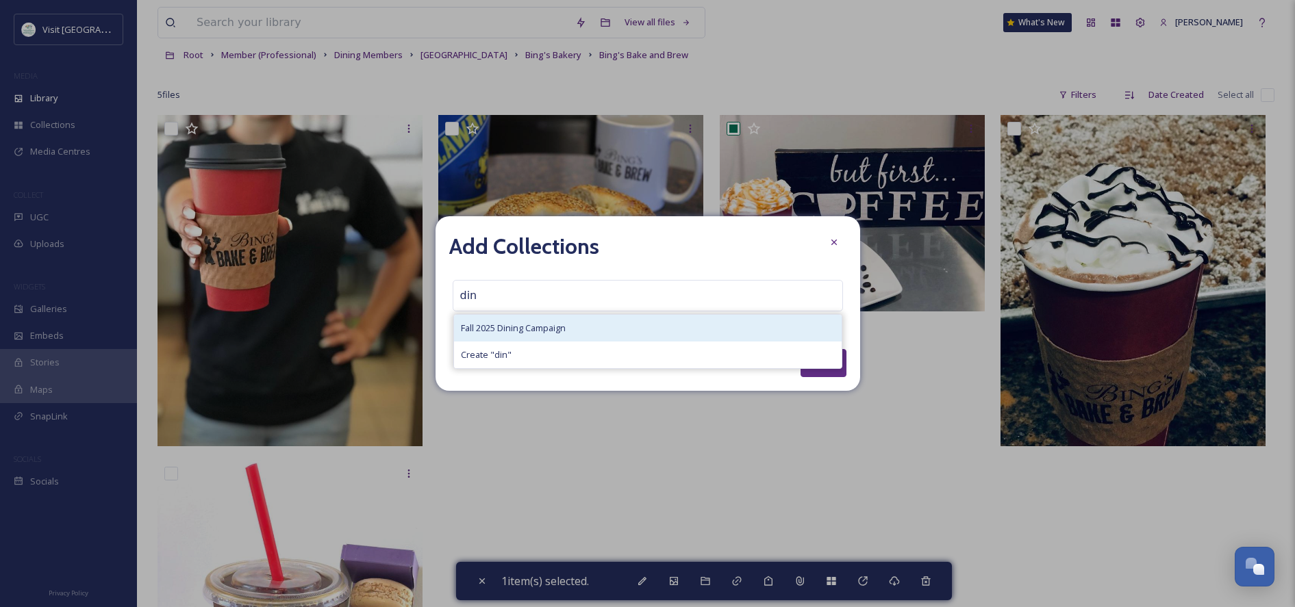
type input "din"
click at [529, 329] on span "Fall 2025 Dining Campaign" at bounding box center [513, 328] width 105 height 13
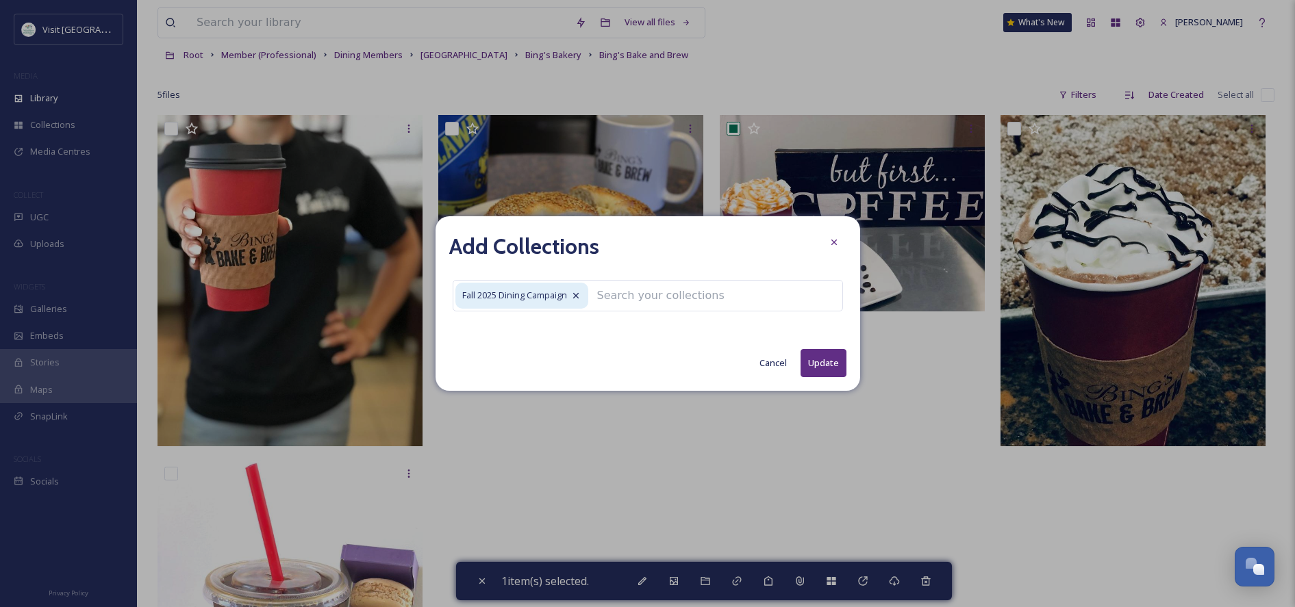
click at [813, 363] on button "Update" at bounding box center [823, 363] width 46 height 28
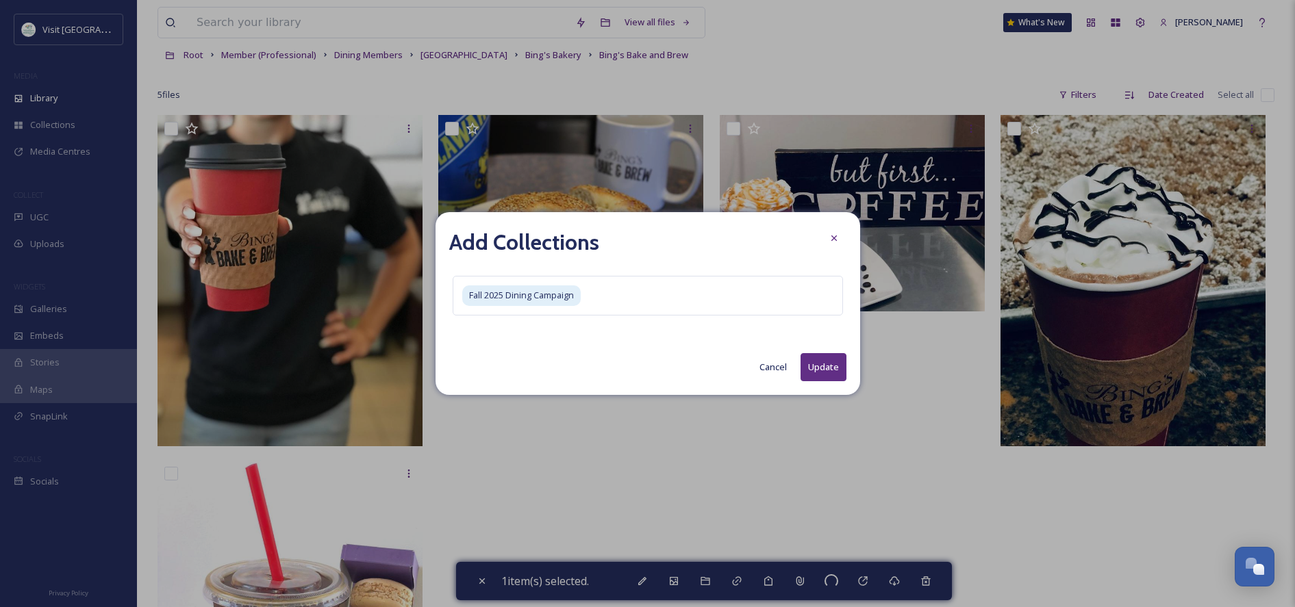
checkbox input "false"
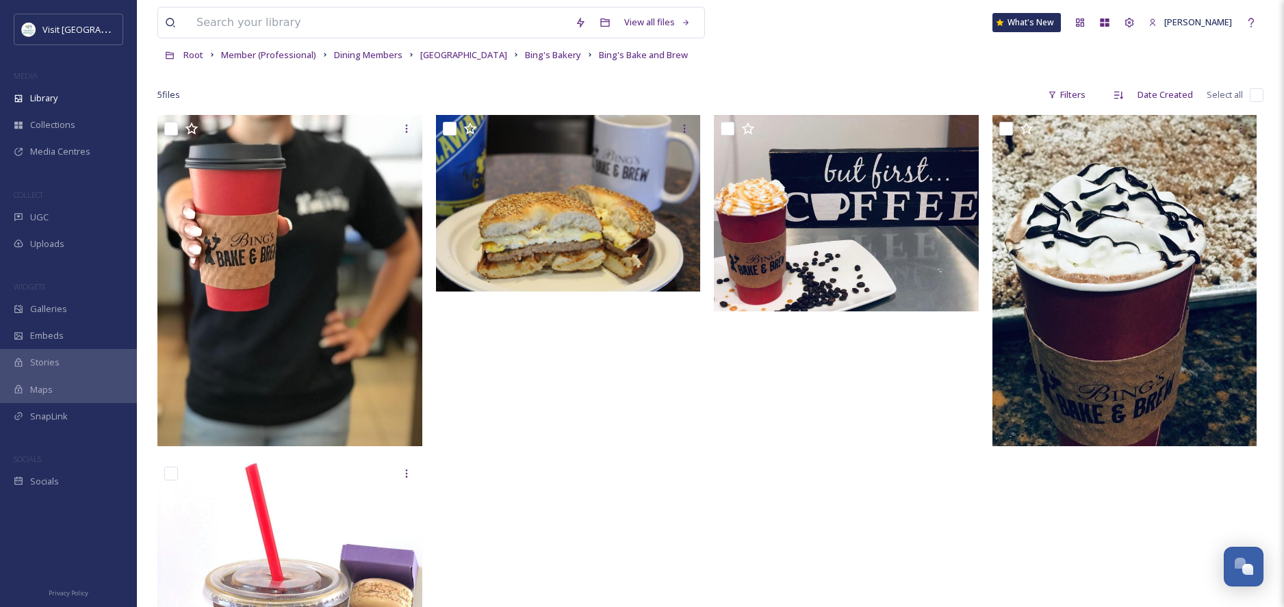
click at [435, 58] on span "[GEOGRAPHIC_DATA]" at bounding box center [463, 55] width 87 height 12
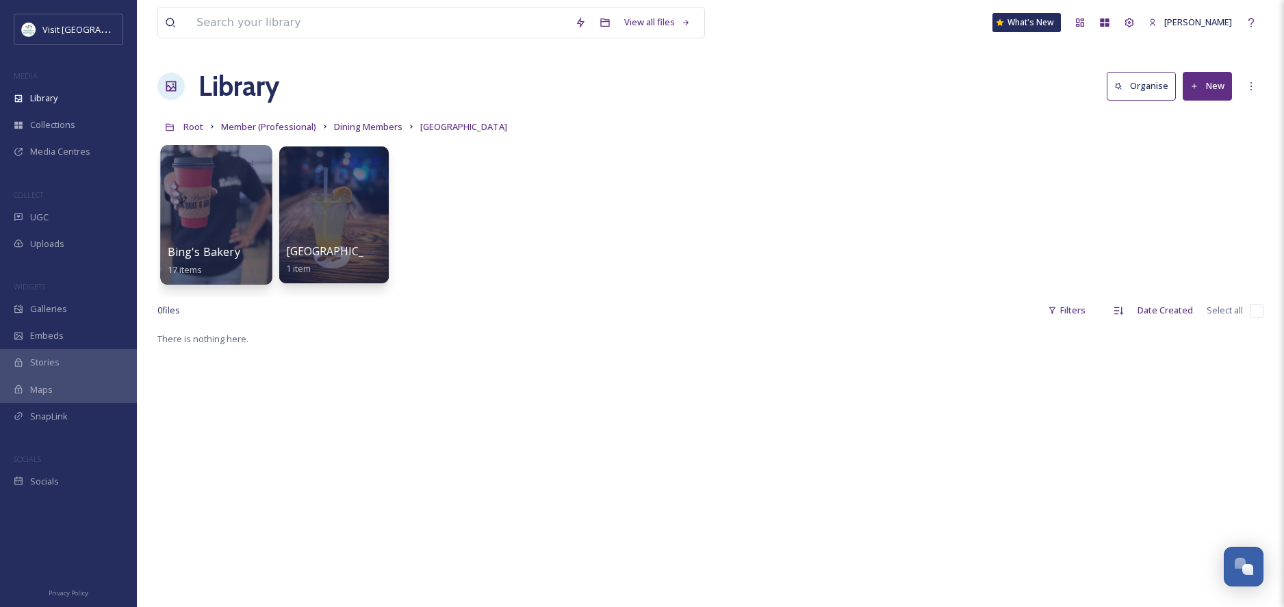
click at [244, 217] on div at bounding box center [216, 215] width 112 height 140
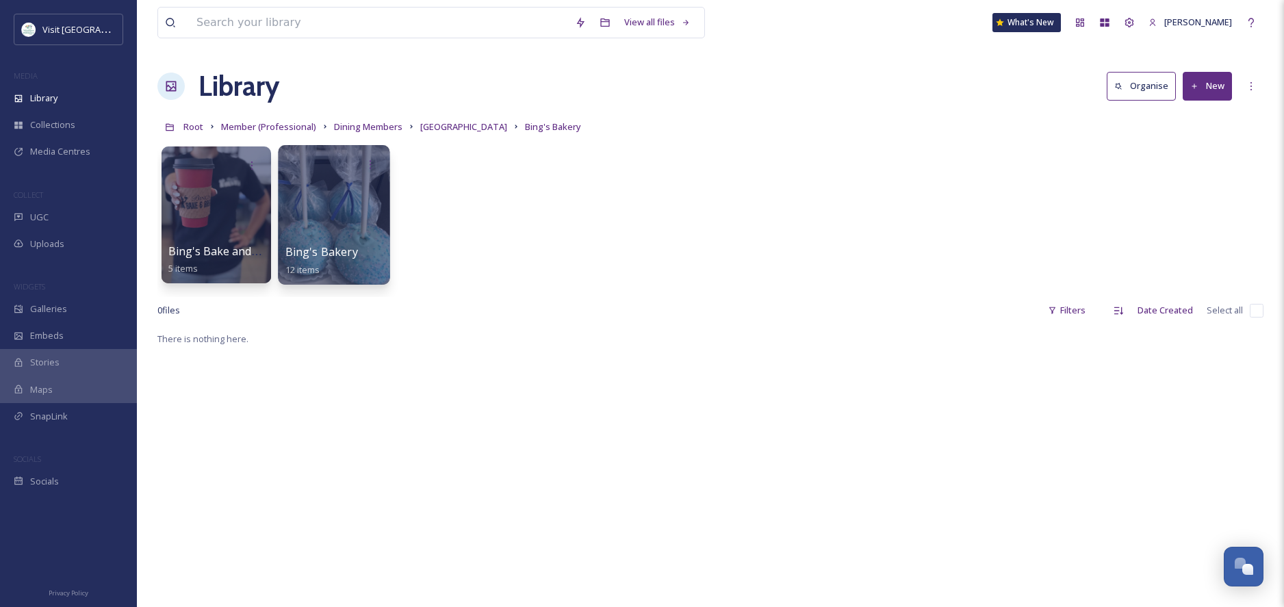
click at [322, 218] on div at bounding box center [334, 215] width 112 height 140
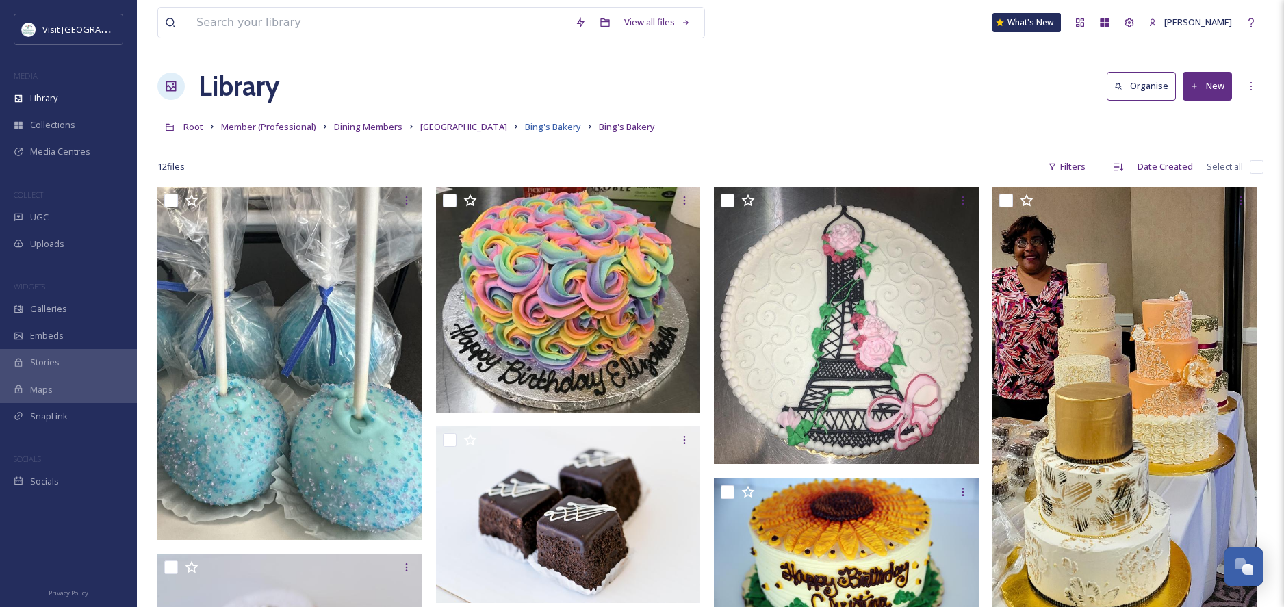
click at [525, 130] on span "Bing's Bakery" at bounding box center [553, 126] width 56 height 12
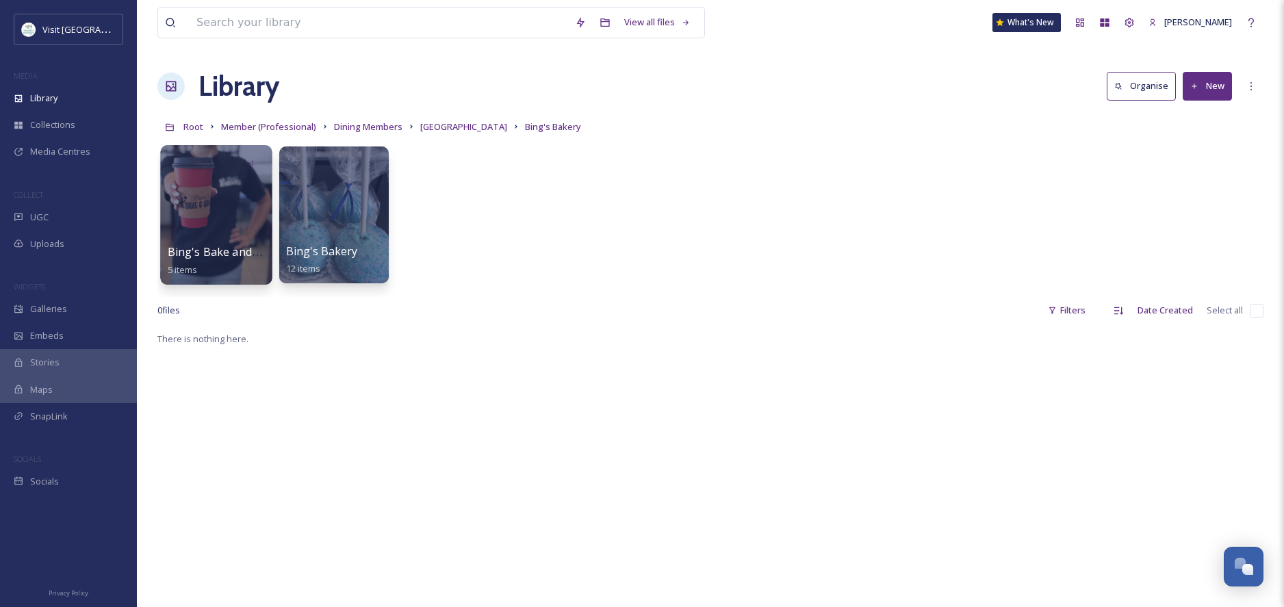
click at [190, 242] on div at bounding box center [216, 215] width 112 height 140
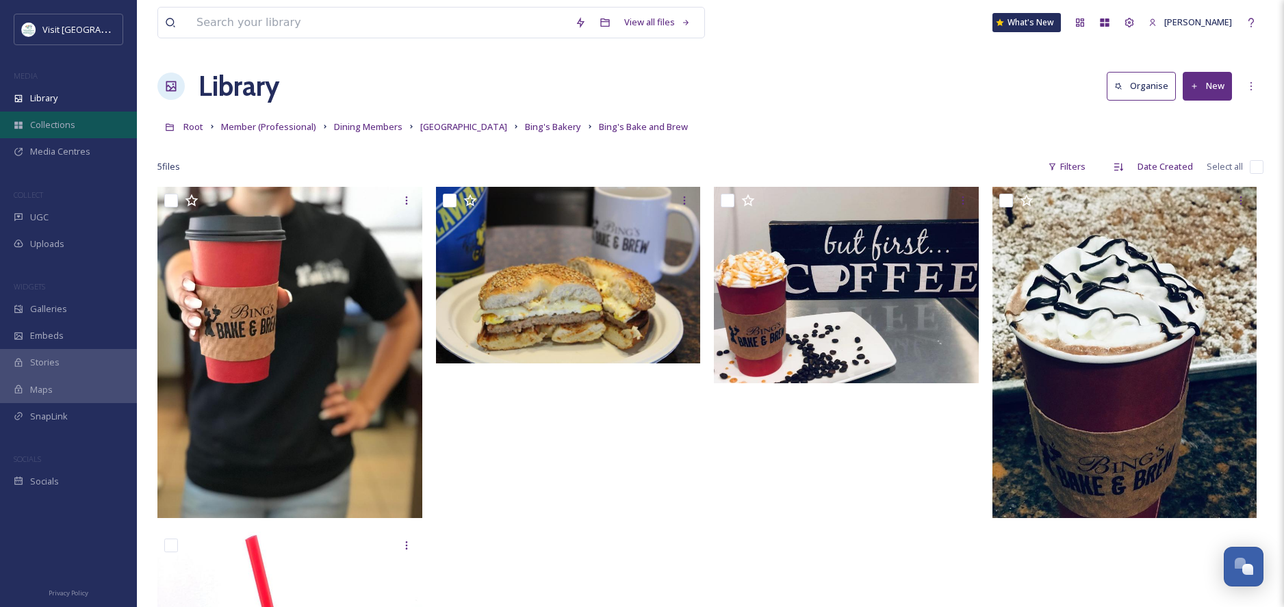
click at [51, 125] on span "Collections" at bounding box center [52, 124] width 45 height 13
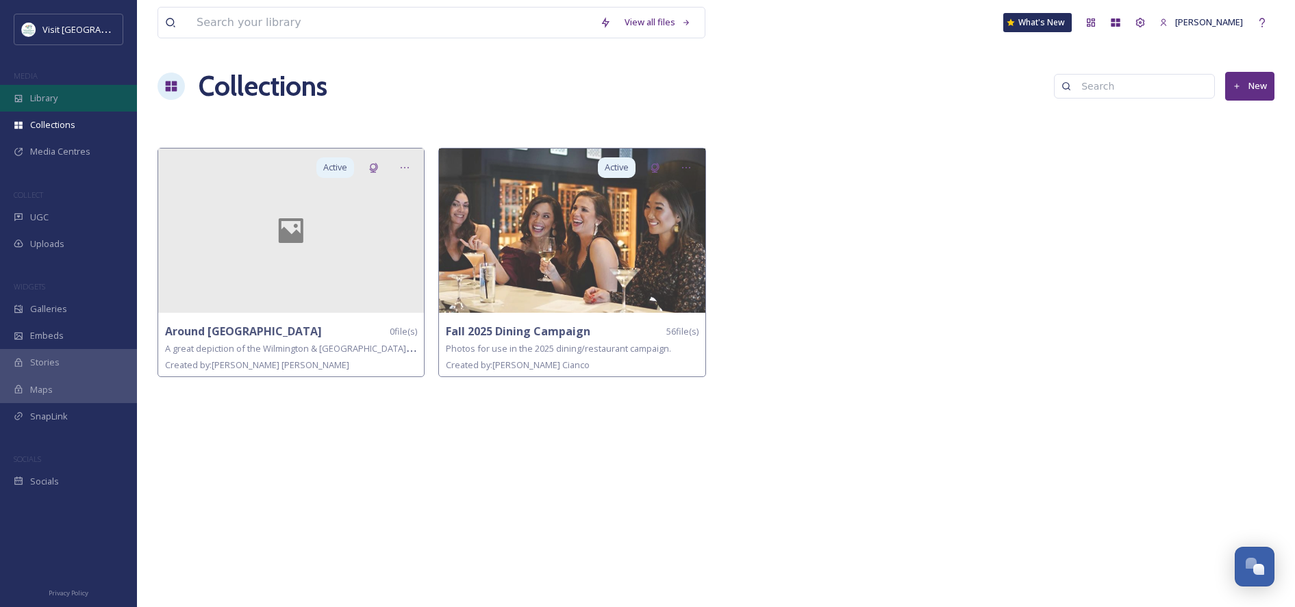
click at [55, 101] on span "Library" at bounding box center [43, 98] width 27 height 13
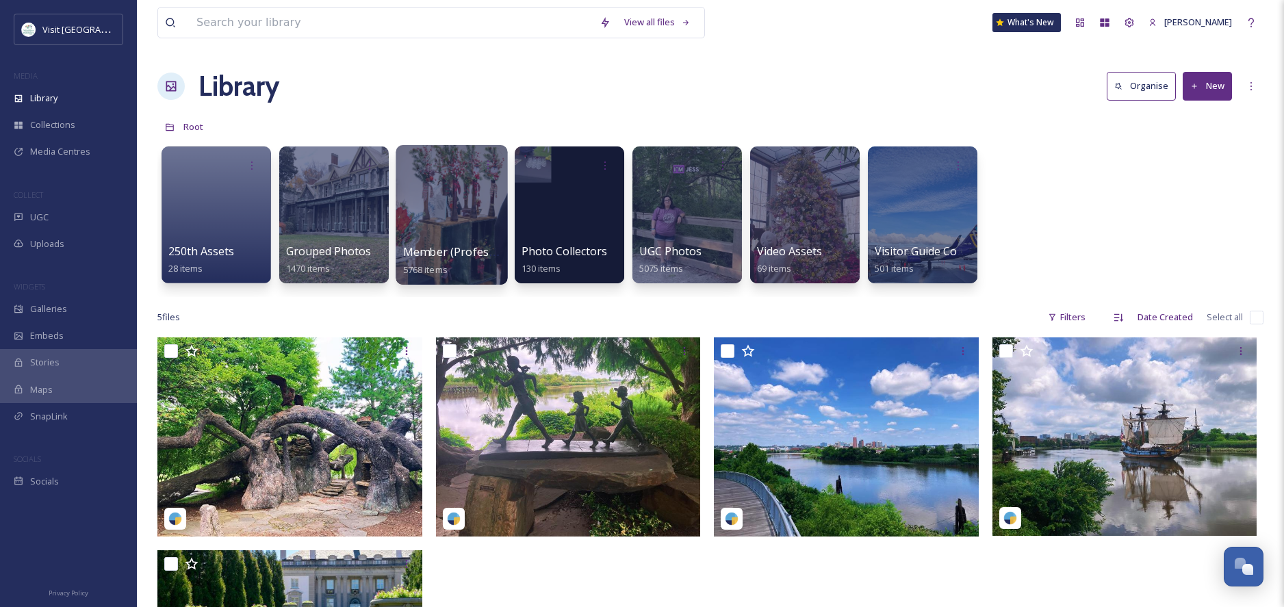
click at [435, 243] on div at bounding box center [452, 215] width 112 height 140
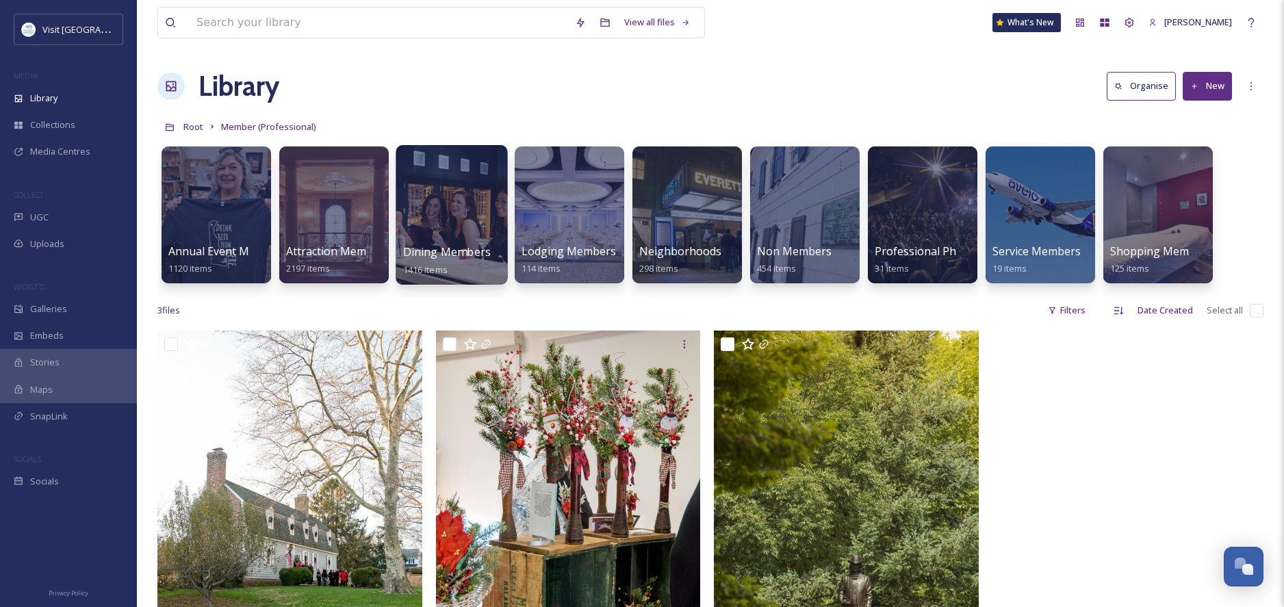
click at [434, 242] on div at bounding box center [452, 215] width 112 height 140
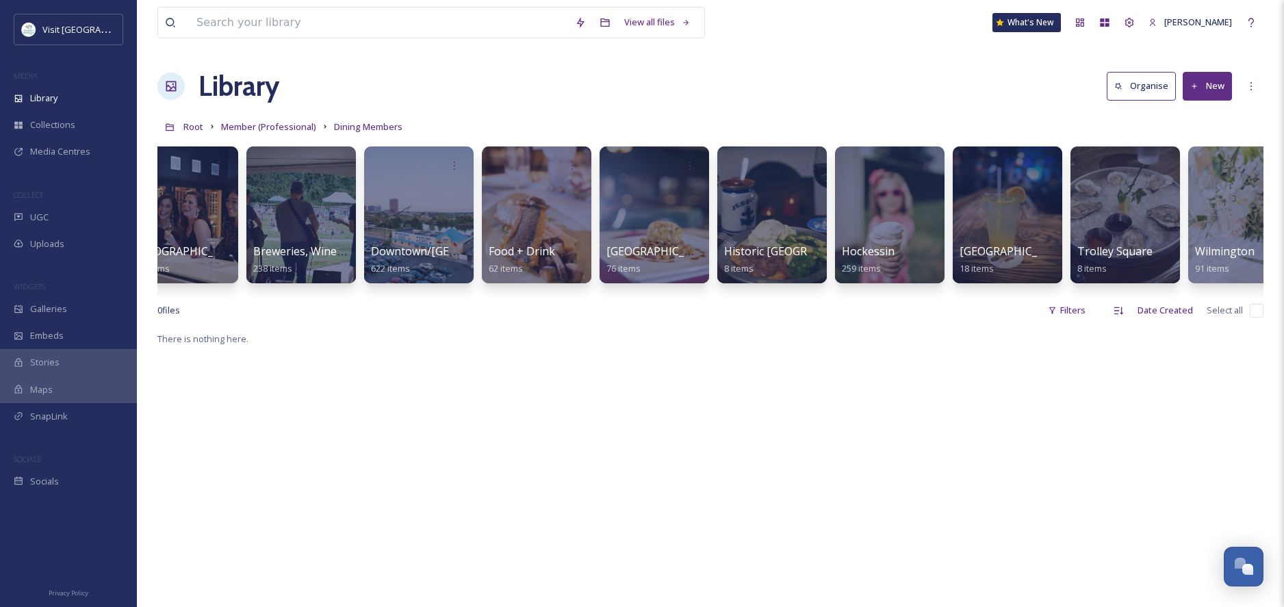
scroll to position [0, 71]
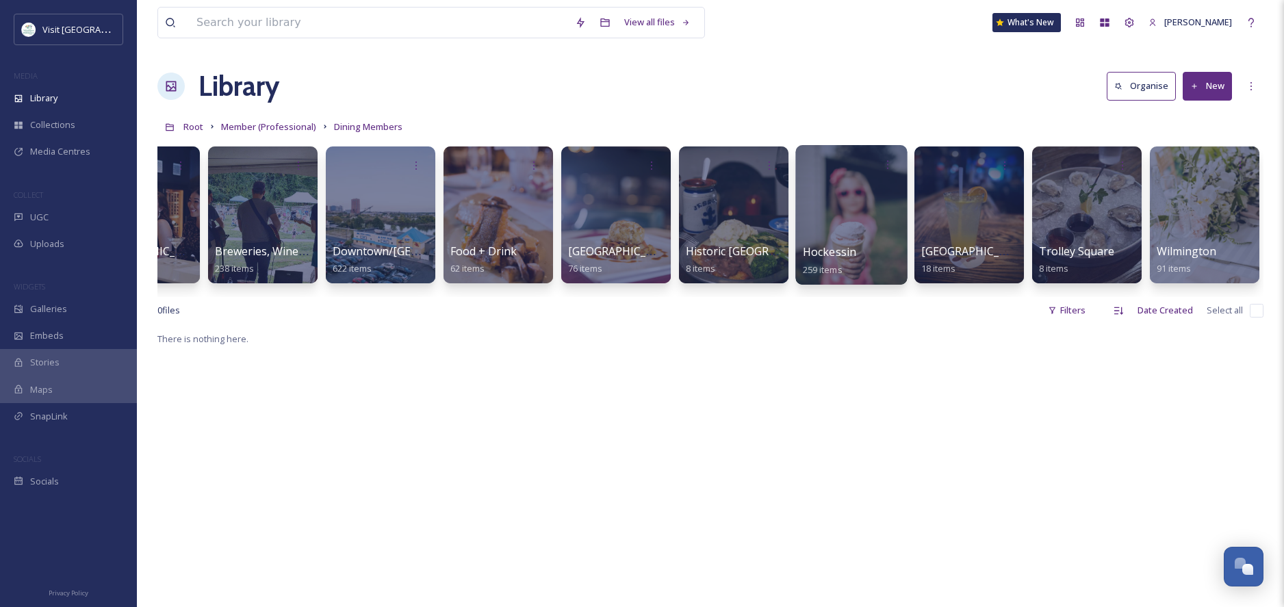
click at [852, 220] on div at bounding box center [851, 215] width 112 height 140
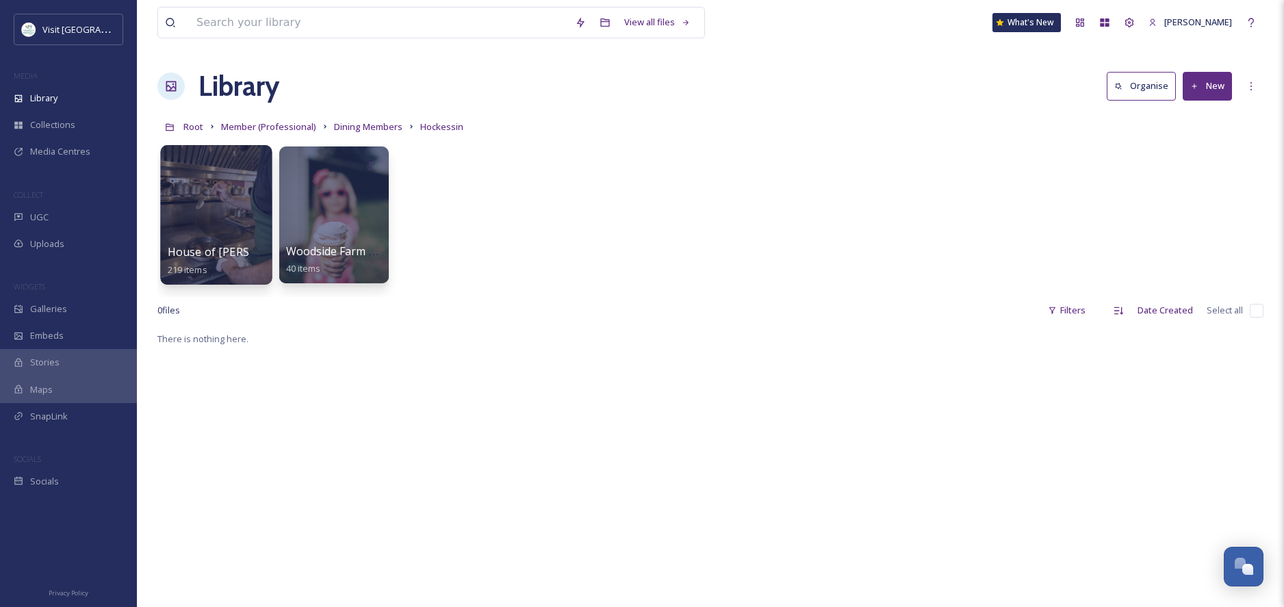
click at [216, 223] on div at bounding box center [216, 215] width 112 height 140
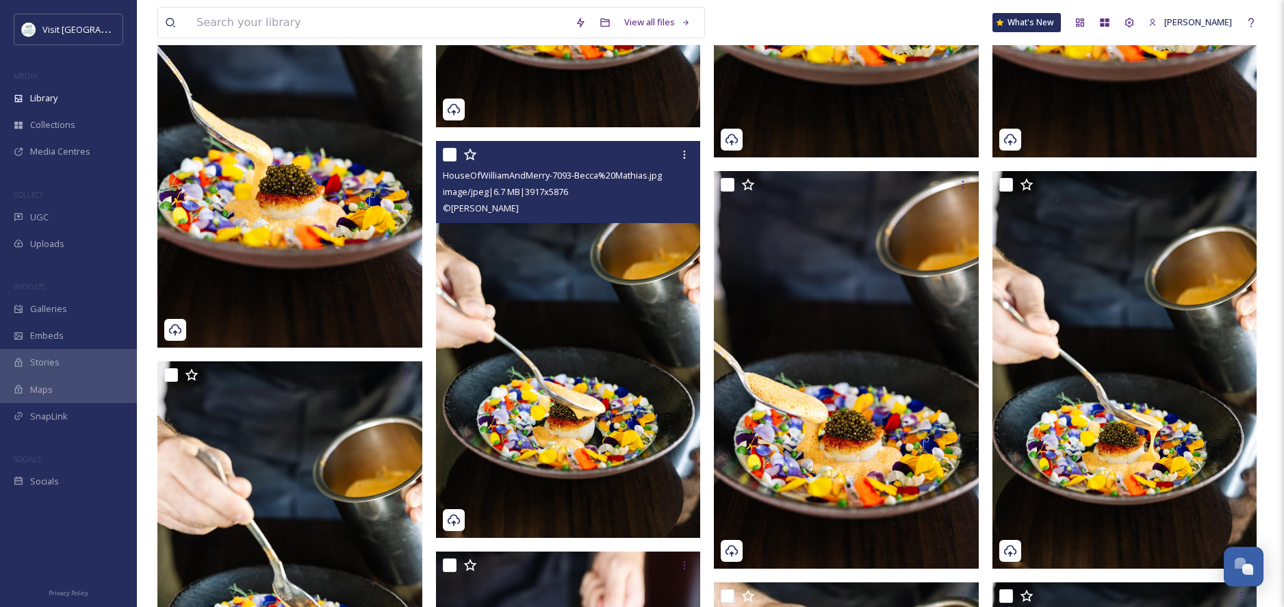
scroll to position [1384, 0]
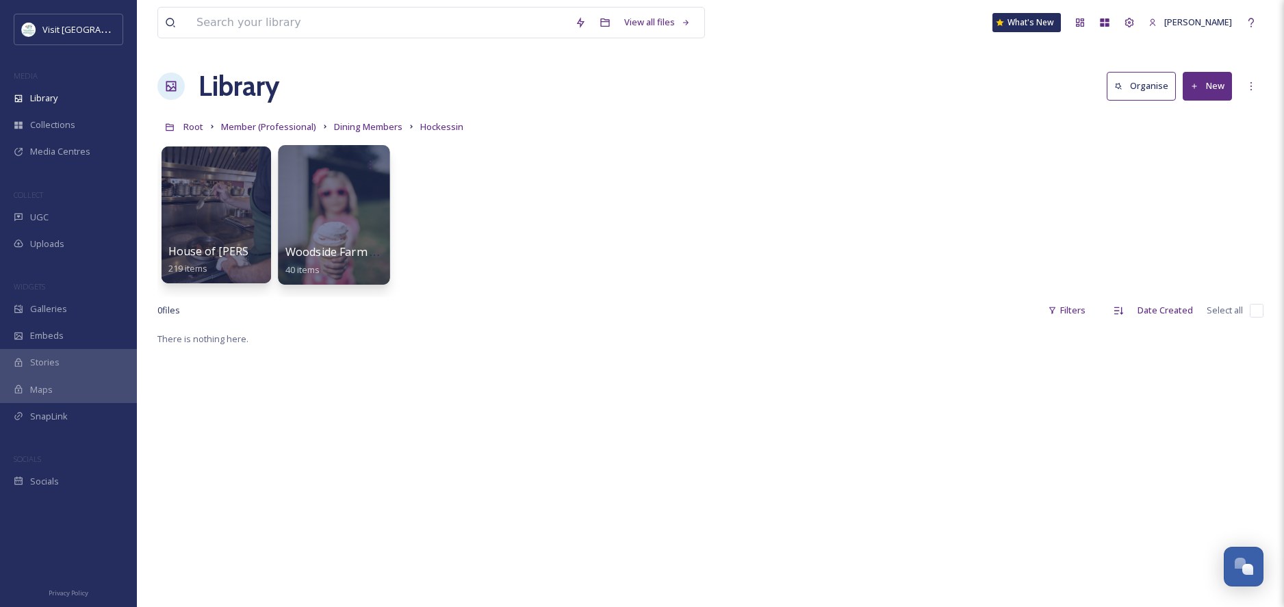
click at [324, 231] on div at bounding box center [334, 215] width 112 height 140
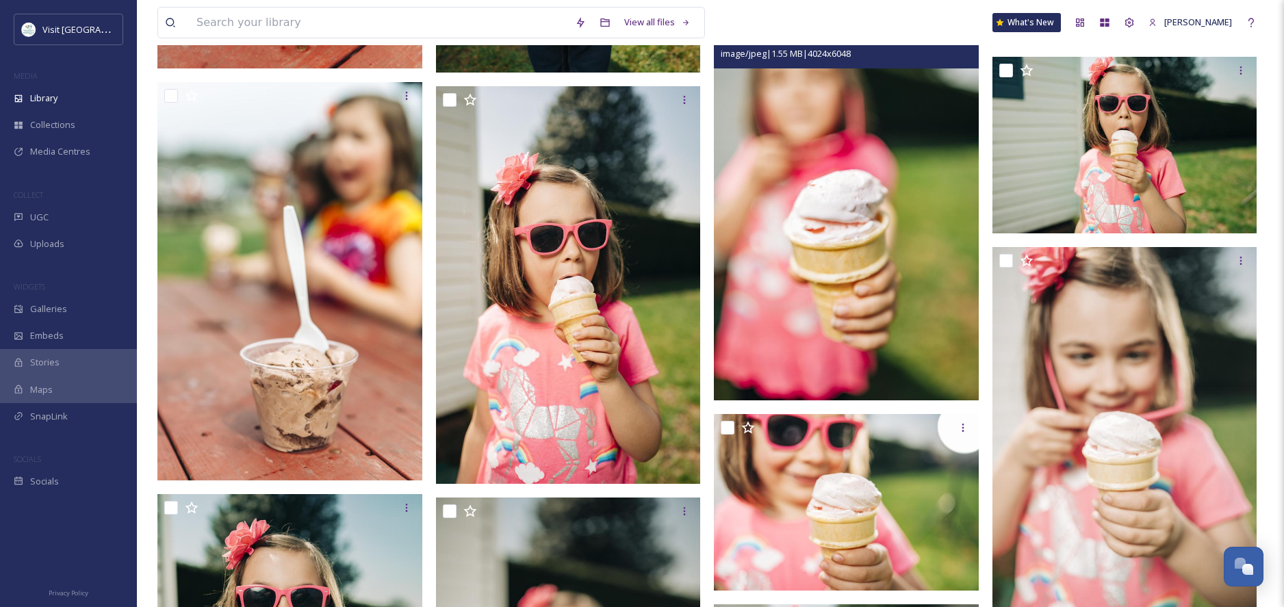
scroll to position [1314, 0]
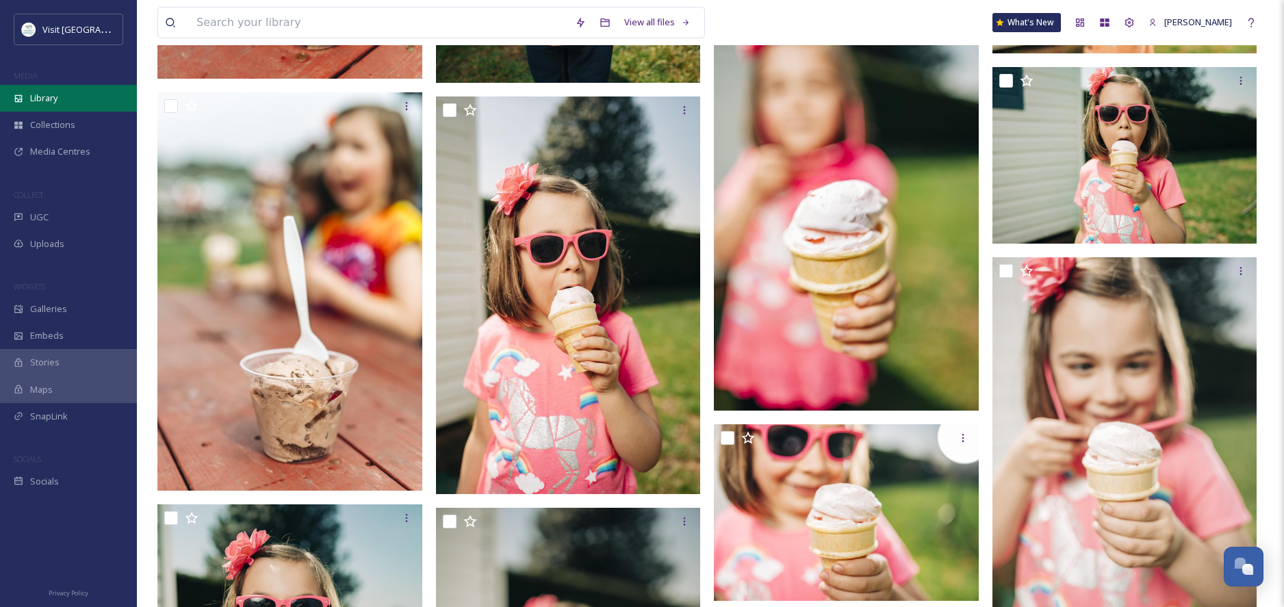
click at [50, 98] on span "Library" at bounding box center [43, 98] width 27 height 13
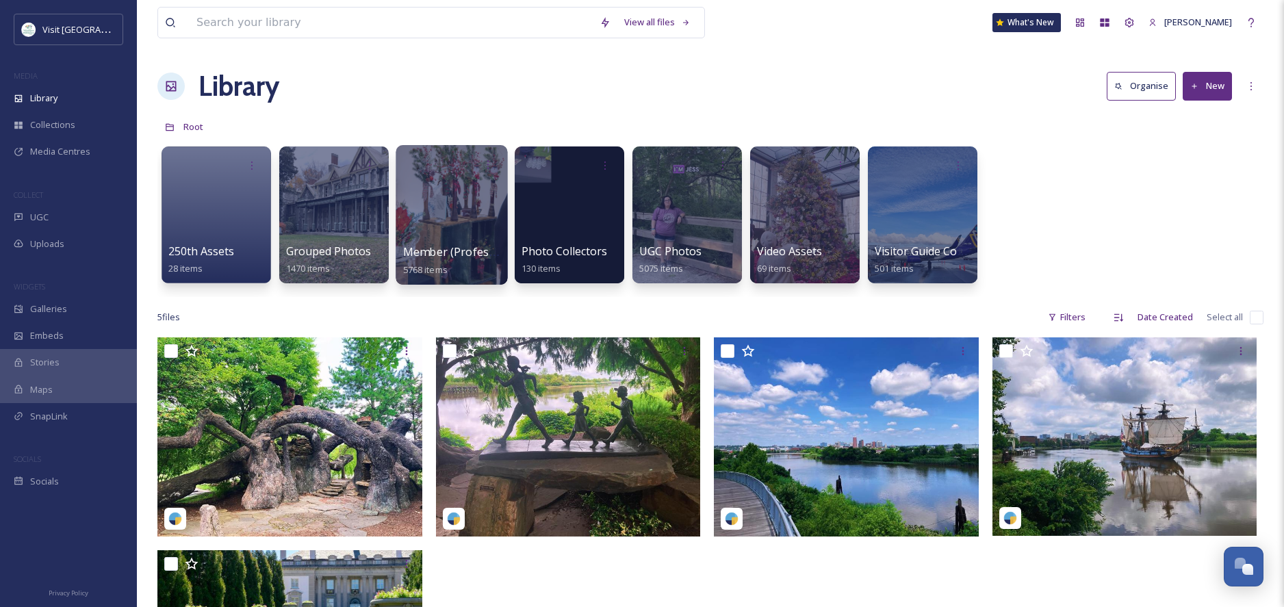
click at [434, 222] on div at bounding box center [452, 215] width 112 height 140
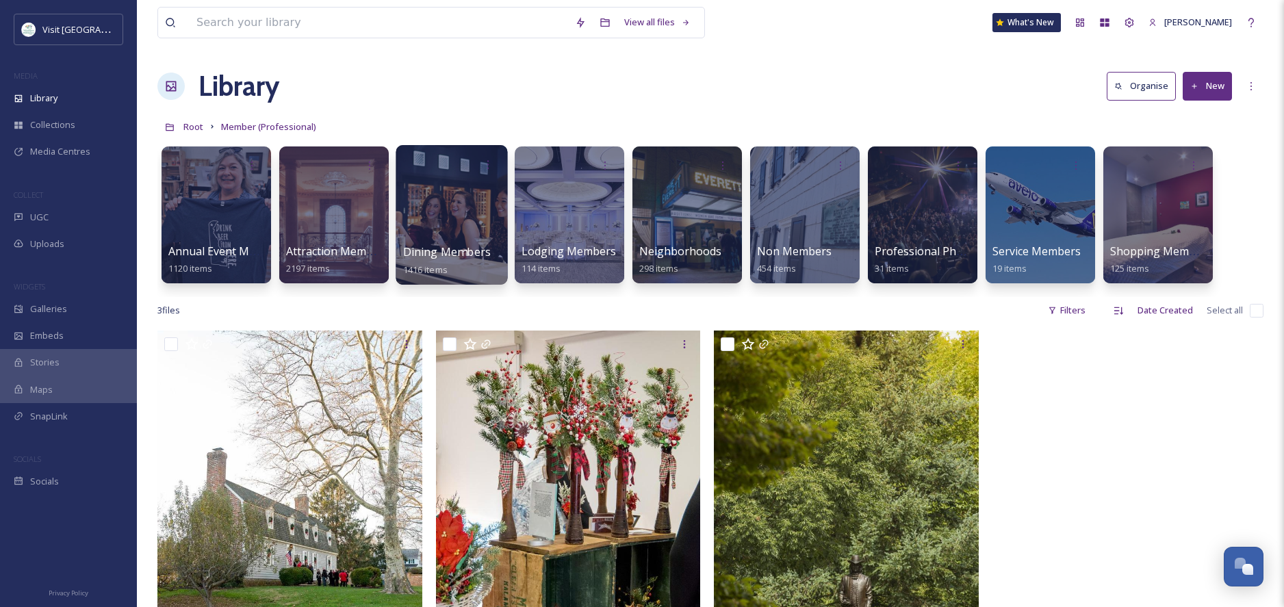
click at [428, 240] on div at bounding box center [452, 215] width 112 height 140
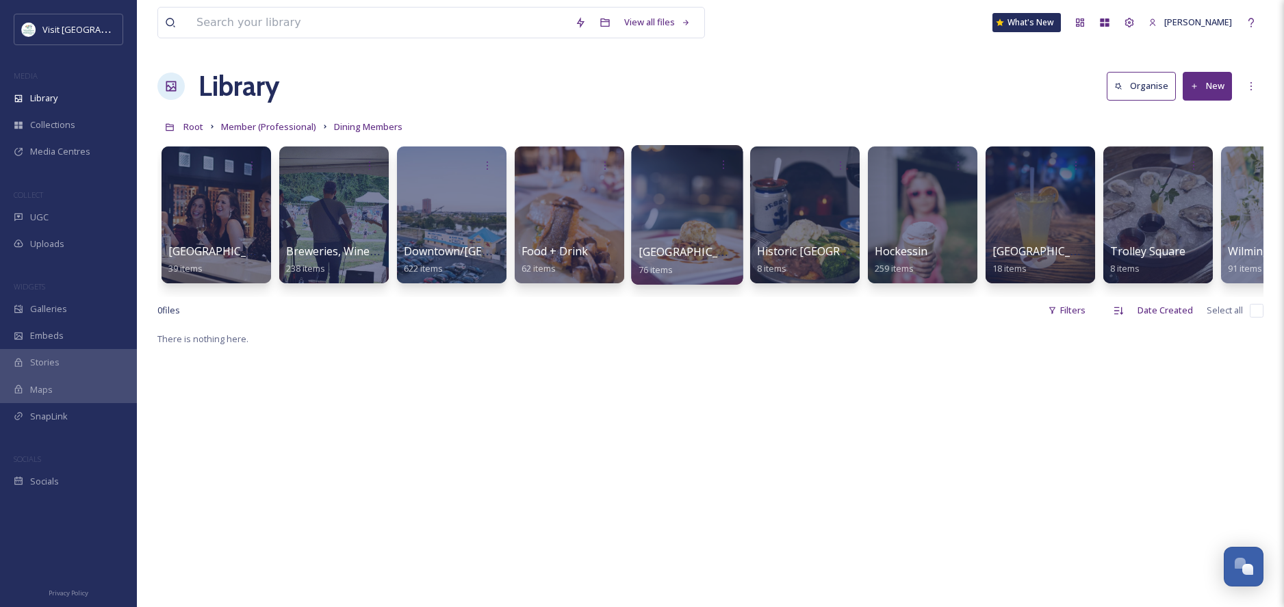
click at [694, 257] on span "[GEOGRAPHIC_DATA]" at bounding box center [695, 251] width 112 height 15
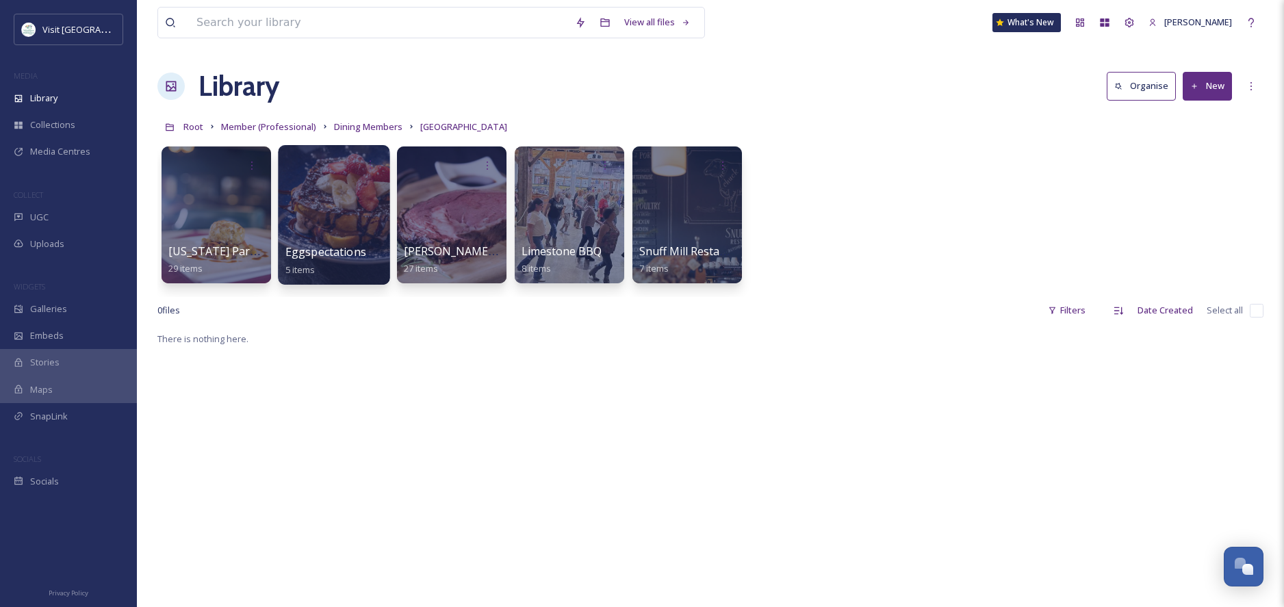
click at [339, 251] on span "Eggspectations" at bounding box center [325, 251] width 81 height 15
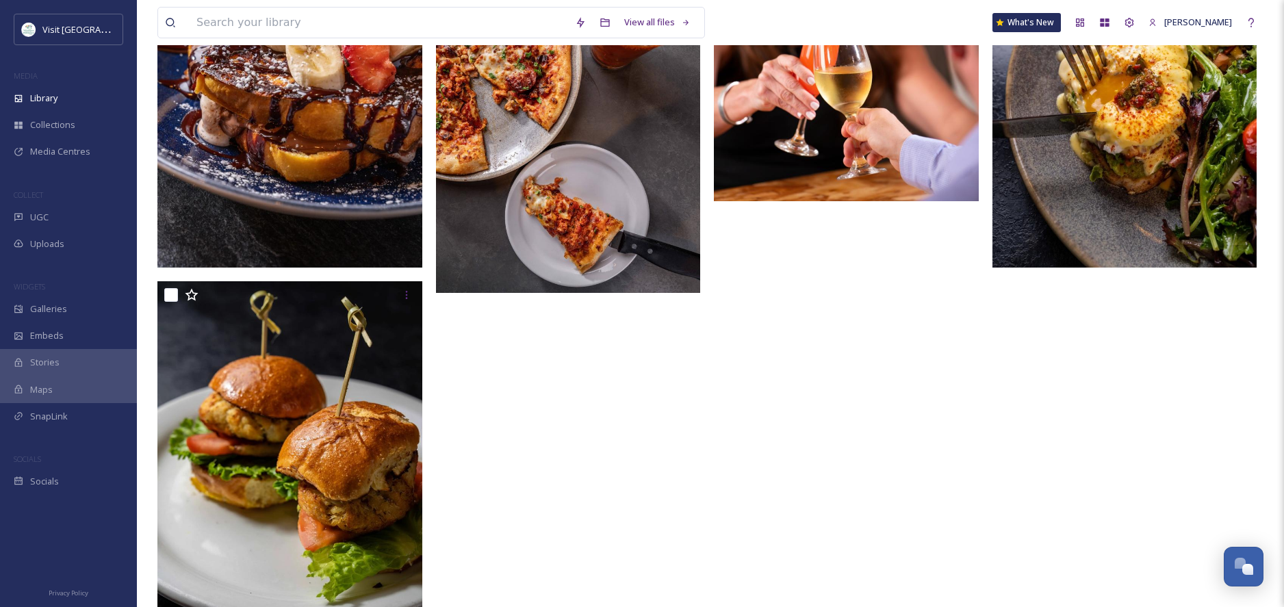
scroll to position [45, 0]
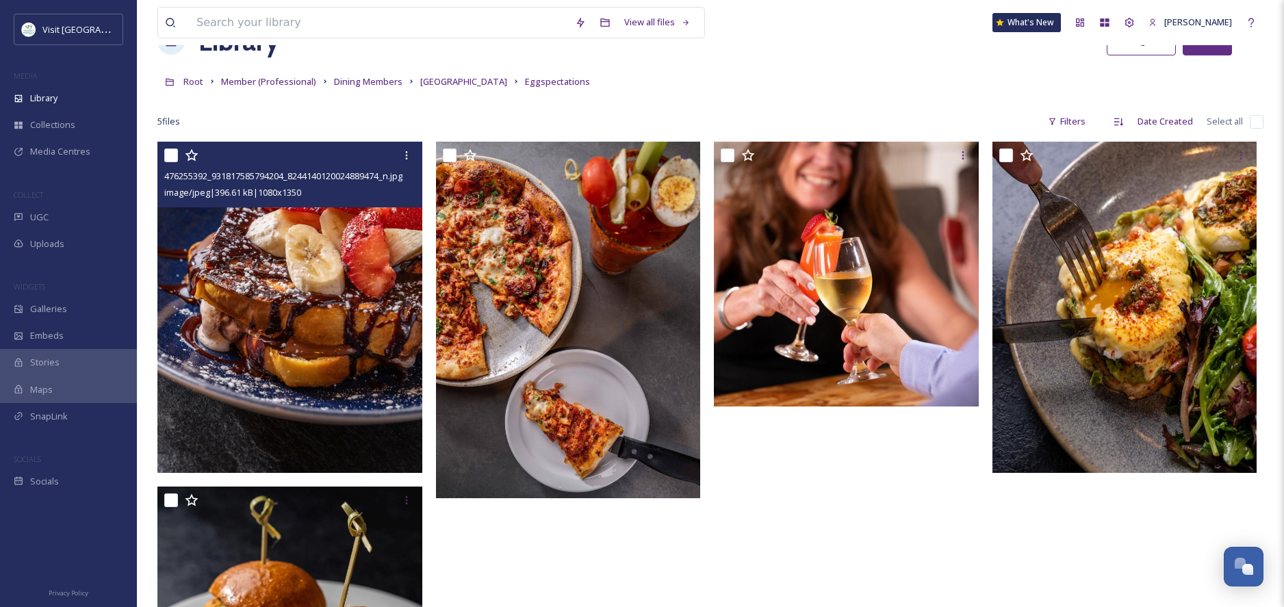
click at [172, 155] on input "checkbox" at bounding box center [171, 156] width 14 height 14
checkbox input "true"
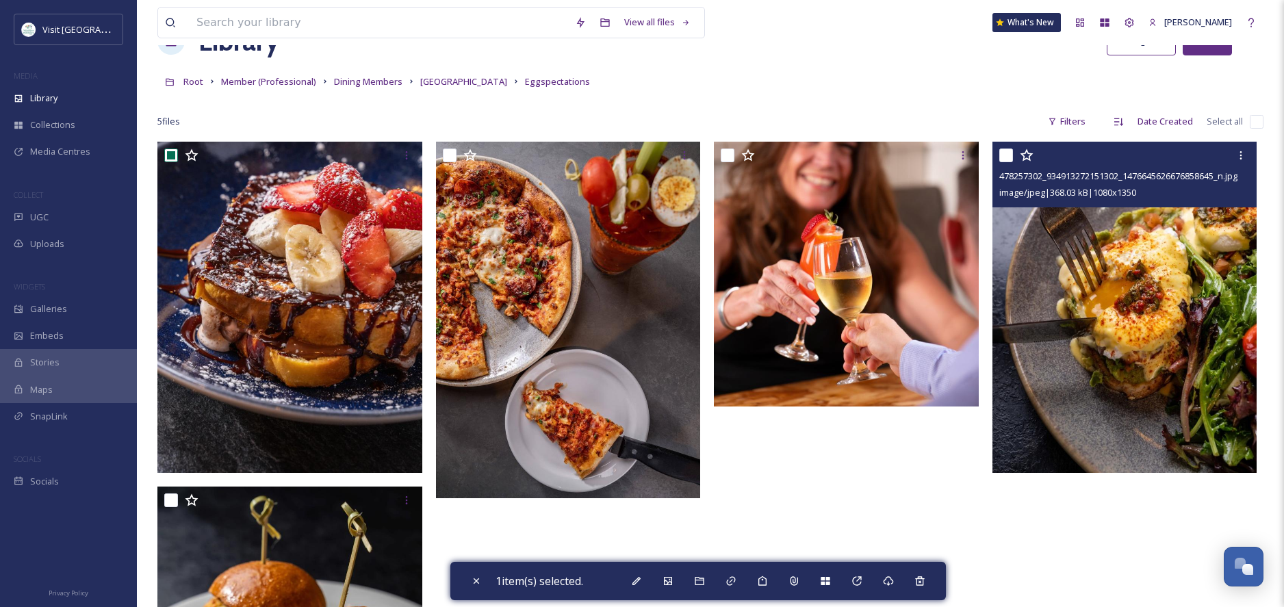
click at [1008, 154] on input "checkbox" at bounding box center [1007, 156] width 14 height 14
checkbox input "true"
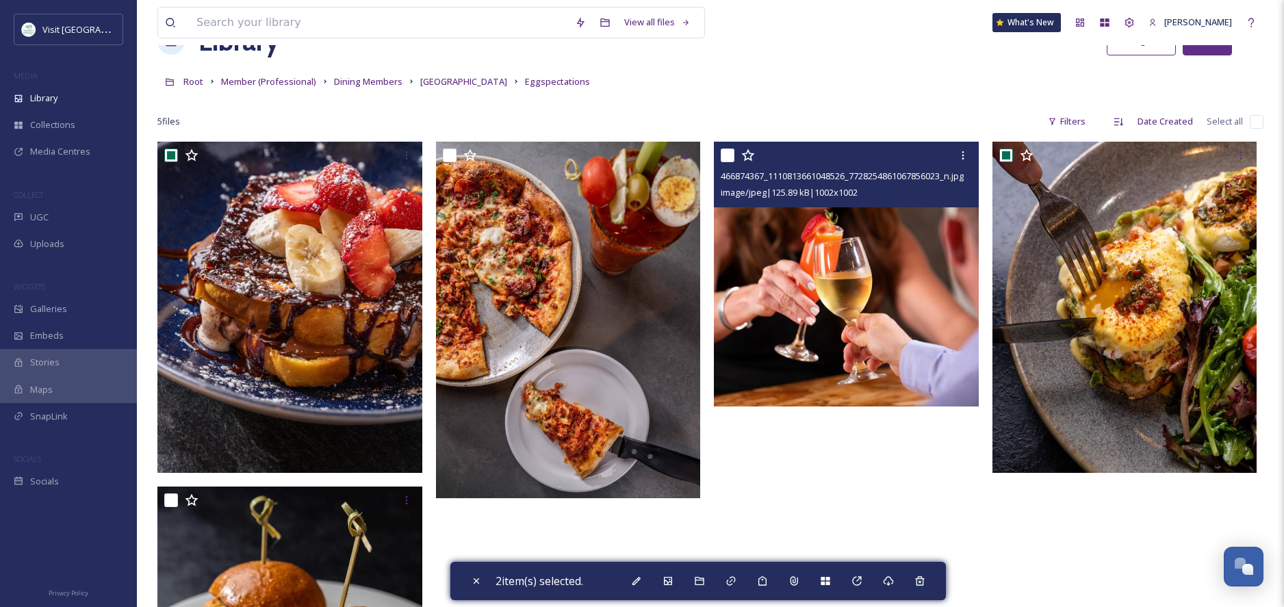
click at [725, 155] on input "checkbox" at bounding box center [728, 156] width 14 height 14
checkbox input "true"
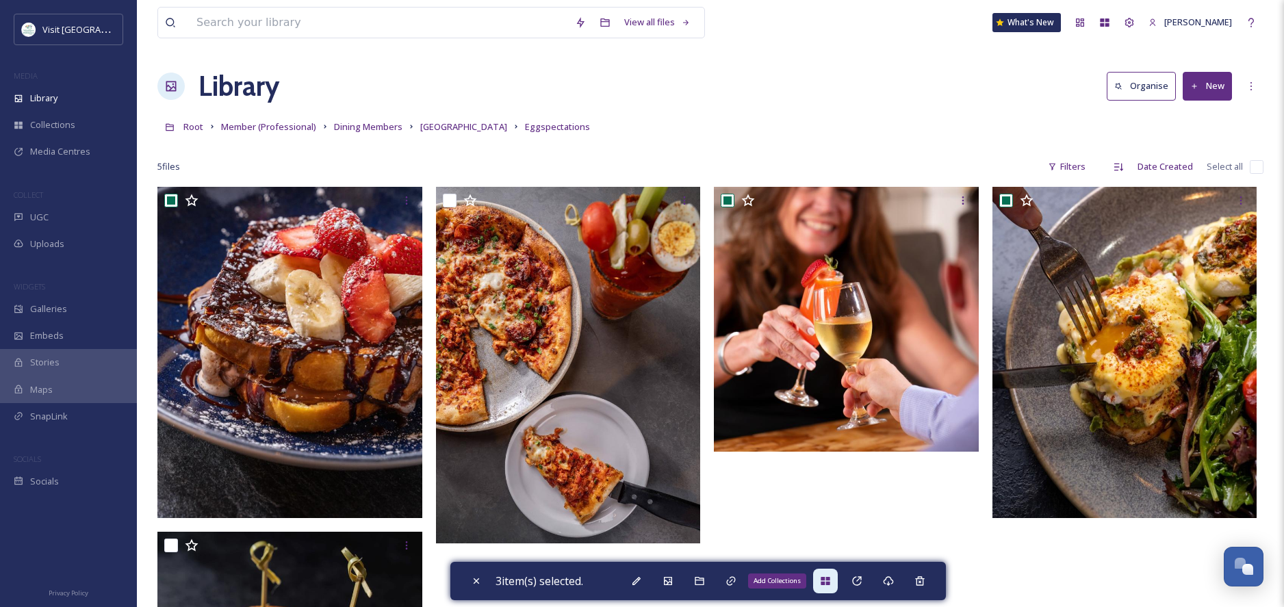
scroll to position [3, 0]
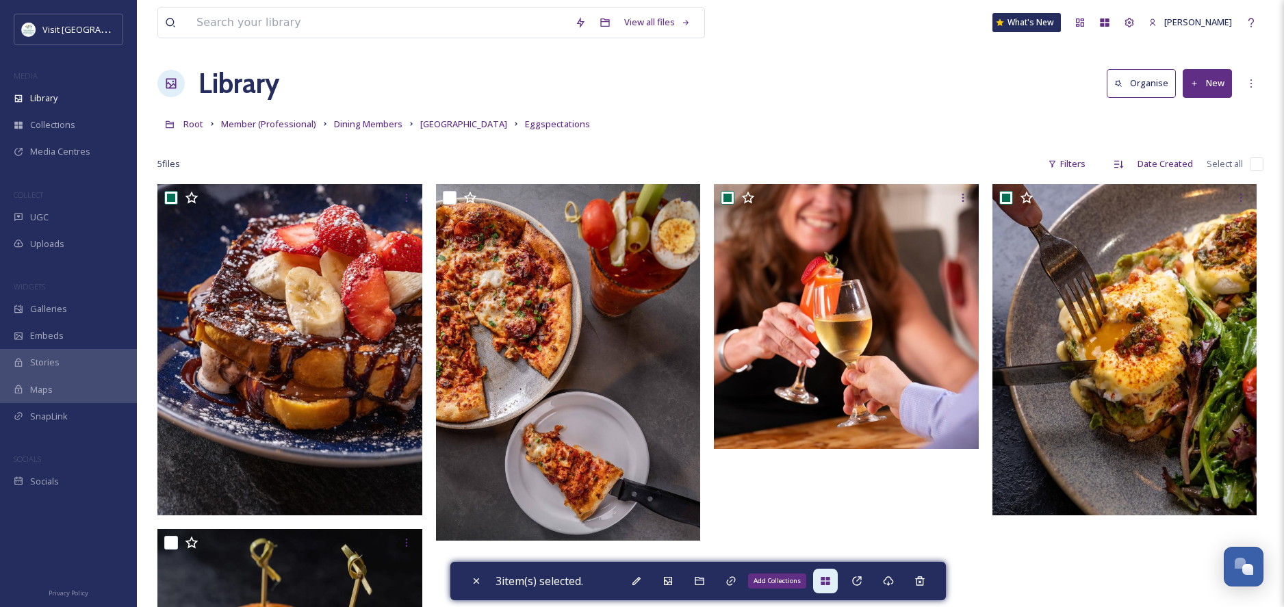
click at [830, 584] on icon at bounding box center [825, 581] width 9 height 8
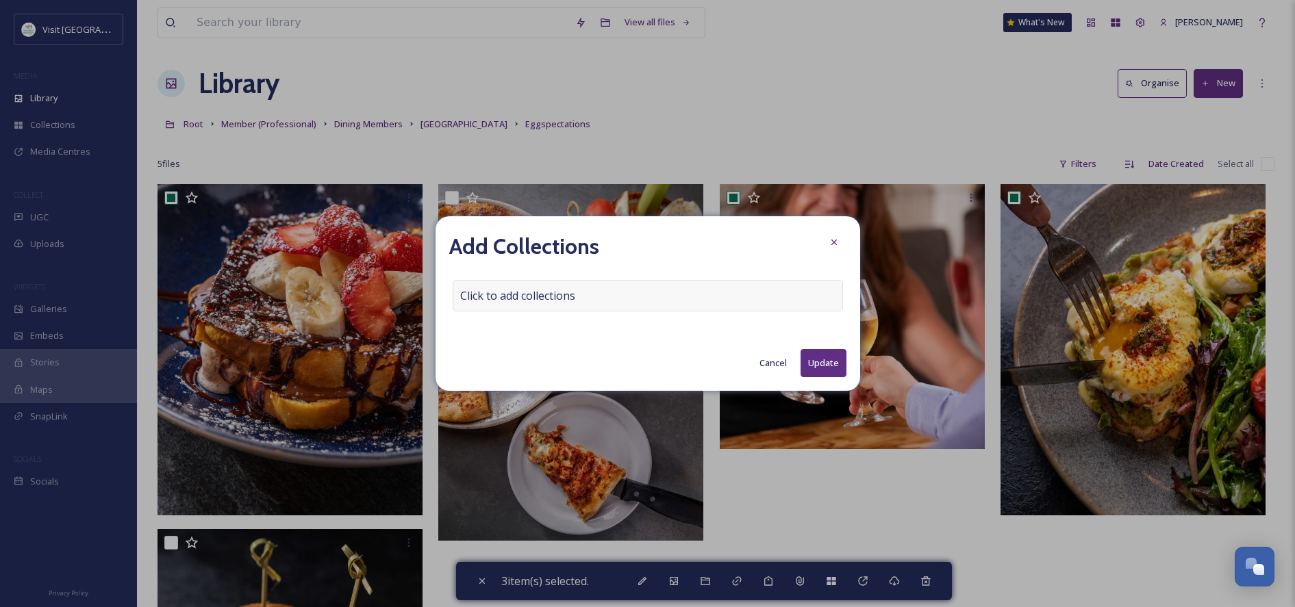
click at [502, 296] on span "Click to add collections" at bounding box center [517, 296] width 115 height 16
click at [502, 296] on input at bounding box center [528, 296] width 151 height 30
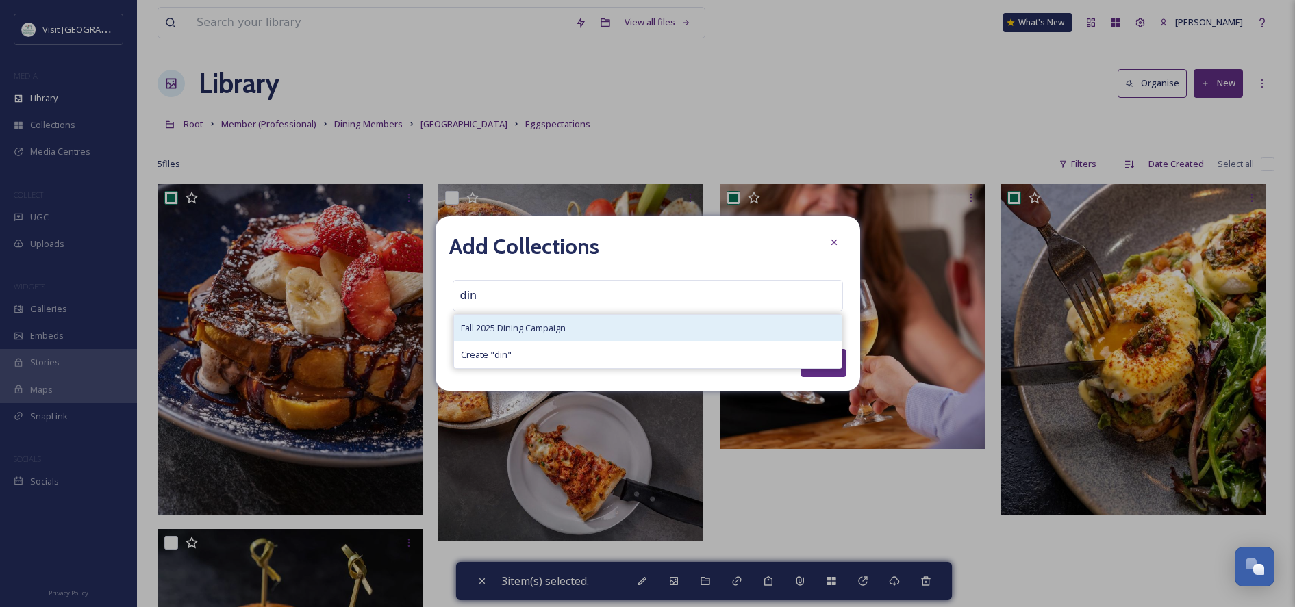
type input "din"
click at [494, 325] on span "Fall 2025 Dining Campaign" at bounding box center [513, 328] width 105 height 13
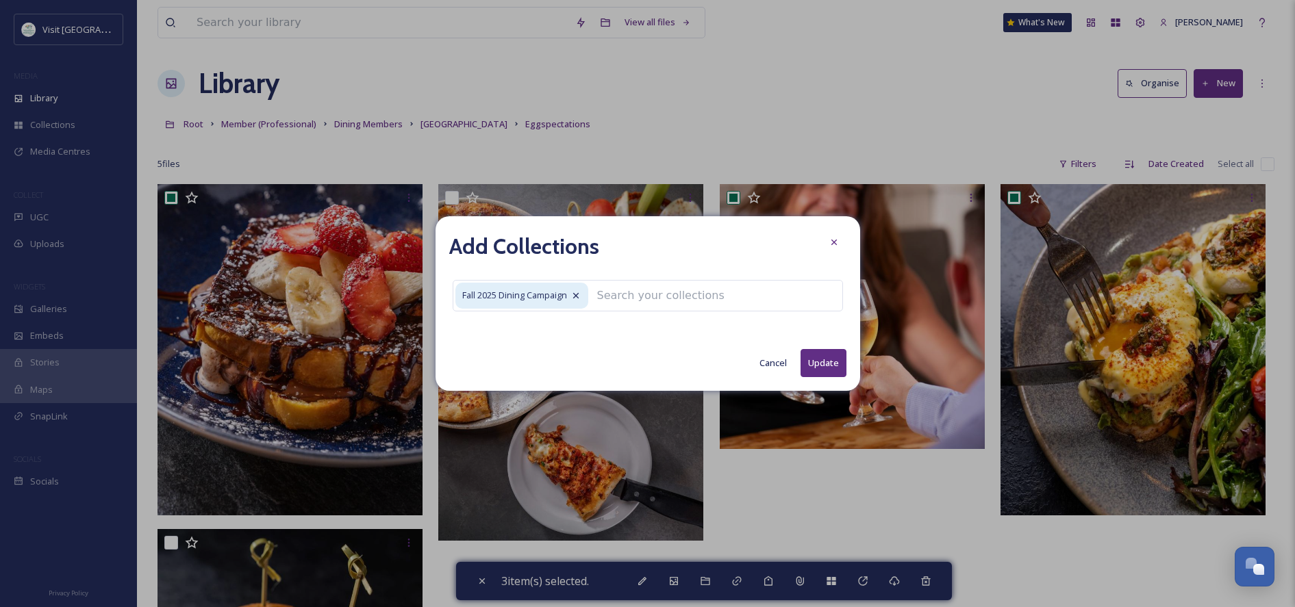
click at [808, 364] on button "Update" at bounding box center [823, 363] width 46 height 28
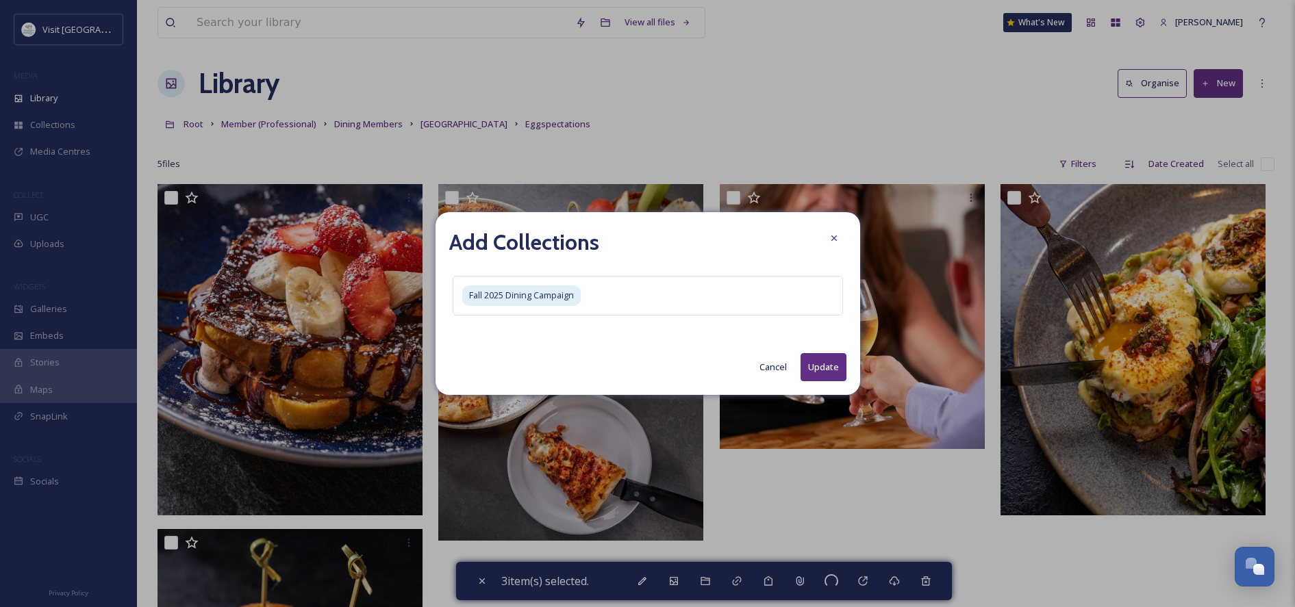
checkbox input "false"
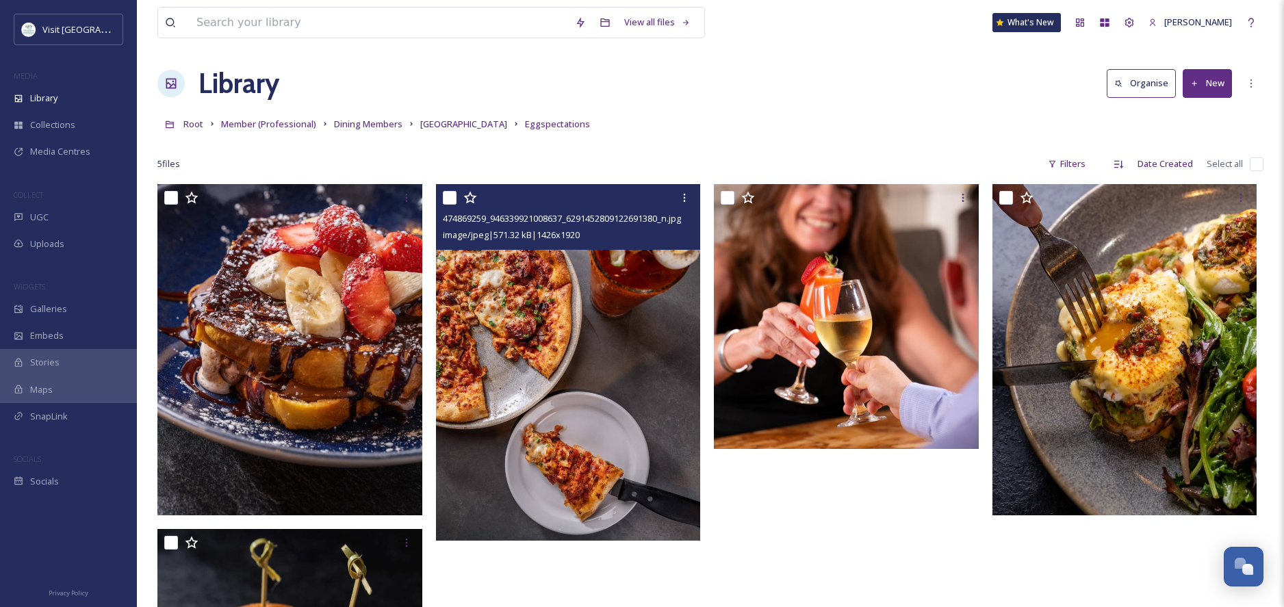
scroll to position [1, 0]
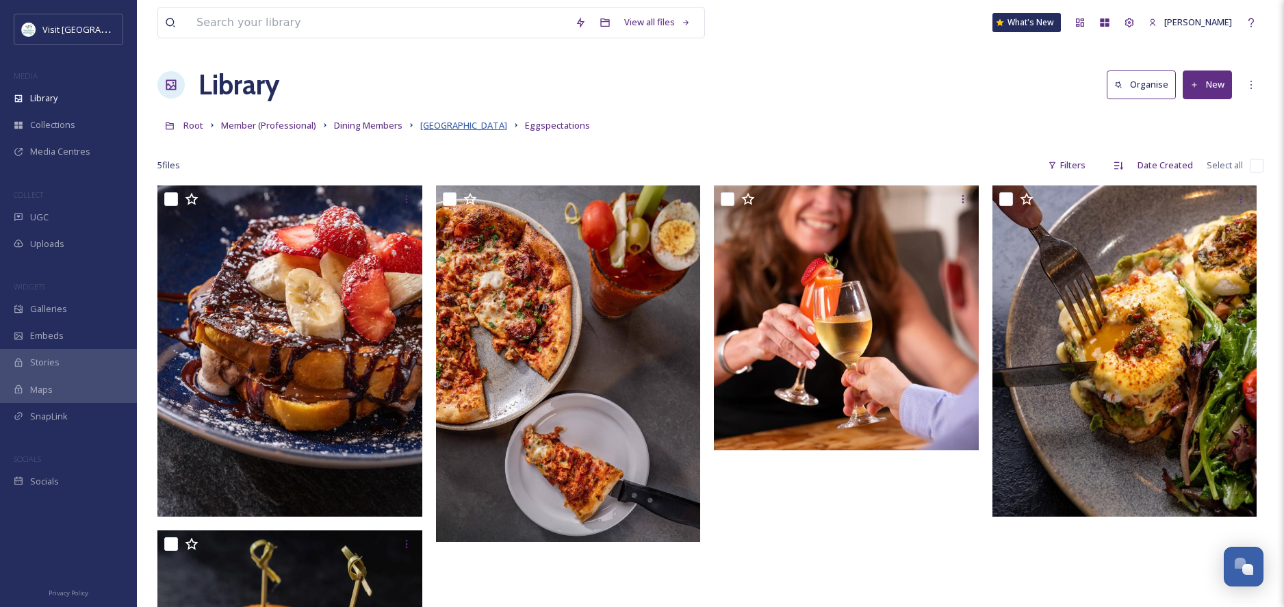
click at [442, 122] on span "[GEOGRAPHIC_DATA]" at bounding box center [463, 125] width 87 height 12
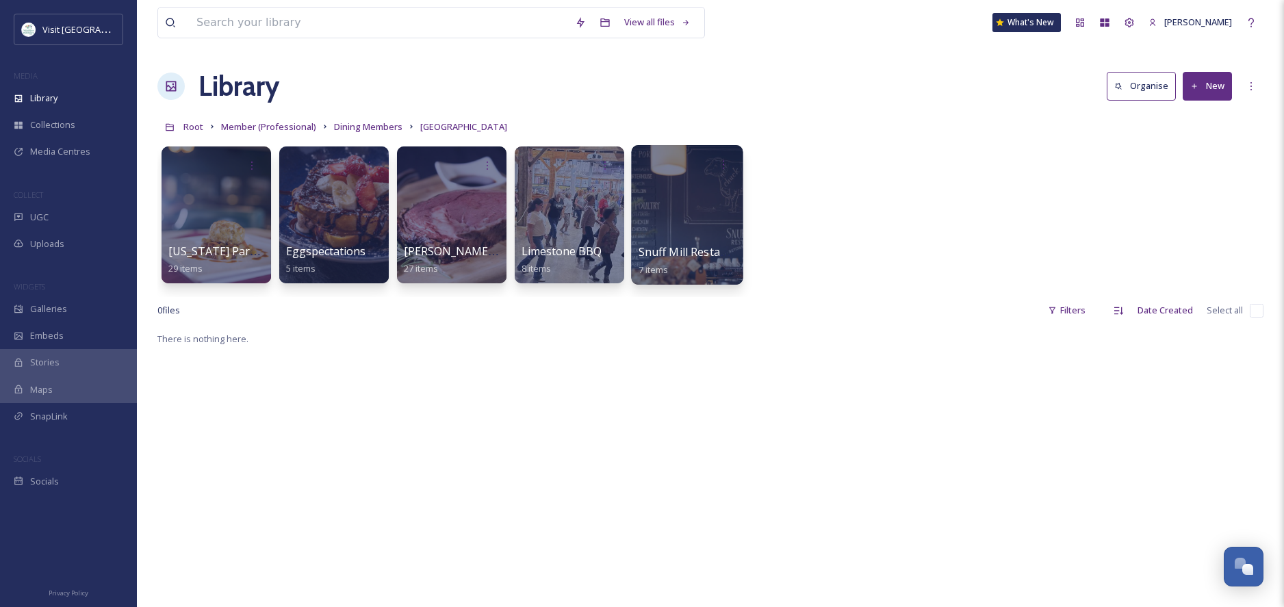
click at [665, 259] on div "Snuff Mill Restaurant 7 items" at bounding box center [688, 261] width 98 height 34
click at [680, 251] on span "Snuff Mill Restaurant" at bounding box center [694, 251] width 111 height 15
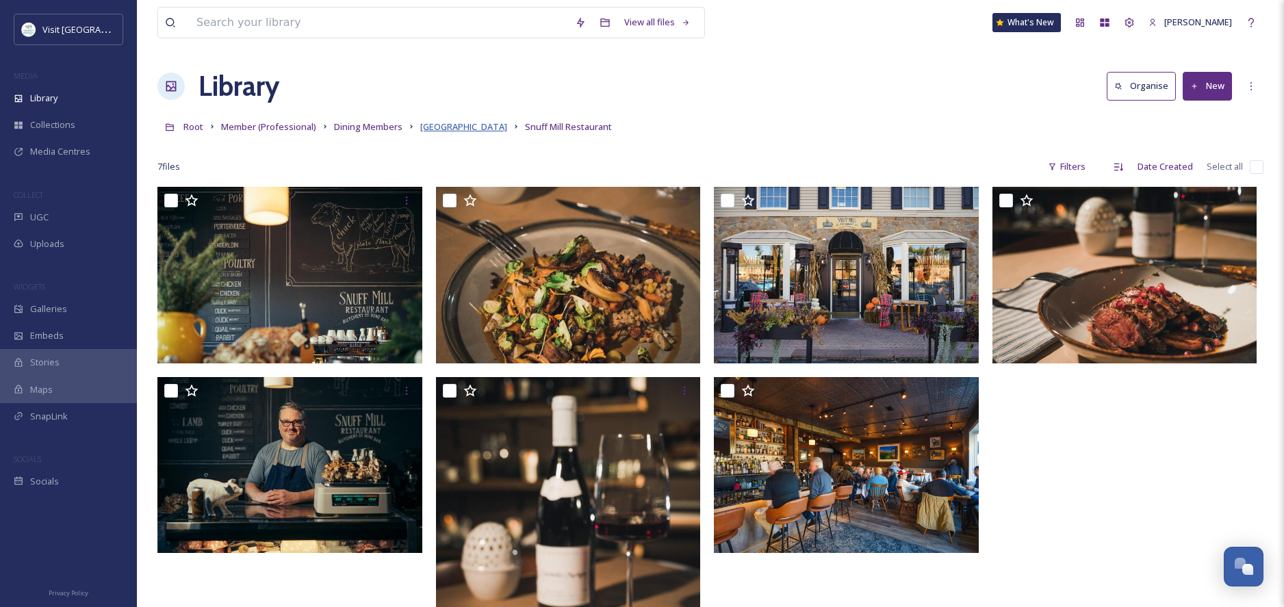
click at [466, 127] on span "[GEOGRAPHIC_DATA]" at bounding box center [463, 126] width 87 height 12
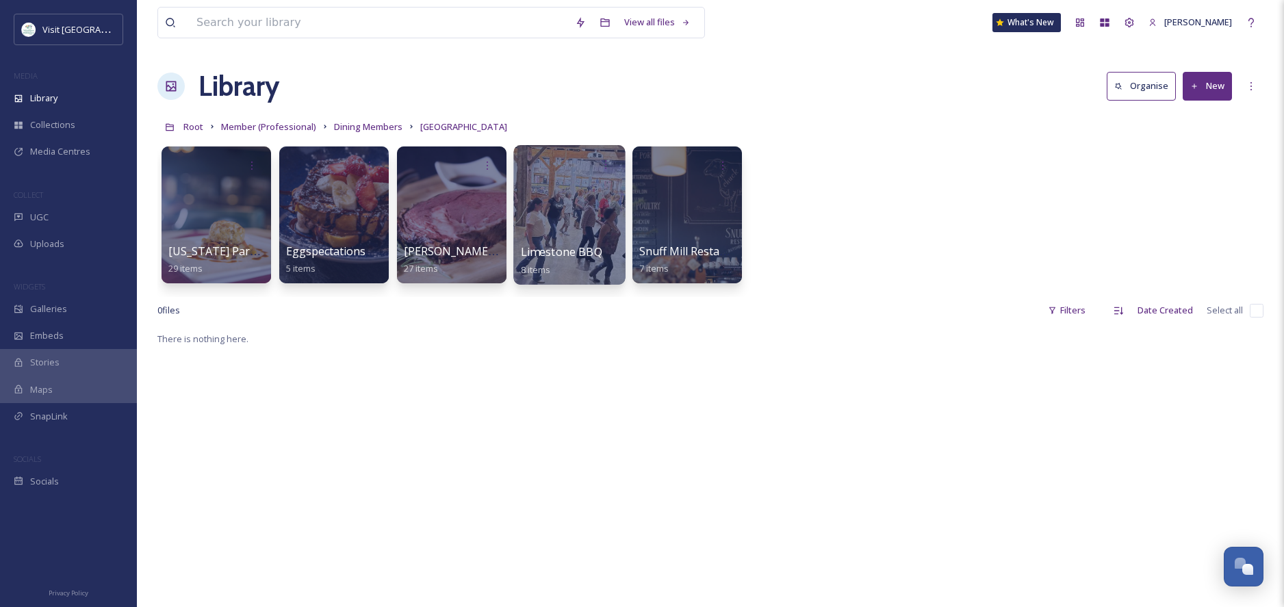
click at [542, 227] on div at bounding box center [569, 215] width 112 height 140
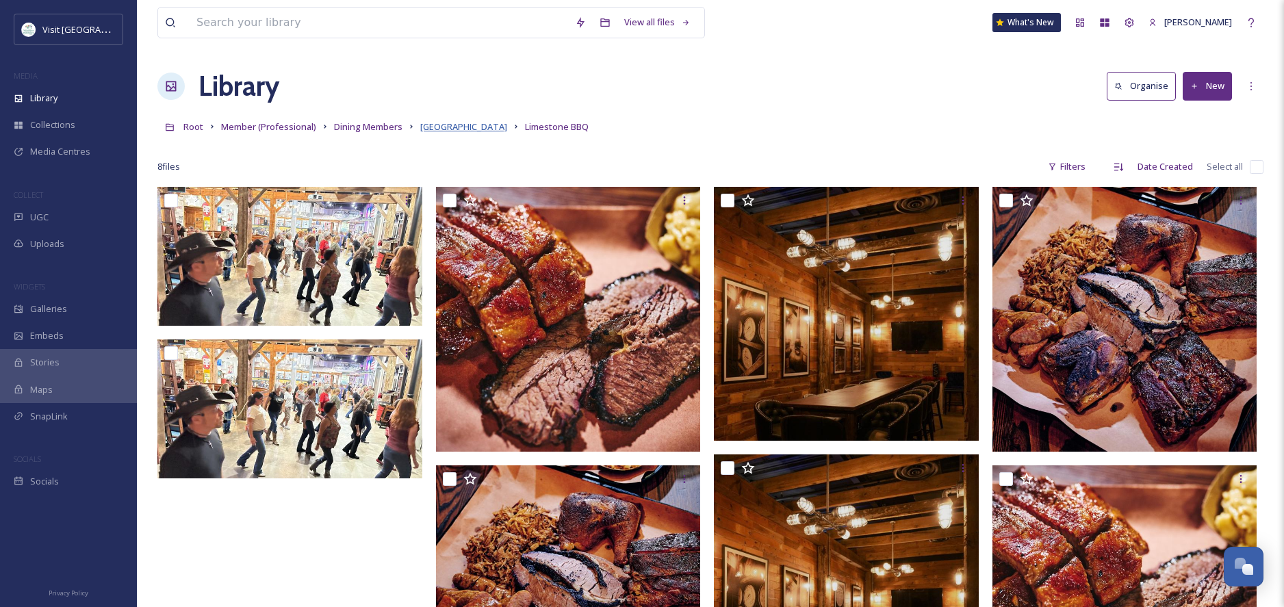
click at [431, 127] on span "[GEOGRAPHIC_DATA]" at bounding box center [463, 126] width 87 height 12
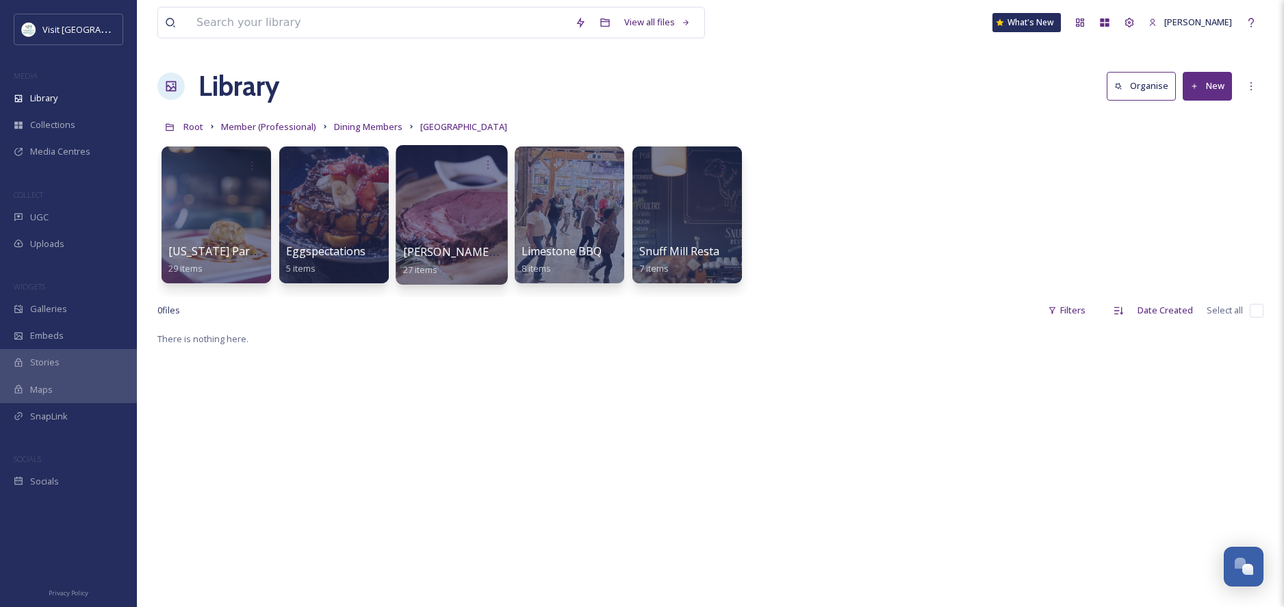
click at [429, 238] on div at bounding box center [452, 215] width 112 height 140
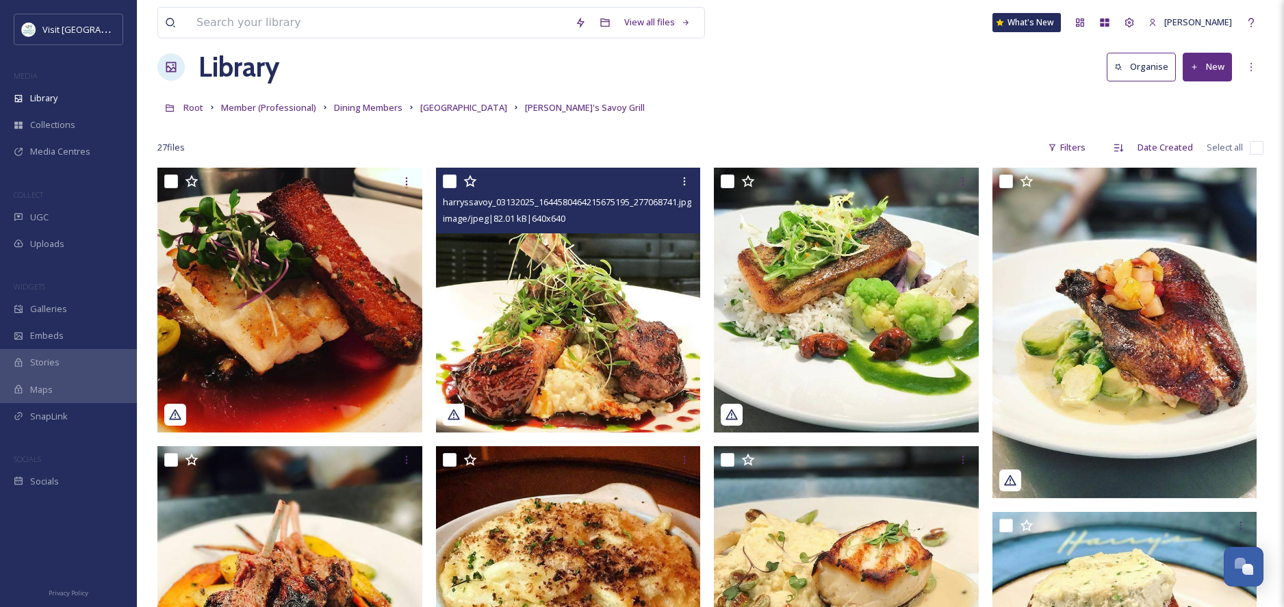
scroll to position [20, 0]
